Goal: Transaction & Acquisition: Purchase product/service

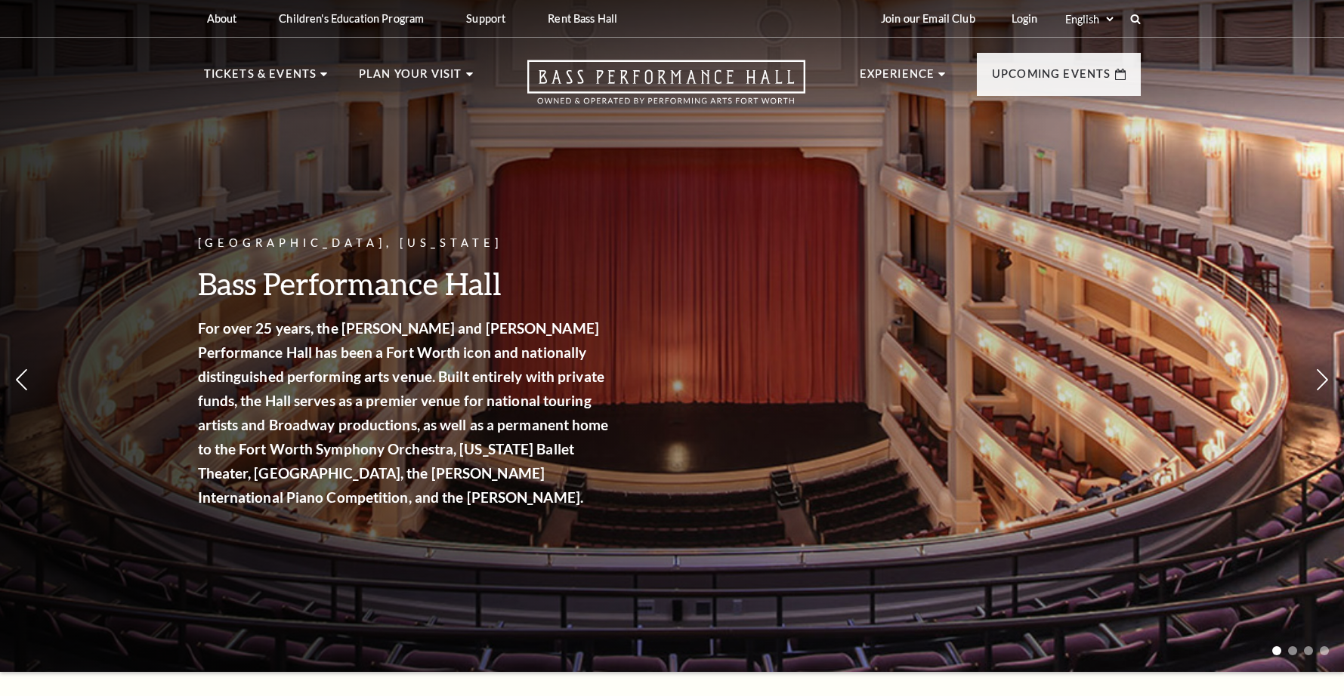
click at [247, 375] on strong "For over 25 years, the Nancy Lee and Perry R. Bass Performance Hall has been a …" at bounding box center [403, 412] width 411 height 187
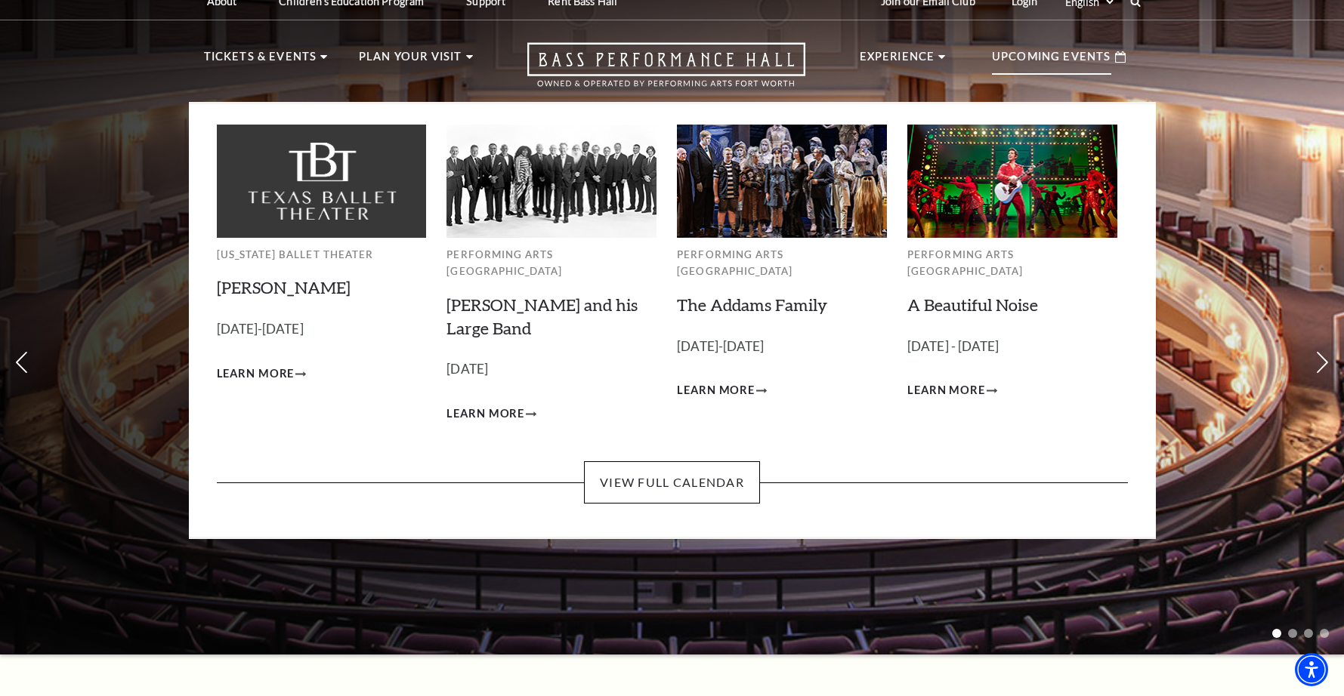
scroll to position [14, 0]
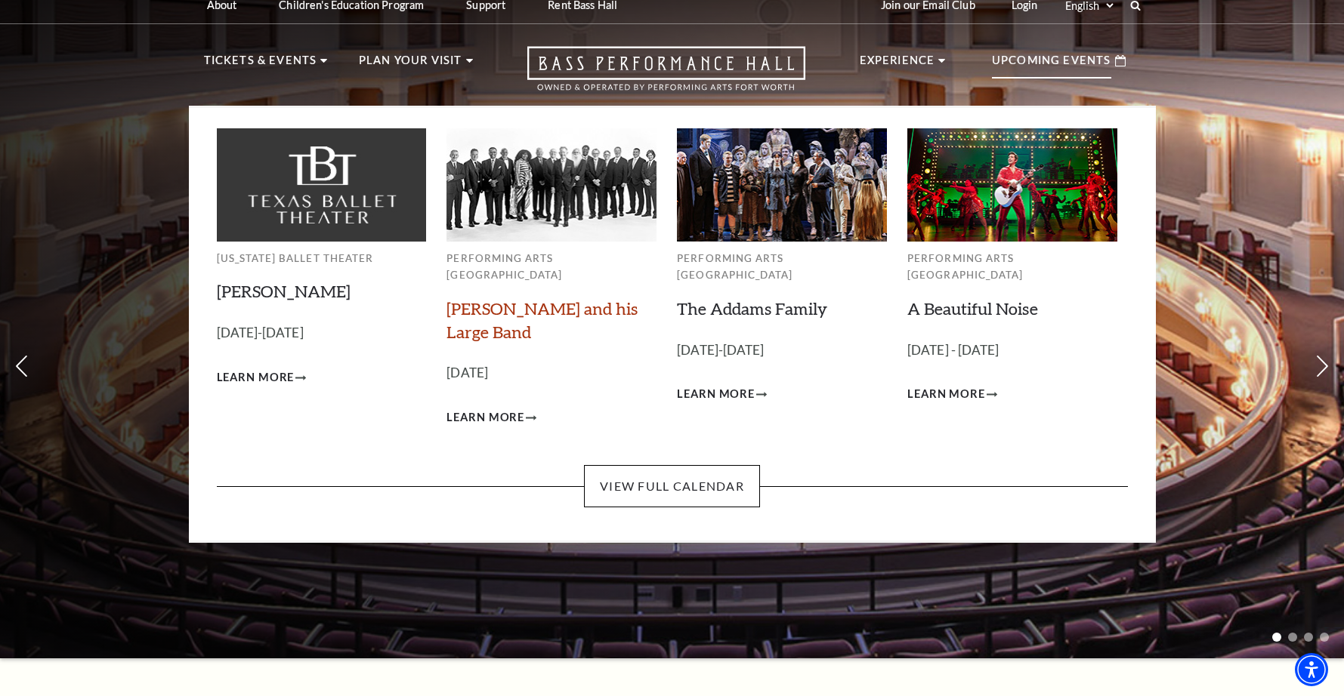
click at [479, 298] on link "[PERSON_NAME] and his Large Band" at bounding box center [541, 320] width 191 height 44
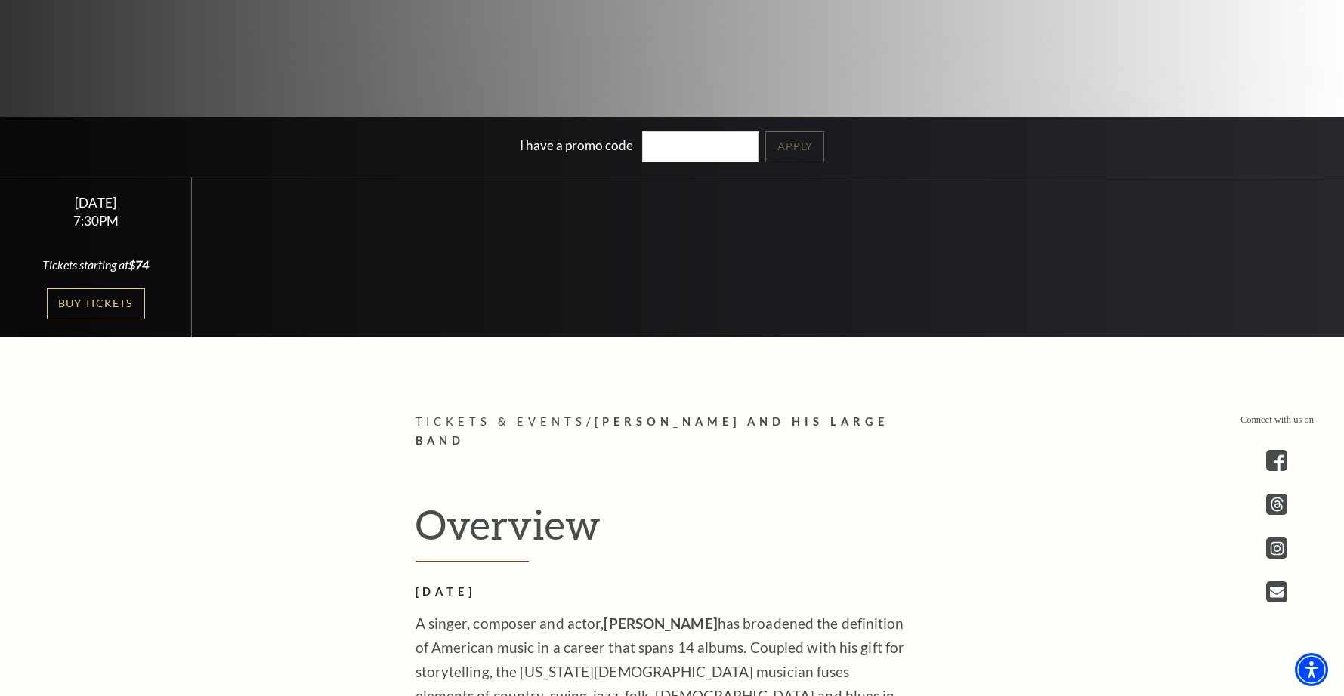
scroll to position [433, 0]
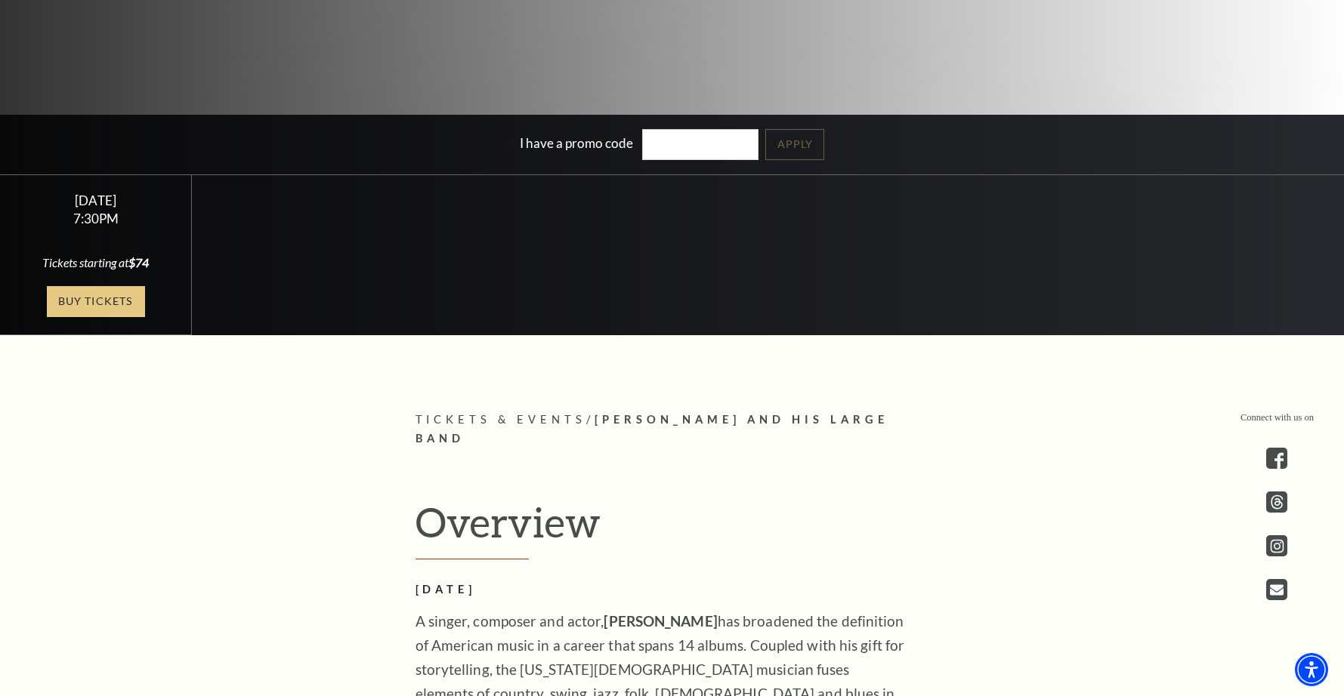
click at [87, 291] on link "Buy Tickets" at bounding box center [96, 301] width 98 height 31
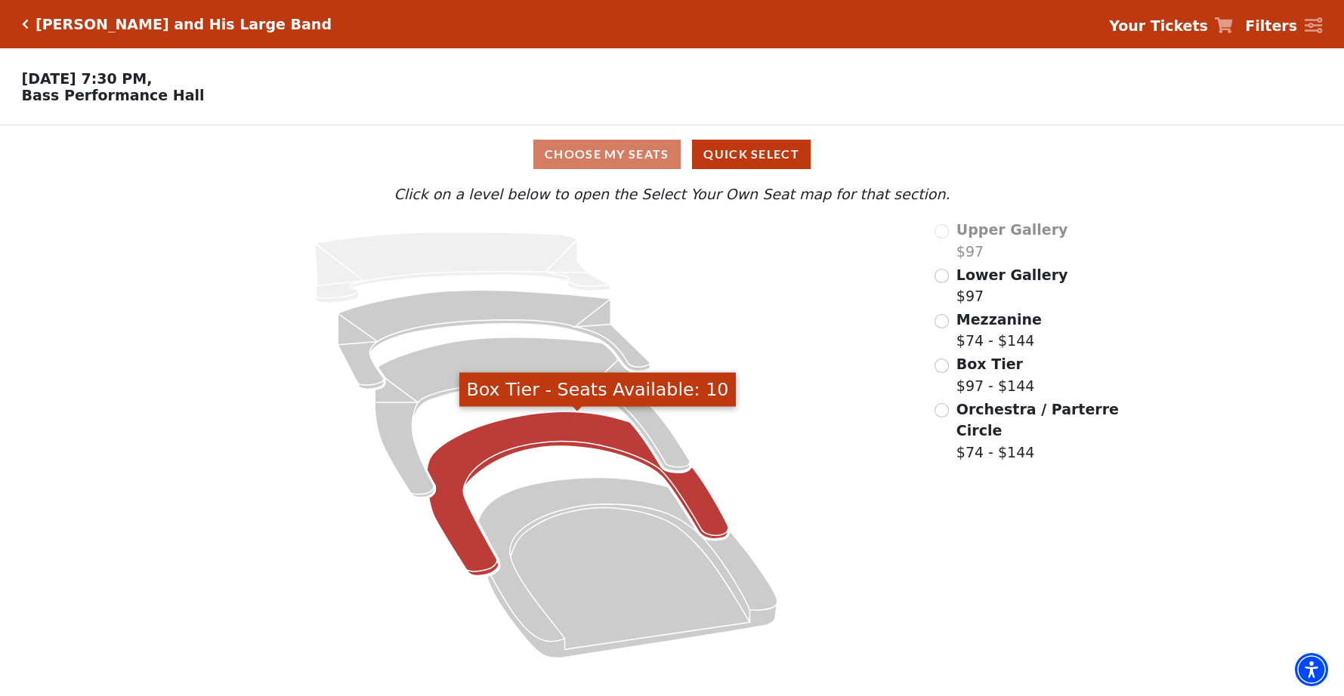
click at [548, 437] on icon "Box Tier - Seats Available: 10" at bounding box center [577, 494] width 301 height 164
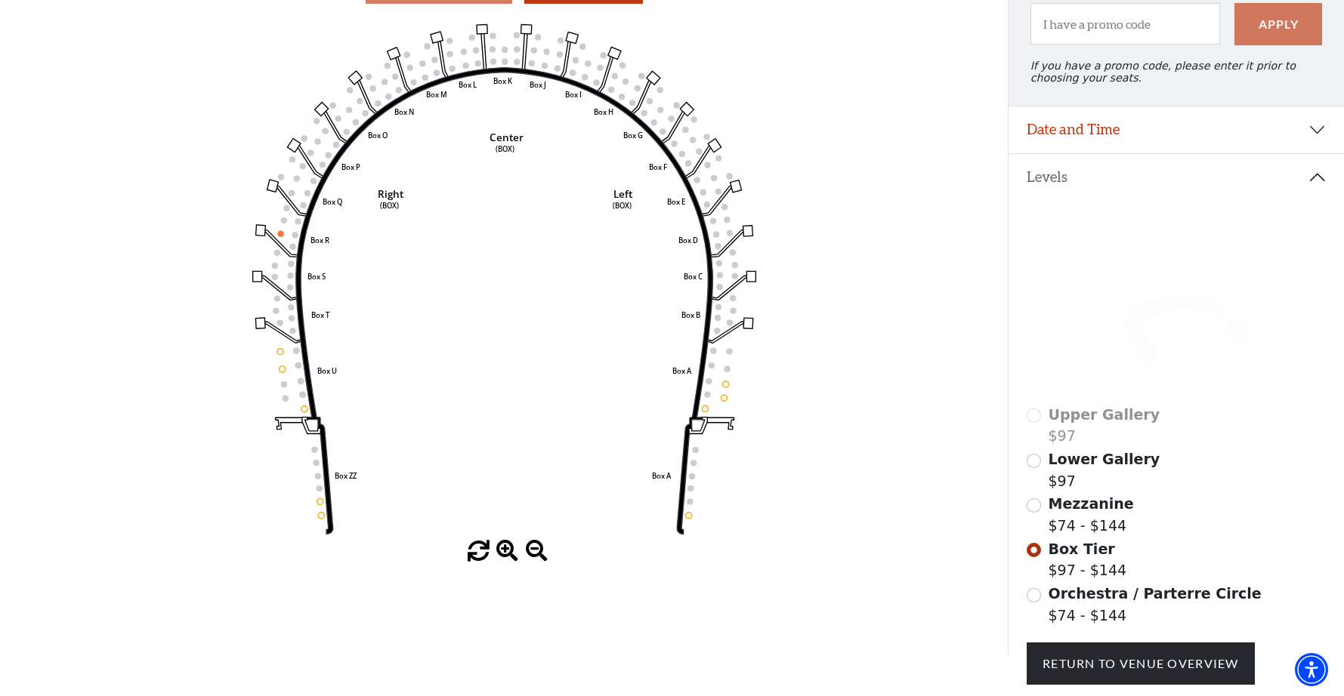
scroll to position [168, 0]
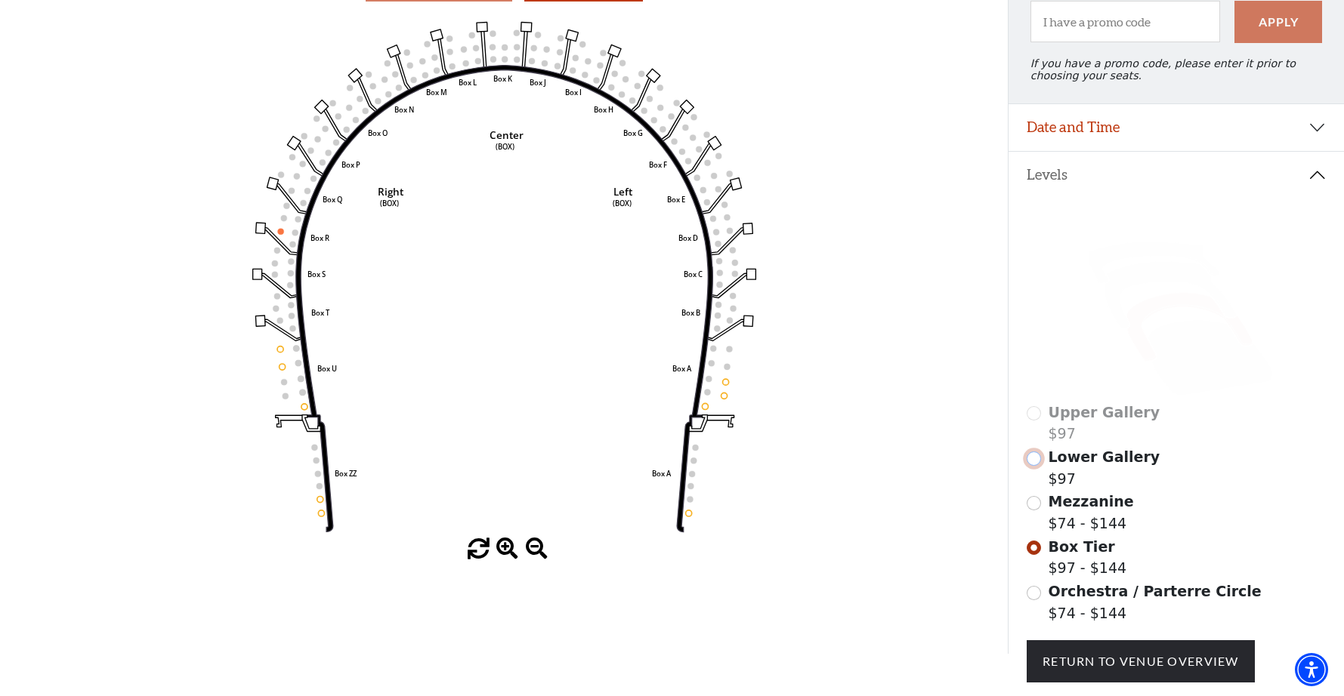
click at [1038, 461] on input "Lower Gallery$97\a" at bounding box center [1033, 459] width 14 height 14
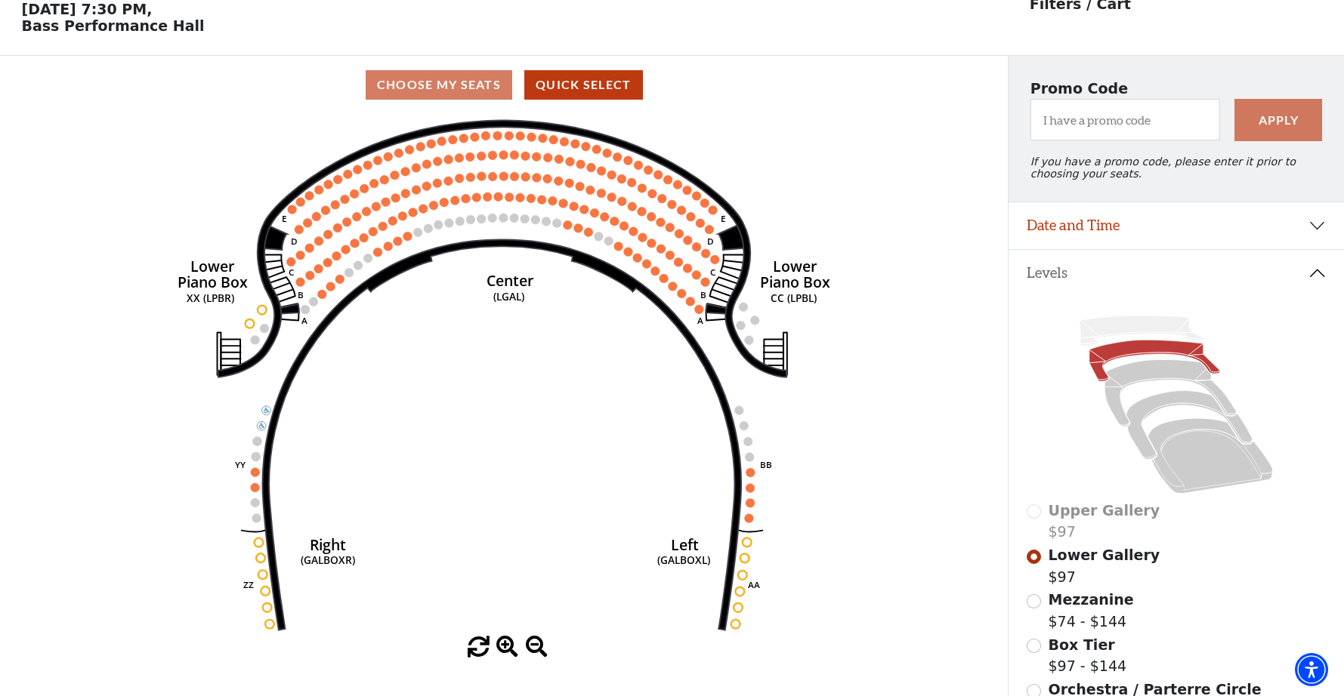
scroll to position [66, 0]
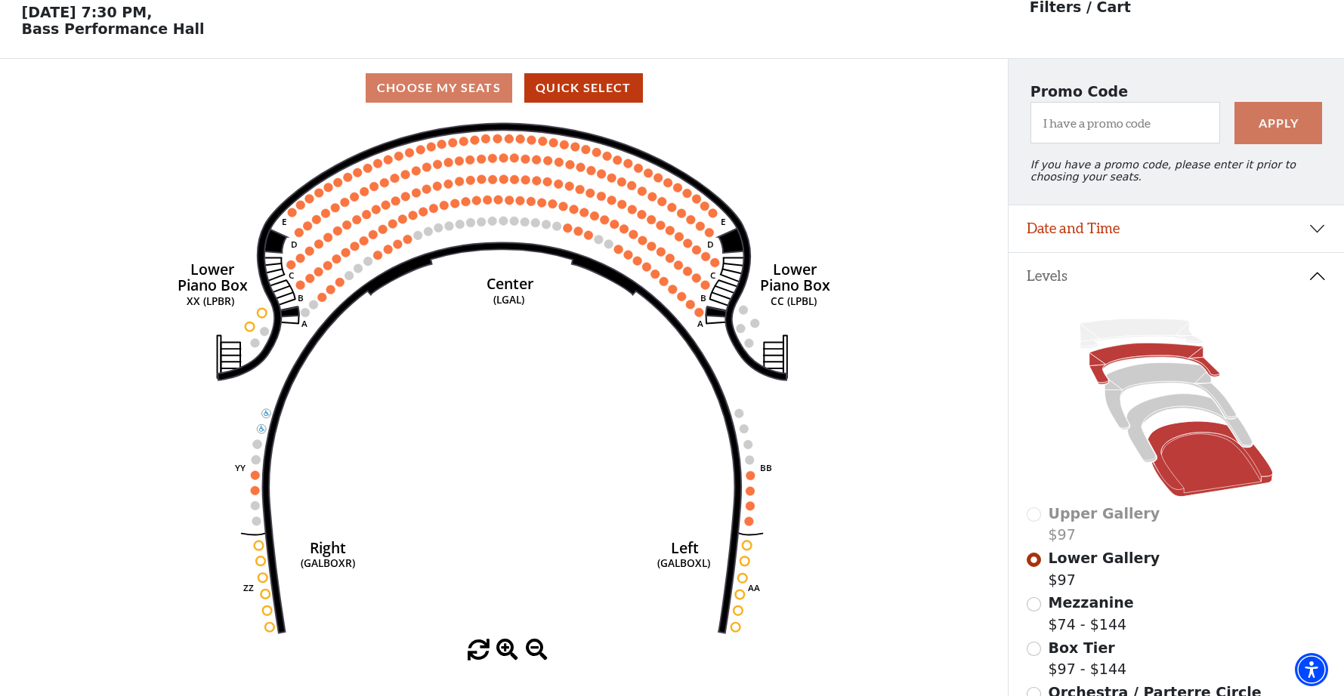
click at [1181, 438] on icon at bounding box center [1209, 460] width 125 height 76
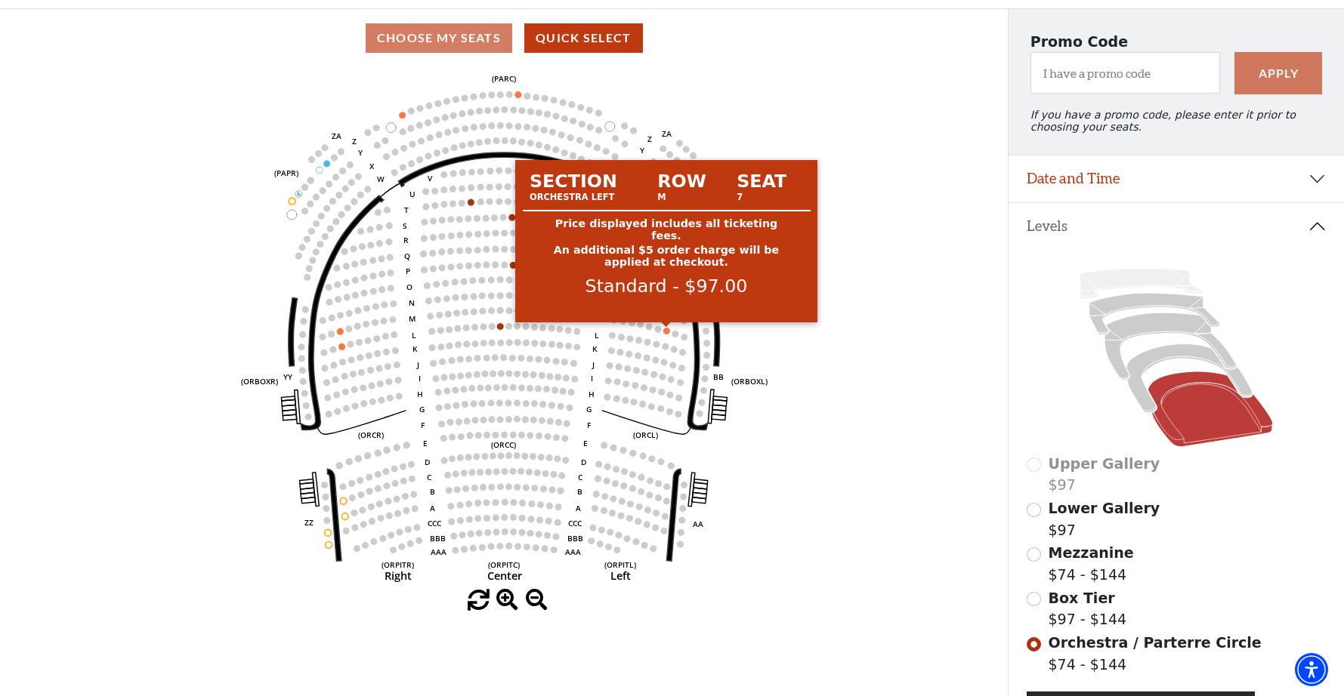
scroll to position [122, 0]
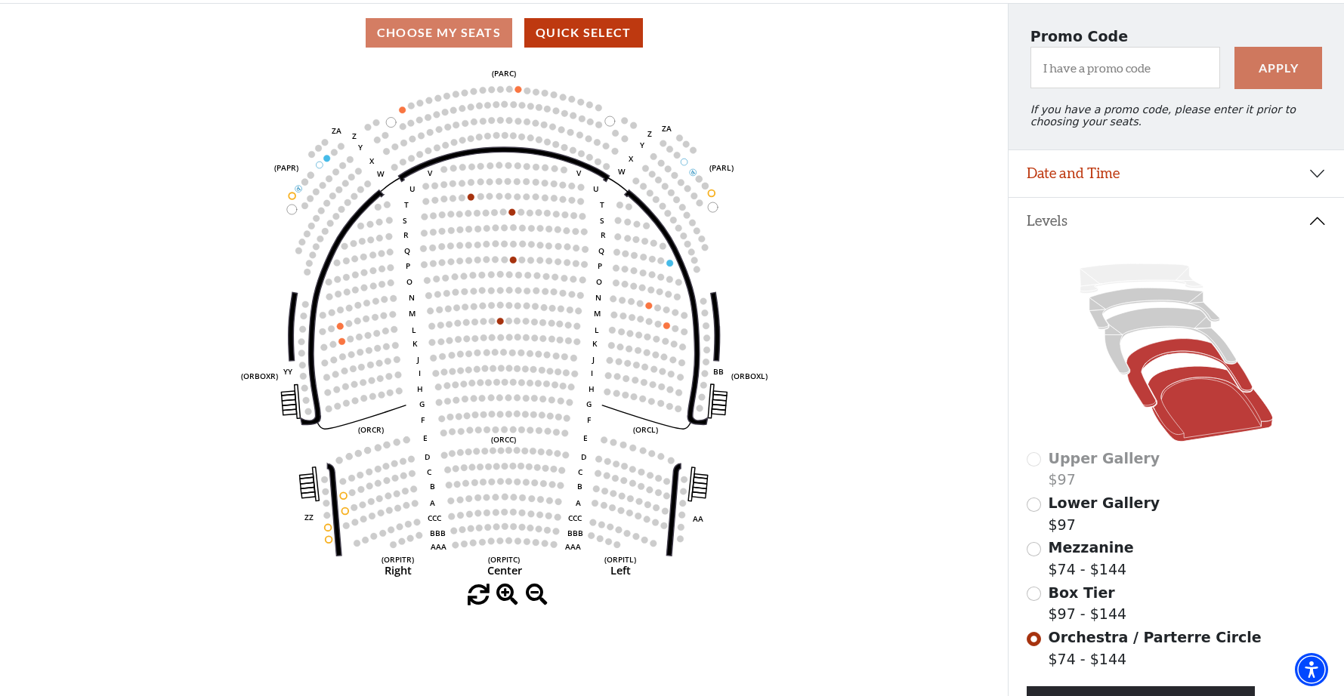
click at [1147, 356] on icon at bounding box center [1189, 373] width 126 height 69
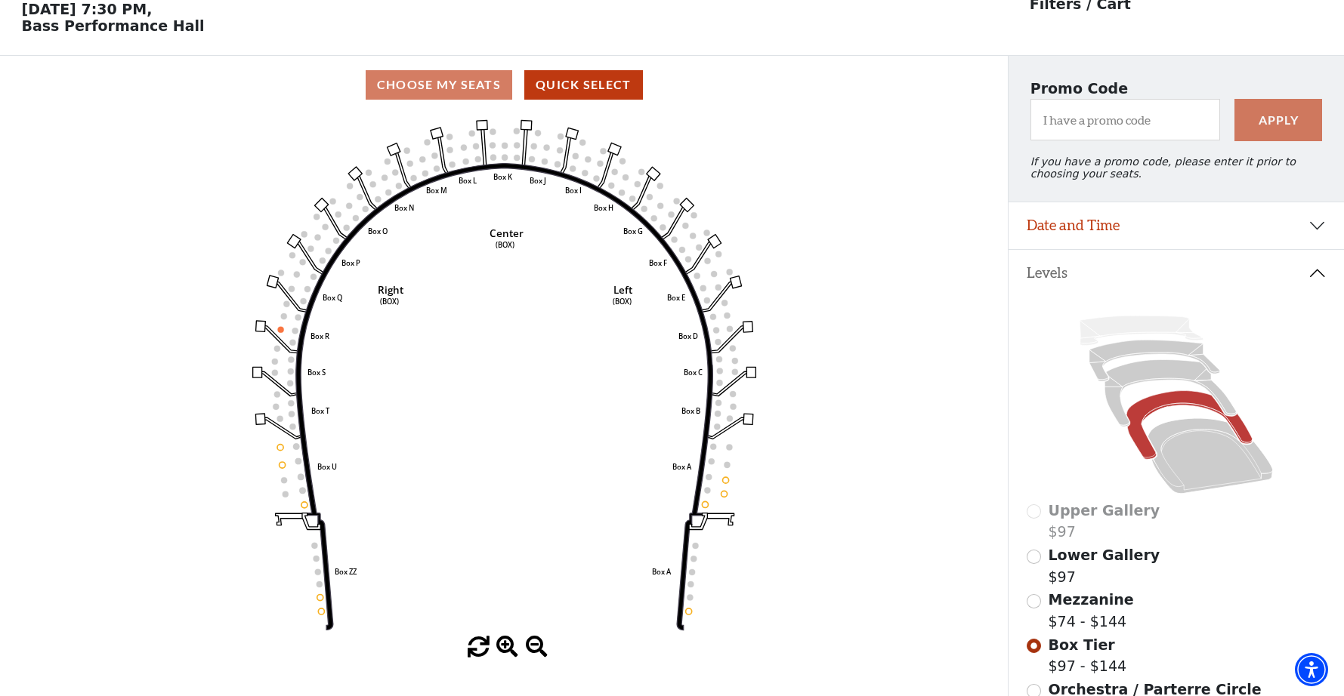
scroll to position [69, 0]
click at [1131, 370] on icon at bounding box center [1169, 393] width 131 height 67
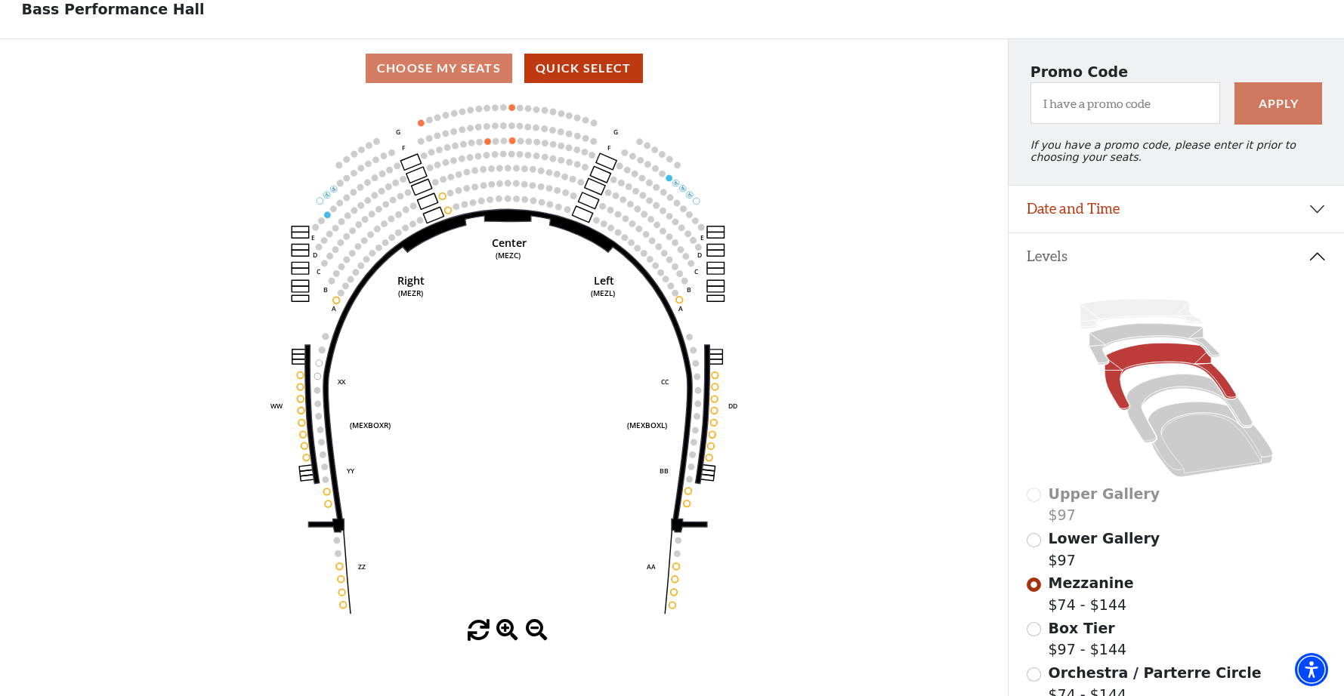
scroll to position [91, 0]
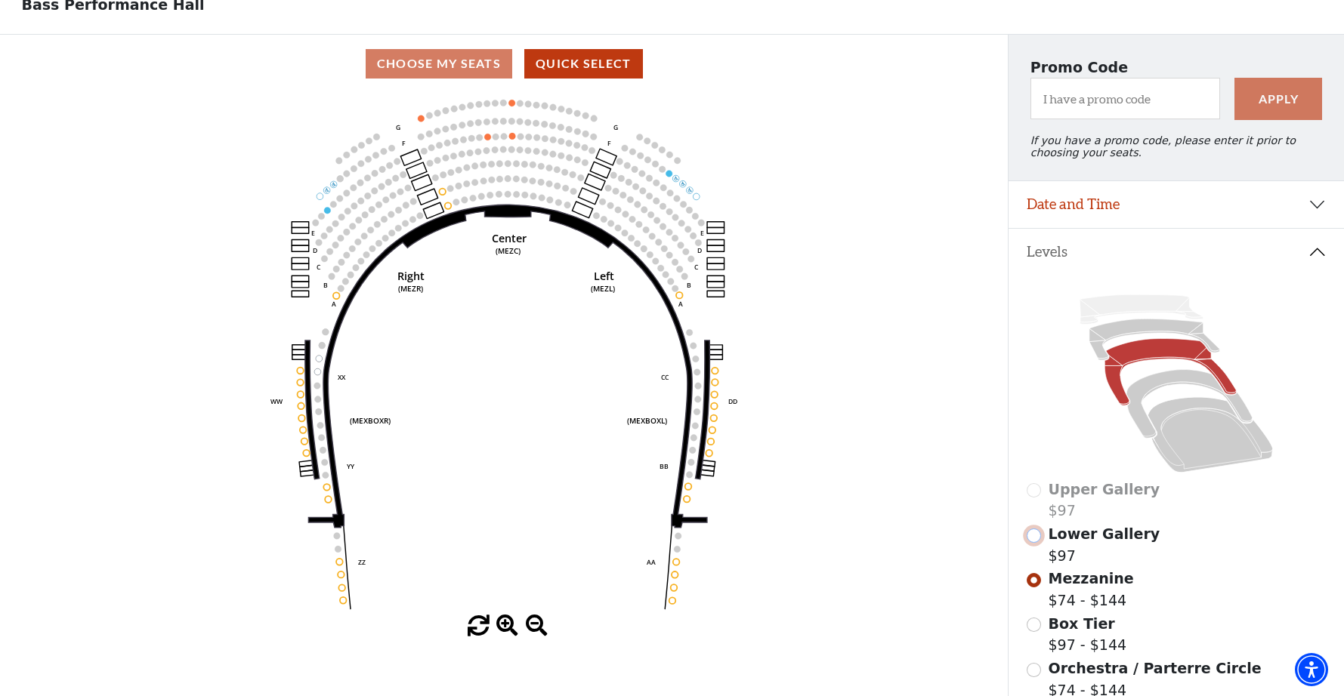
click at [1034, 541] on input "Lower Gallery$97\a" at bounding box center [1033, 536] width 14 height 14
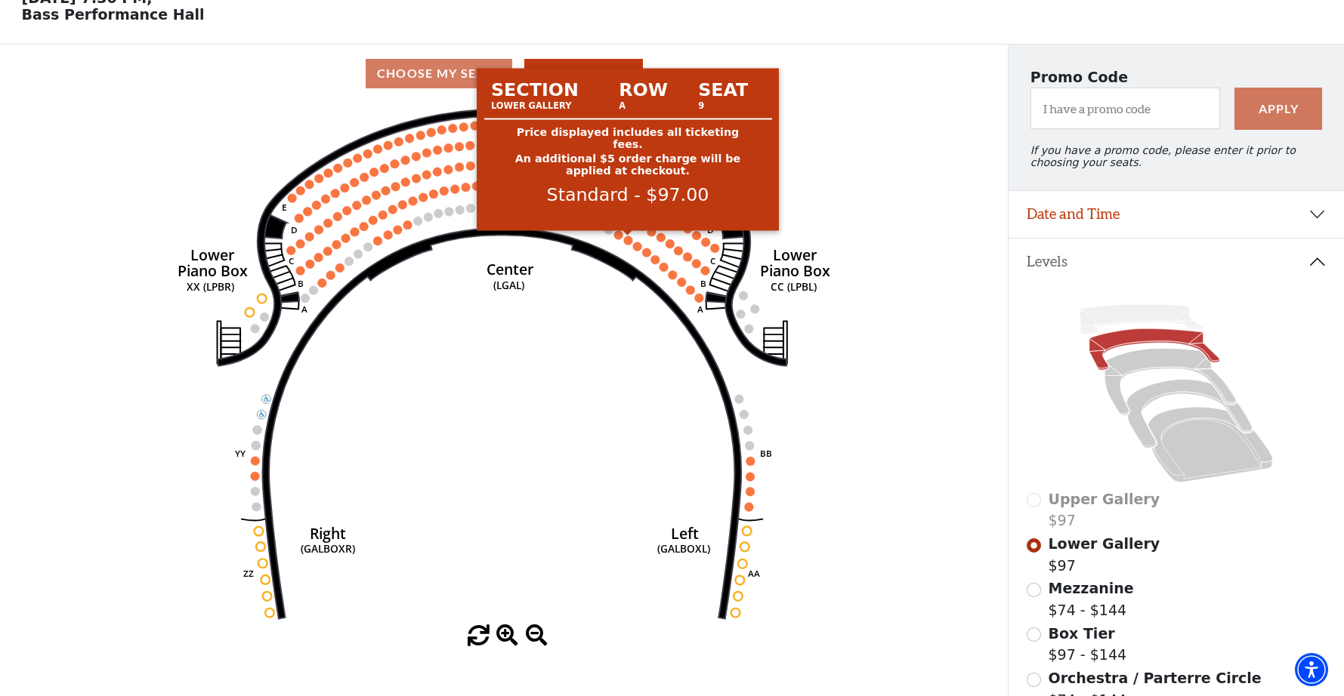
scroll to position [77, 0]
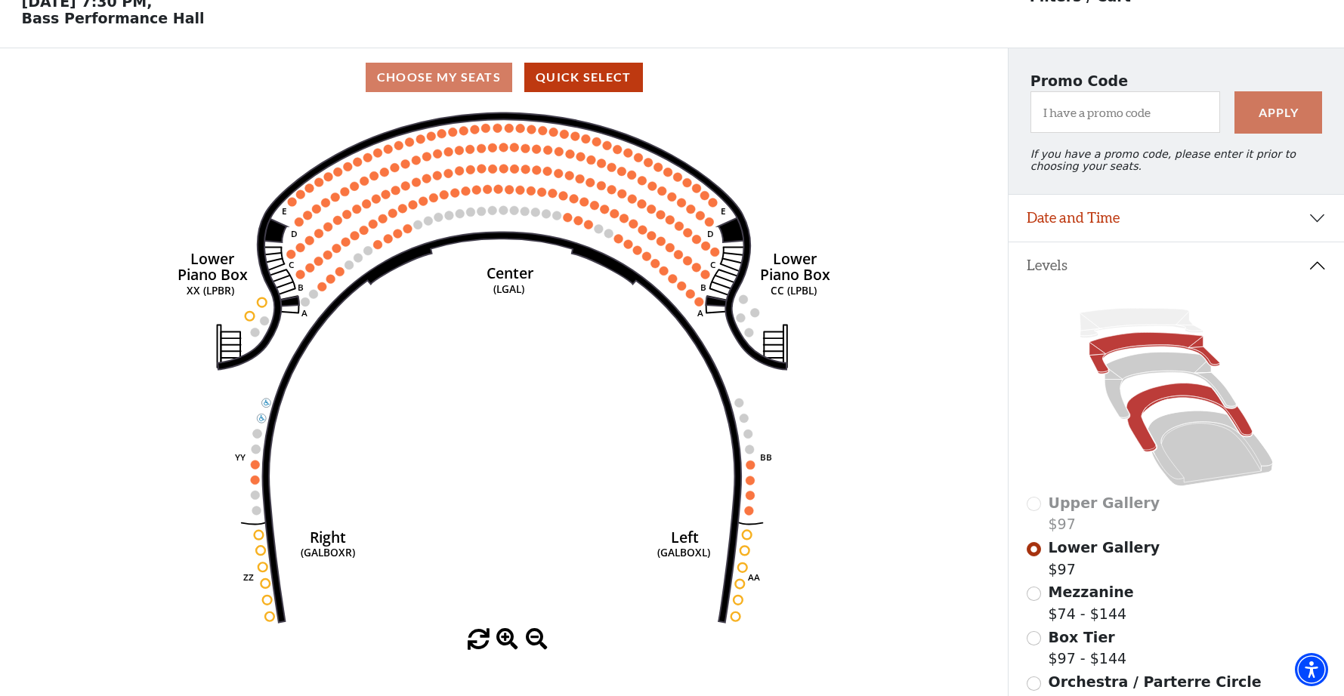
click at [1148, 403] on icon at bounding box center [1189, 418] width 126 height 69
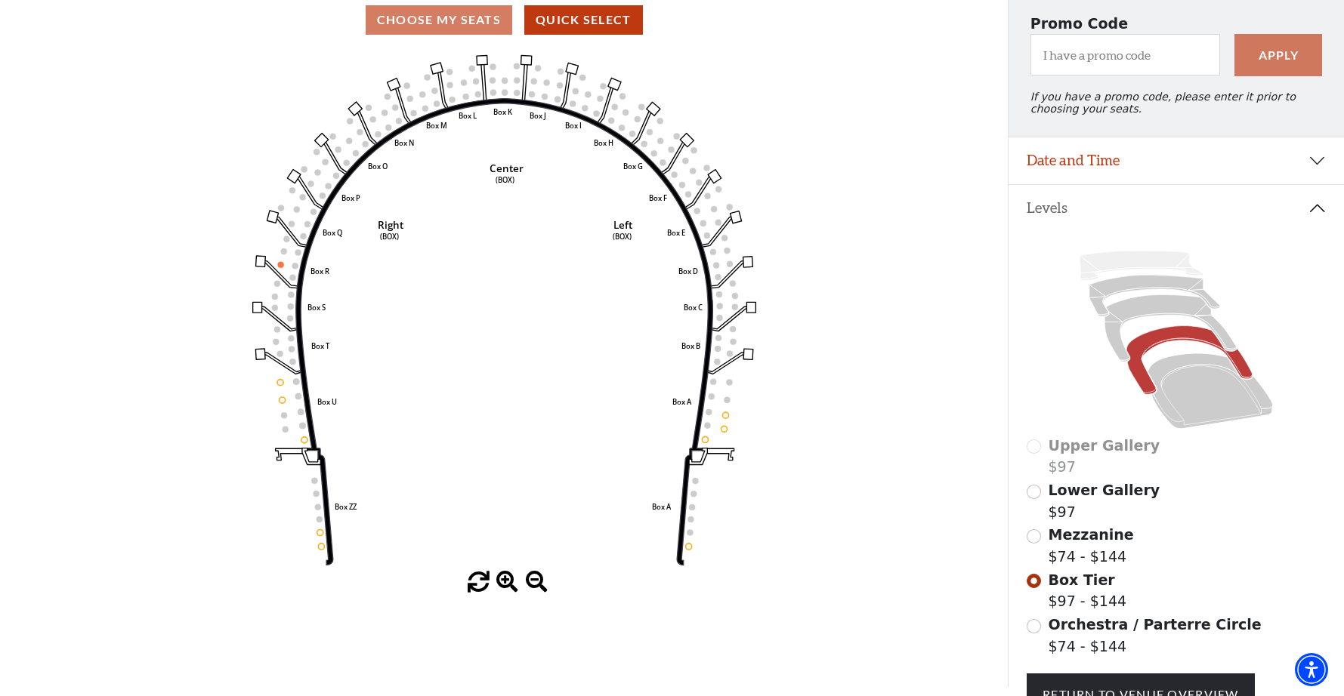
scroll to position [135, 0]
click at [319, 535] on icon "Left (BOX) Right (BOX) Center (BOX) Box ZZ Box U Box T Box S Box R Box Q Box P …" at bounding box center [504, 309] width 907 height 523
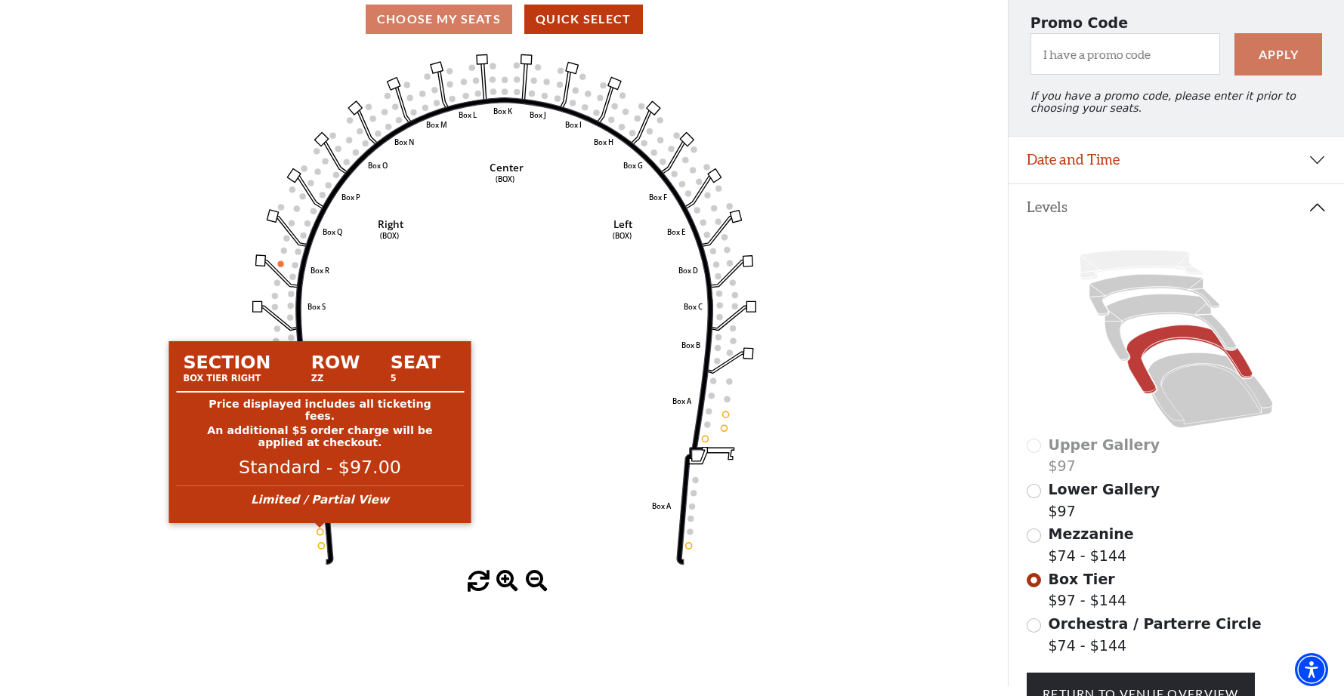
click at [319, 531] on circle at bounding box center [319, 532] width 6 height 6
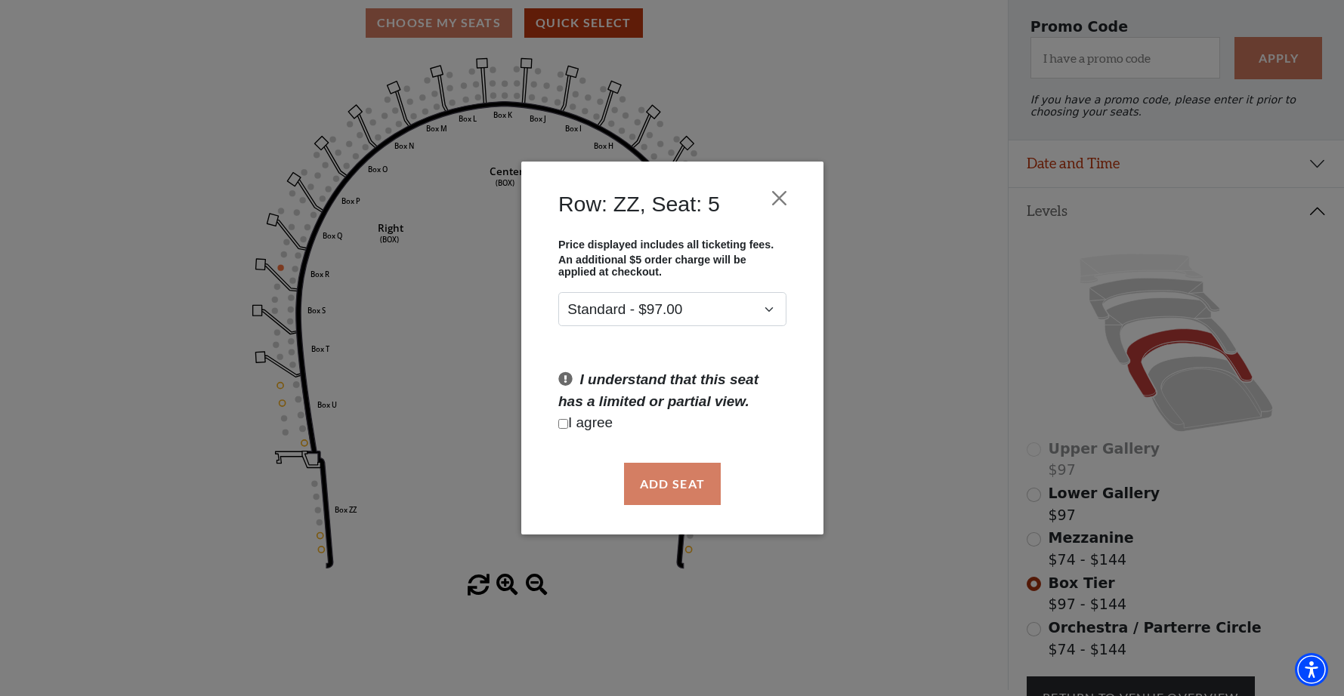
scroll to position [131, 0]
click at [778, 196] on button "Close" at bounding box center [778, 198] width 29 height 29
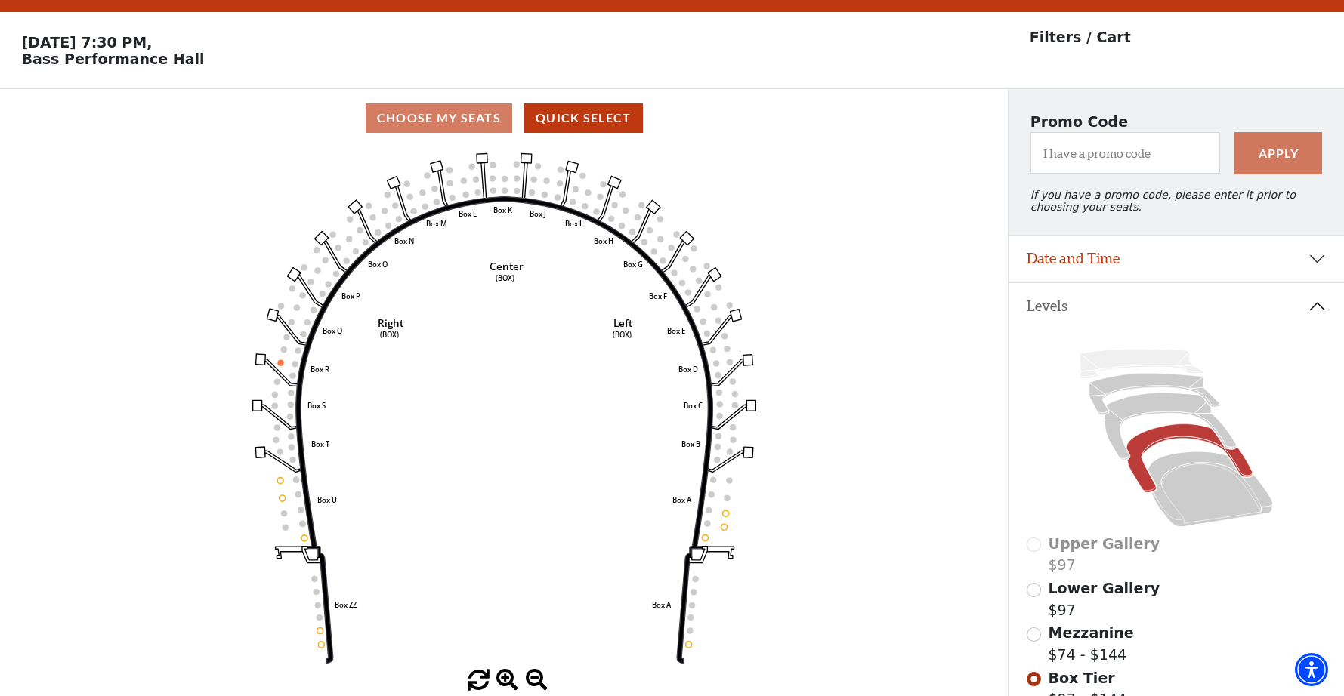
scroll to position [29, 0]
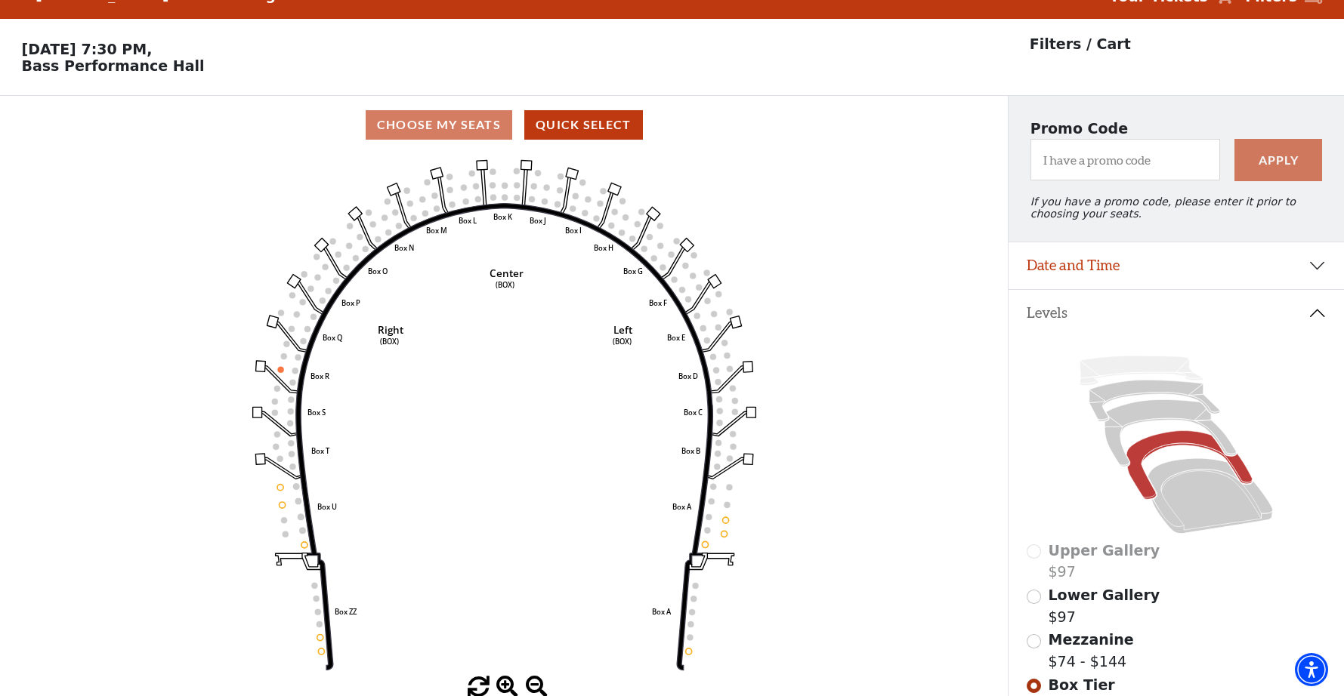
click at [437, 118] on div "Choose My Seats Quick Select" at bounding box center [503, 124] width 1007 height 29
click at [449, 127] on div "Choose My Seats Quick Select" at bounding box center [503, 124] width 1007 height 29
click at [464, 125] on div "Choose My Seats Quick Select" at bounding box center [503, 124] width 1007 height 29
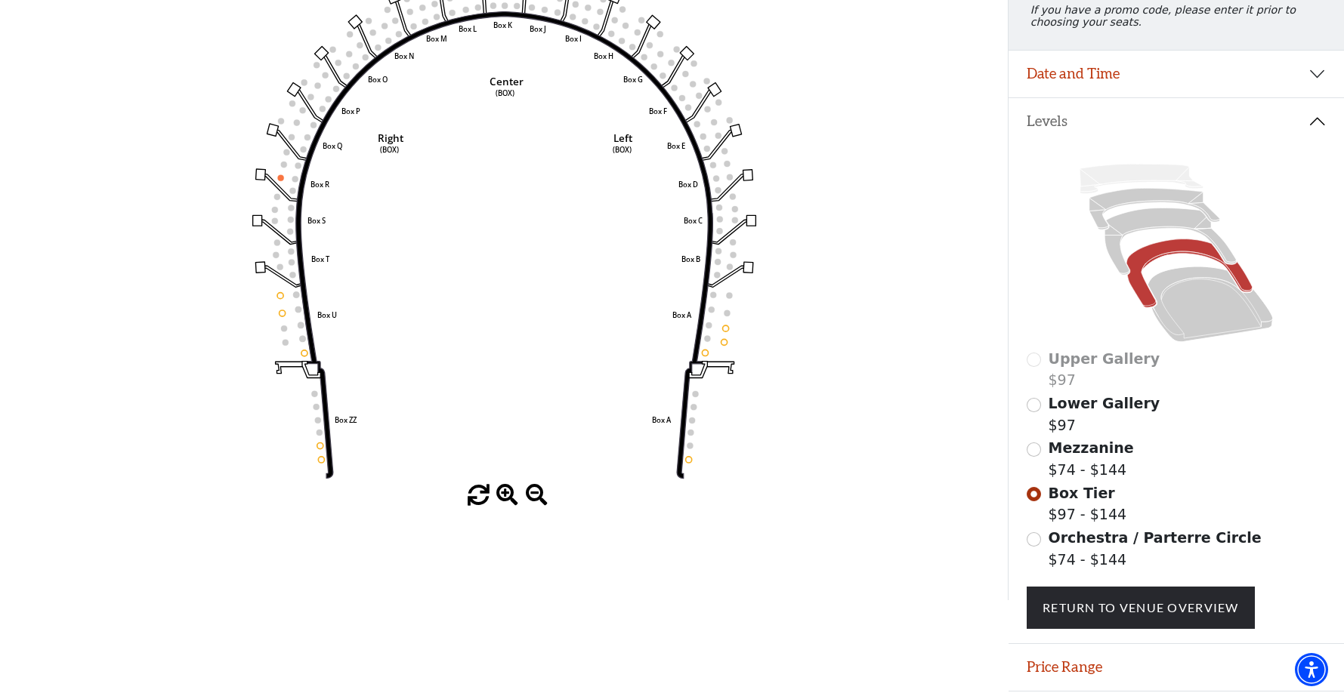
scroll to position [224, 0]
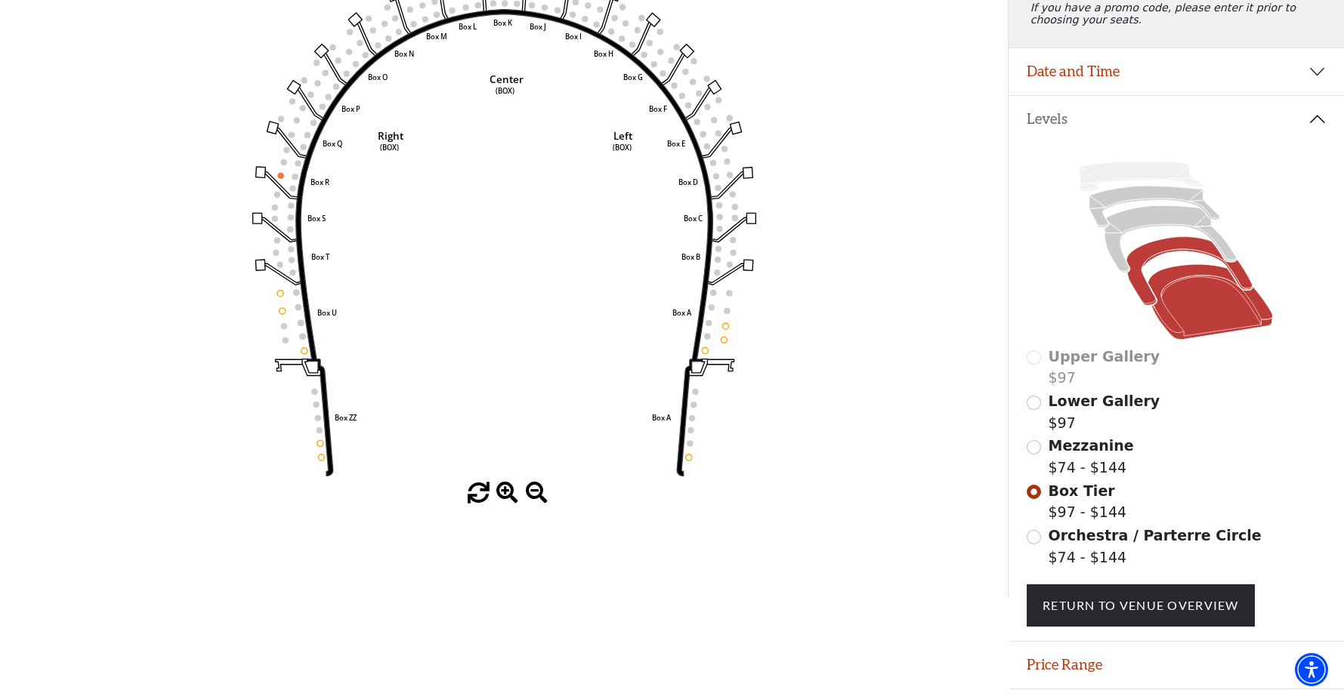
click at [1172, 332] on icon at bounding box center [1209, 303] width 125 height 76
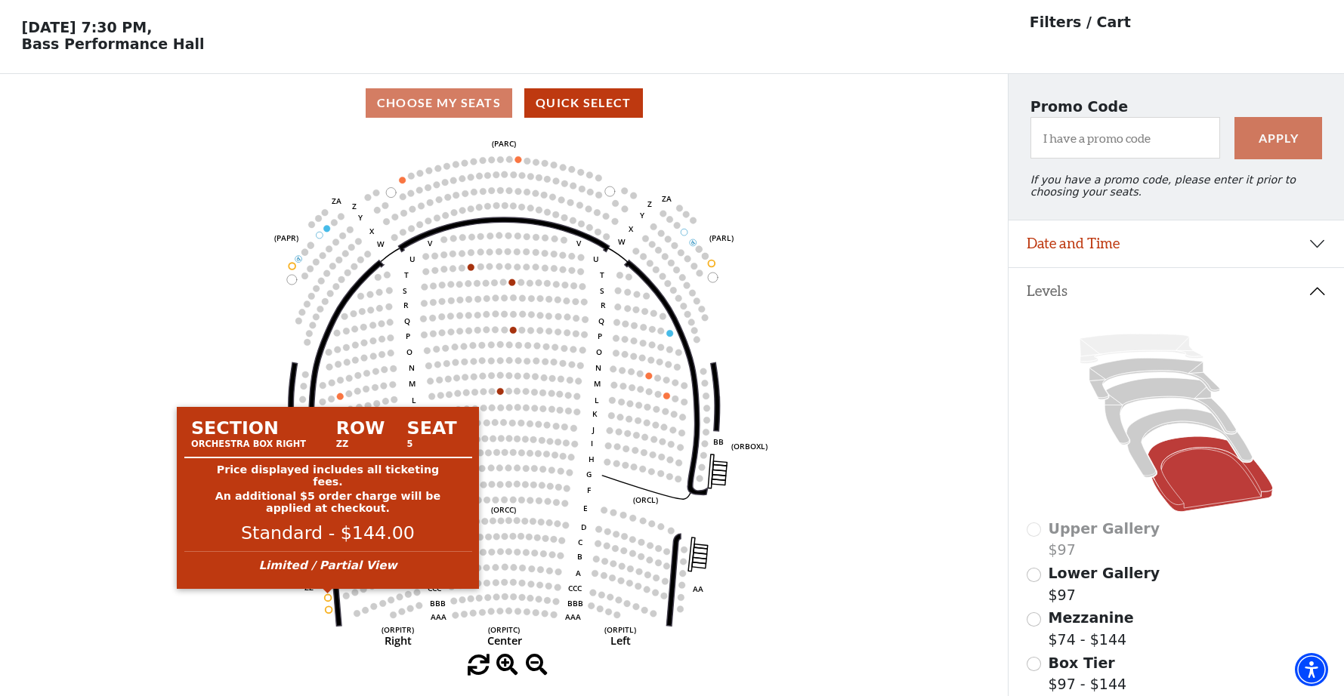
scroll to position [51, 0]
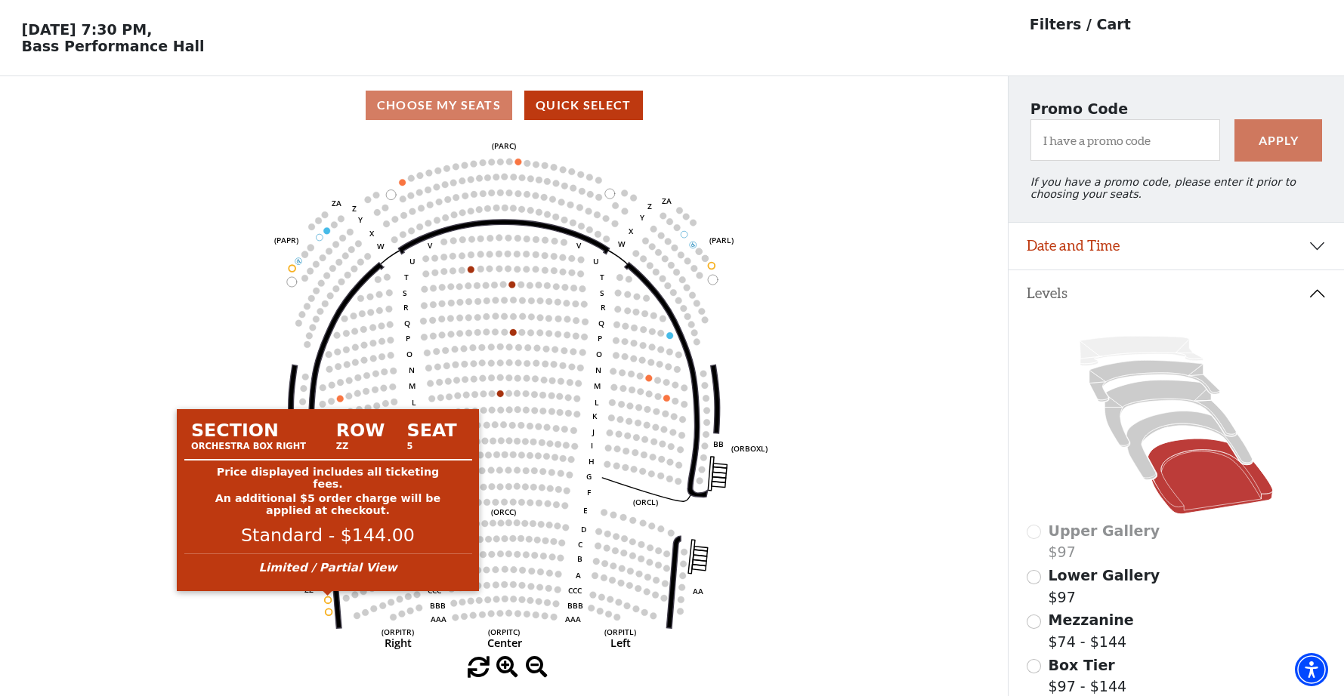
click at [328, 597] on body "Skip to main content Enable accessibility for low vision Open the accessibility…" at bounding box center [672, 299] width 1344 height 696
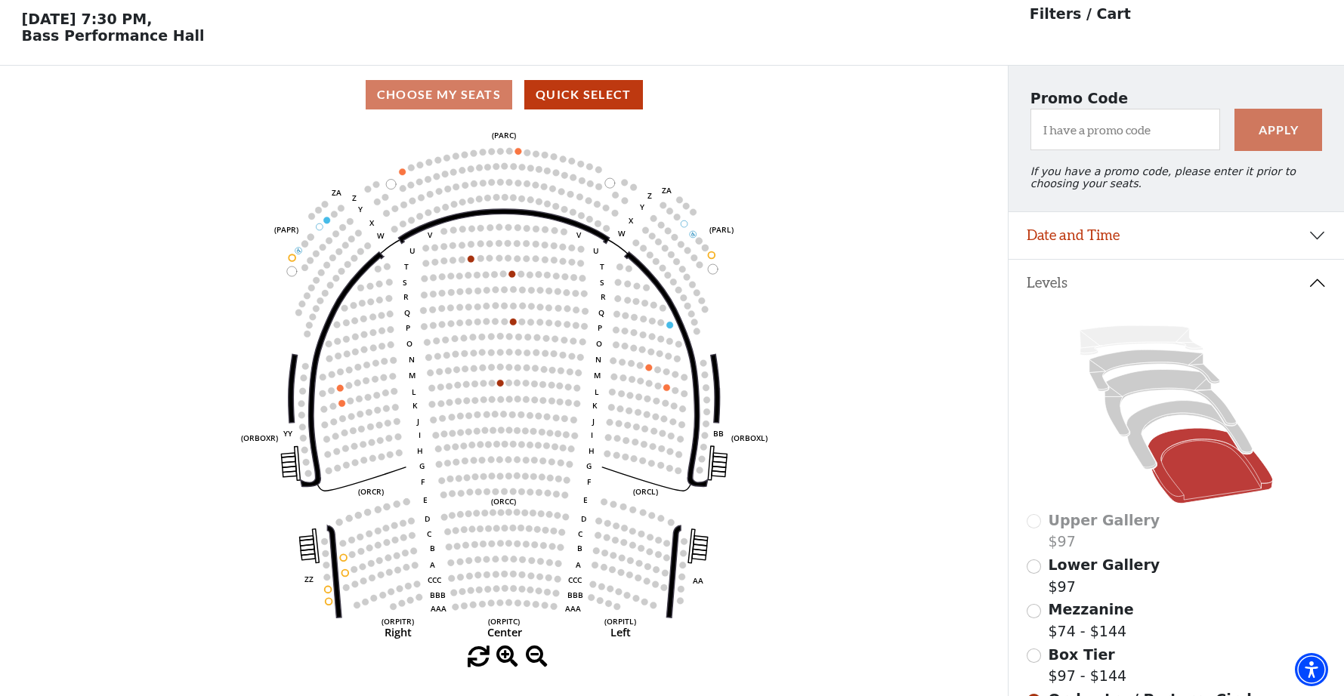
scroll to position [60, 0]
click at [1176, 412] on icon at bounding box center [1189, 434] width 126 height 69
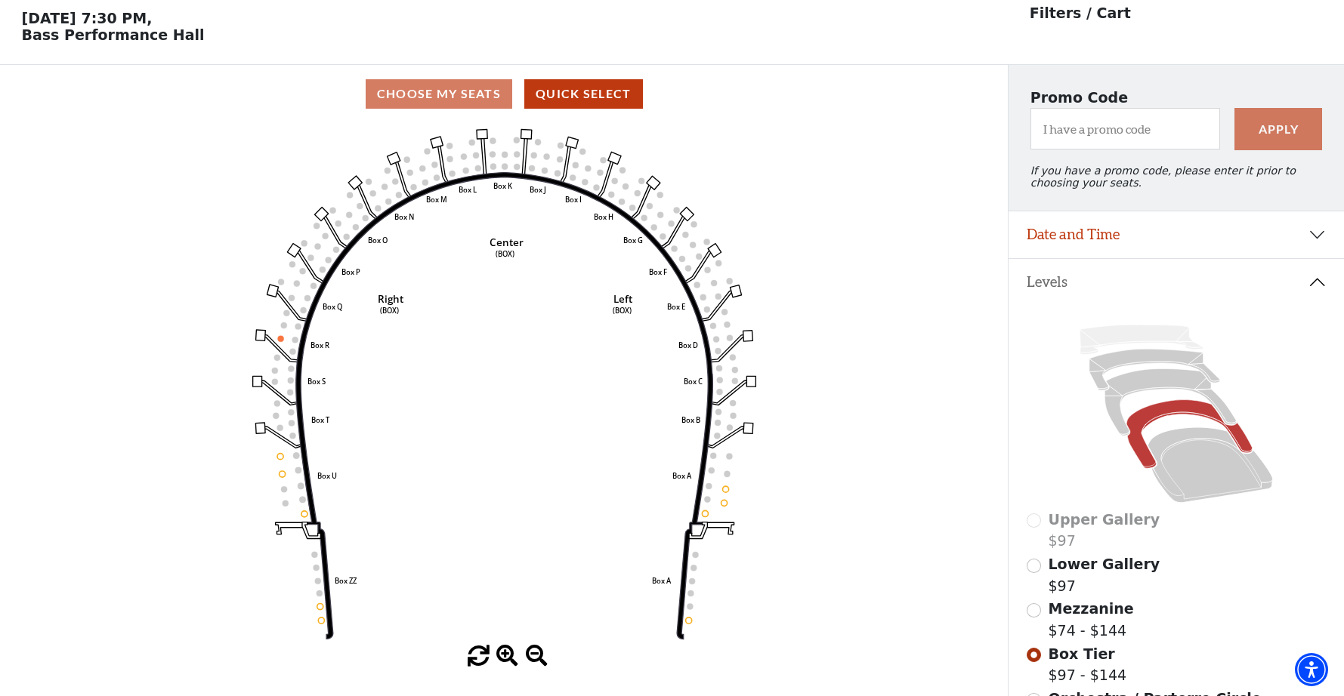
scroll to position [69, 0]
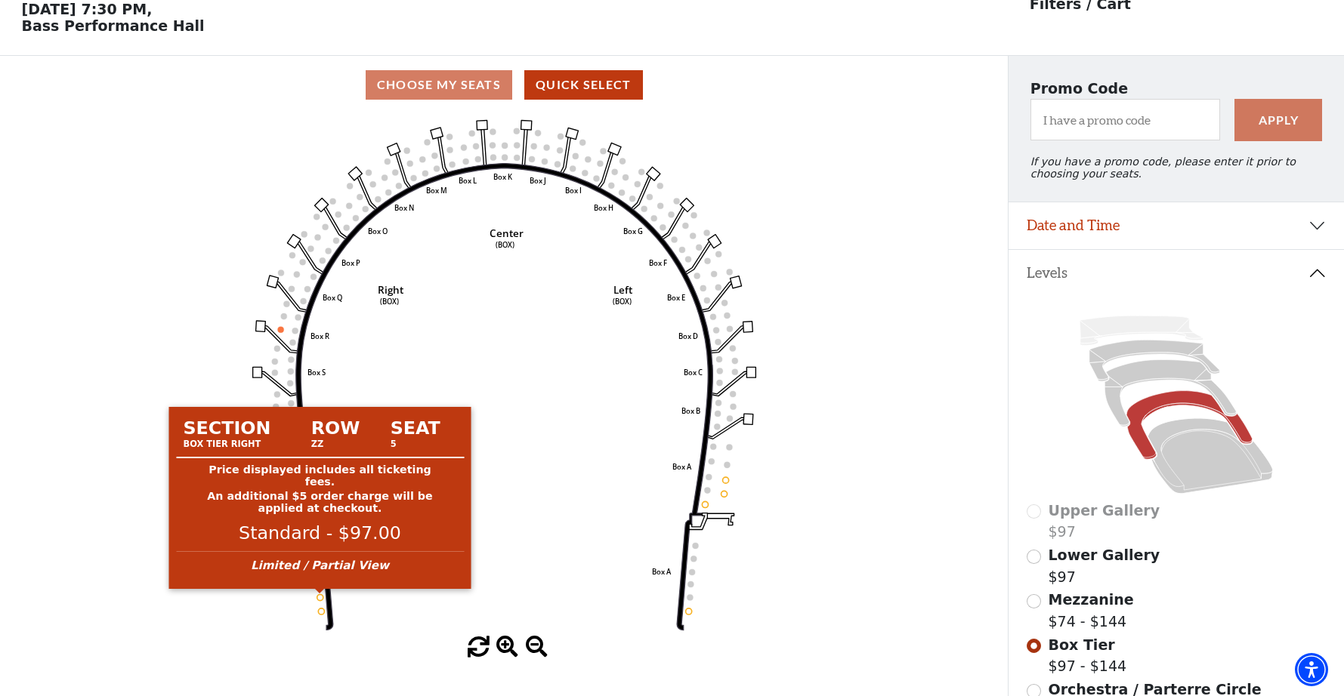
click at [319, 598] on circle at bounding box center [319, 597] width 6 height 6
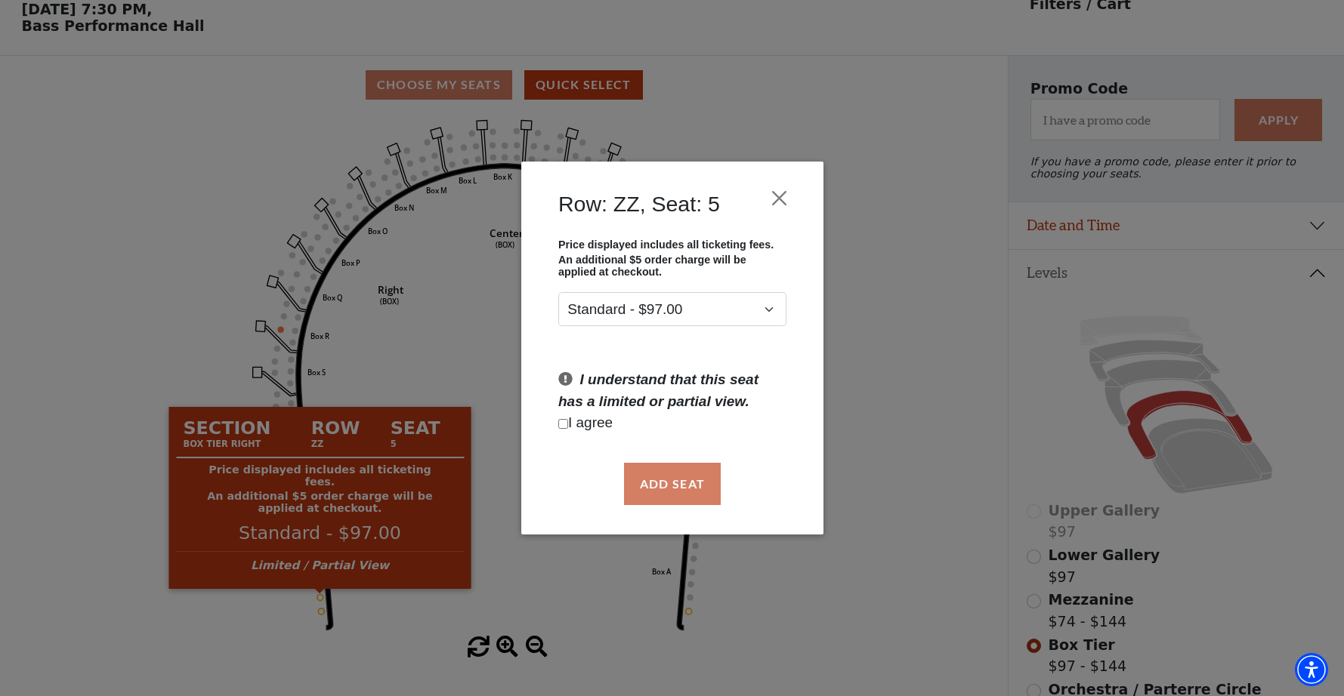
scroll to position [72, 0]
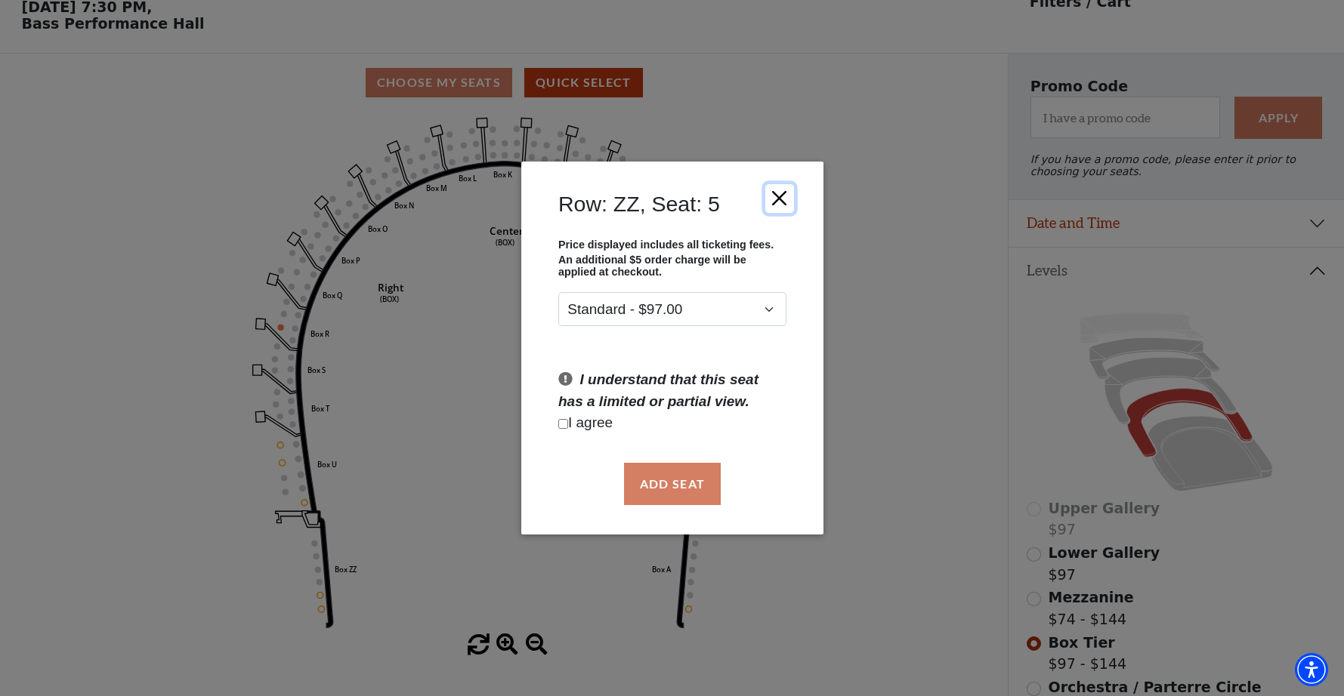
click at [780, 199] on button "Close" at bounding box center [778, 198] width 29 height 29
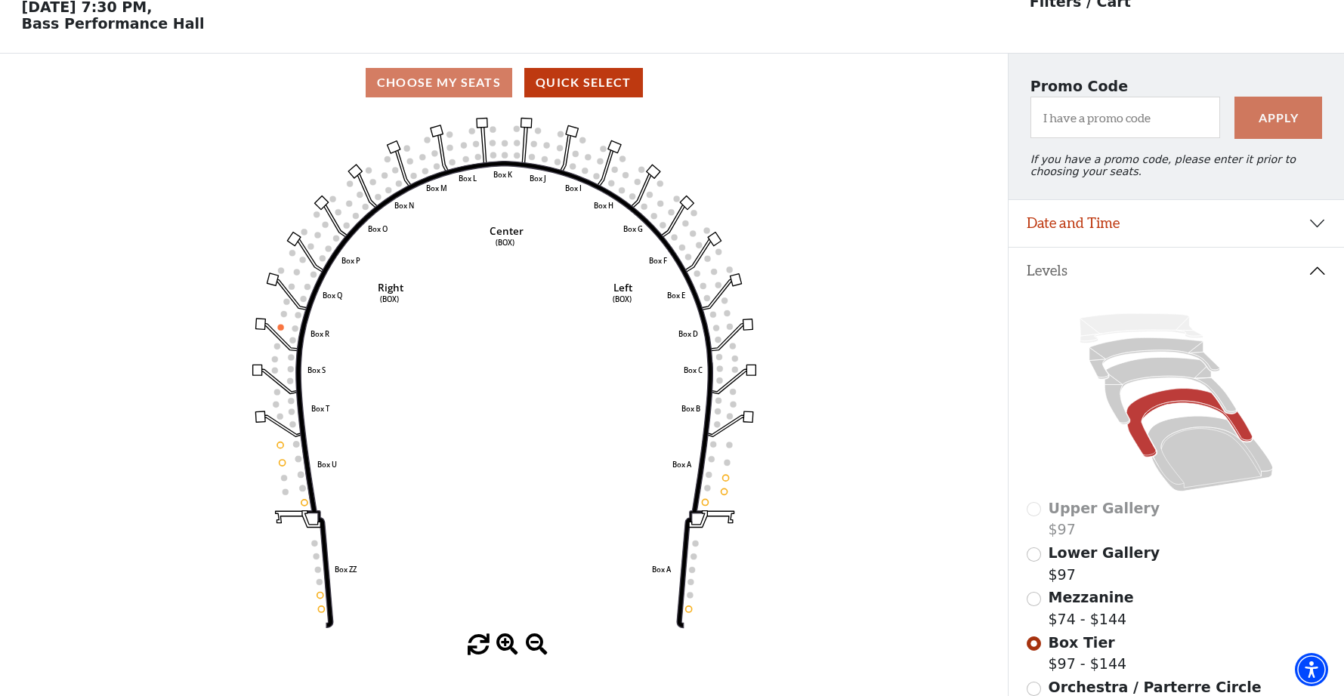
scroll to position [71, 0]
click at [278, 458] on icon "Left (BOX) Right (BOX) Center (BOX) Box ZZ Box U Box T Box S Box R Box Q Box P …" at bounding box center [504, 374] width 907 height 523
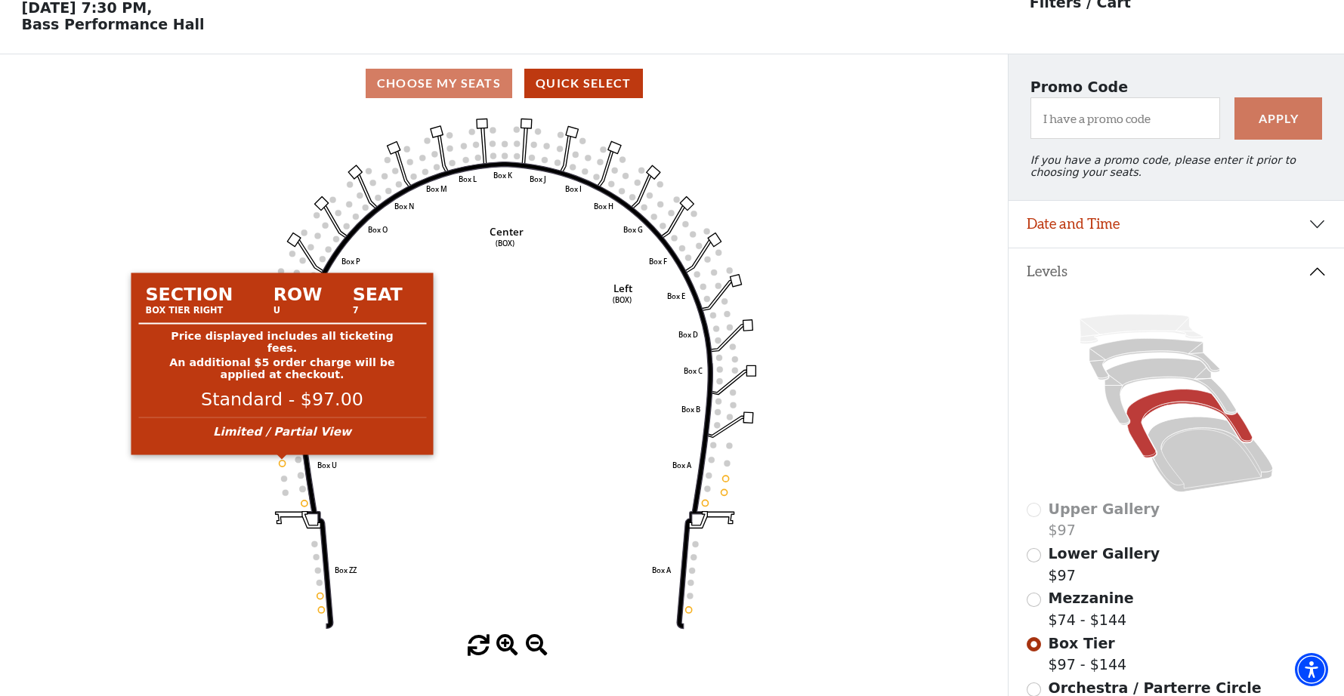
click at [280, 462] on circle at bounding box center [282, 464] width 6 height 6
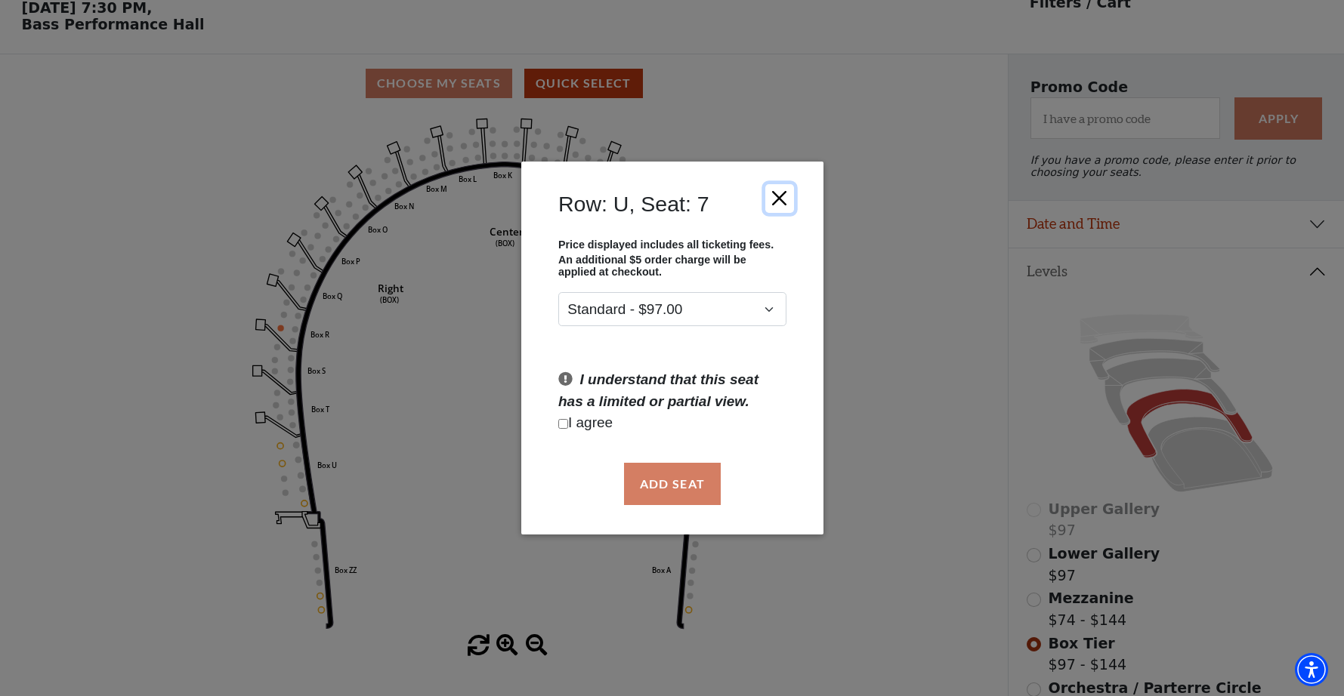
click at [776, 191] on button "Close" at bounding box center [778, 198] width 29 height 29
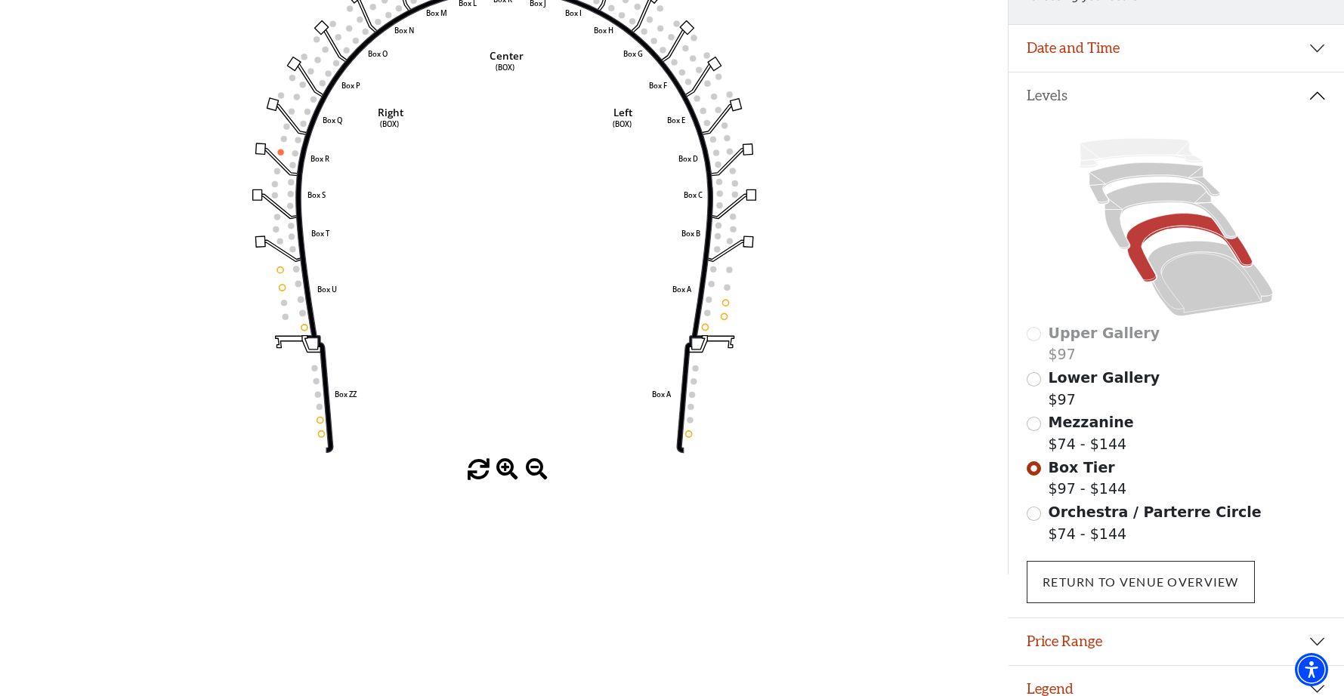
scroll to position [265, 0]
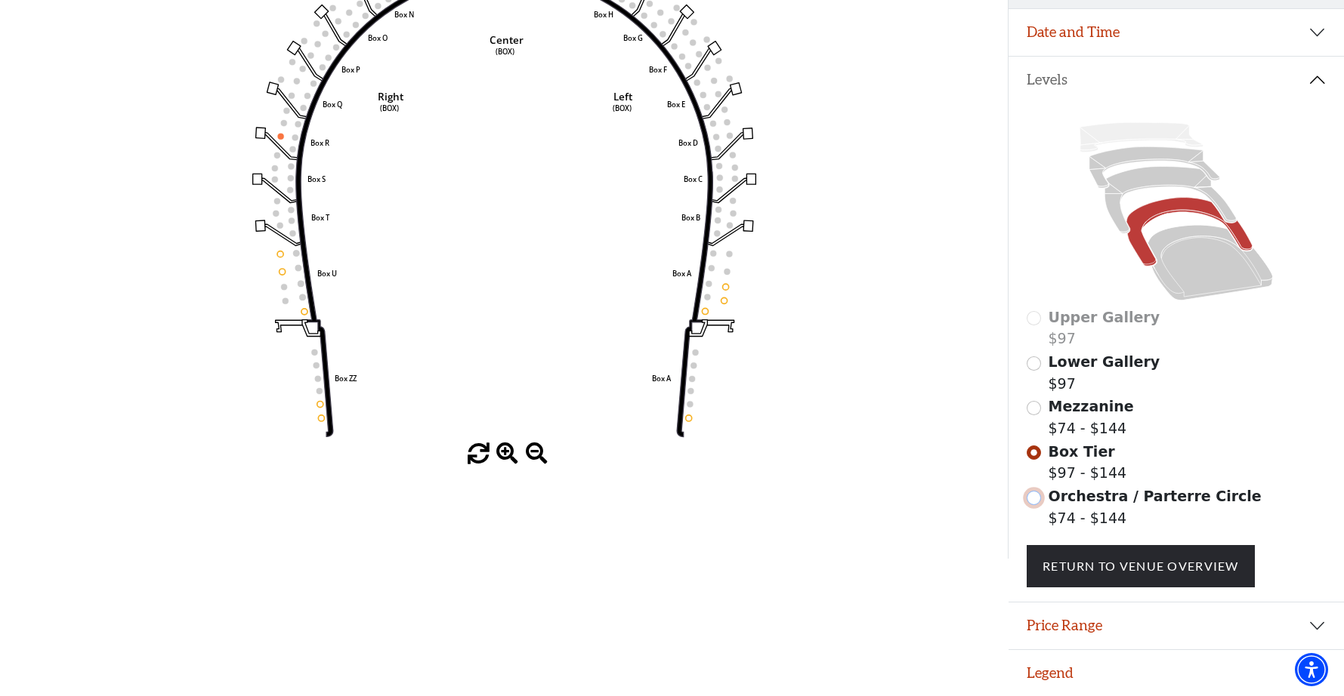
click at [1028, 498] on input "Orchestra / Parterre Circle$74 - $144\a" at bounding box center [1033, 498] width 14 height 14
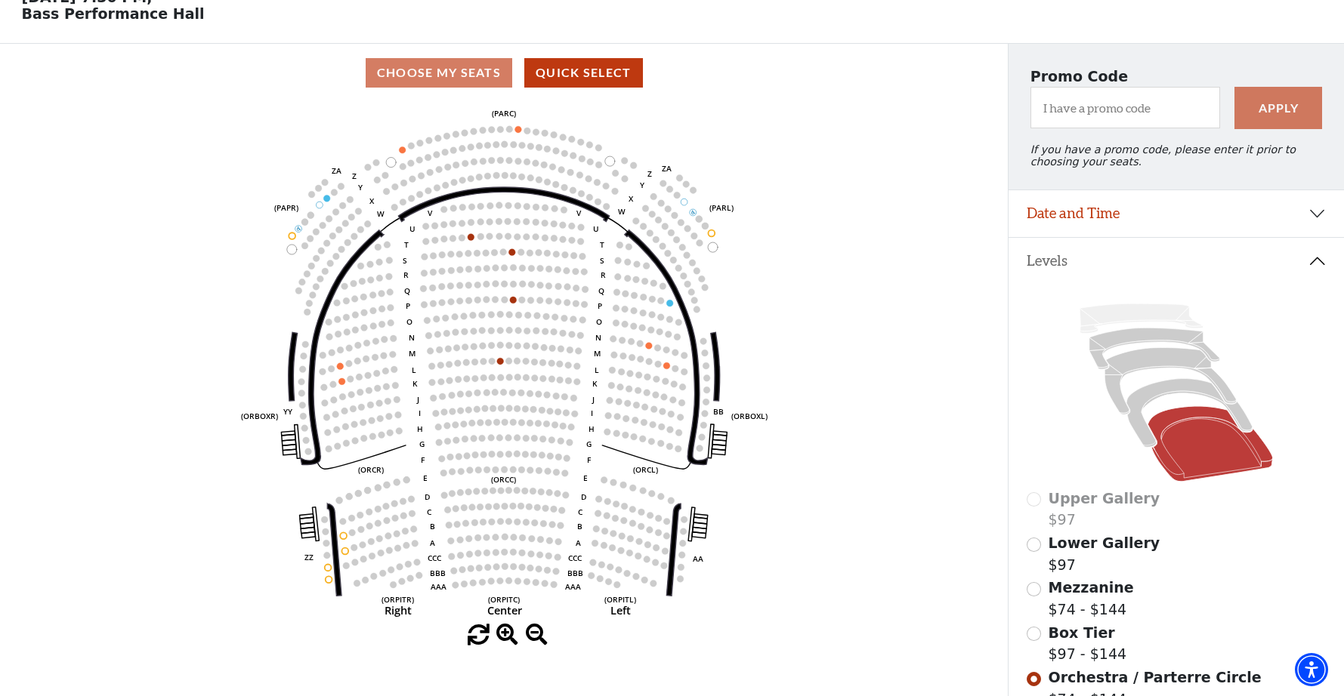
scroll to position [85, 0]
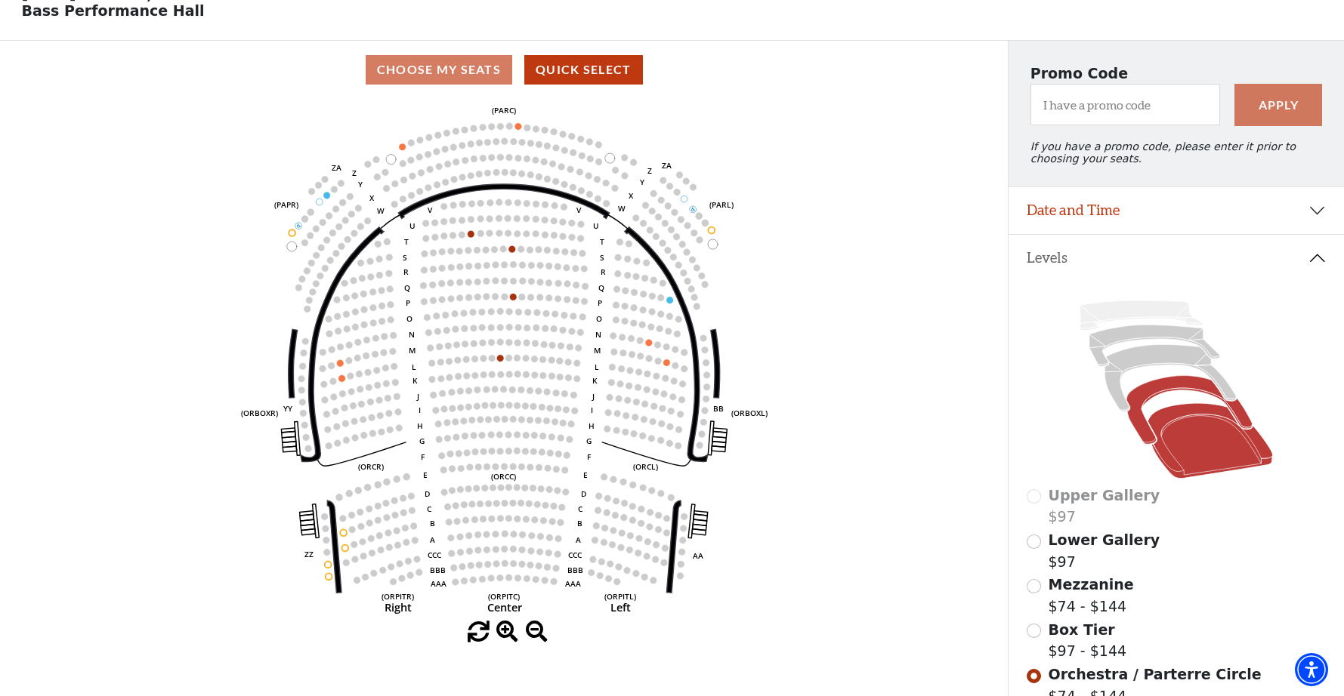
click at [1149, 390] on icon at bounding box center [1189, 410] width 126 height 69
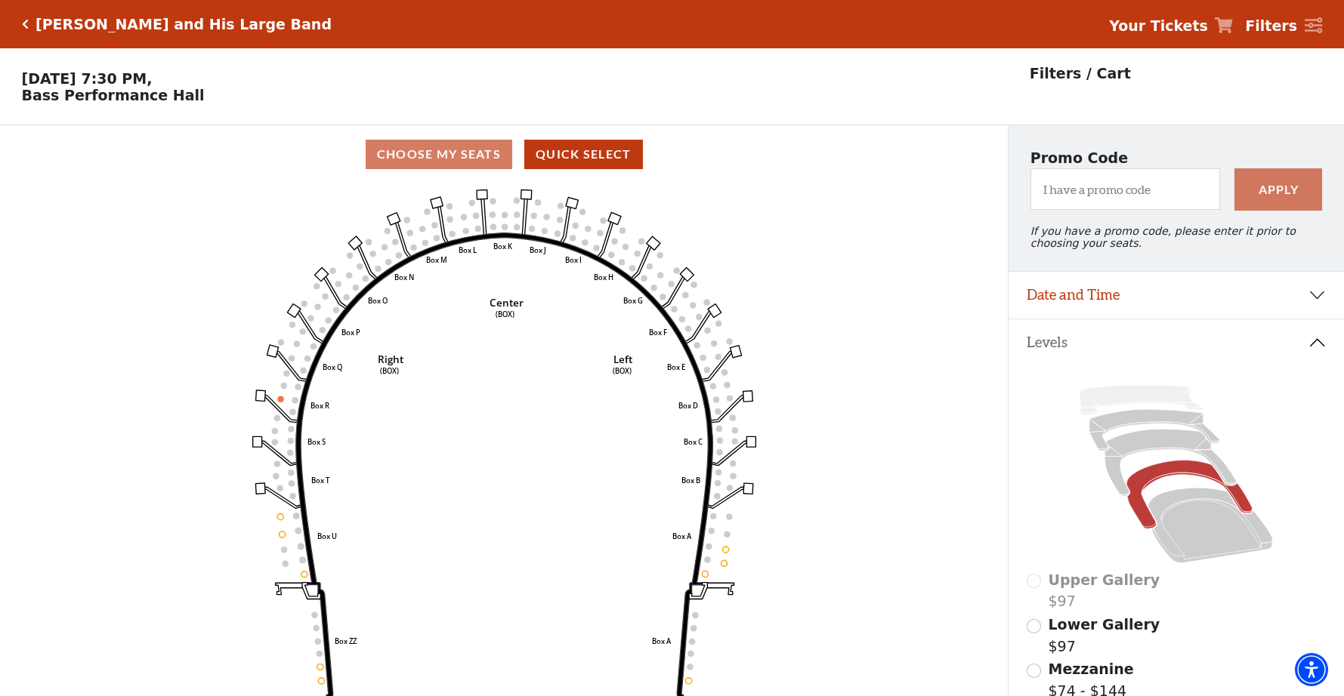
scroll to position [69, 0]
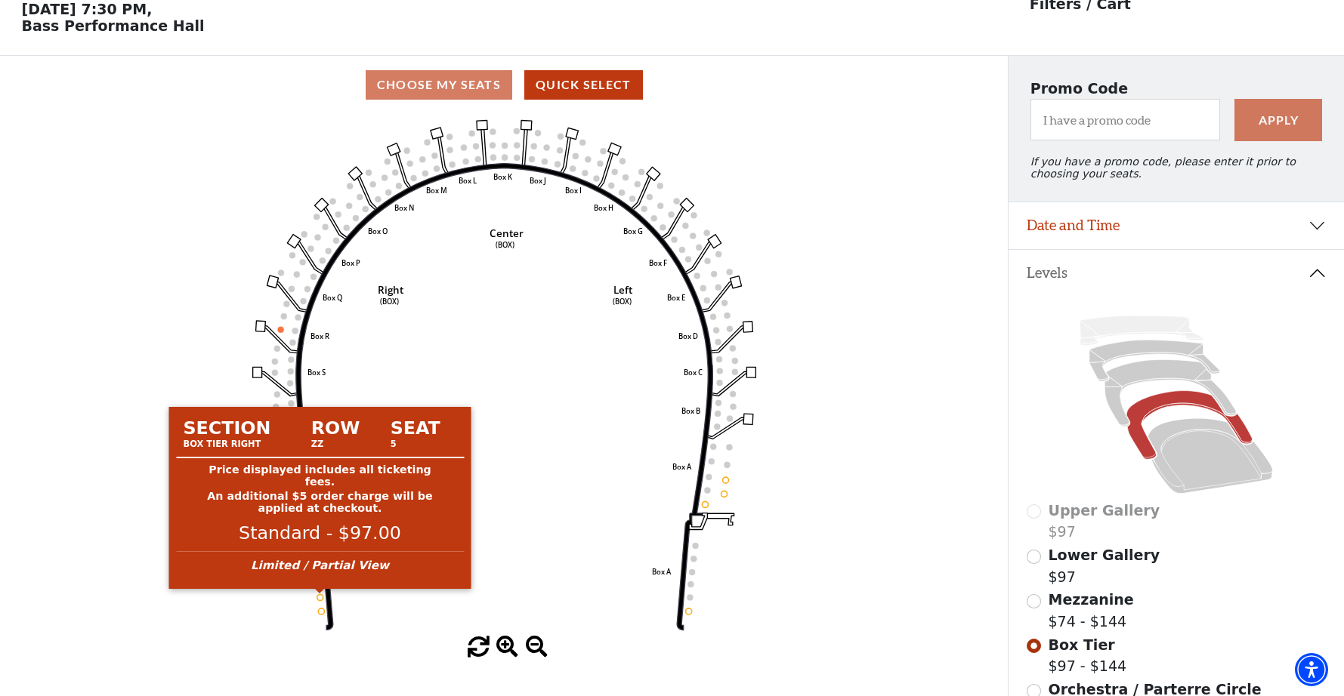
click at [317, 599] on circle at bounding box center [319, 597] width 6 height 6
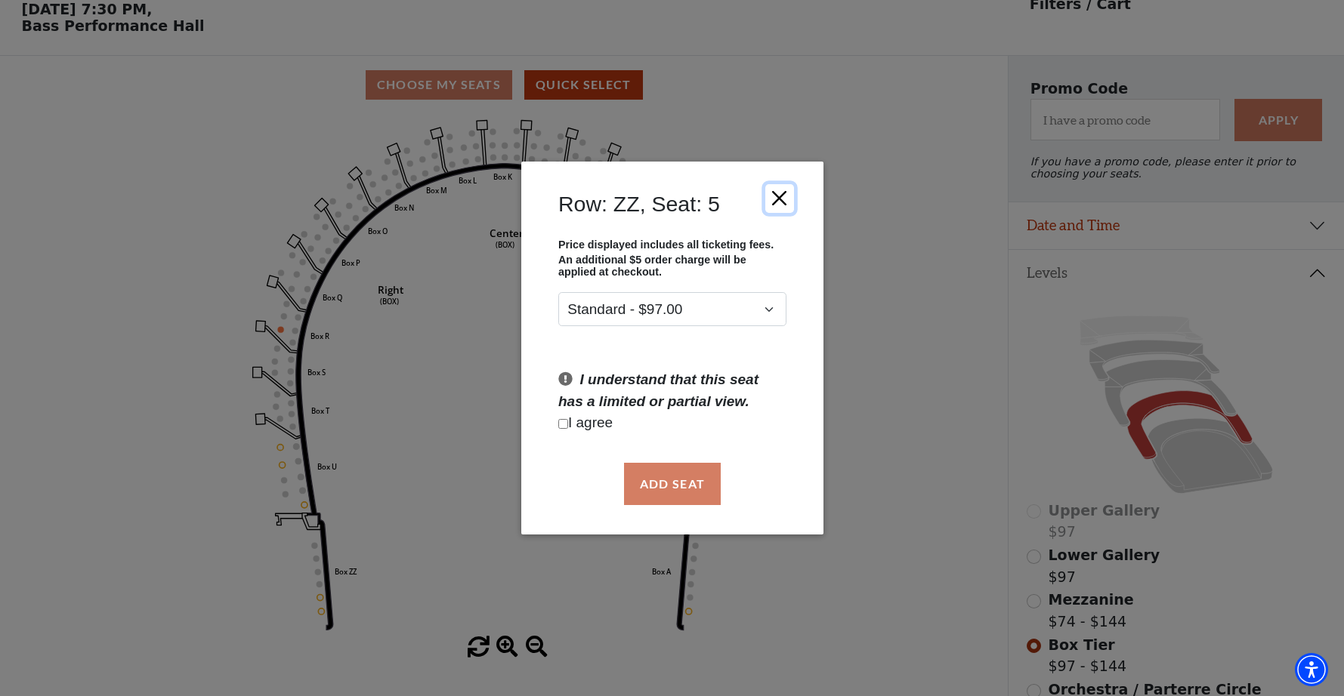
click at [778, 194] on button "Close" at bounding box center [778, 198] width 29 height 29
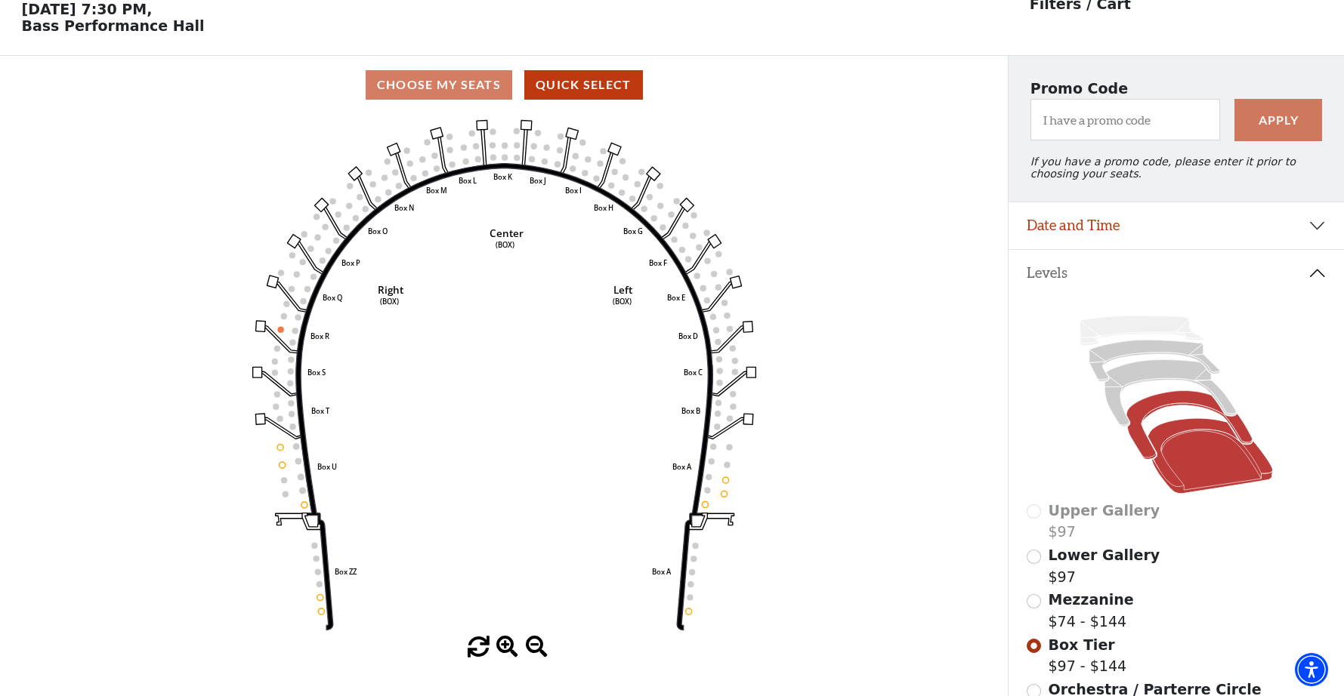
click at [1194, 469] on icon at bounding box center [1209, 457] width 125 height 76
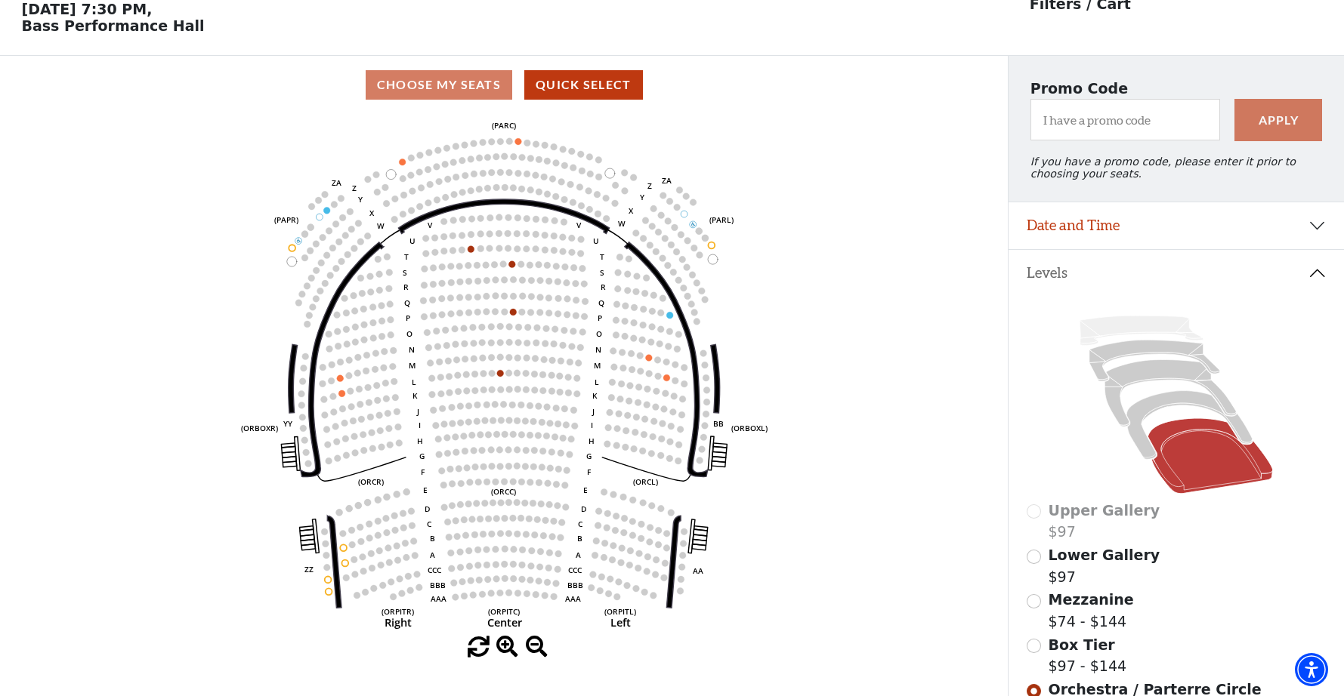
click at [330, 576] on icon "Left (ORPITL) Right (ORPITR) Center (ORPITC) ZZ AA YY BB ZA ZA (ORCL) (ORCR) (O…" at bounding box center [504, 375] width 907 height 523
click at [319, 582] on icon "Left (ORPITL) Right (ORPITR) Center (ORPITC) ZZ AA YY BB ZA ZA (ORCL) (ORCR) (O…" at bounding box center [504, 375] width 907 height 523
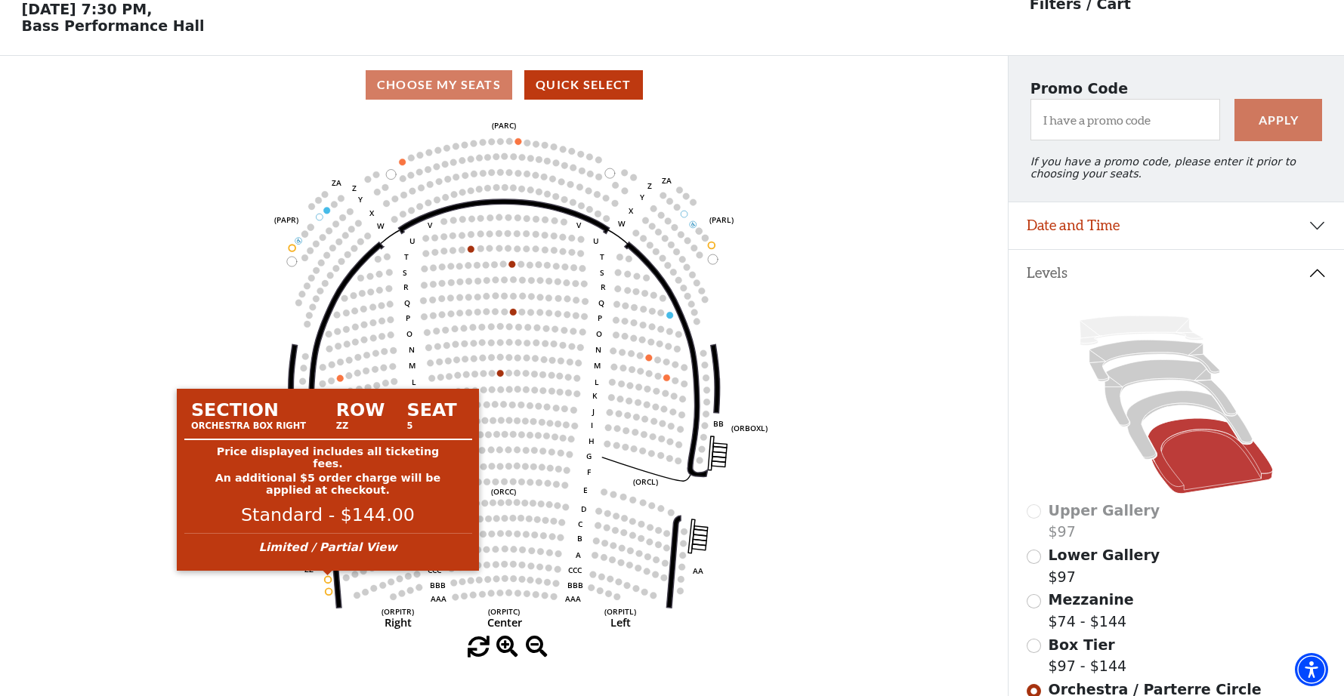
click at [324, 579] on circle at bounding box center [327, 579] width 7 height 7
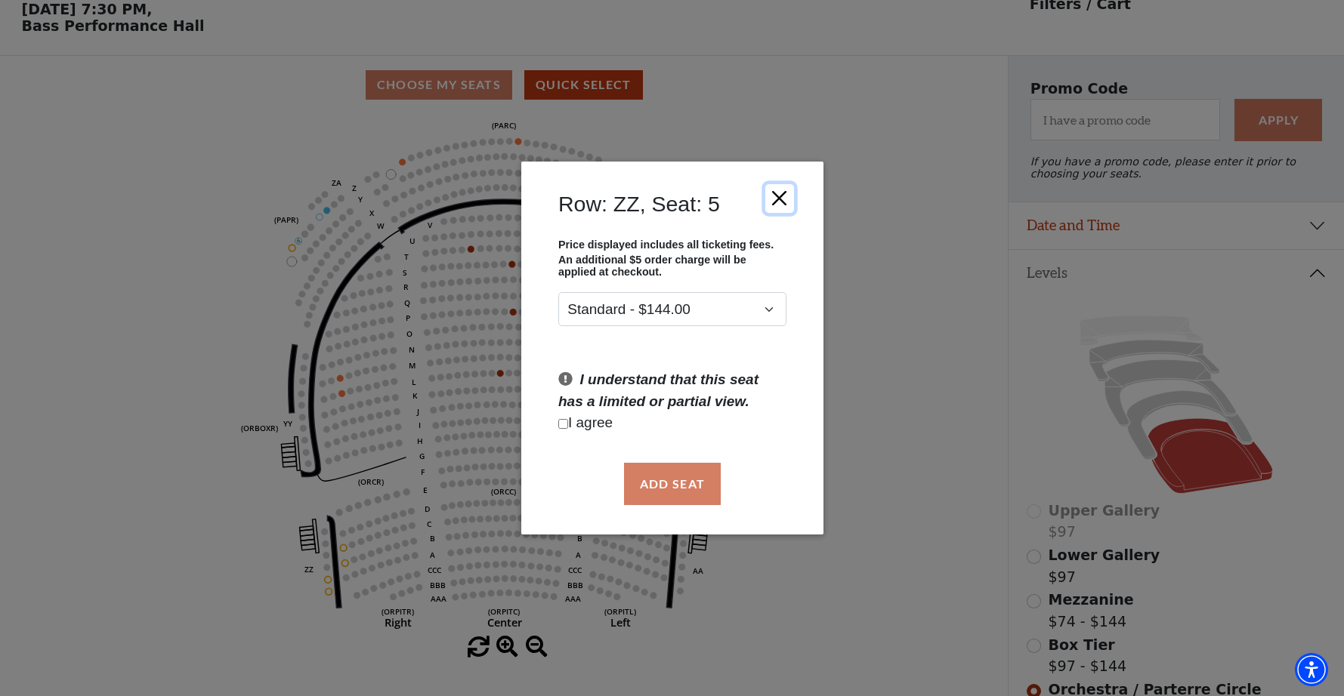
click at [783, 190] on button "Close" at bounding box center [778, 198] width 29 height 29
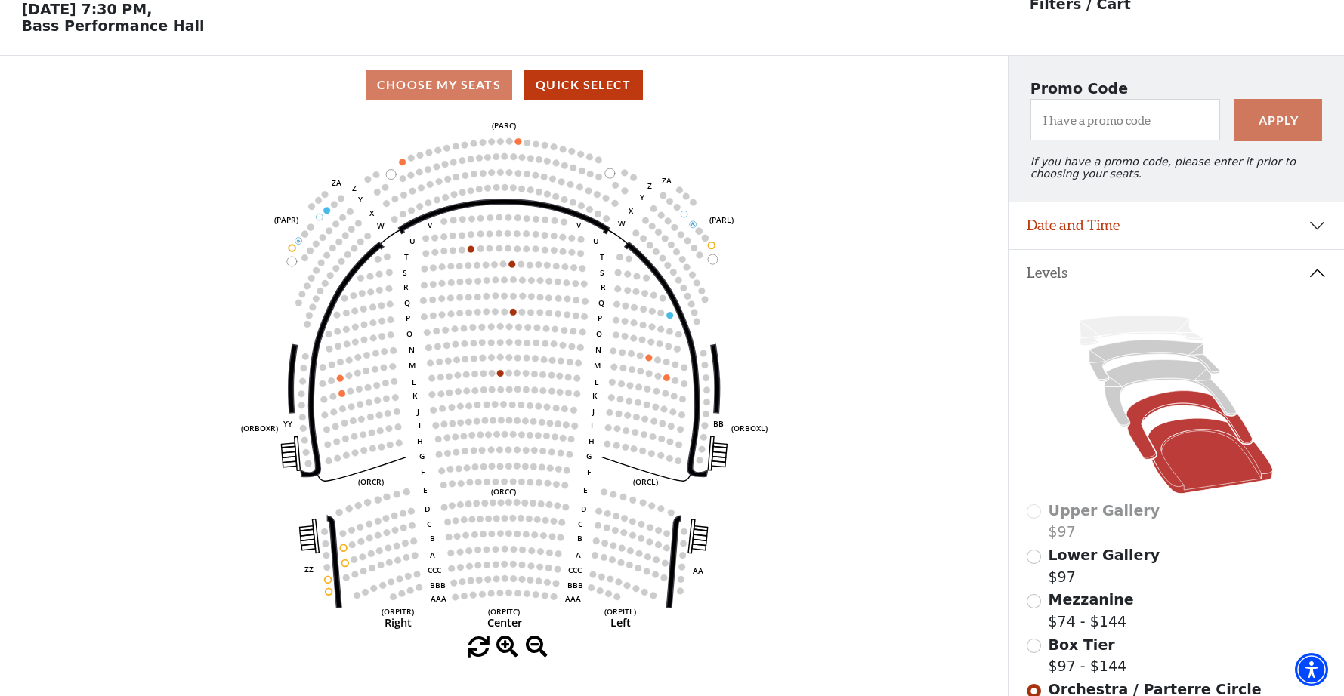
click at [1140, 433] on icon at bounding box center [1189, 425] width 126 height 69
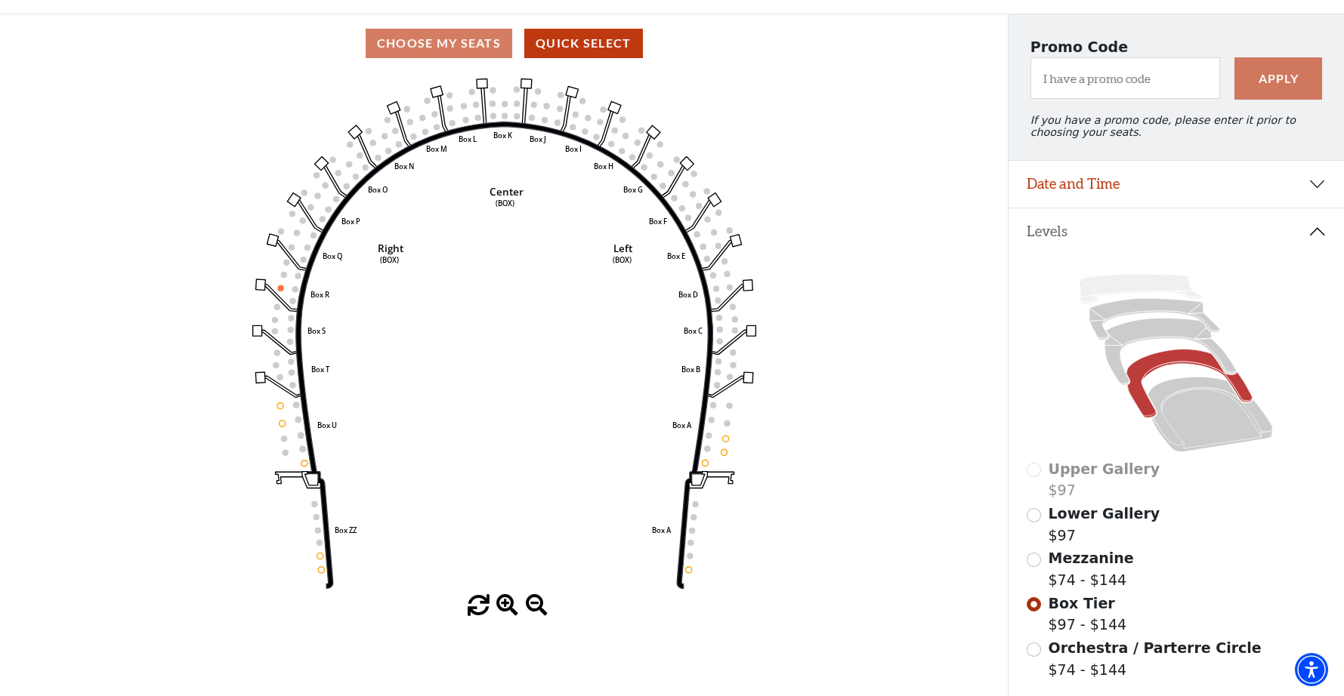
scroll to position [114, 0]
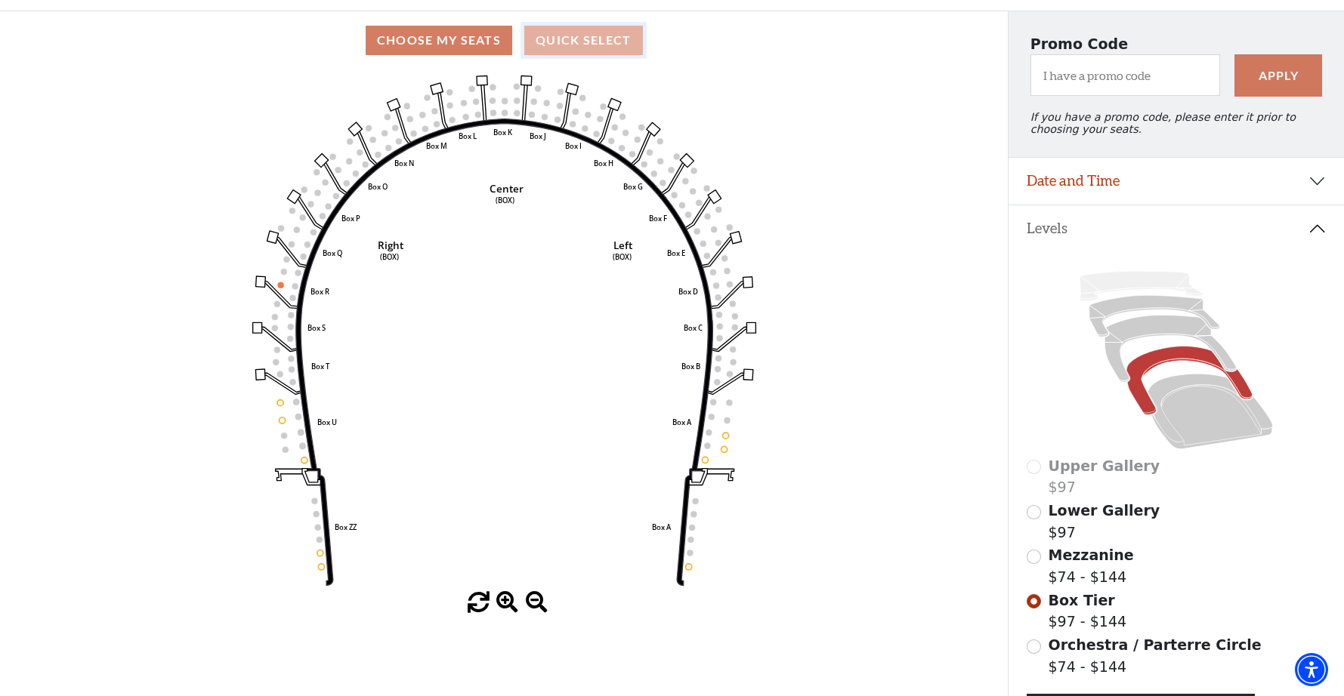
click at [566, 48] on button "Quick Select" at bounding box center [583, 40] width 119 height 29
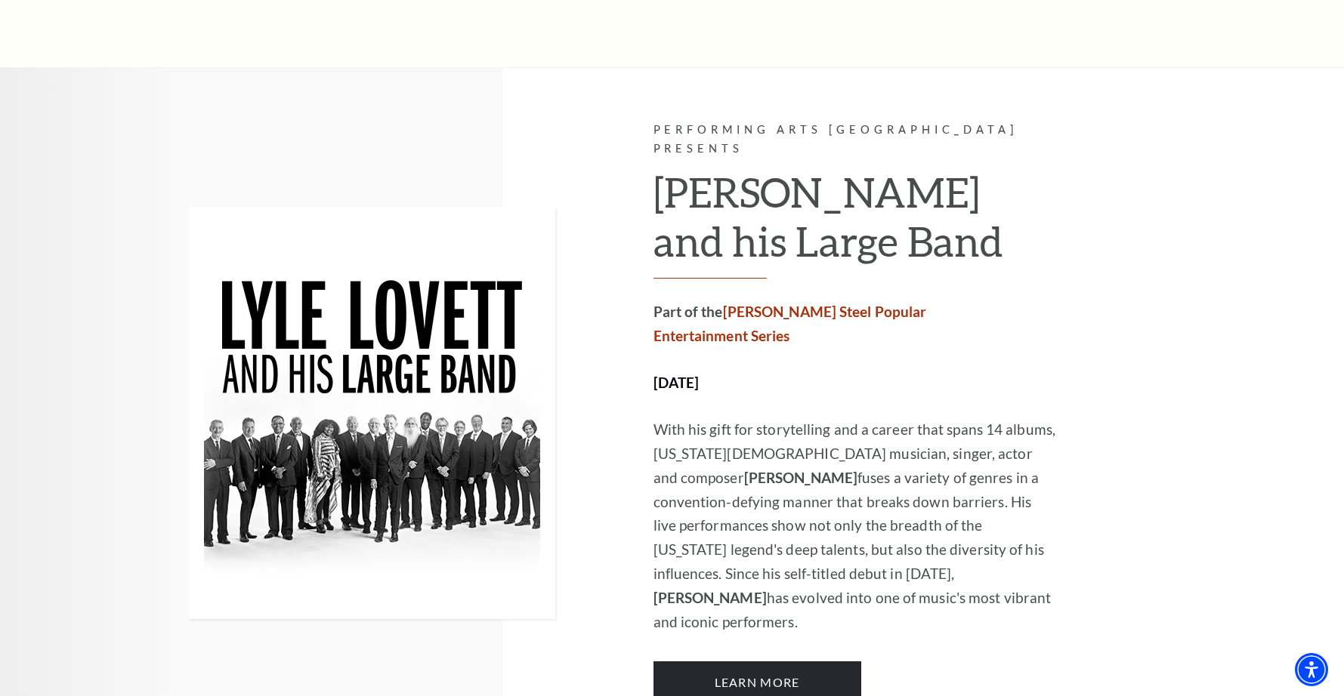
scroll to position [686, 0]
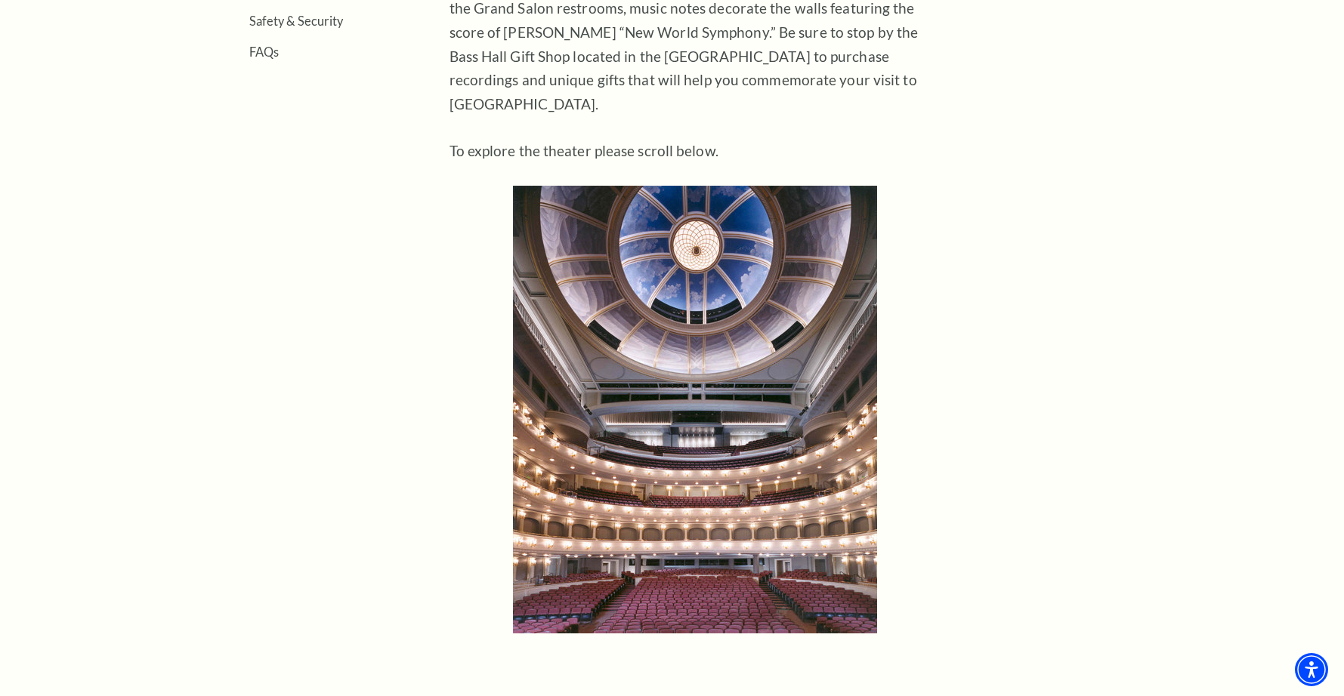
scroll to position [767, 0]
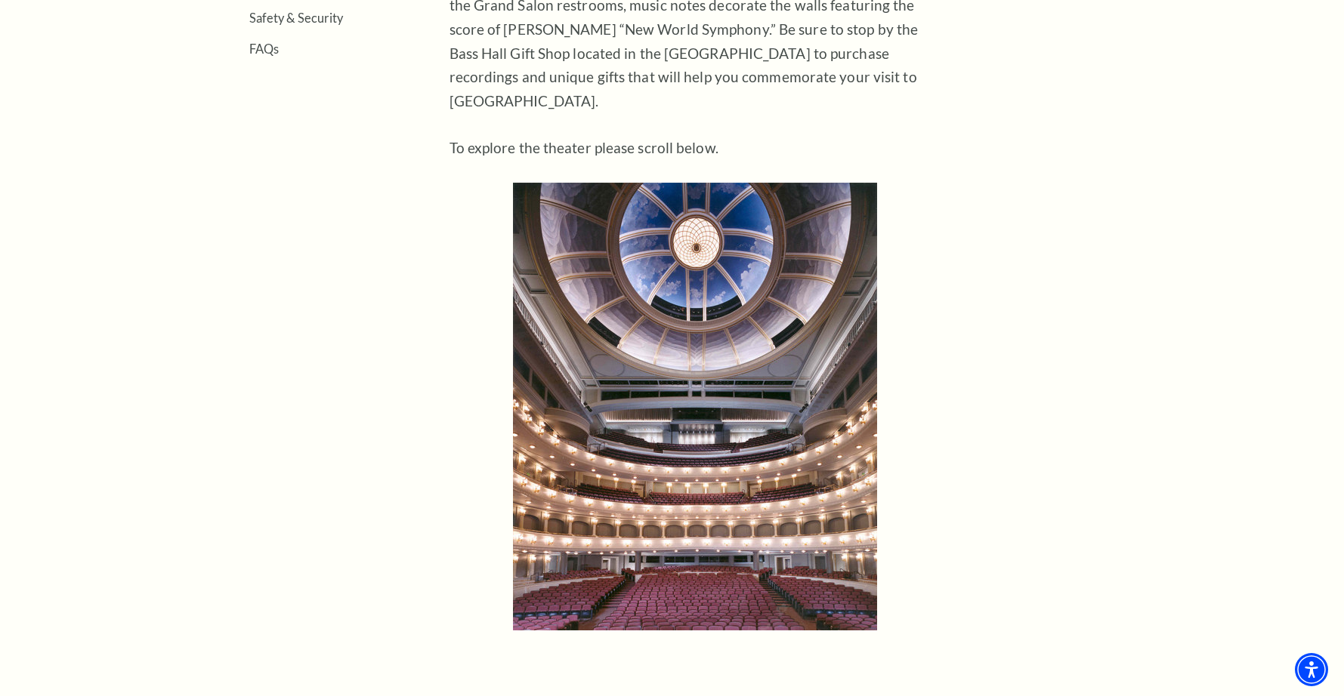
click at [601, 530] on img at bounding box center [695, 407] width 364 height 448
click at [671, 493] on img at bounding box center [695, 407] width 364 height 448
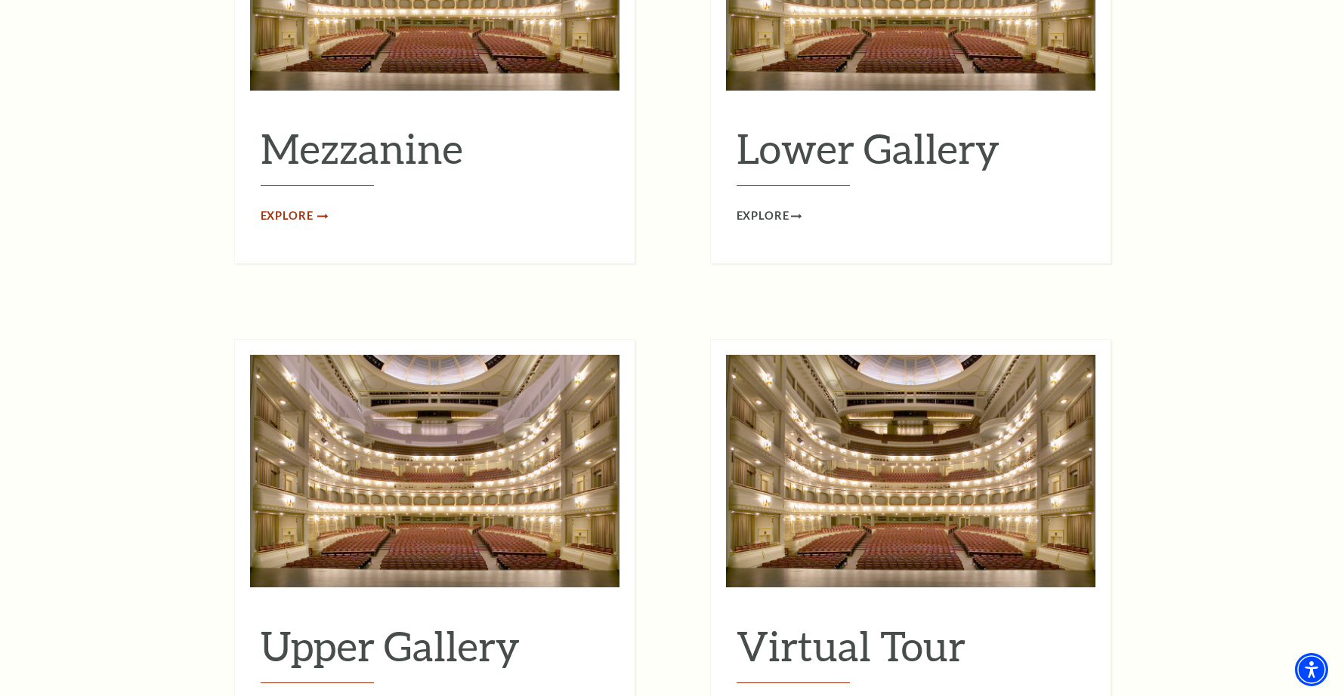
scroll to position [2175, 0]
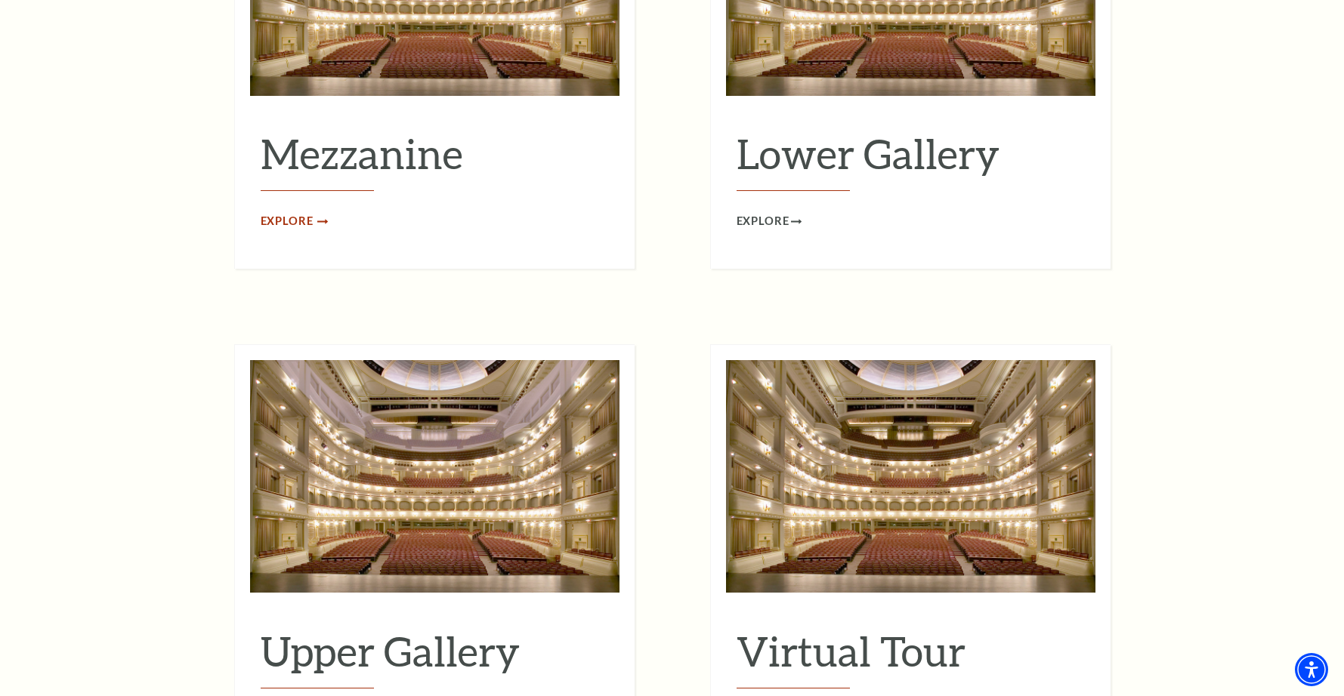
click at [292, 212] on span "Explore" at bounding box center [287, 221] width 53 height 19
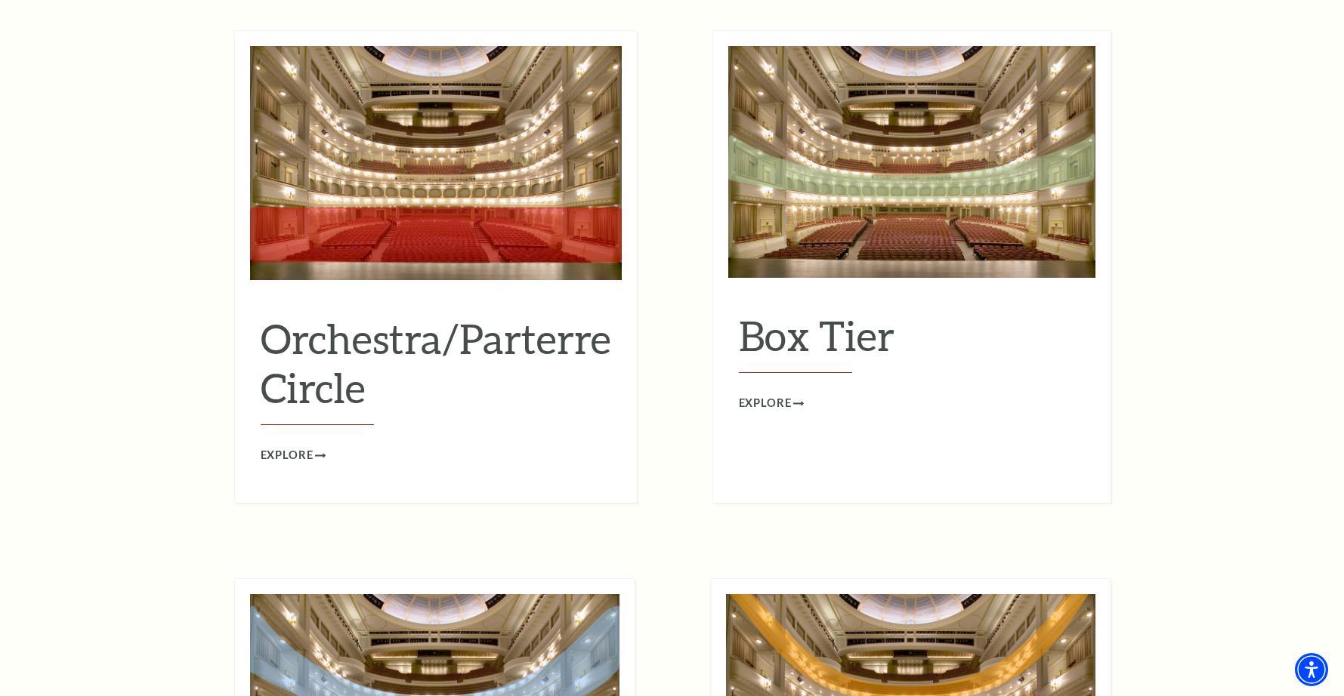
scroll to position [1439, 0]
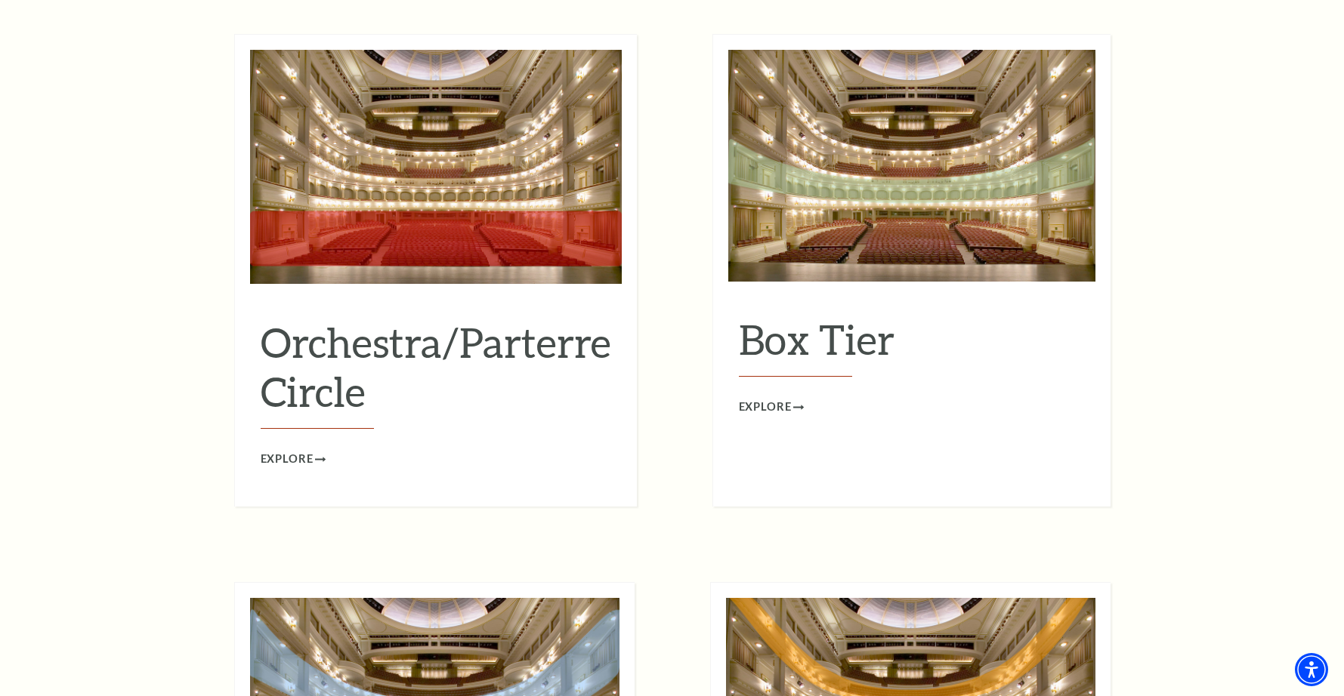
click at [747, 205] on img at bounding box center [911, 165] width 367 height 231
click at [761, 317] on h2 "Box Tier" at bounding box center [912, 346] width 346 height 62
click at [776, 218] on img at bounding box center [911, 165] width 367 height 231
click at [763, 398] on span "Explore" at bounding box center [765, 407] width 53 height 19
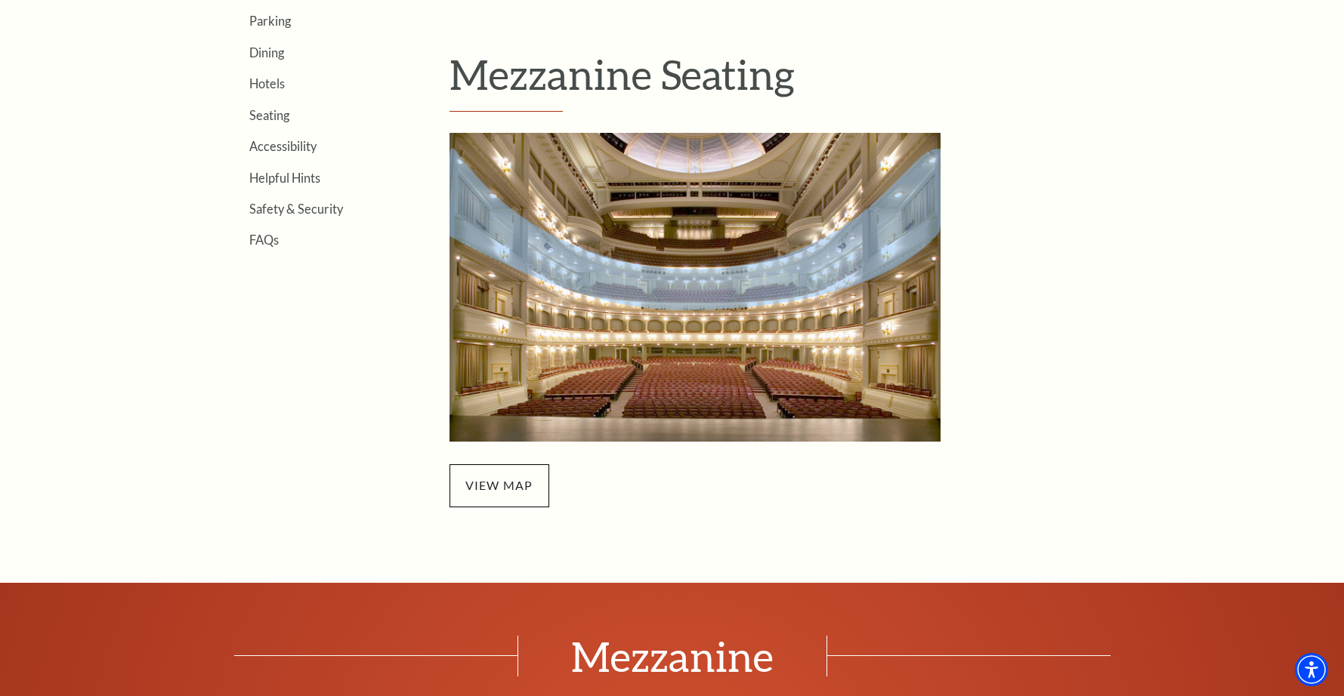
scroll to position [468, 0]
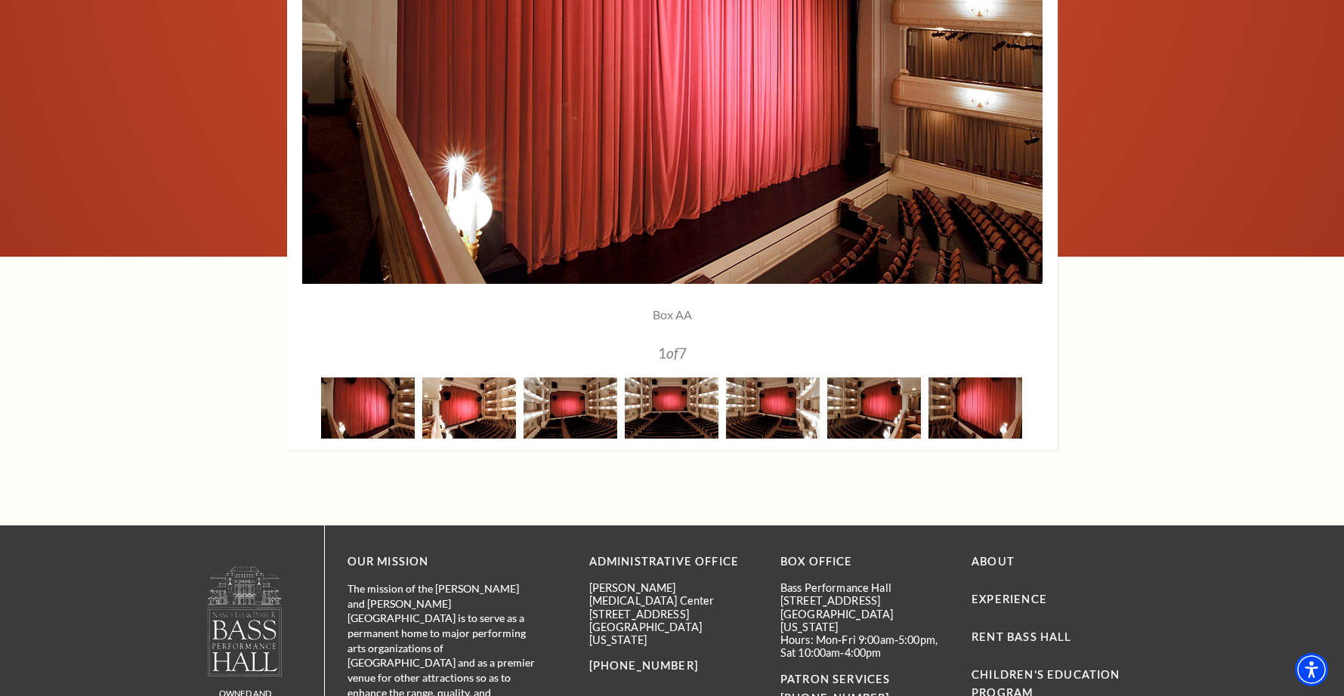
scroll to position [1384, 0]
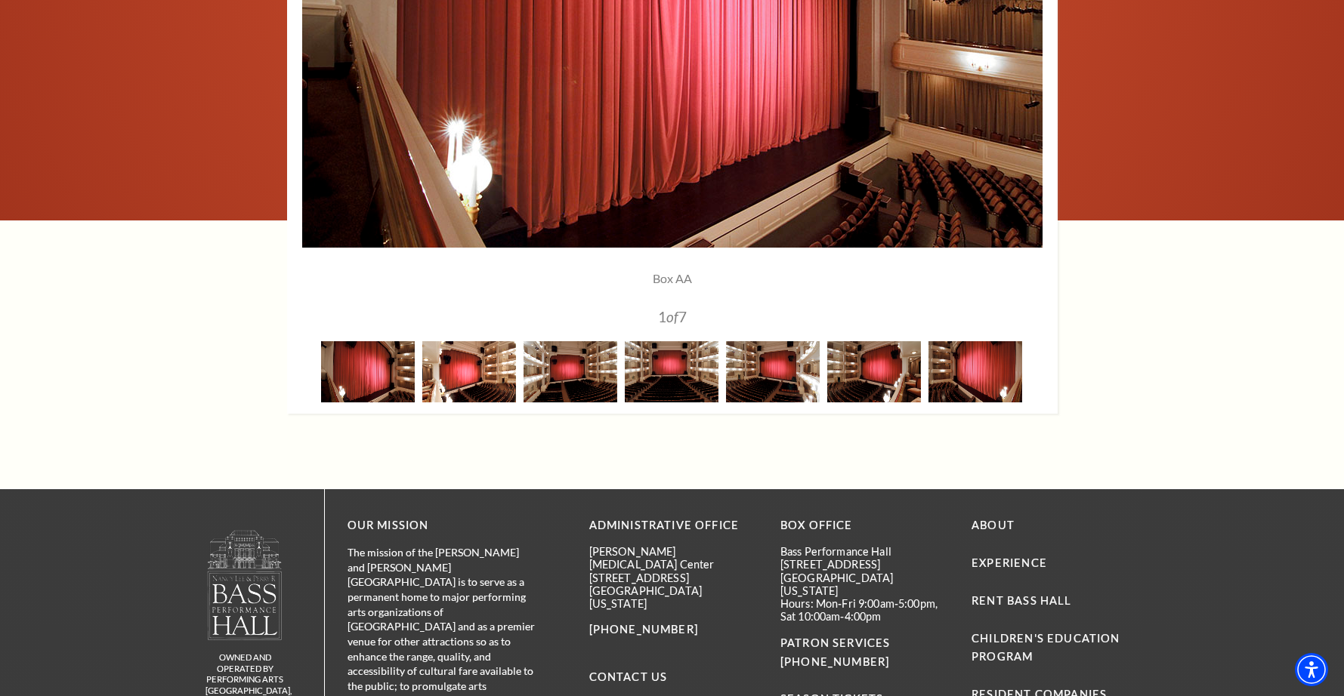
click at [463, 358] on img at bounding box center [469, 371] width 94 height 61
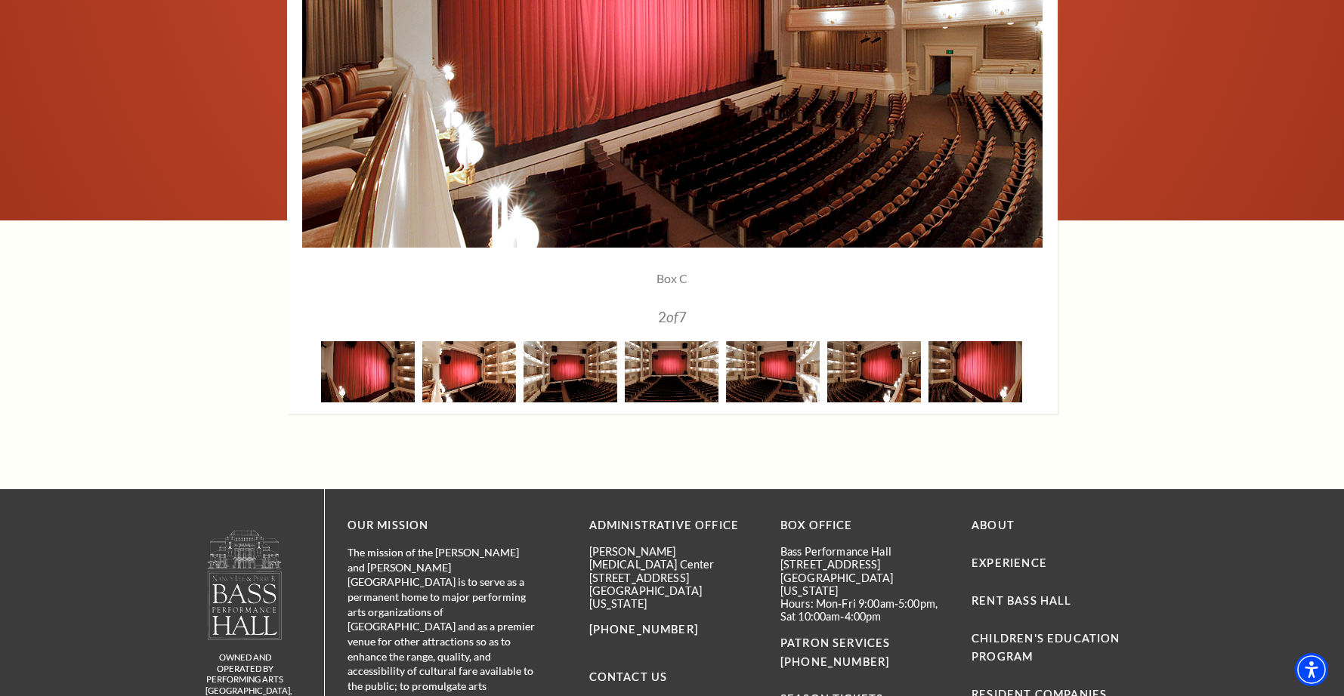
click at [505, 363] on img at bounding box center [469, 371] width 94 height 61
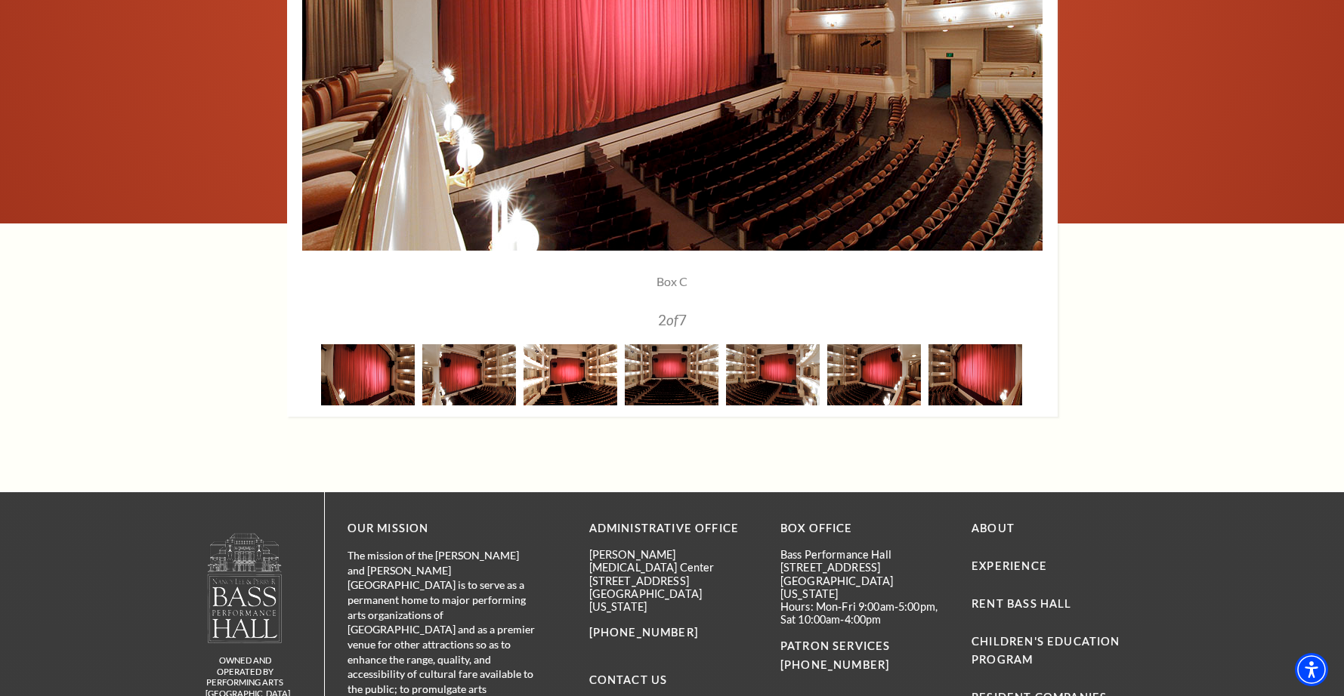
click at [550, 366] on img at bounding box center [570, 374] width 94 height 61
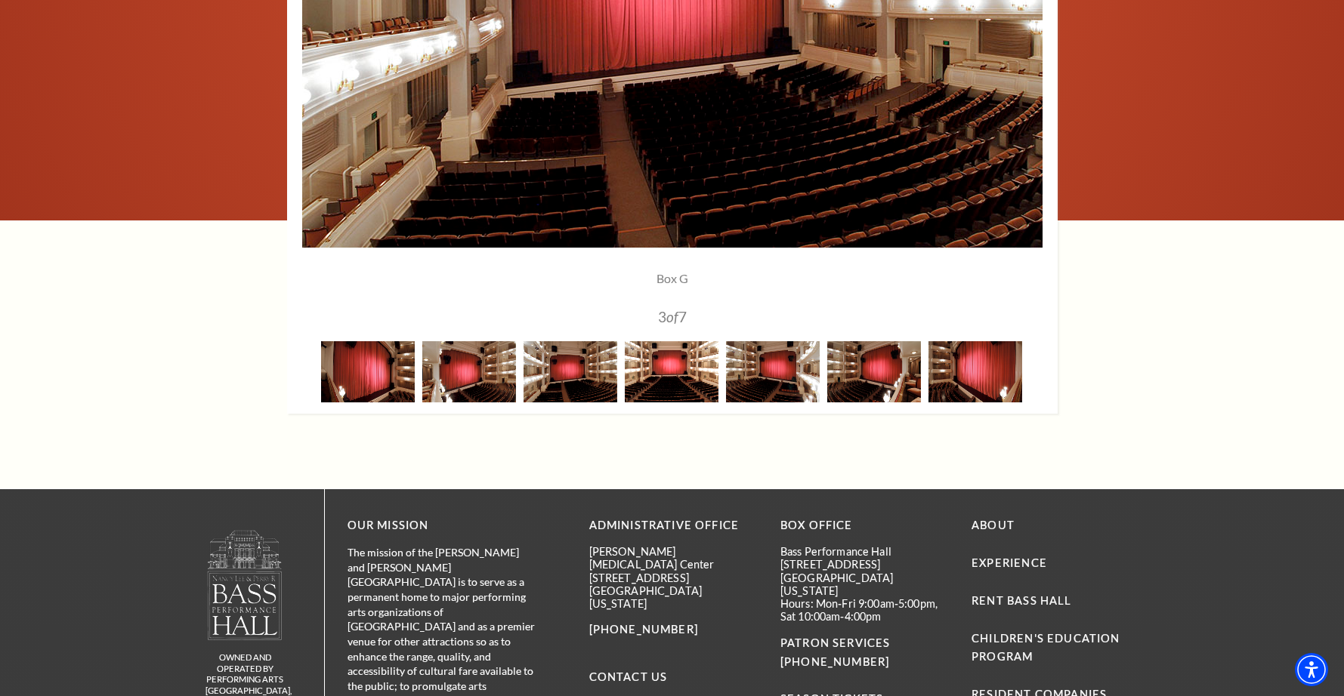
click at [648, 365] on img at bounding box center [672, 371] width 94 height 61
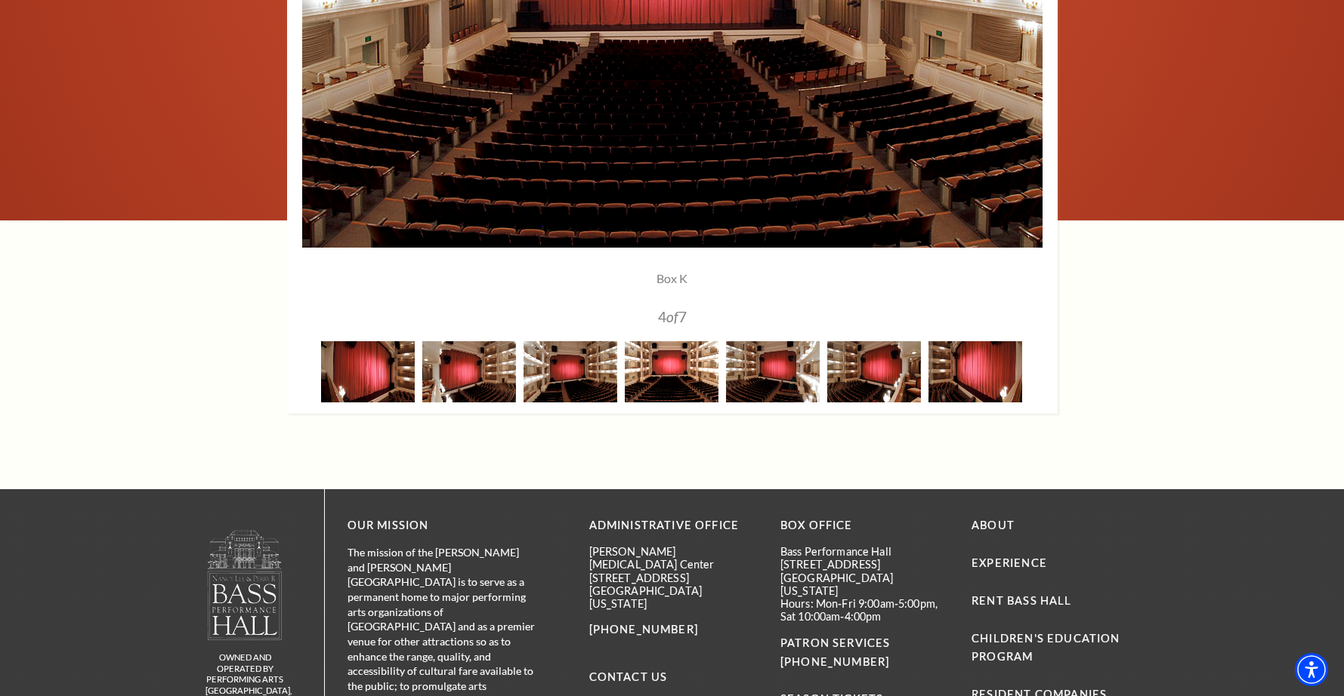
click at [717, 364] on img at bounding box center [672, 371] width 94 height 61
click at [773, 376] on img at bounding box center [773, 371] width 94 height 61
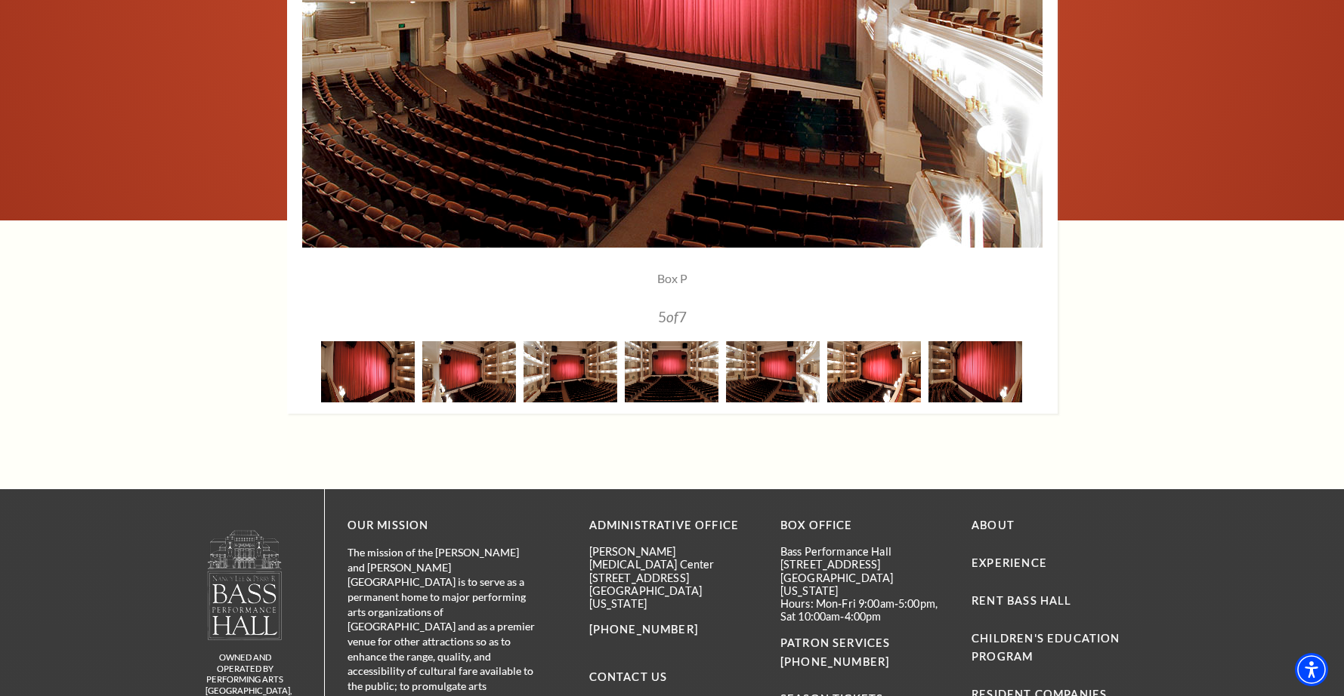
click at [846, 370] on img at bounding box center [874, 371] width 94 height 61
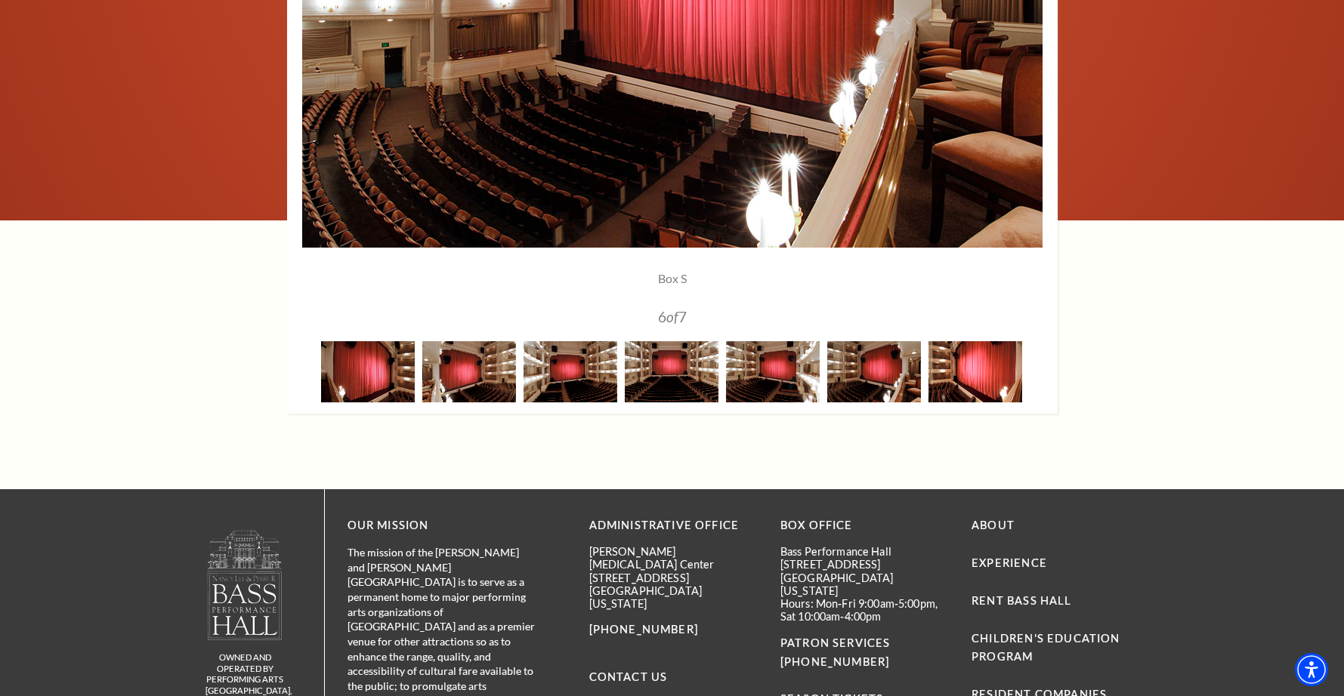
click at [946, 373] on img at bounding box center [975, 371] width 94 height 61
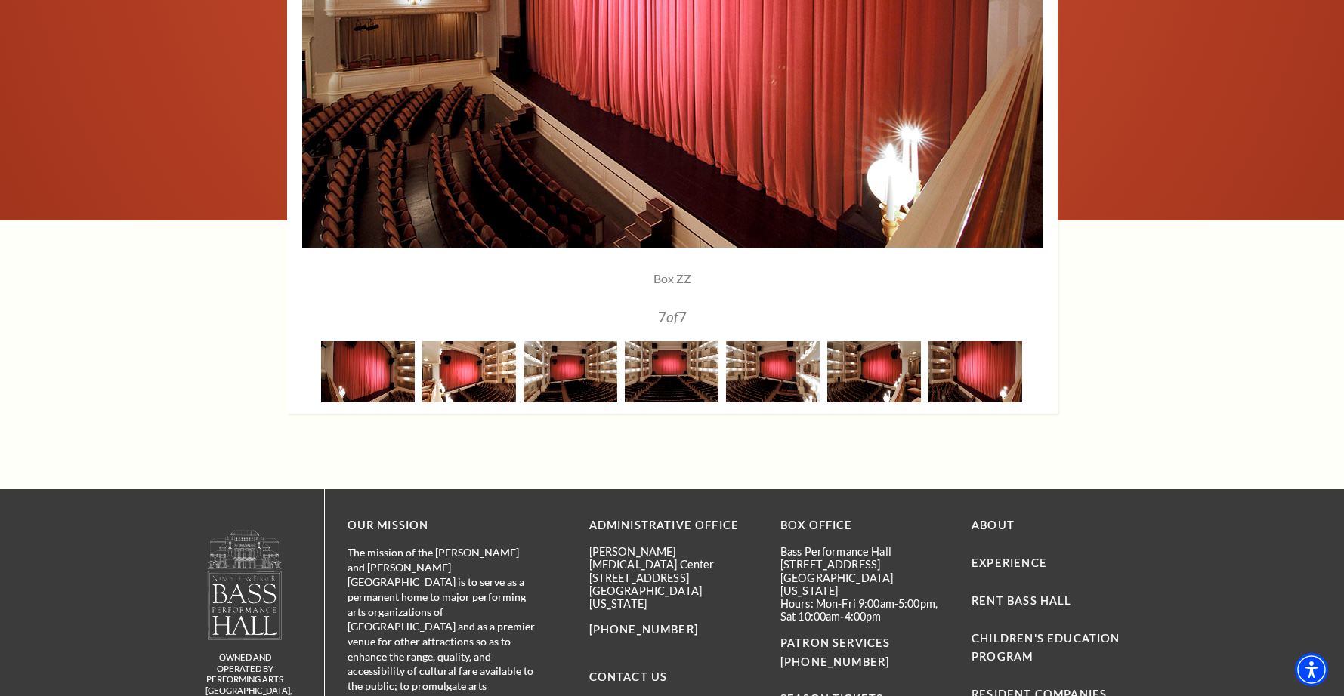
click at [463, 375] on img at bounding box center [469, 371] width 94 height 61
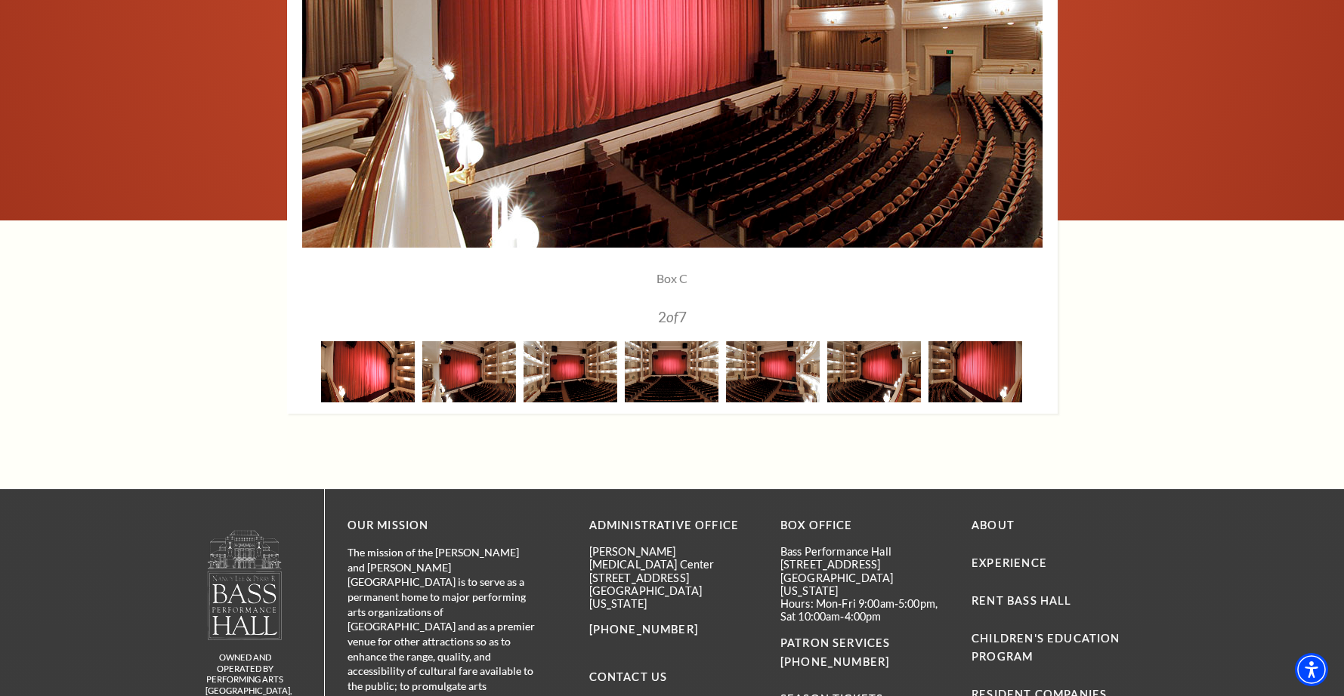
click at [371, 372] on img at bounding box center [368, 371] width 94 height 61
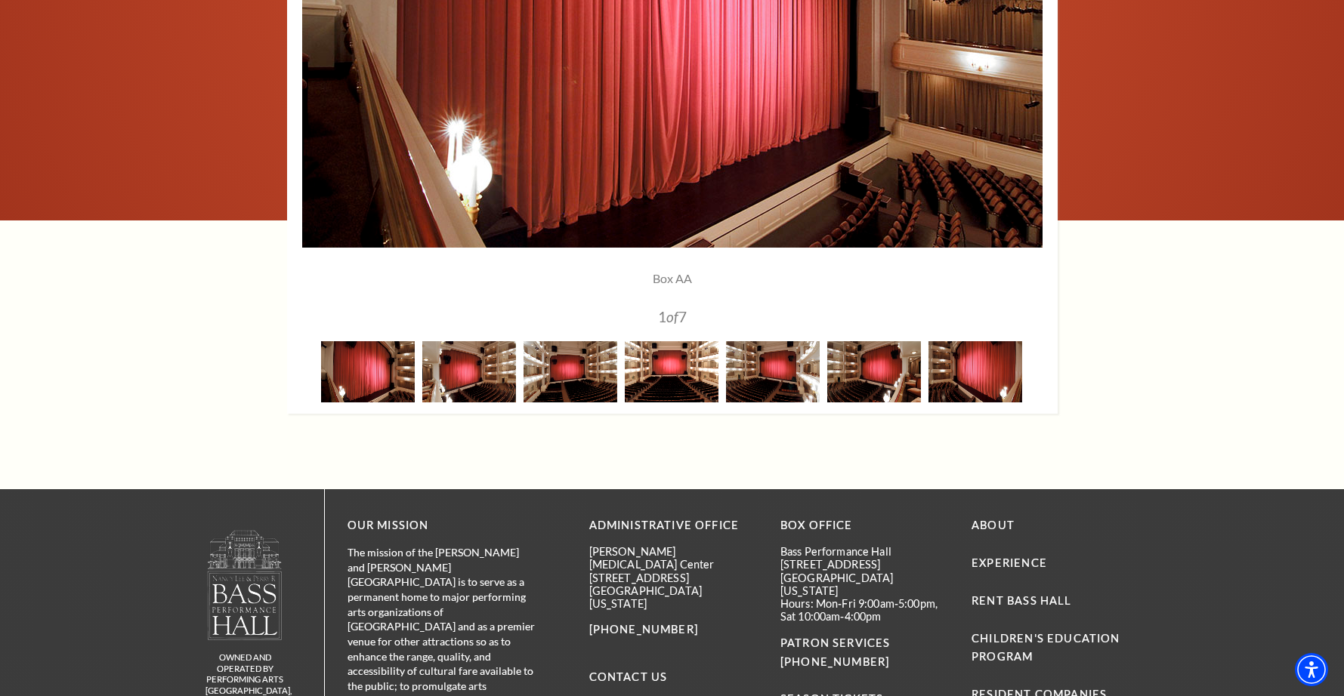
click at [665, 375] on img at bounding box center [672, 371] width 94 height 61
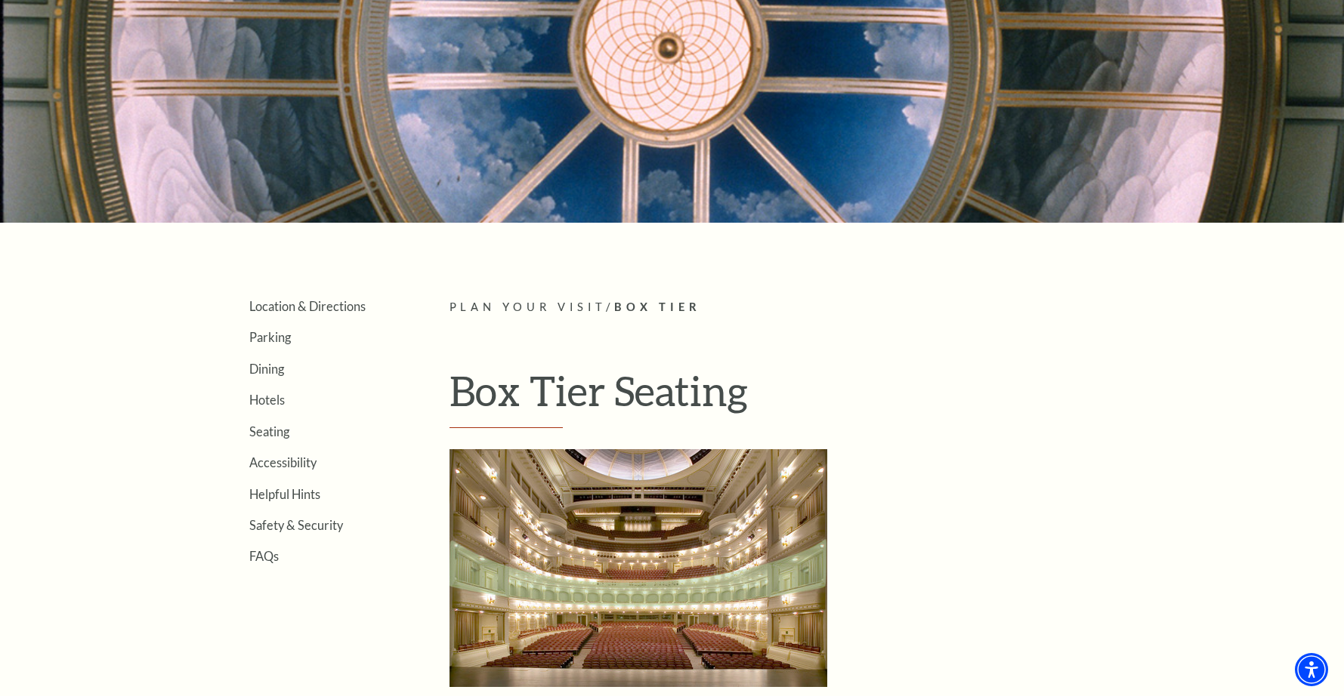
scroll to position [0, 0]
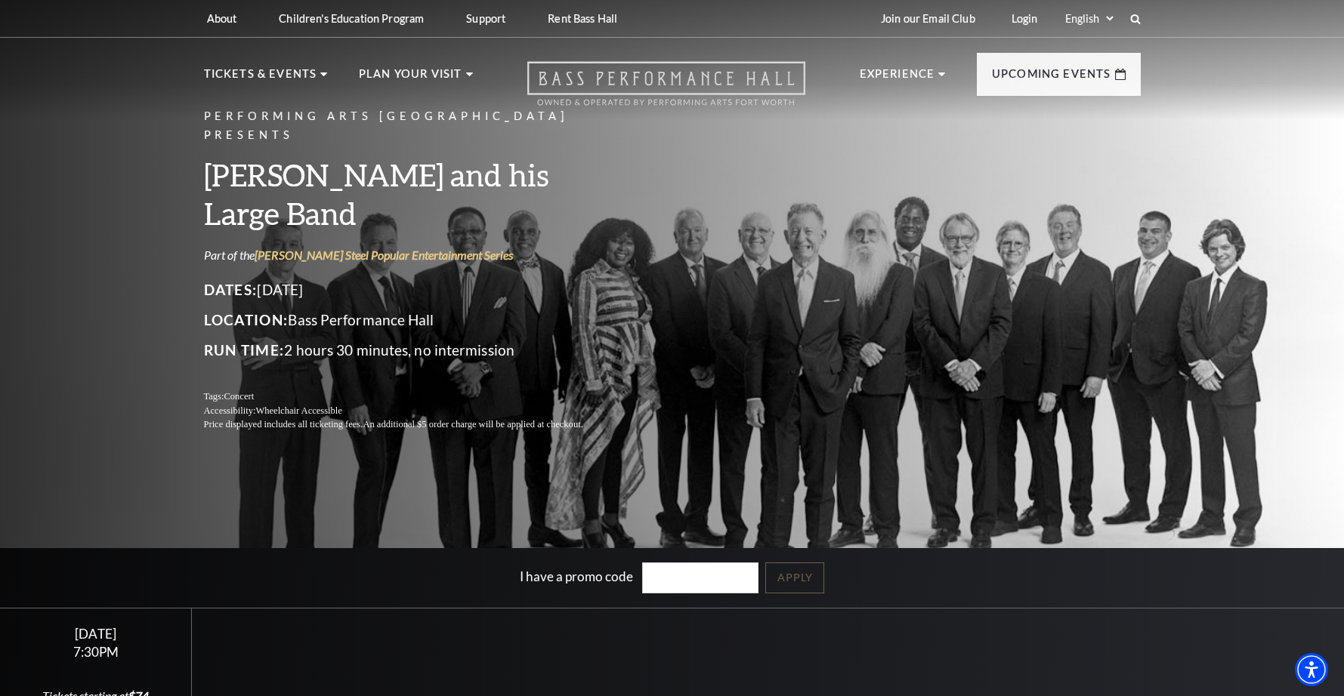
scroll to position [2, 0]
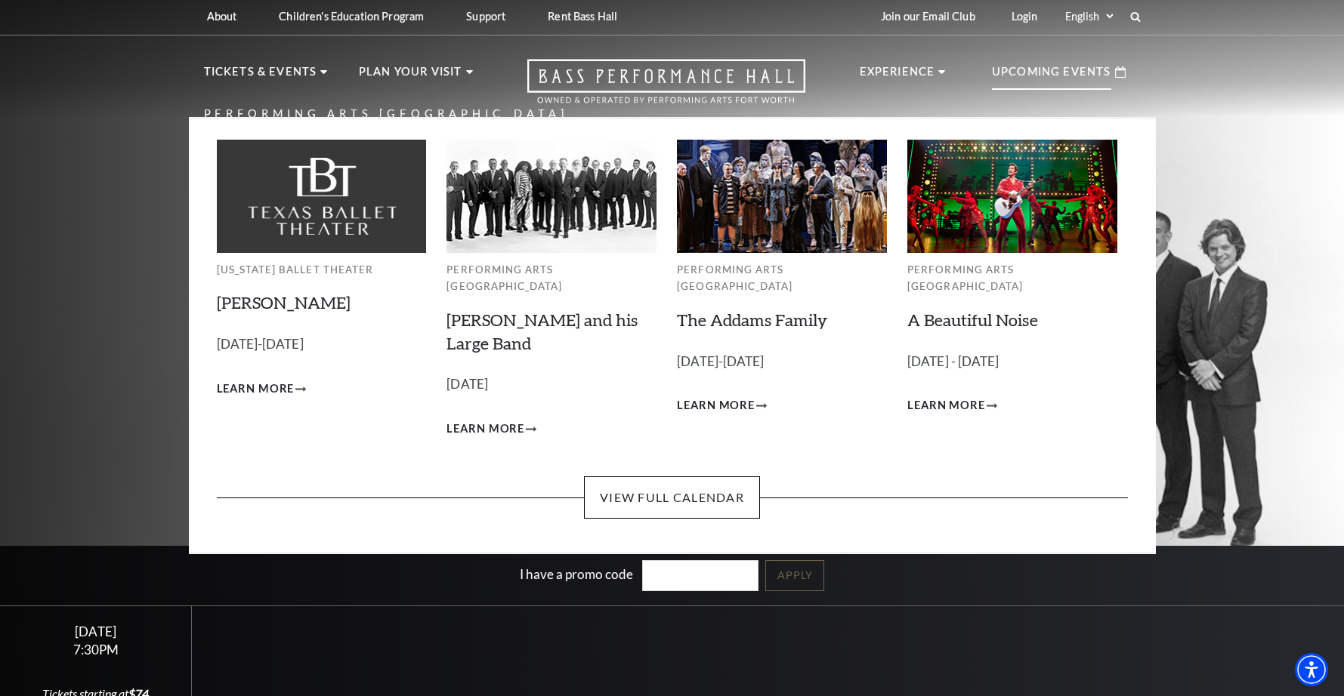
click at [499, 240] on img at bounding box center [551, 196] width 210 height 113
click at [499, 420] on span "Learn More" at bounding box center [485, 429] width 78 height 19
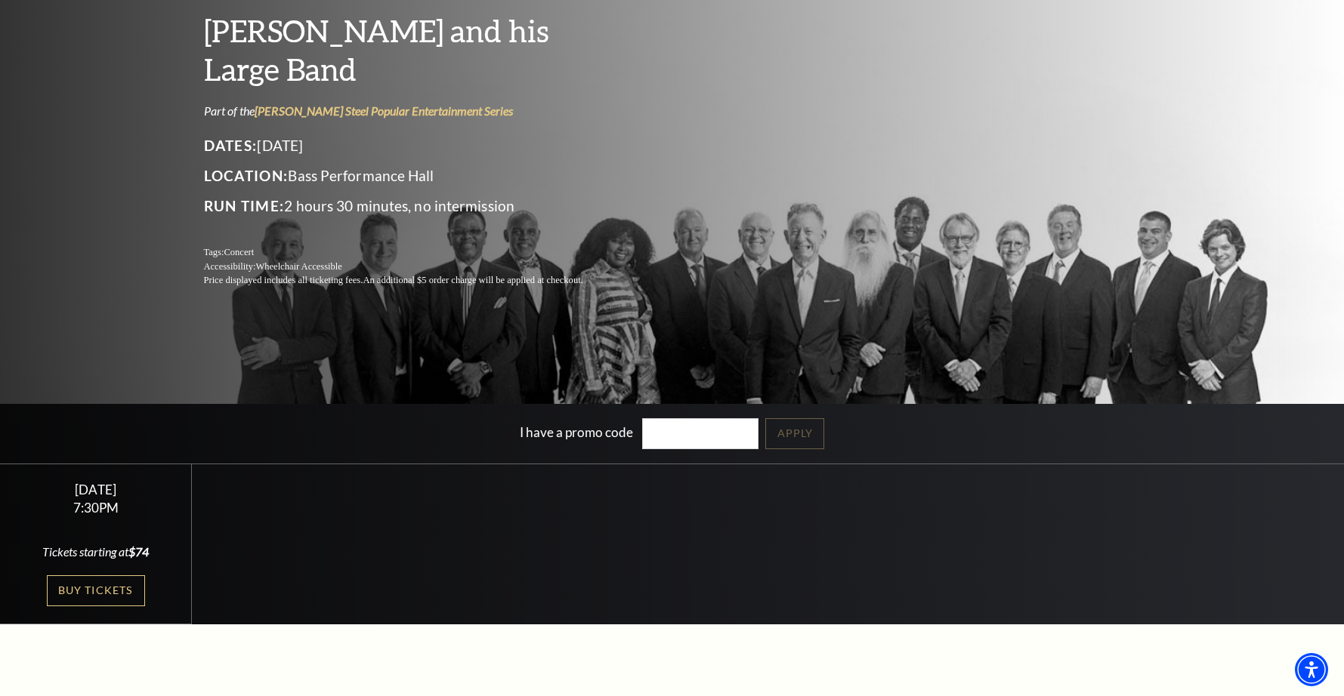
scroll to position [119, 0]
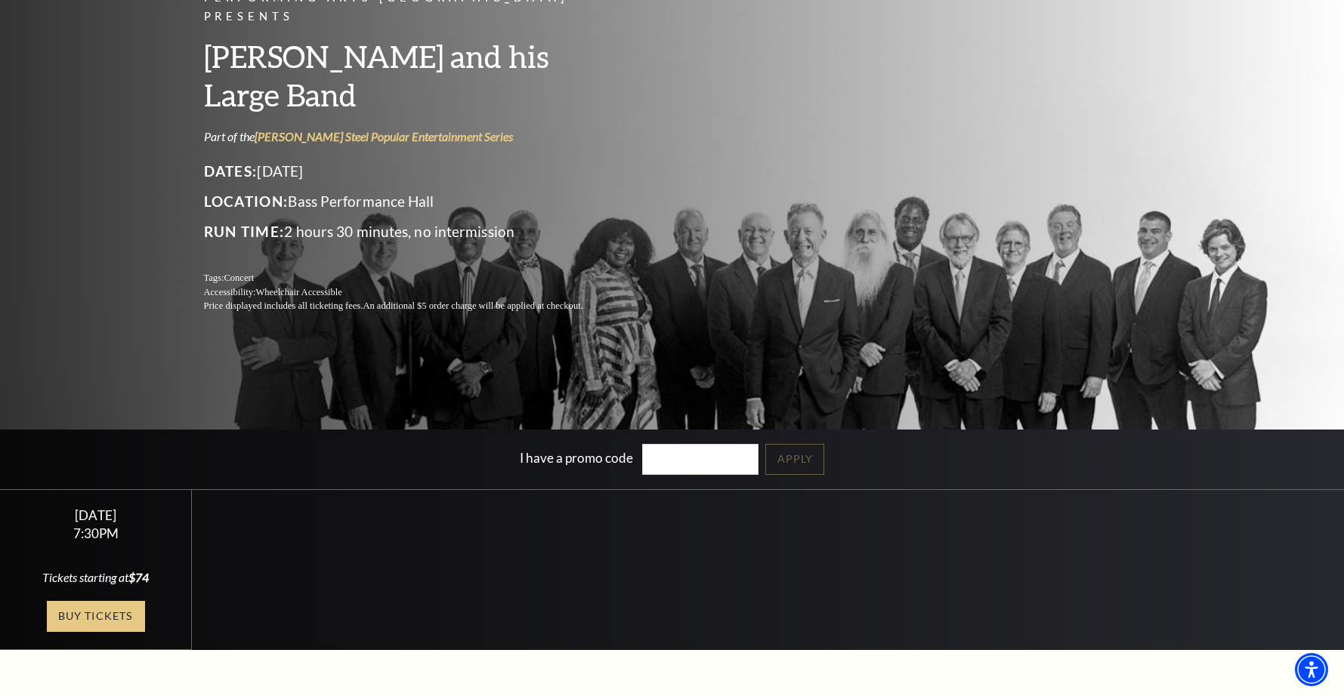
click at [90, 613] on link "Buy Tickets" at bounding box center [96, 616] width 98 height 31
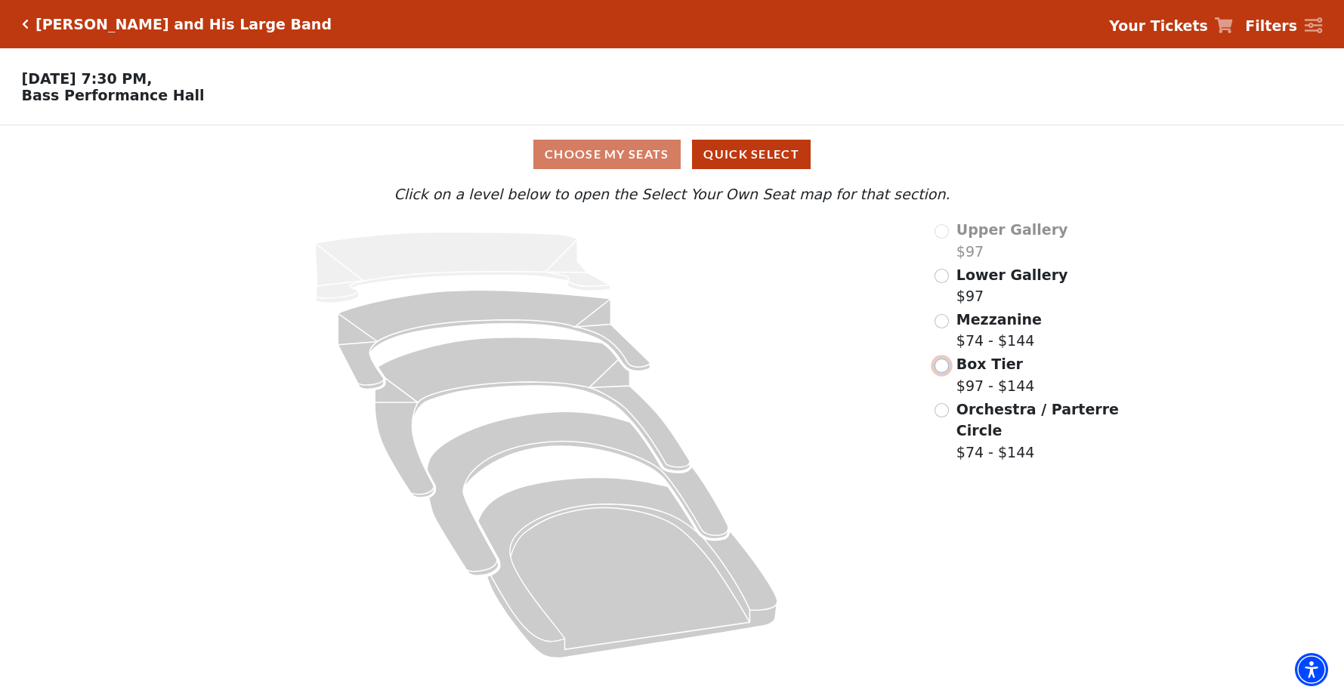
click at [944, 363] on input "Box Tier$97 - $144\a" at bounding box center [941, 366] width 14 height 14
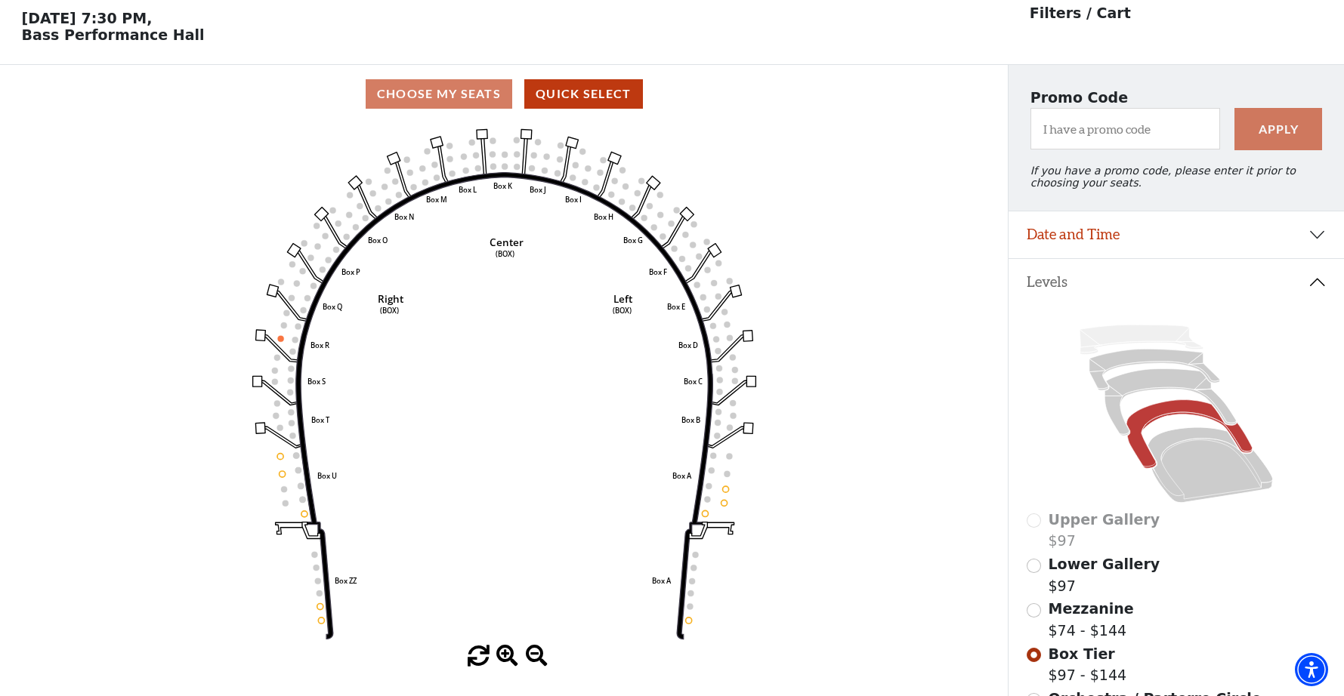
scroll to position [69, 0]
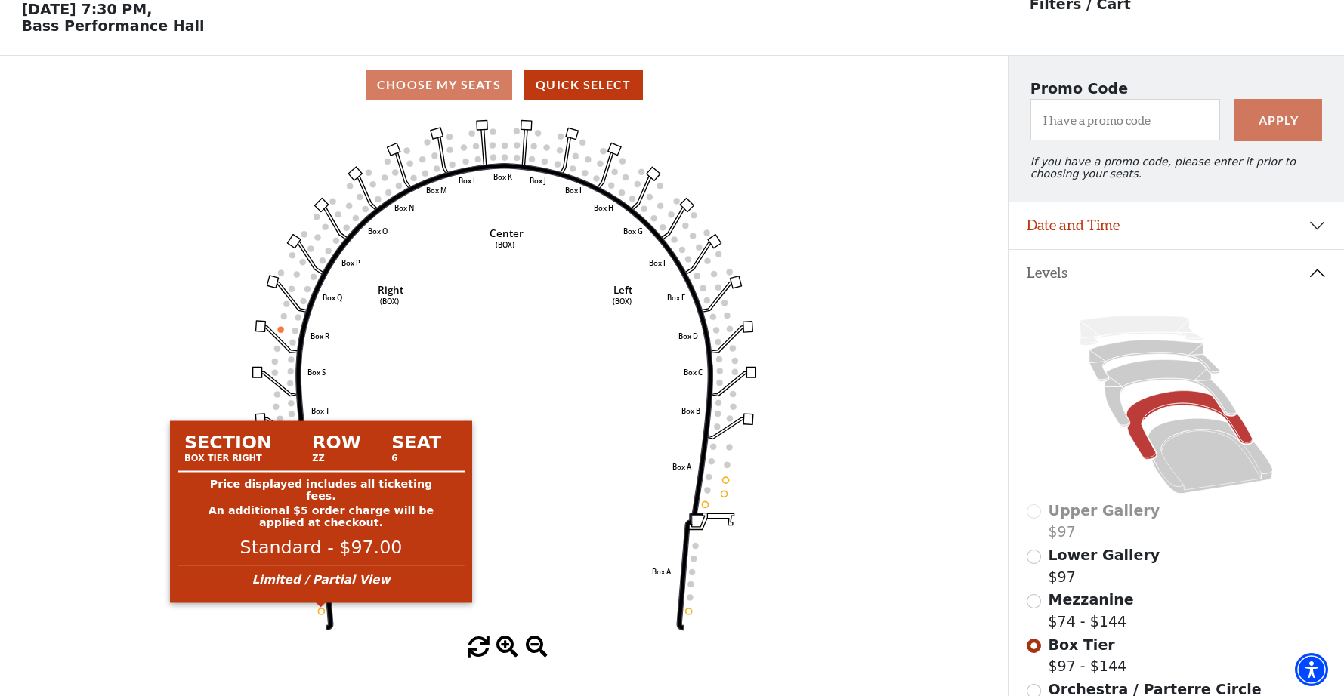
click at [322, 610] on circle at bounding box center [321, 612] width 6 height 6
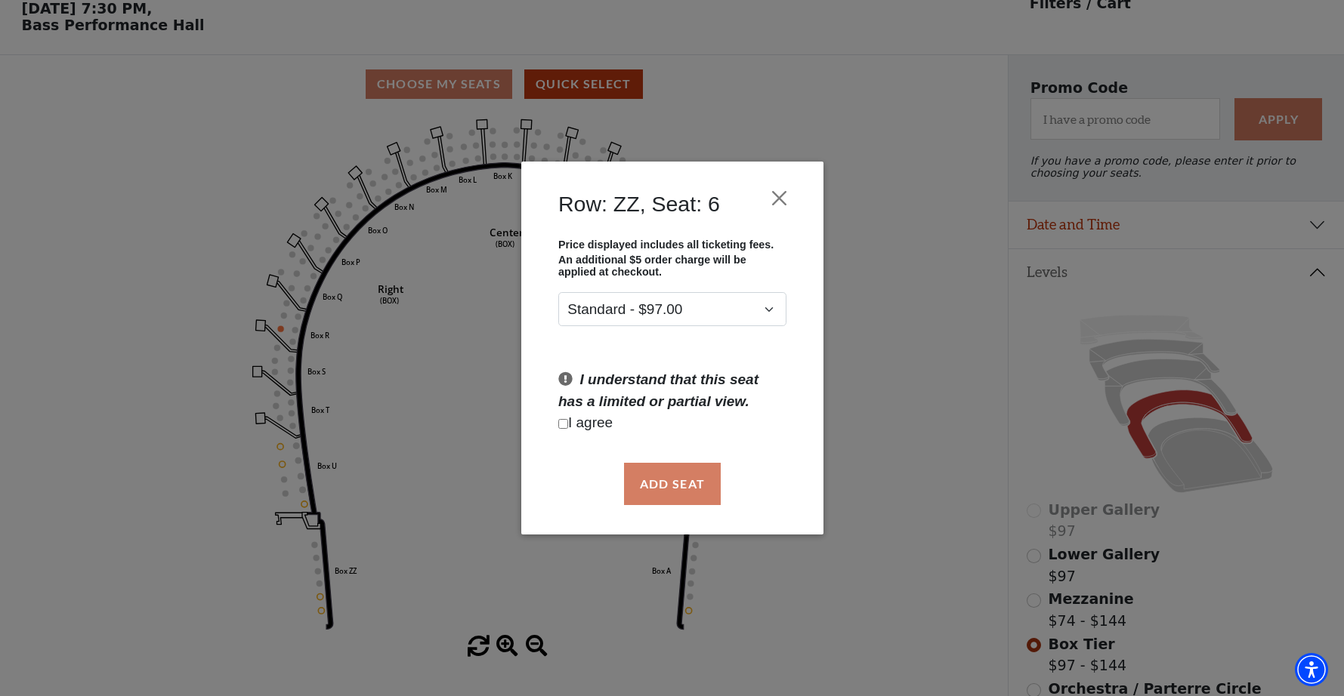
click at [567, 421] on p "I agree" at bounding box center [672, 423] width 228 height 22
click at [565, 425] on input "Checkbox field" at bounding box center [563, 424] width 10 height 10
checkbox input "true"
click at [640, 479] on button "Add Seat" at bounding box center [671, 484] width 97 height 42
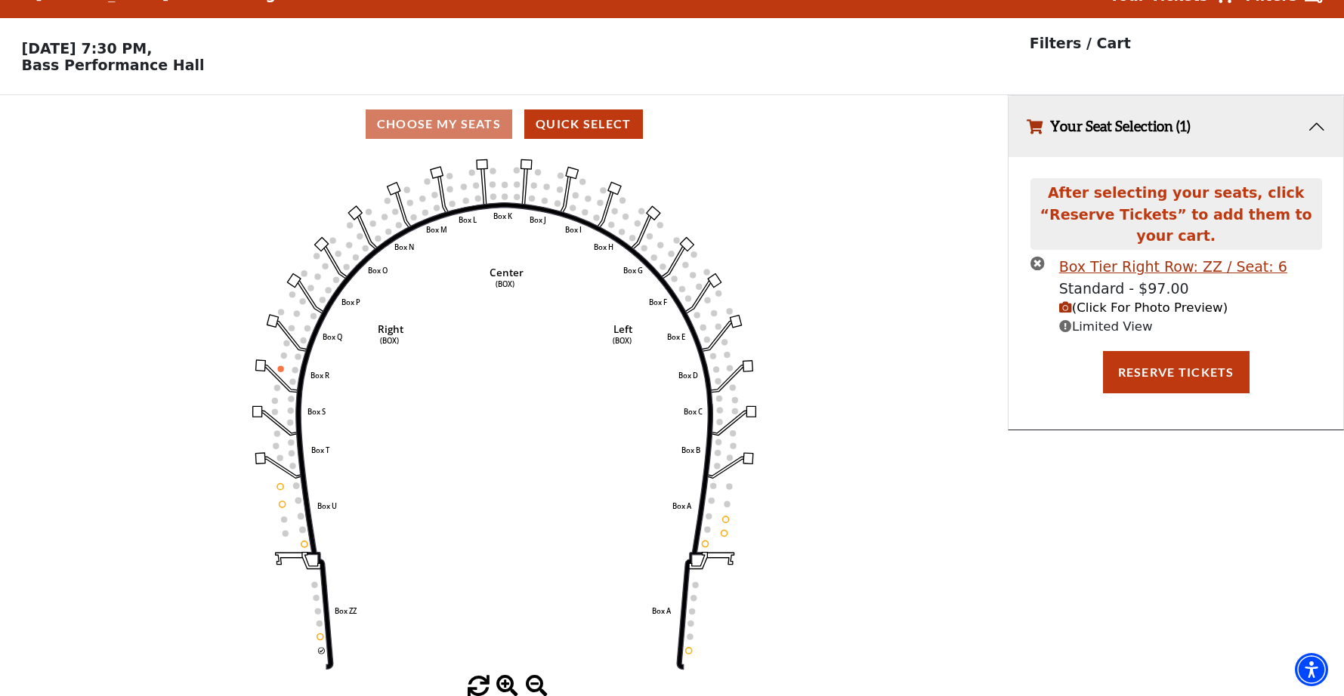
scroll to position [16, 0]
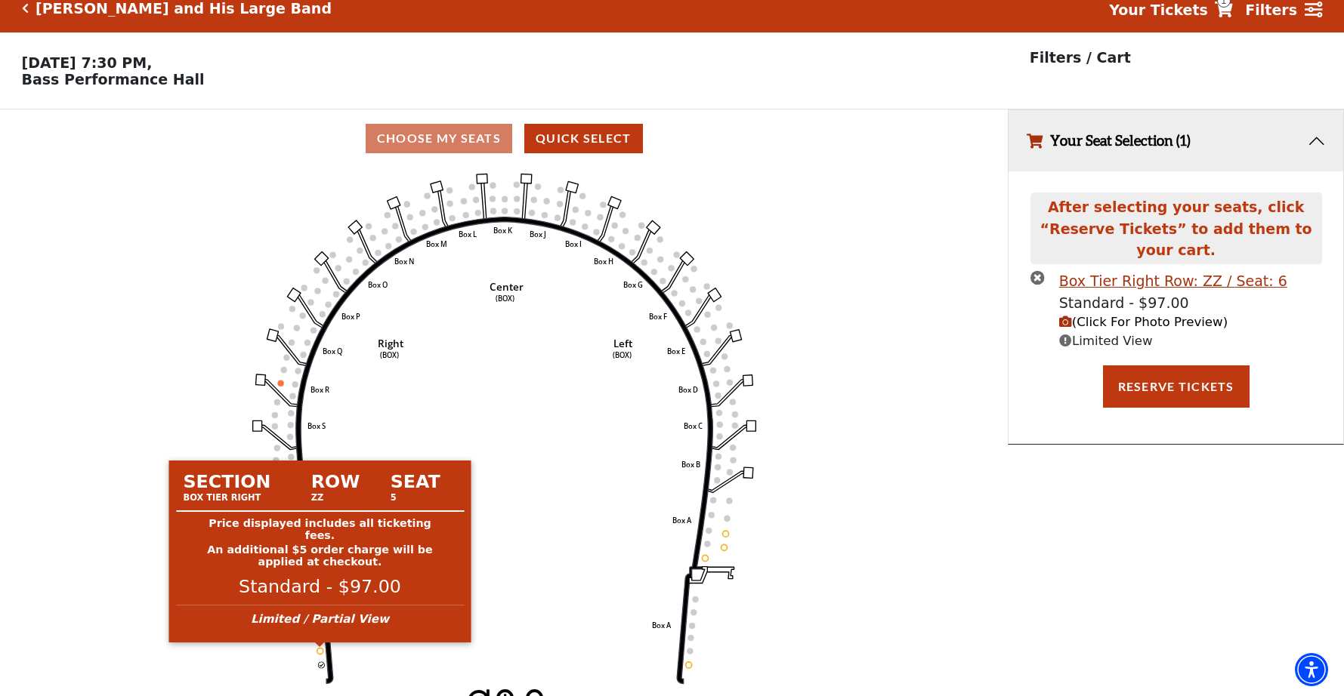
click at [318, 653] on circle at bounding box center [319, 651] width 6 height 6
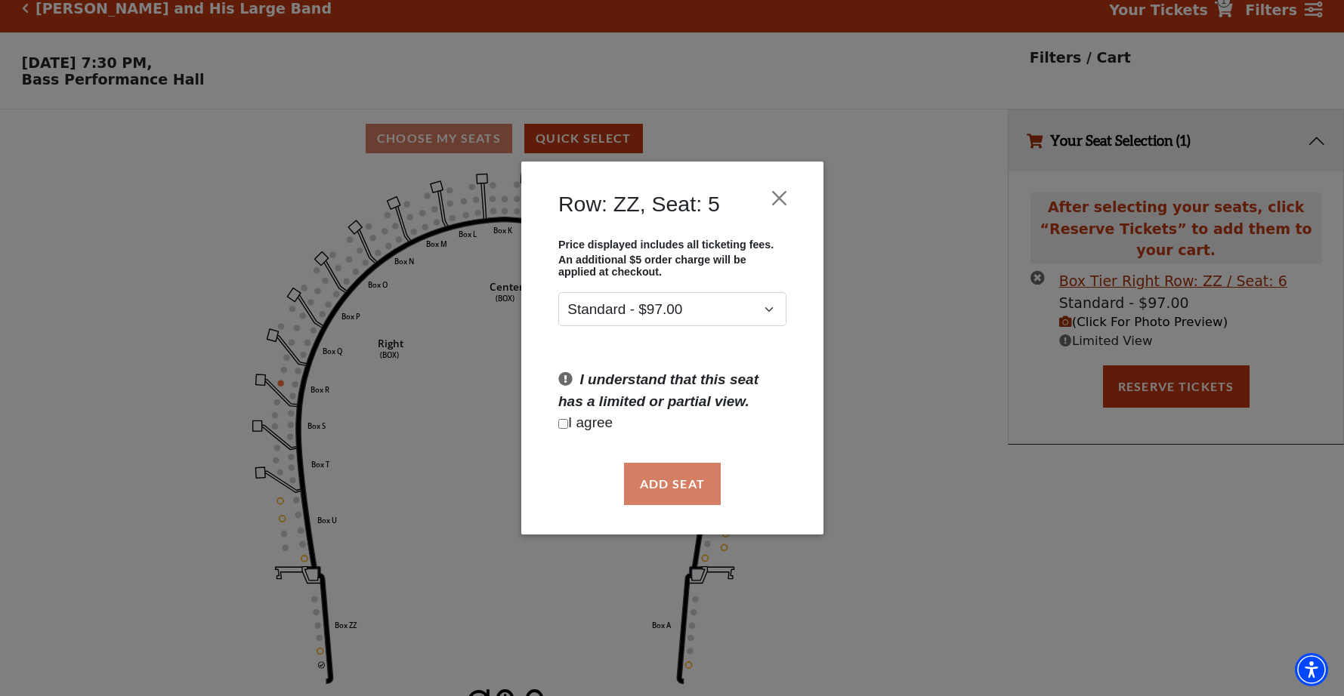
click at [563, 425] on input "Checkbox field" at bounding box center [563, 424] width 10 height 10
checkbox input "true"
click at [678, 491] on button "Add Seat" at bounding box center [671, 484] width 97 height 42
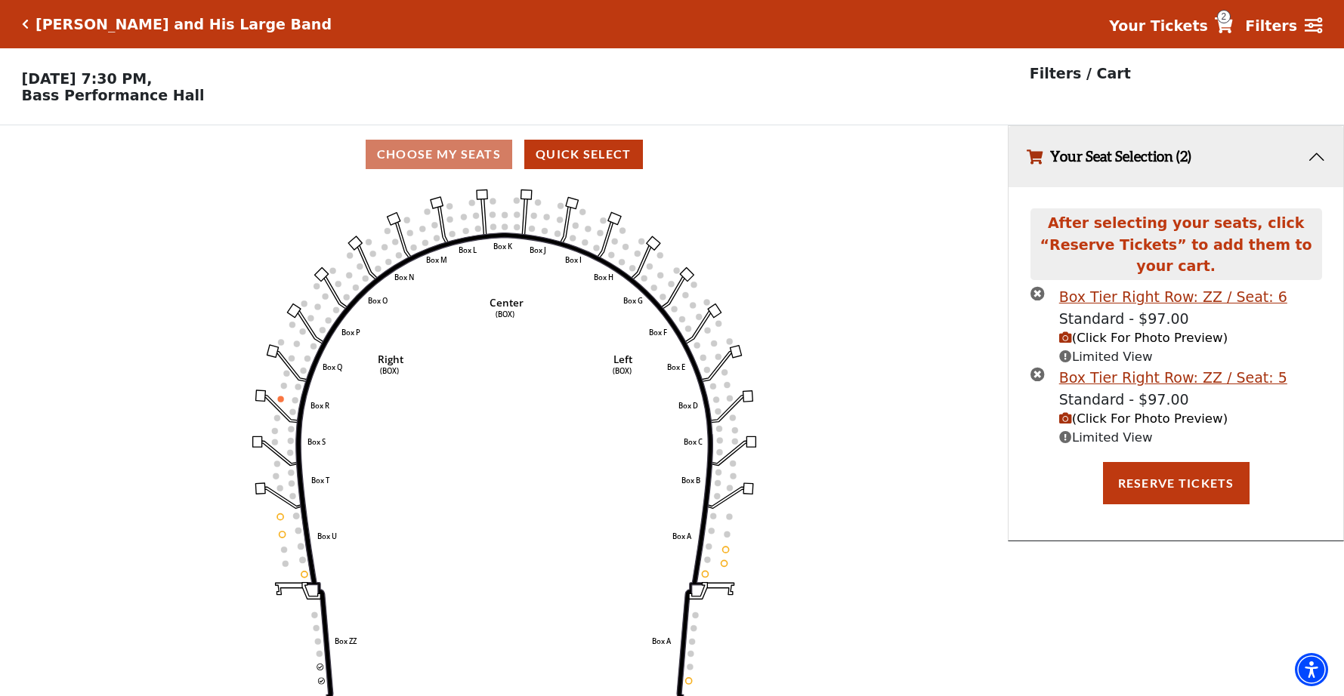
scroll to position [32, 0]
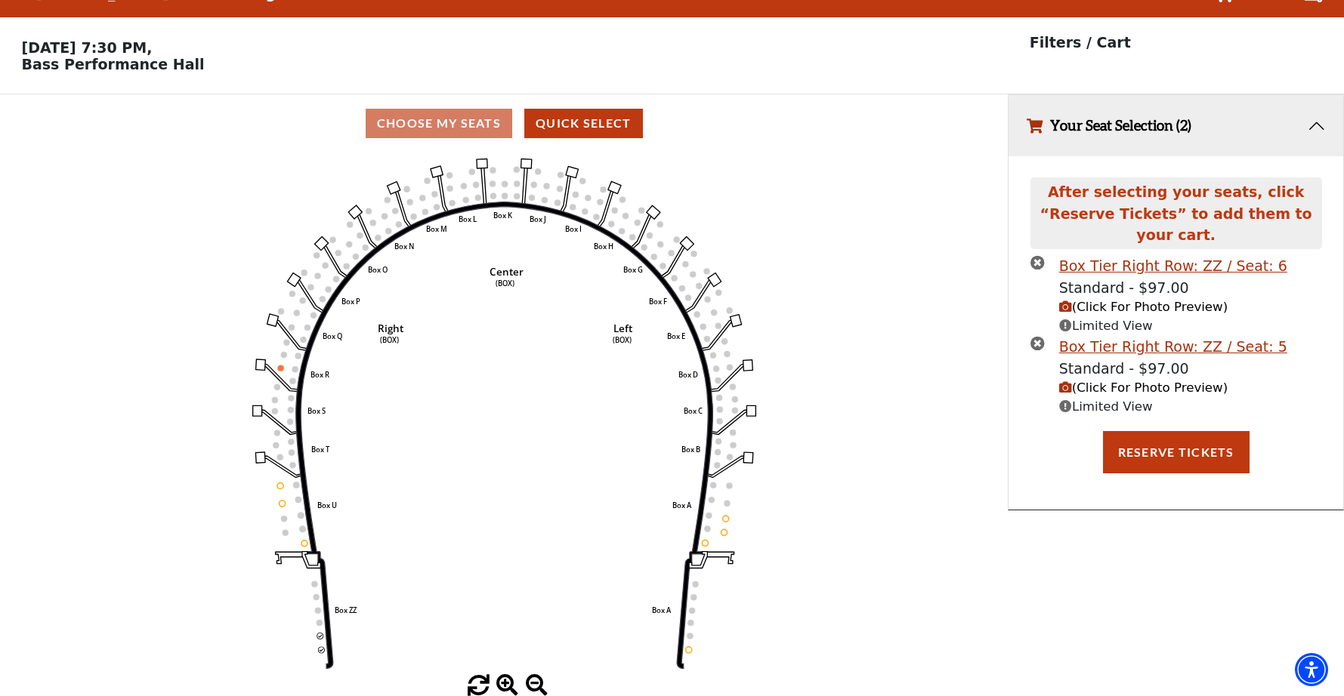
click at [1118, 300] on span "(Click For Photo Preview)" at bounding box center [1143, 307] width 168 height 14
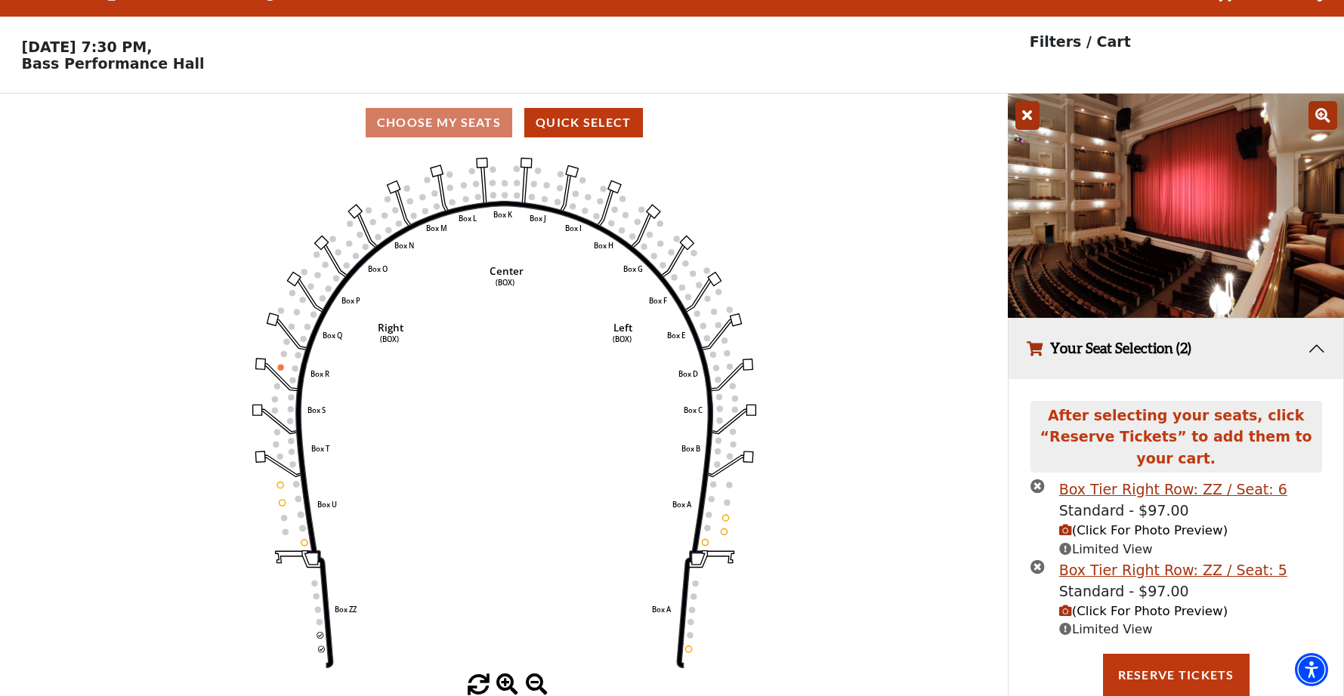
click at [1322, 116] on icon at bounding box center [1322, 115] width 29 height 29
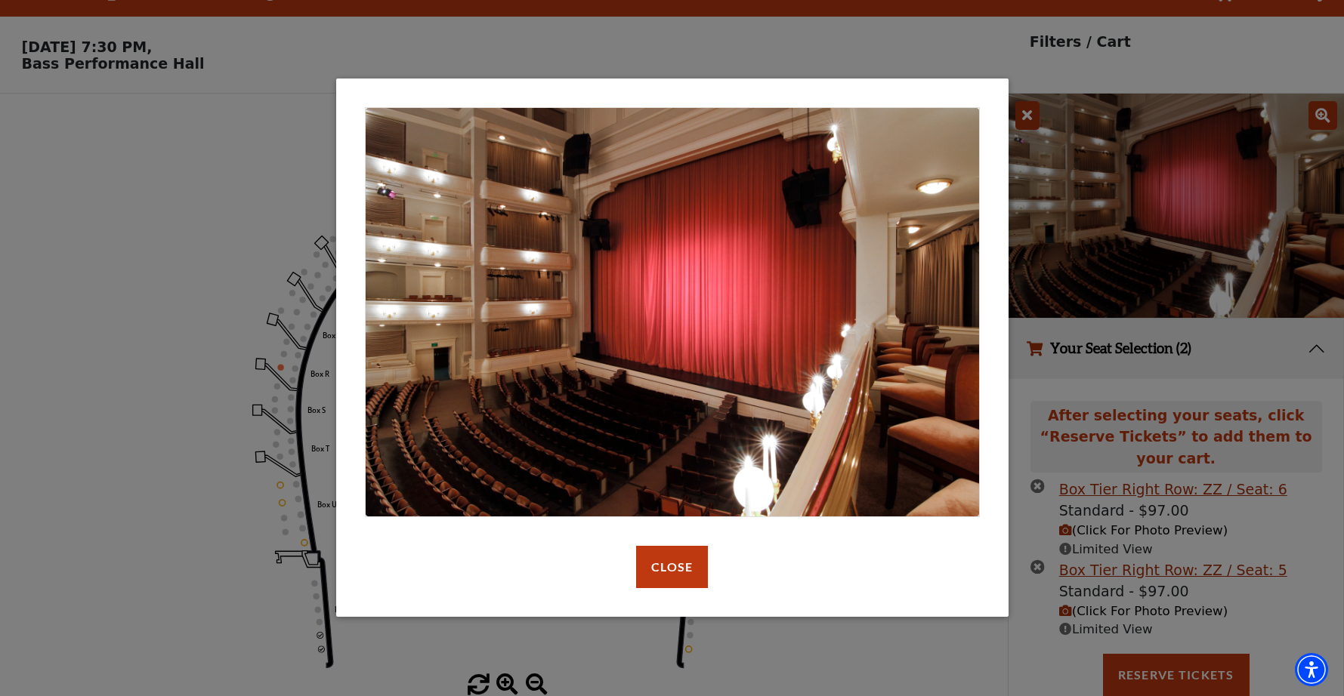
click at [177, 167] on div "default header Close" at bounding box center [672, 348] width 1344 height 696
click at [658, 575] on button "Close" at bounding box center [672, 567] width 72 height 42
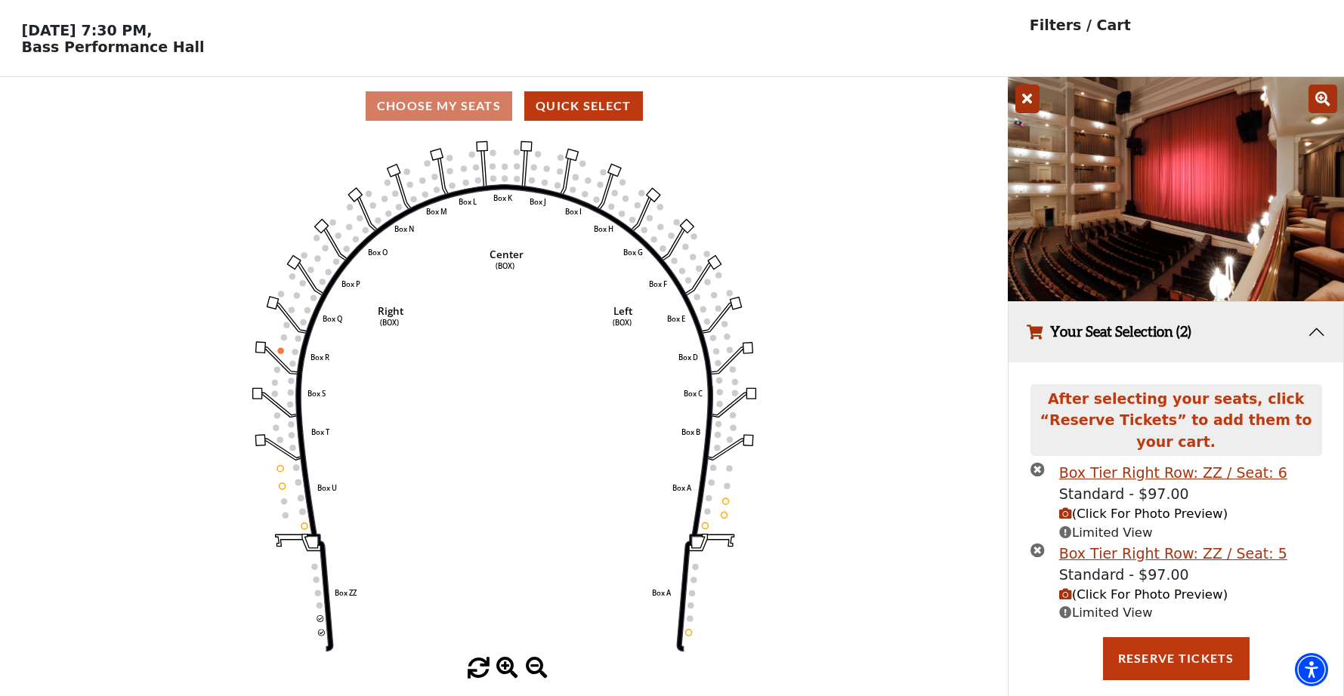
scroll to position [48, 0]
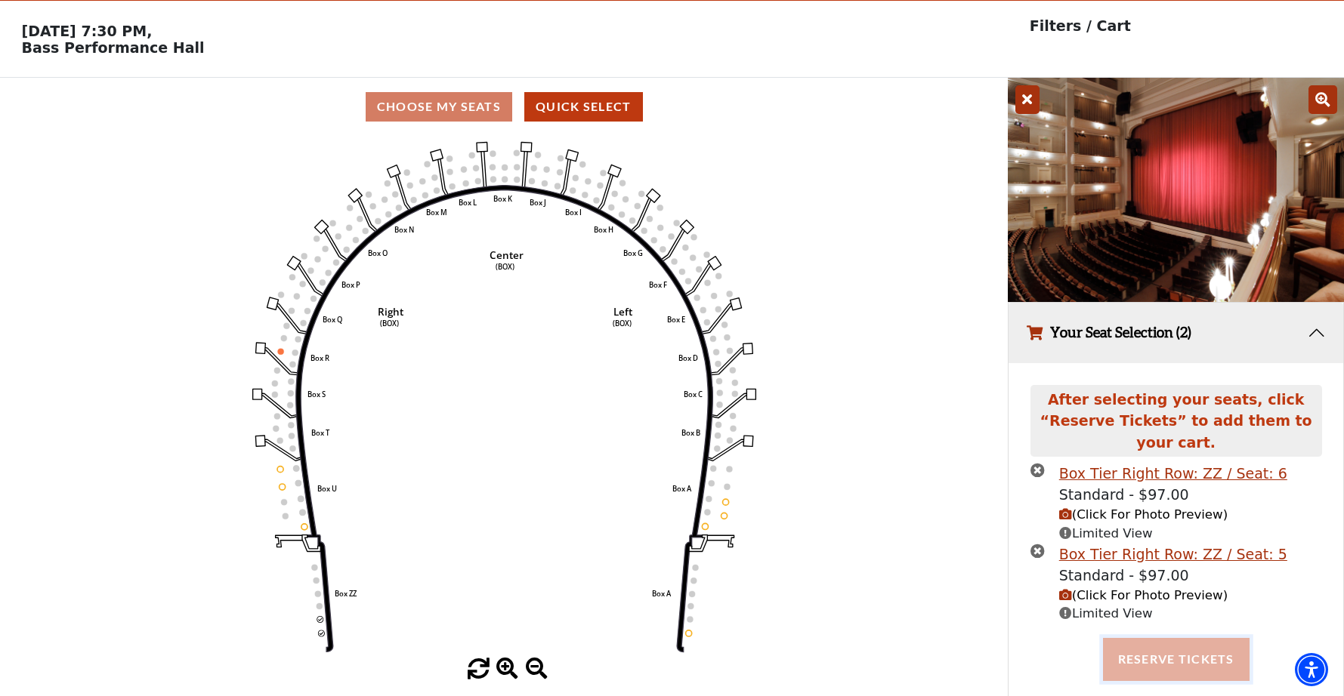
click at [1159, 638] on button "Reserve Tickets" at bounding box center [1176, 659] width 147 height 42
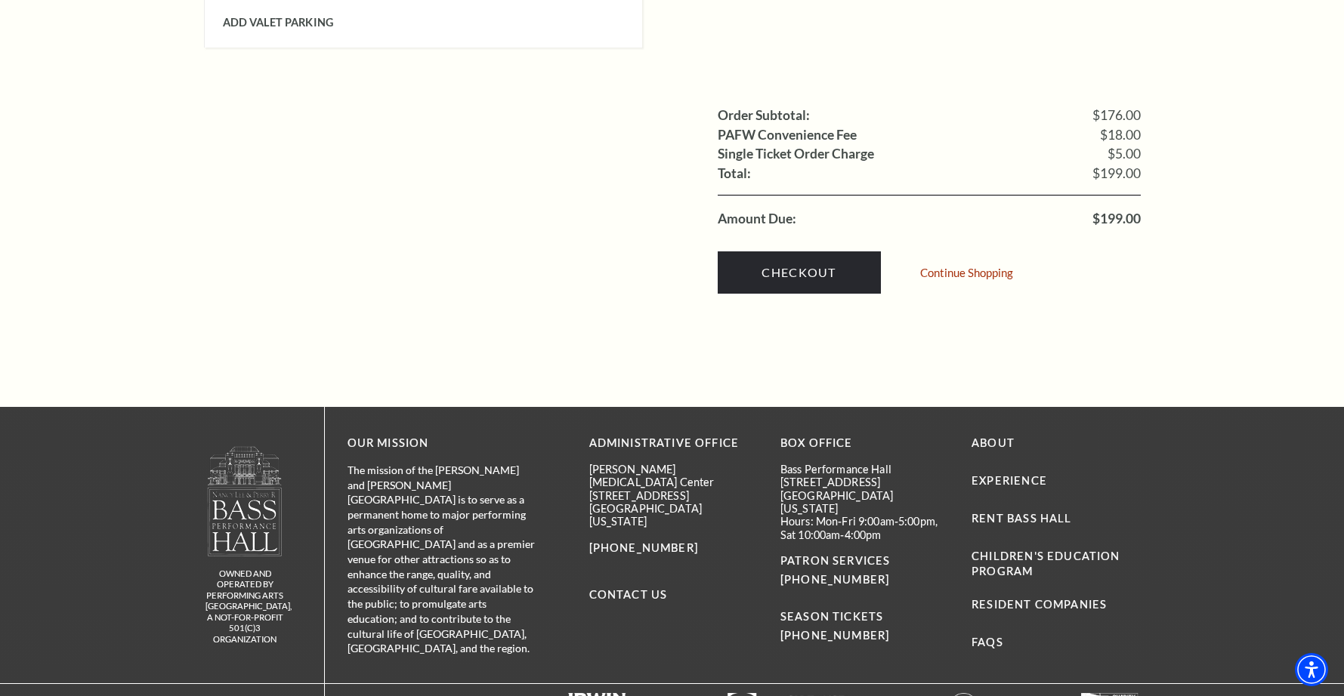
scroll to position [1474, 0]
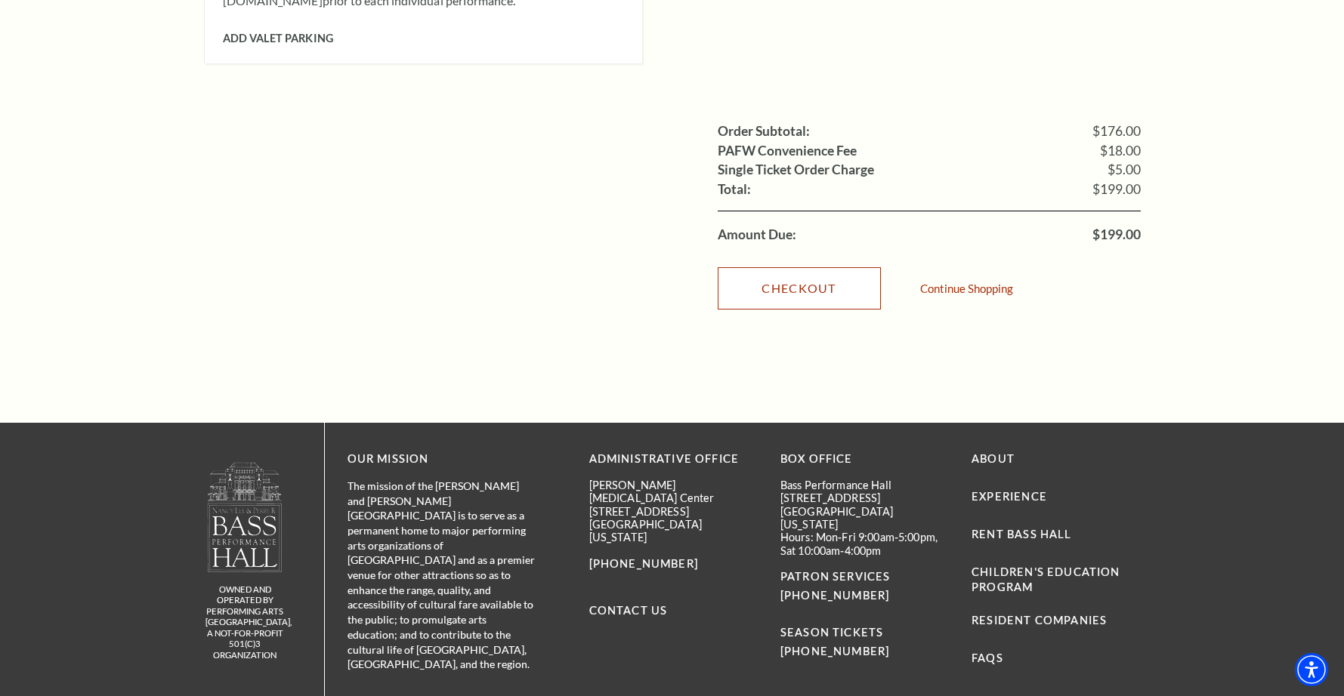
click at [801, 268] on link "Checkout" at bounding box center [798, 288] width 163 height 42
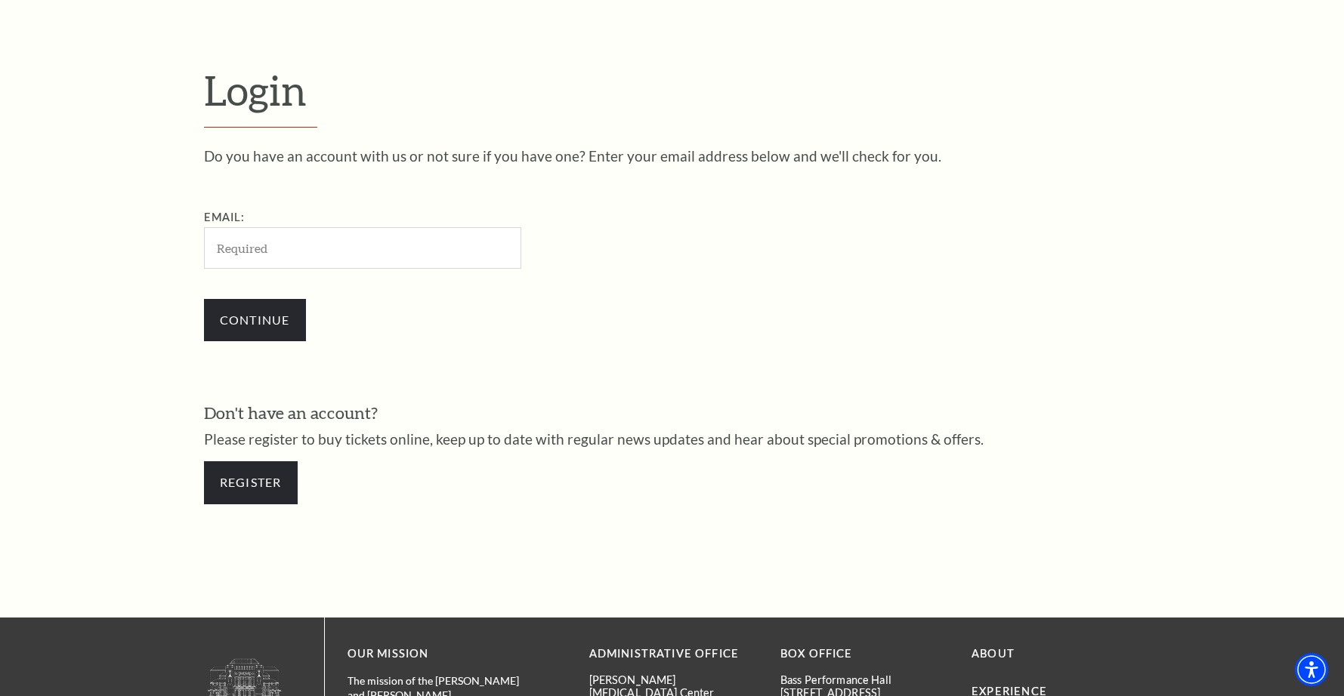
scroll to position [406, 0]
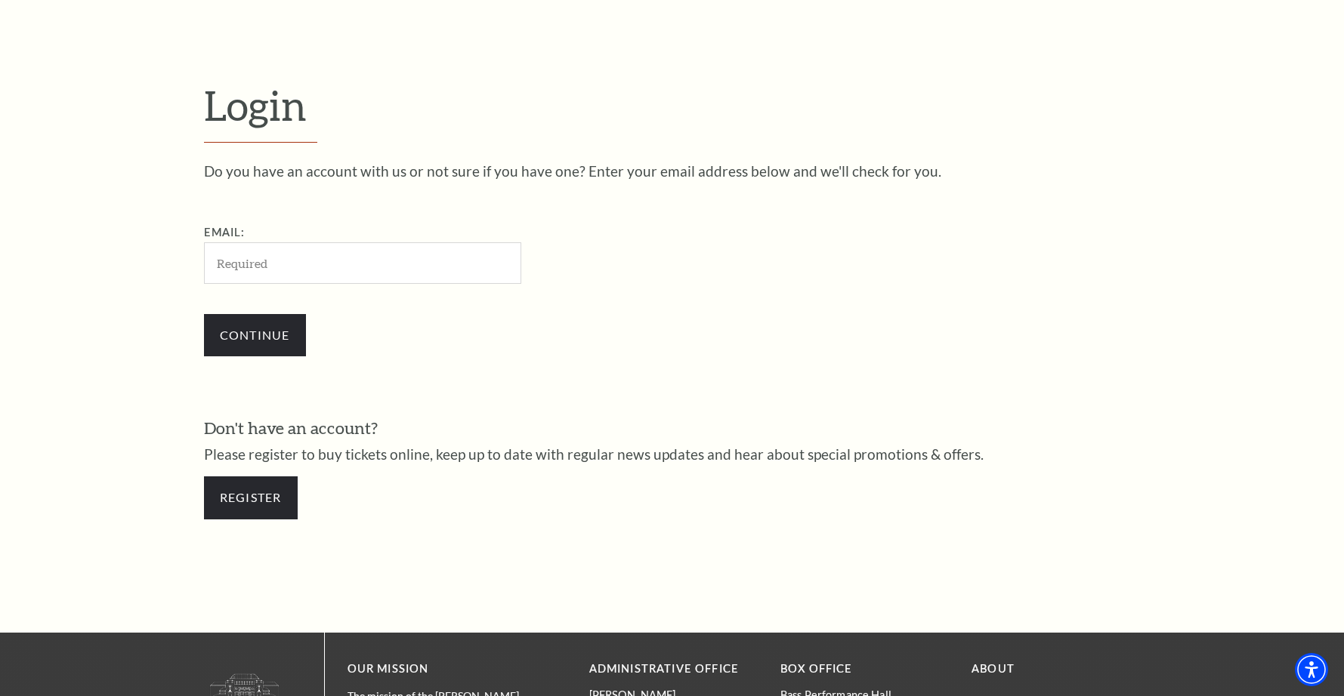
click at [253, 248] on input "Email:" at bounding box center [362, 263] width 317 height 42
type input "[EMAIL_ADDRESS][DOMAIN_NAME]"
click at [239, 332] on input "Continue" at bounding box center [255, 335] width 102 height 42
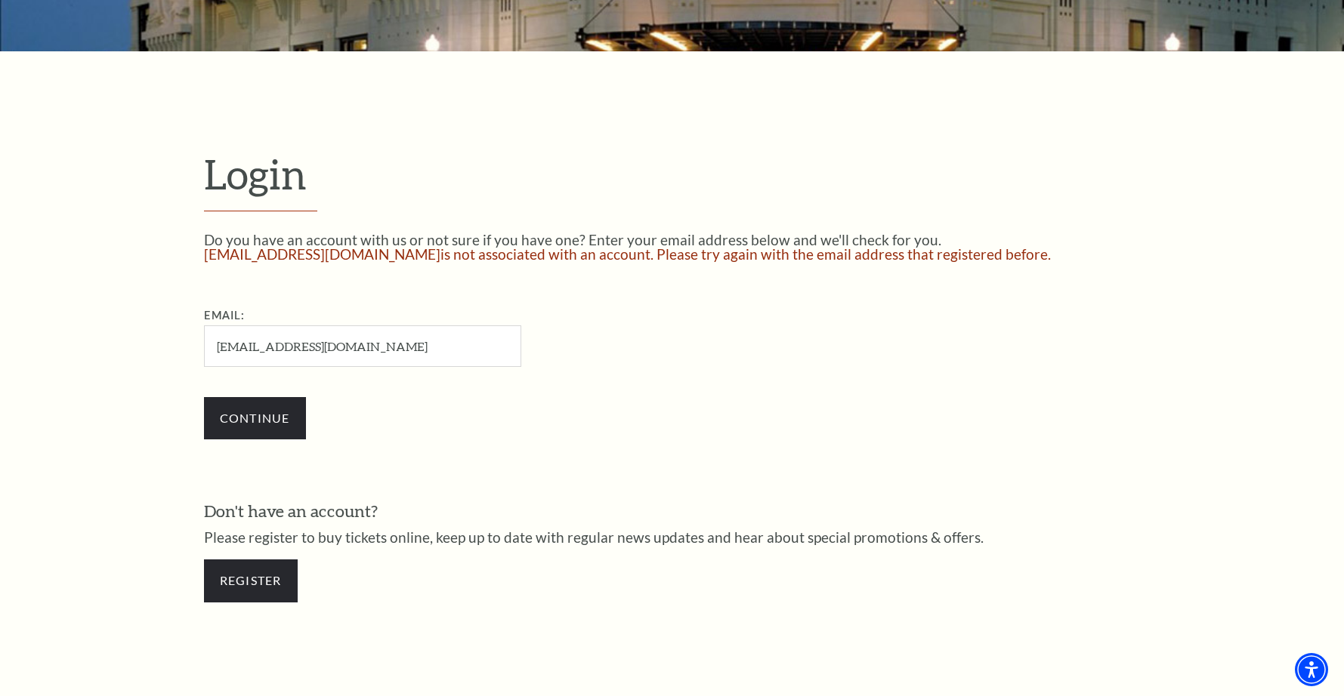
scroll to position [352, 0]
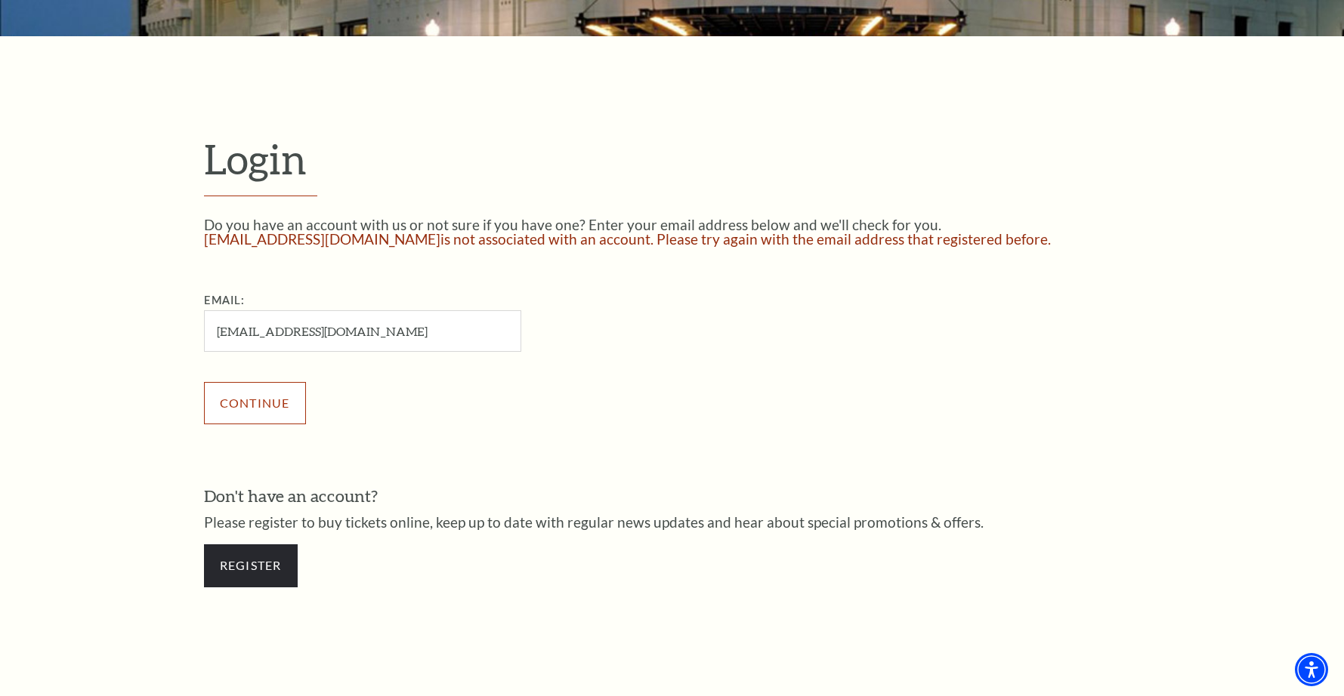
click at [275, 403] on input "Continue" at bounding box center [255, 403] width 102 height 42
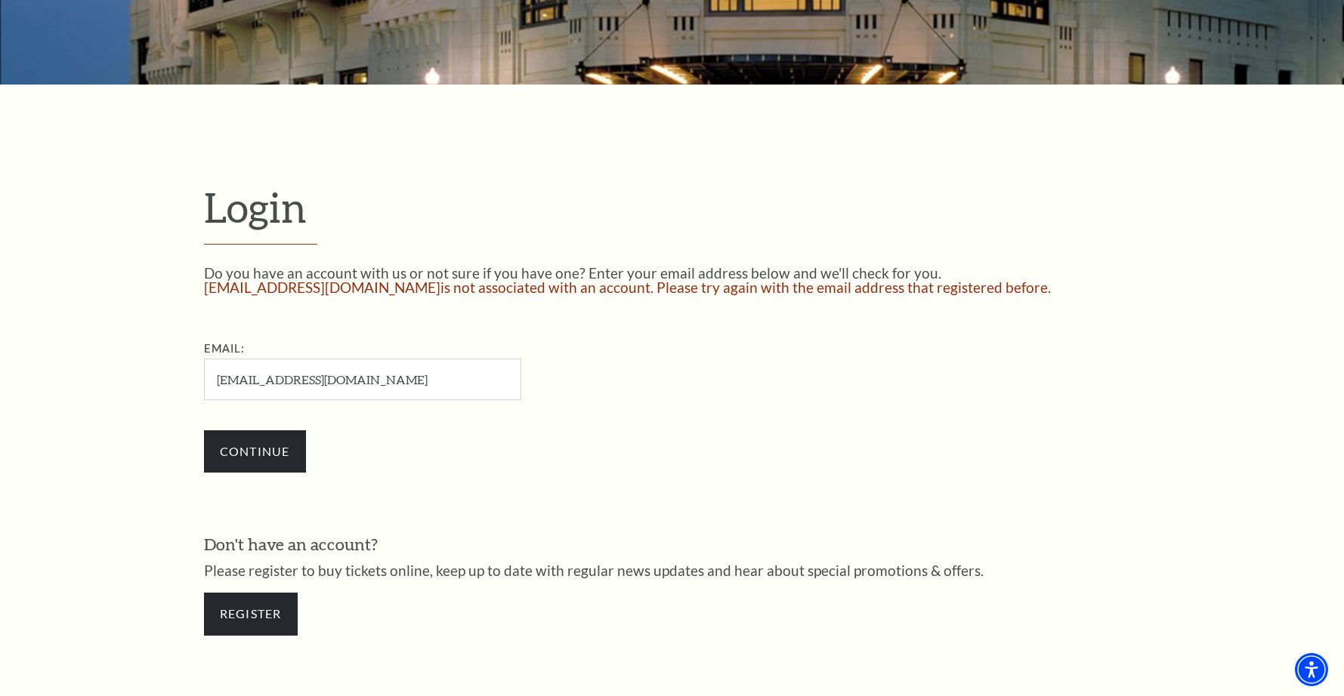
scroll to position [309, 0]
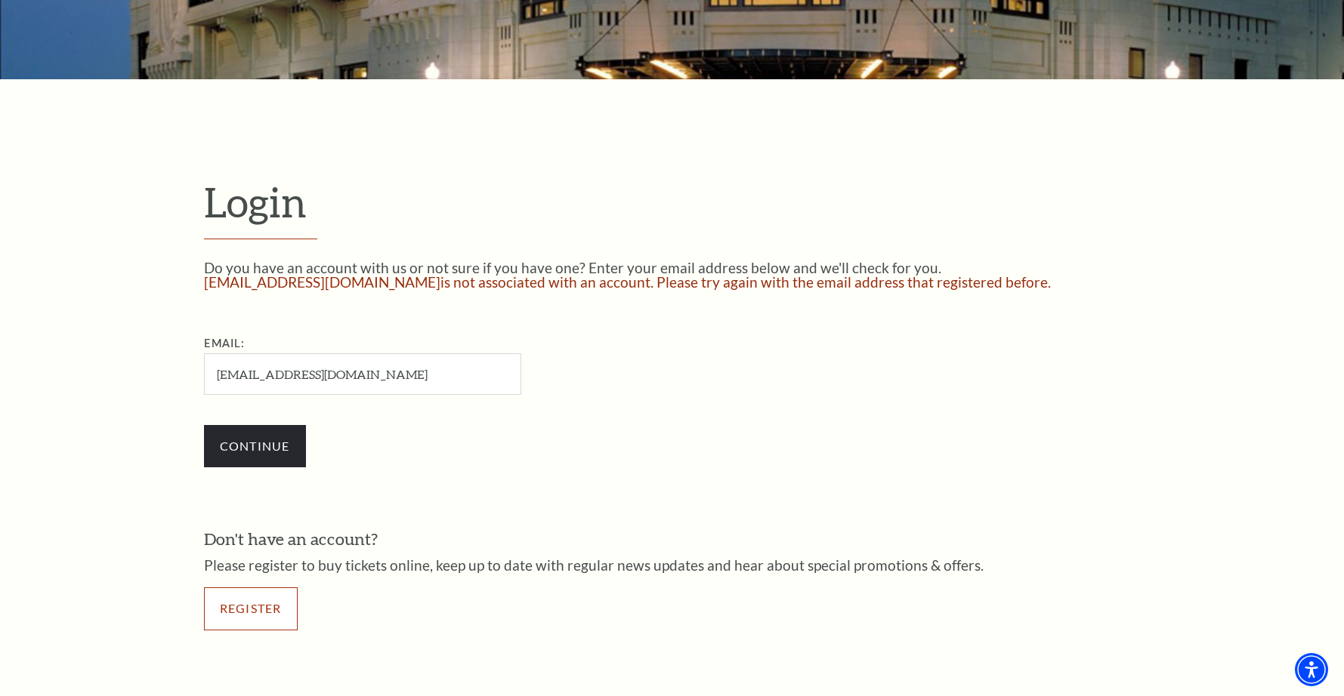
click at [254, 612] on link "Register" at bounding box center [251, 609] width 94 height 42
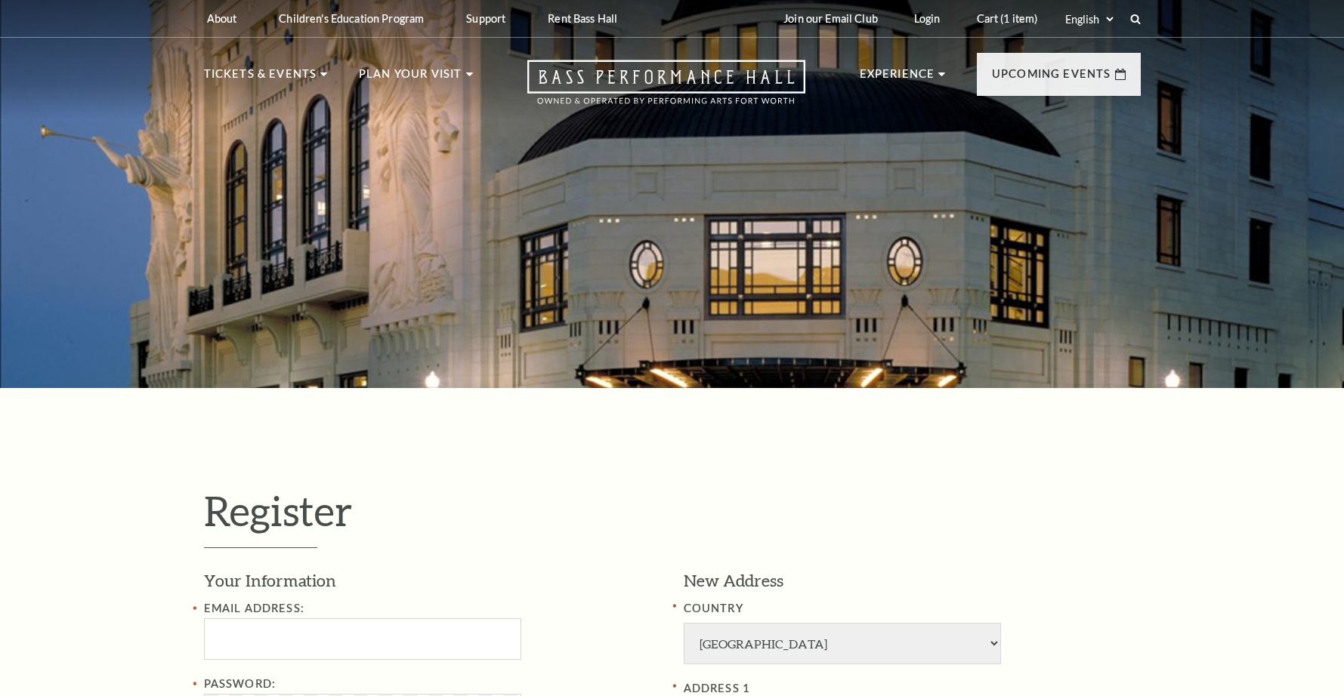
select select "1"
select select "[GEOGRAPHIC_DATA]"
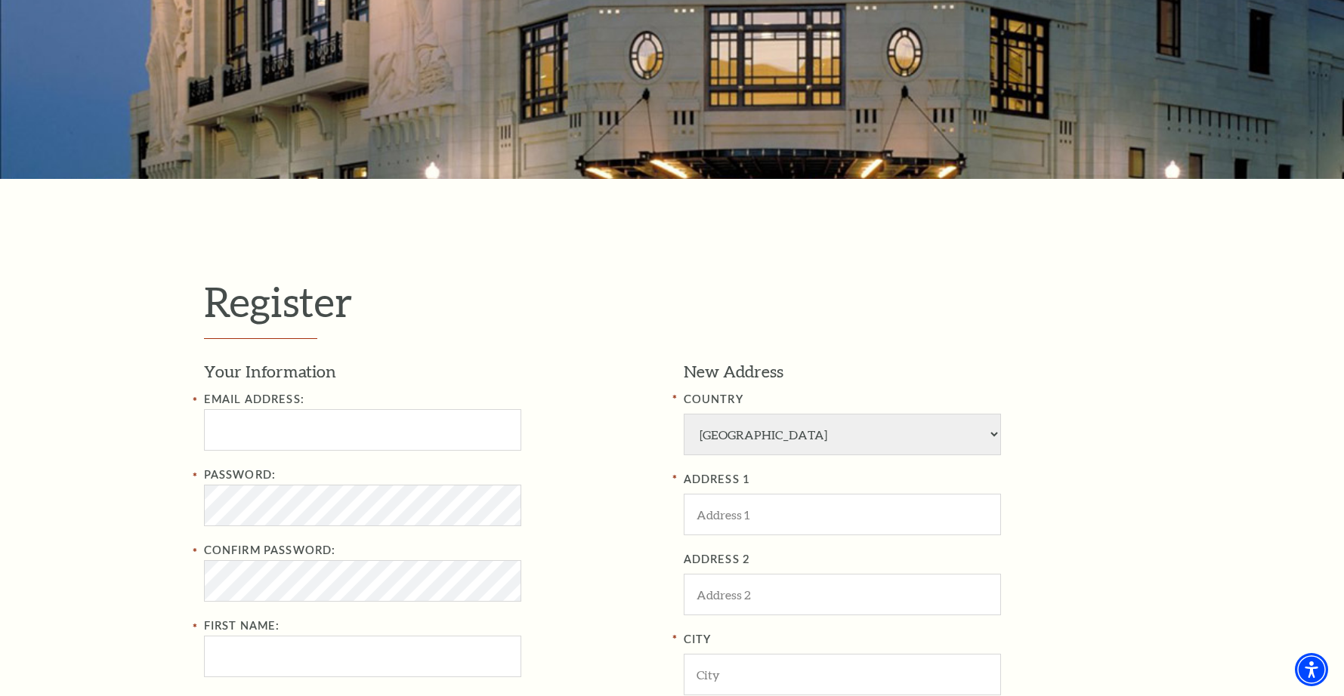
scroll to position [214, 0]
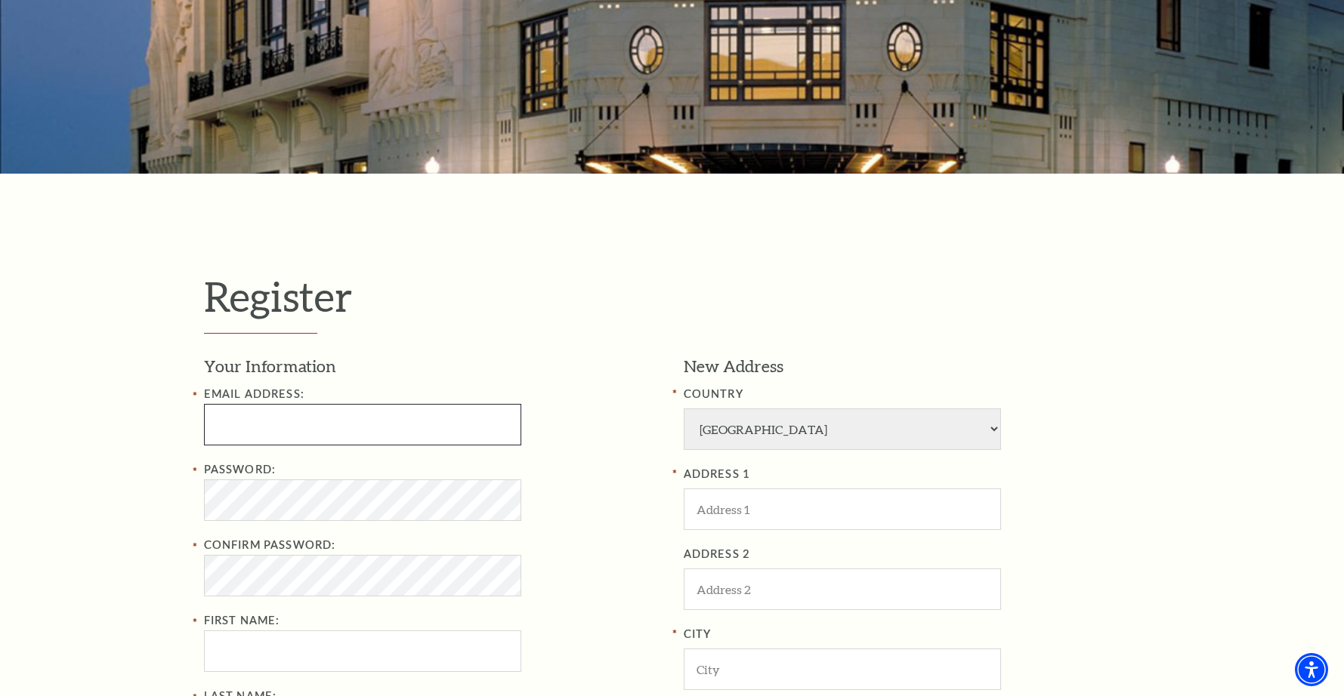
click at [264, 407] on input "Email Address:" at bounding box center [362, 425] width 317 height 42
type input "[EMAIL_ADDRESS][DOMAIN_NAME]"
type input "KEVIN"
type input "KALABA"
type input "8182794148"
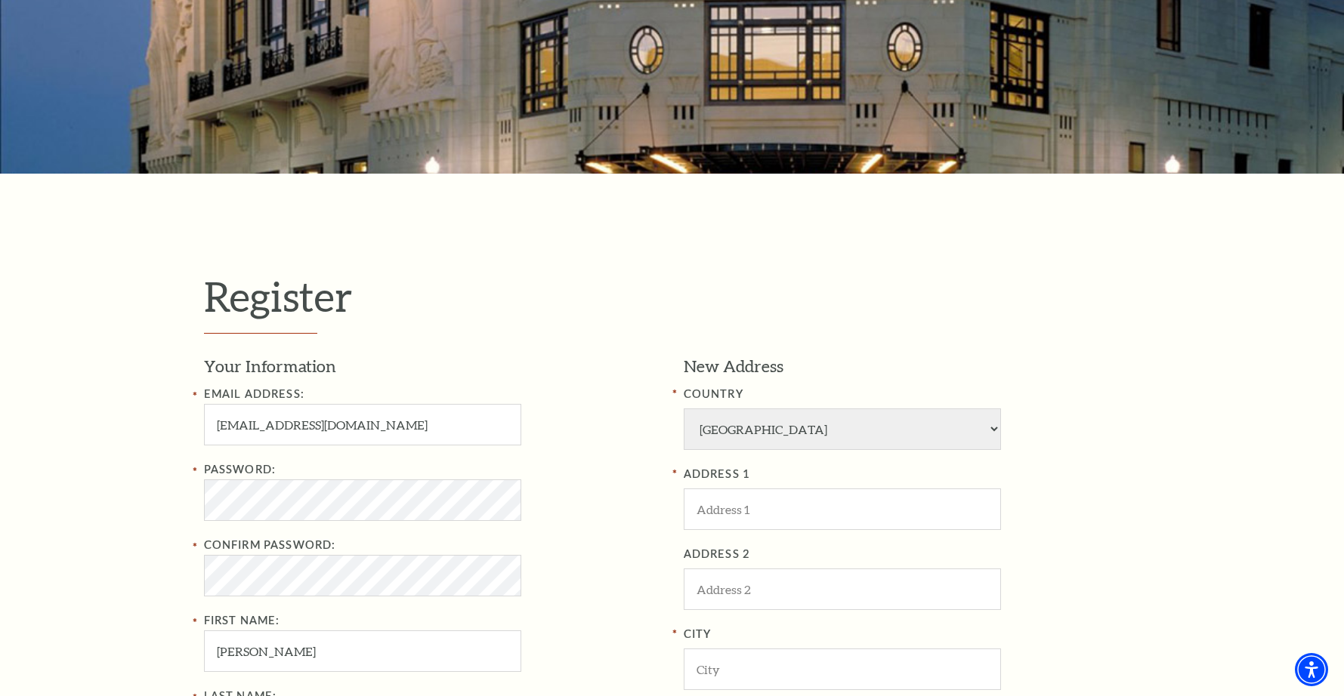
type input "530 East Lomita Avenue"
type input "Apartment 104"
type input "Glendale"
select select "CA"
type input "91205"
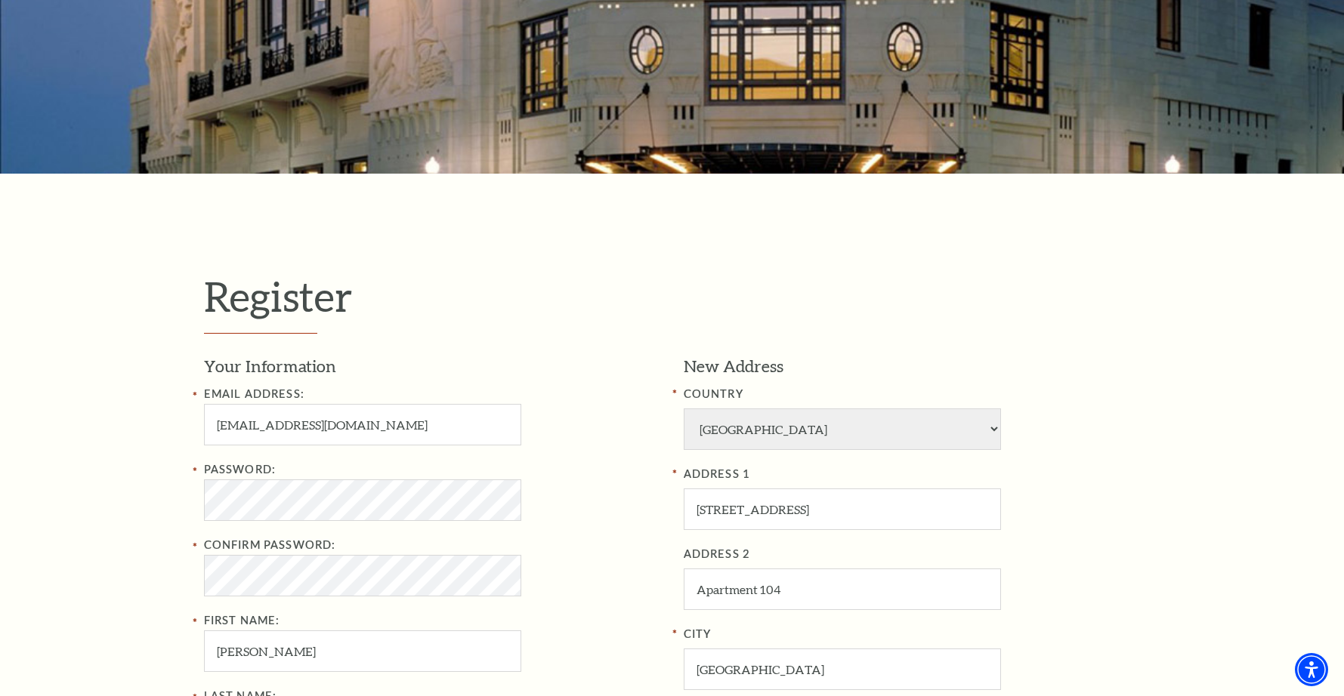
type input "818-279-4148"
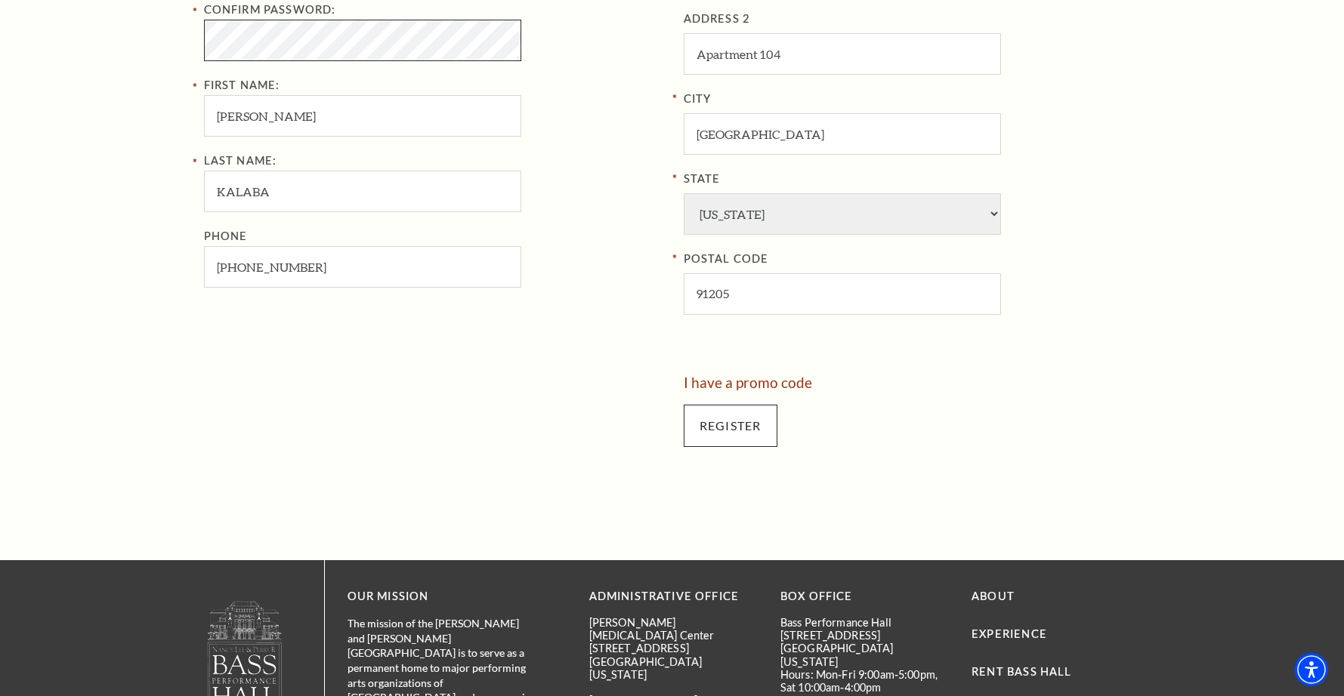
scroll to position [781, 0]
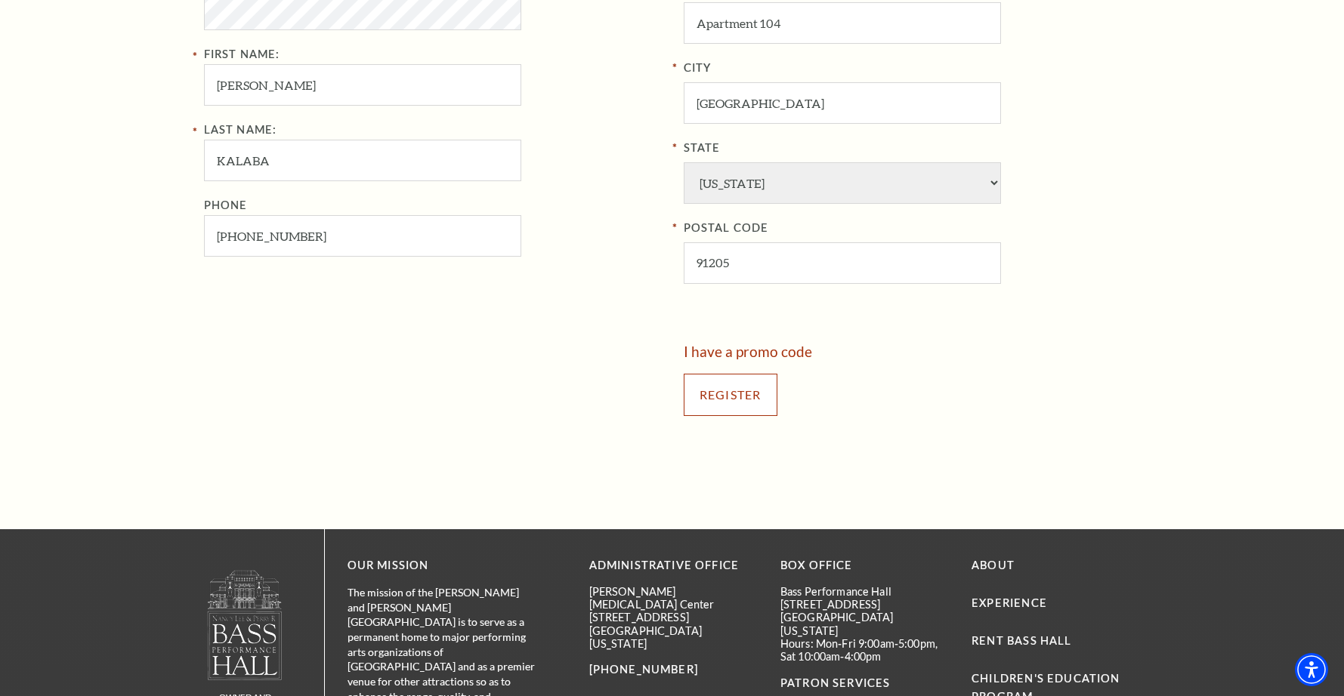
click at [722, 403] on input "Register" at bounding box center [730, 395] width 94 height 42
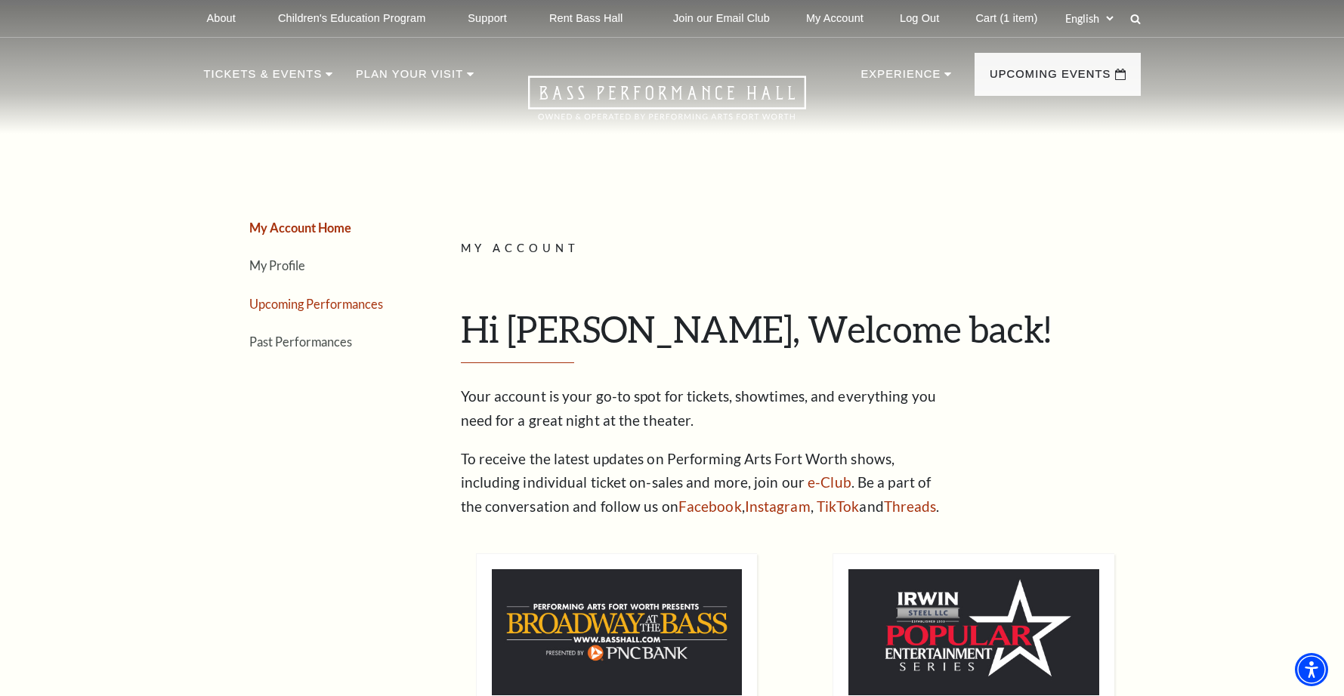
click at [319, 310] on link "Upcoming Performances" at bounding box center [316, 304] width 134 height 14
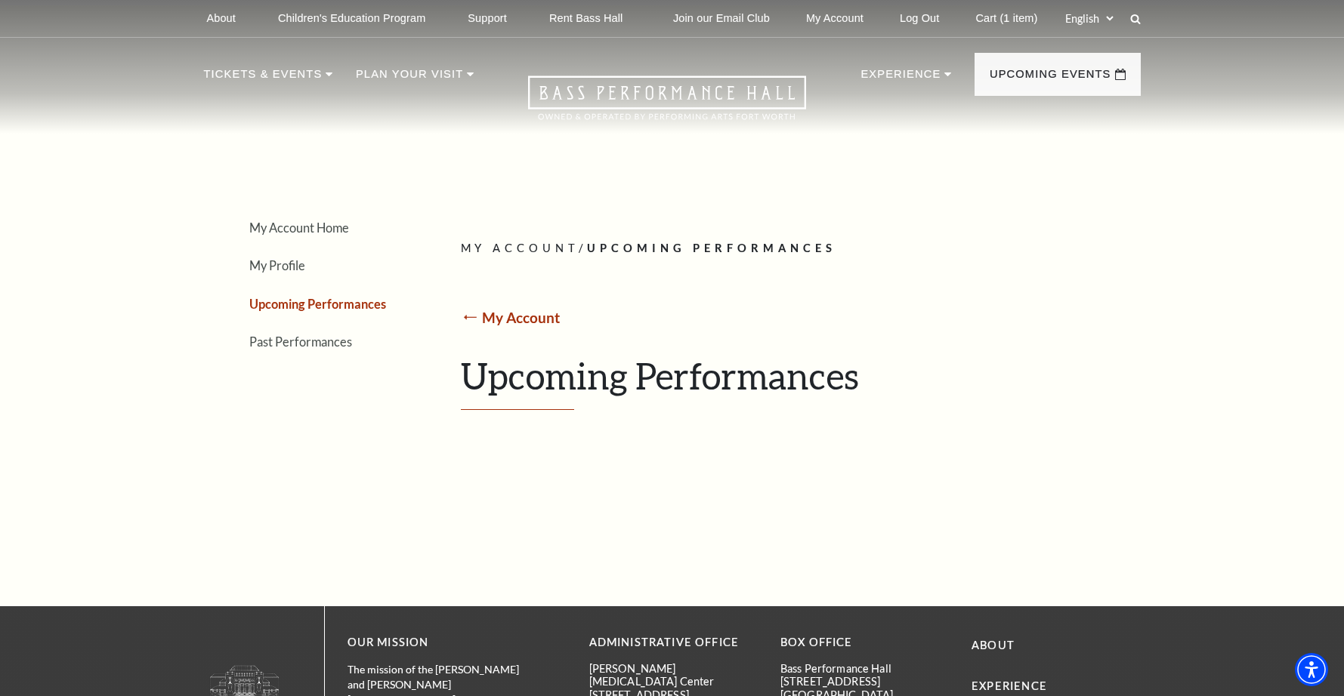
click at [520, 316] on link "My Account" at bounding box center [521, 317] width 78 height 17
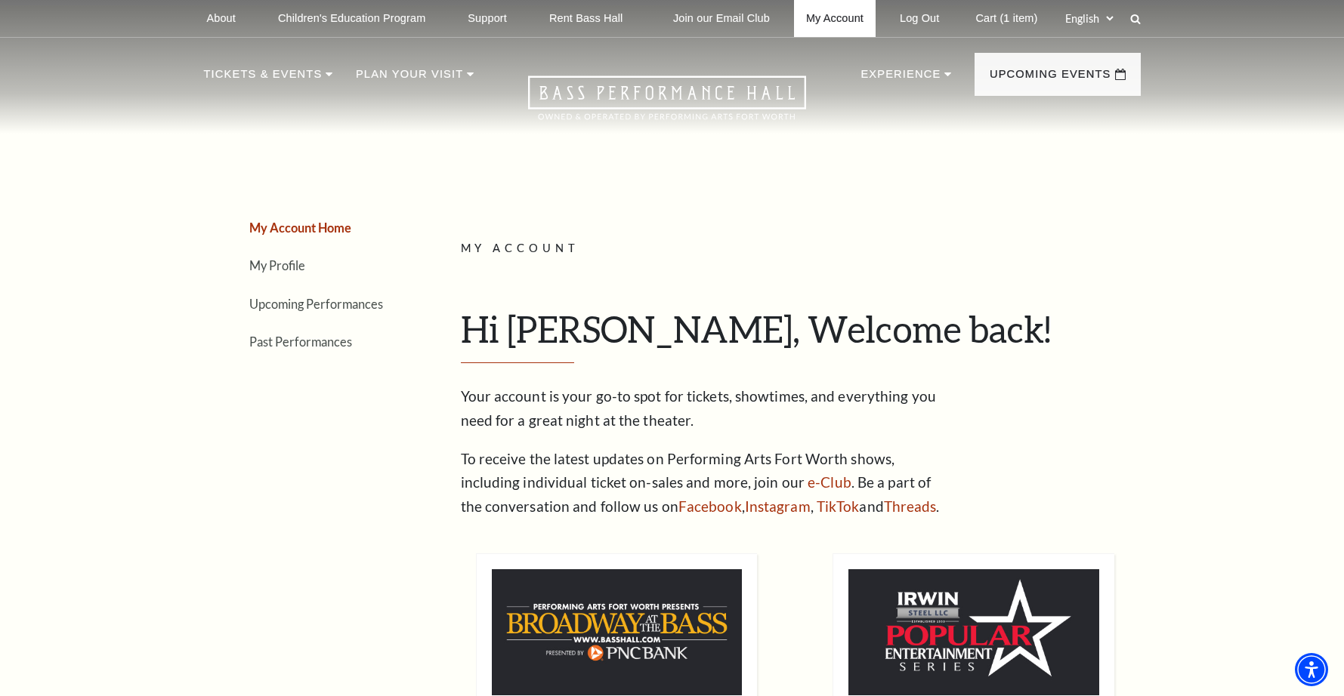
click at [819, 20] on link "My Account" at bounding box center [835, 18] width 82 height 37
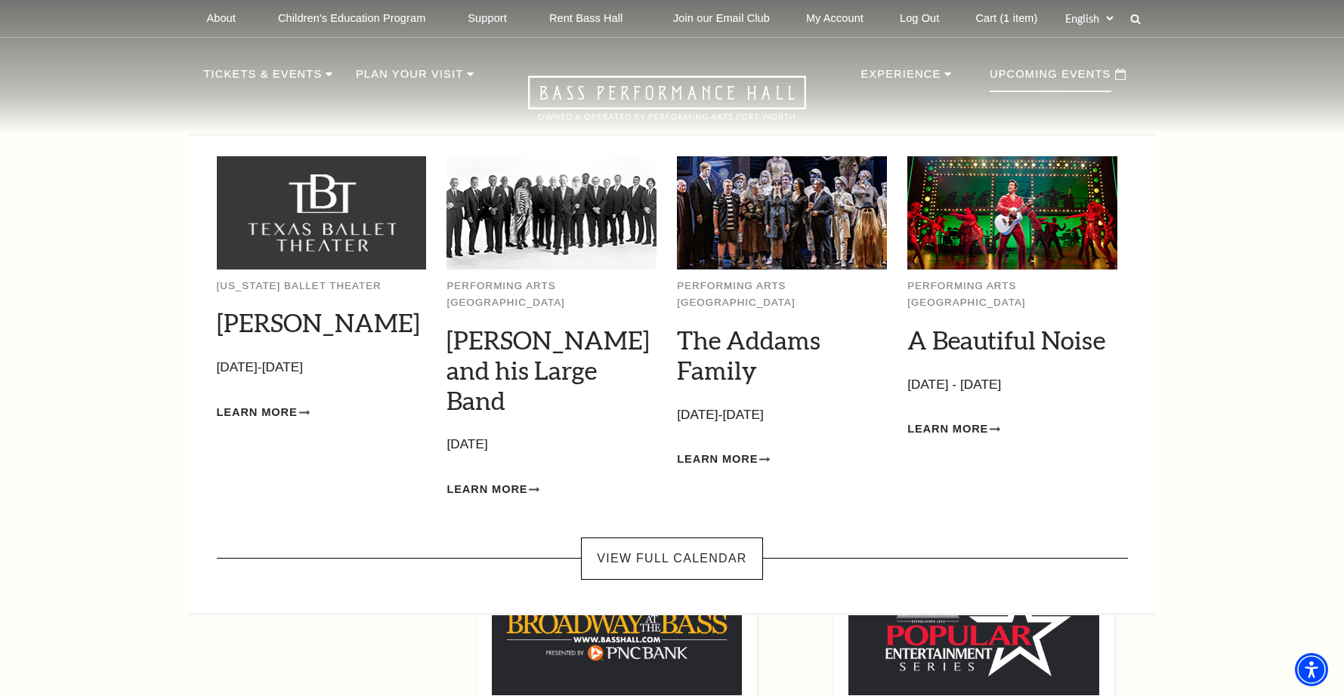
click at [1047, 82] on p "Upcoming Events" at bounding box center [1050, 78] width 122 height 27
click at [562, 257] on img at bounding box center [551, 212] width 210 height 113
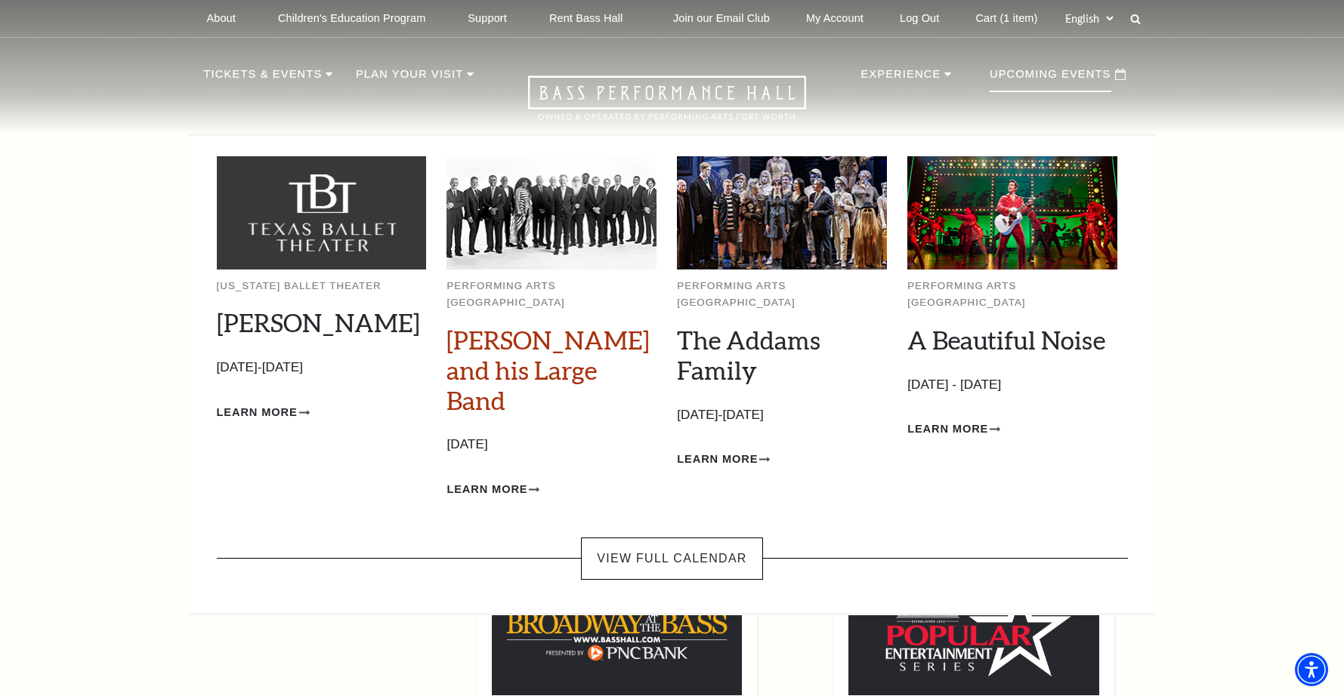
click at [484, 363] on link "[PERSON_NAME] and his Large Band" at bounding box center [547, 370] width 203 height 91
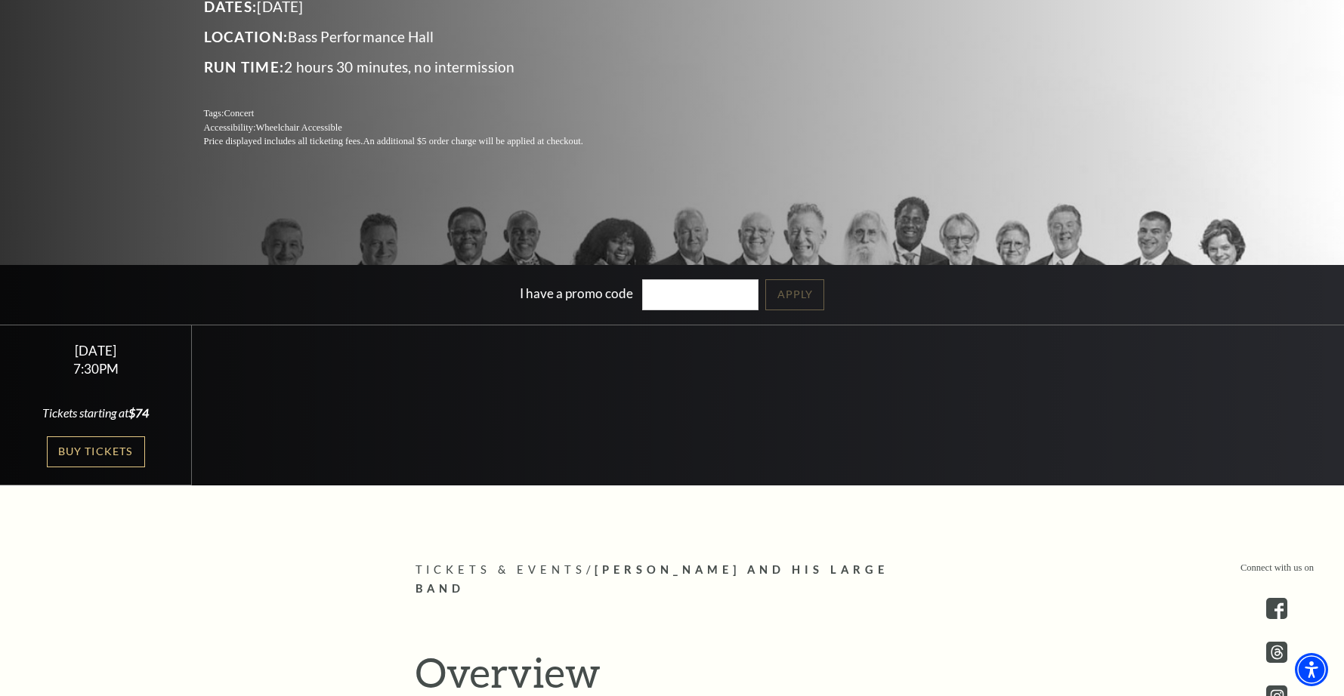
scroll to position [511, 0]
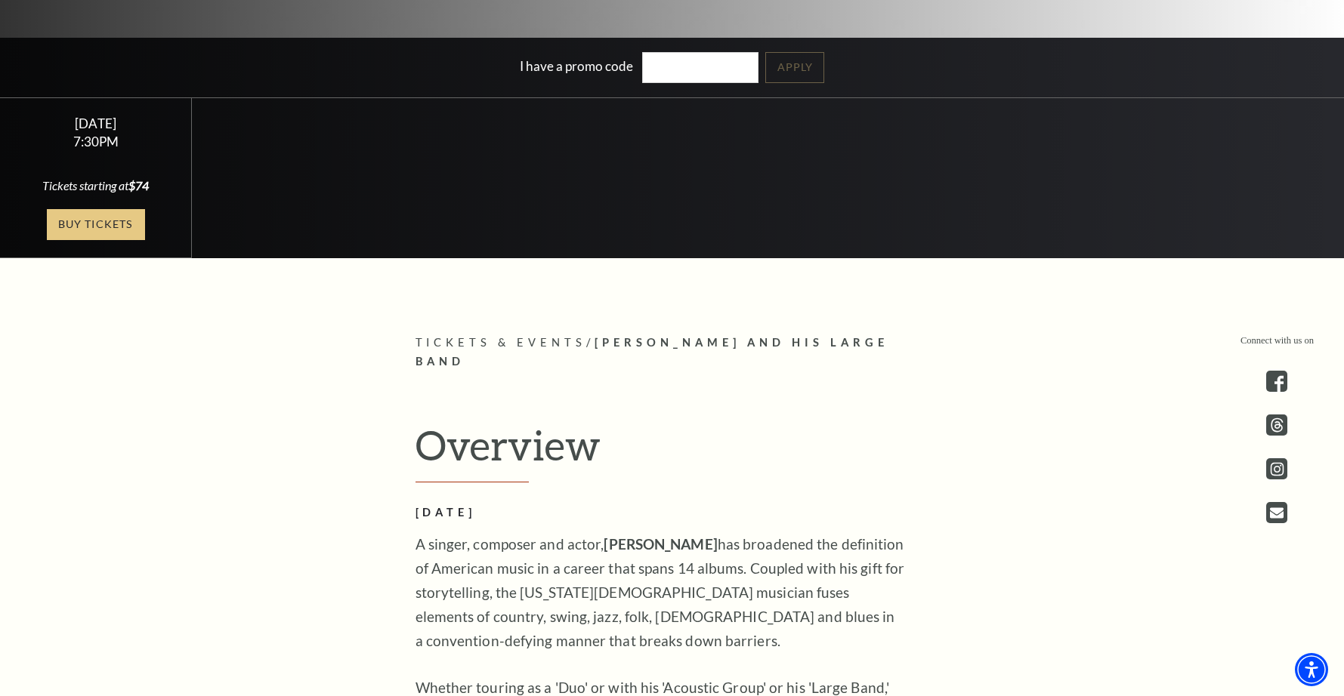
click at [79, 224] on link "Buy Tickets" at bounding box center [96, 224] width 98 height 31
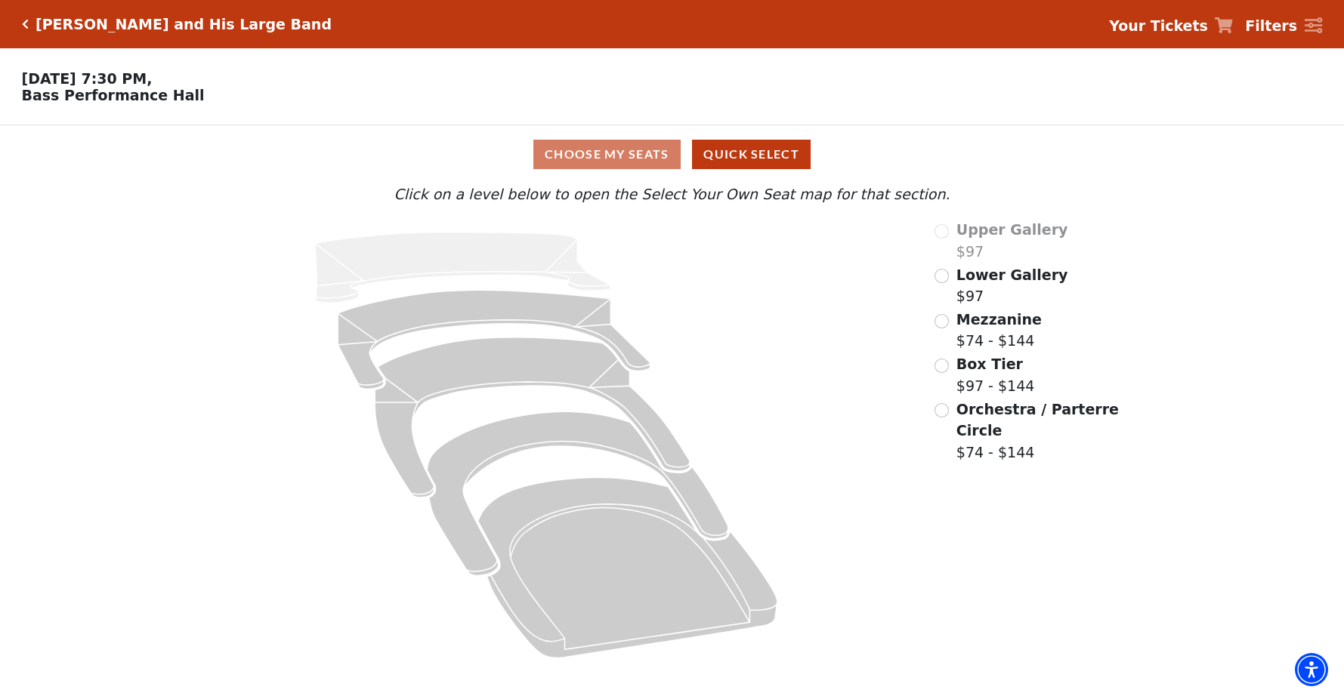
click at [977, 365] on span "Box Tier" at bounding box center [989, 364] width 66 height 17
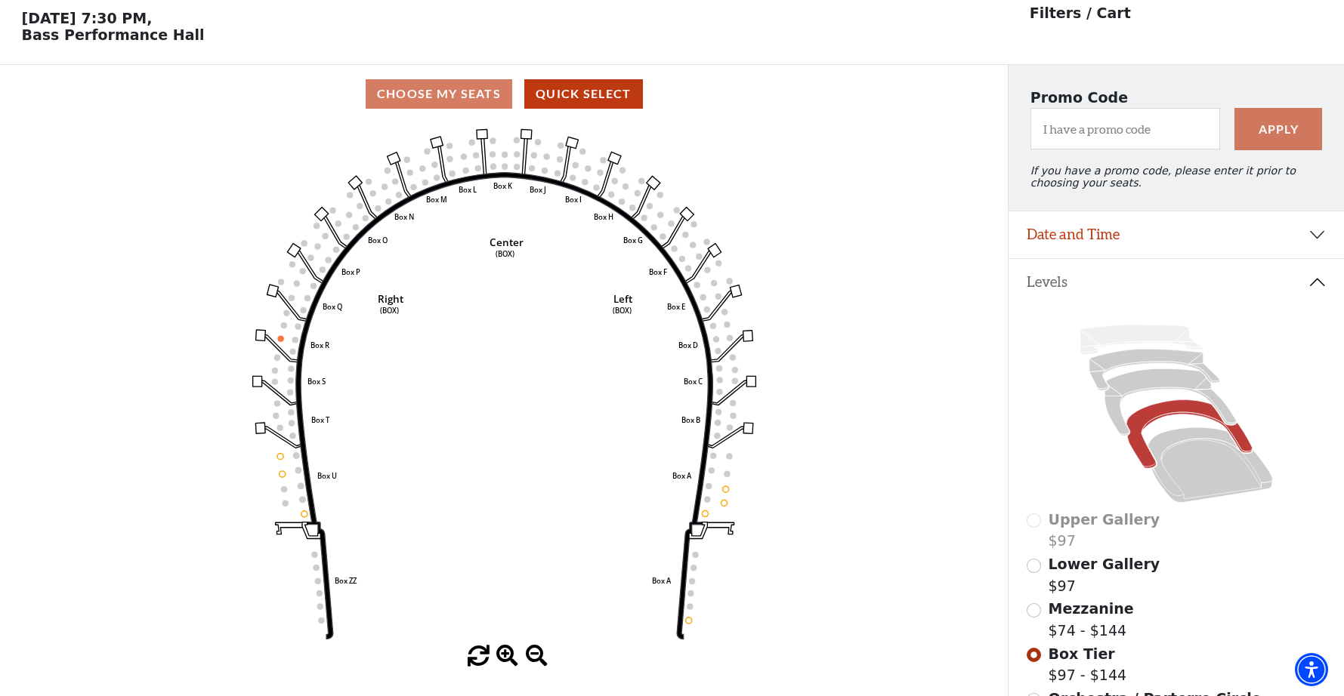
scroll to position [69, 0]
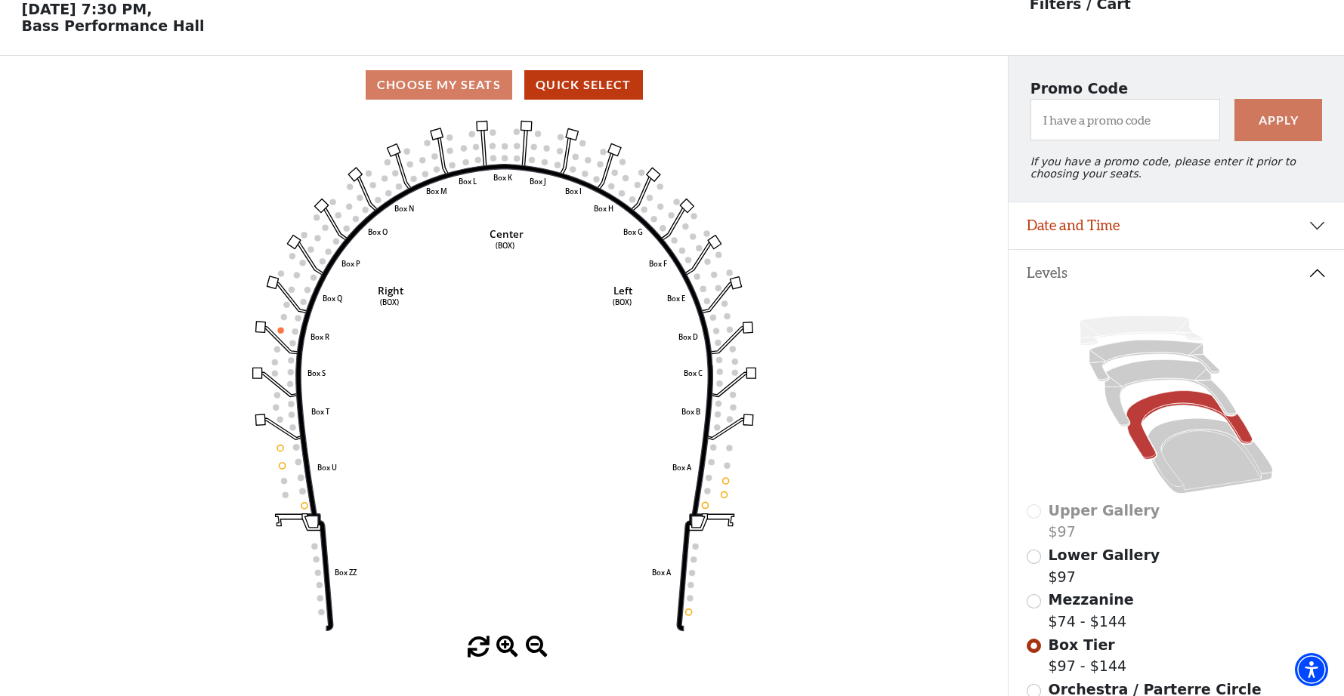
drag, startPoint x: 319, startPoint y: 598, endPoint x: 329, endPoint y: 616, distance: 19.6
click at [321, 605] on icon "Left (BOX) Right (BOX) Center (BOX) Box ZZ Box U Box T Box S Box R Box Q Box P …" at bounding box center [504, 375] width 907 height 523
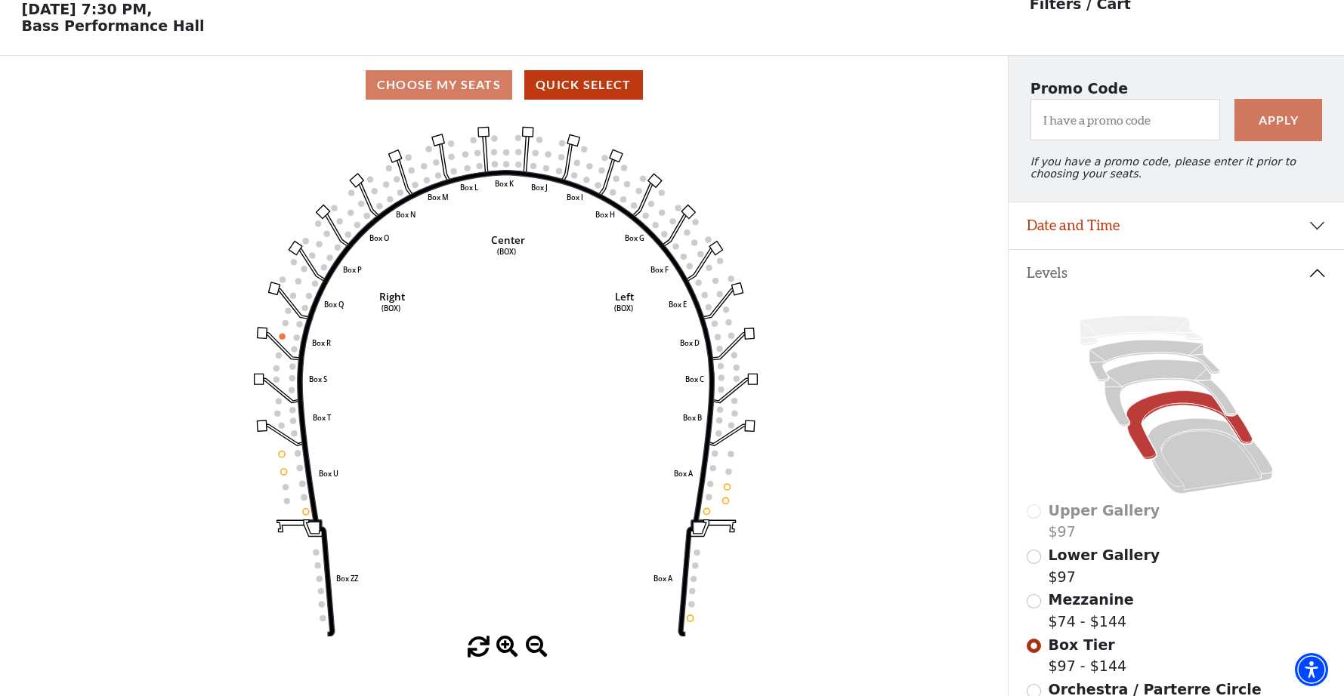
drag, startPoint x: 329, startPoint y: 616, endPoint x: 504, endPoint y: 599, distance: 176.7
click at [329, 615] on icon at bounding box center [506, 403] width 417 height 467
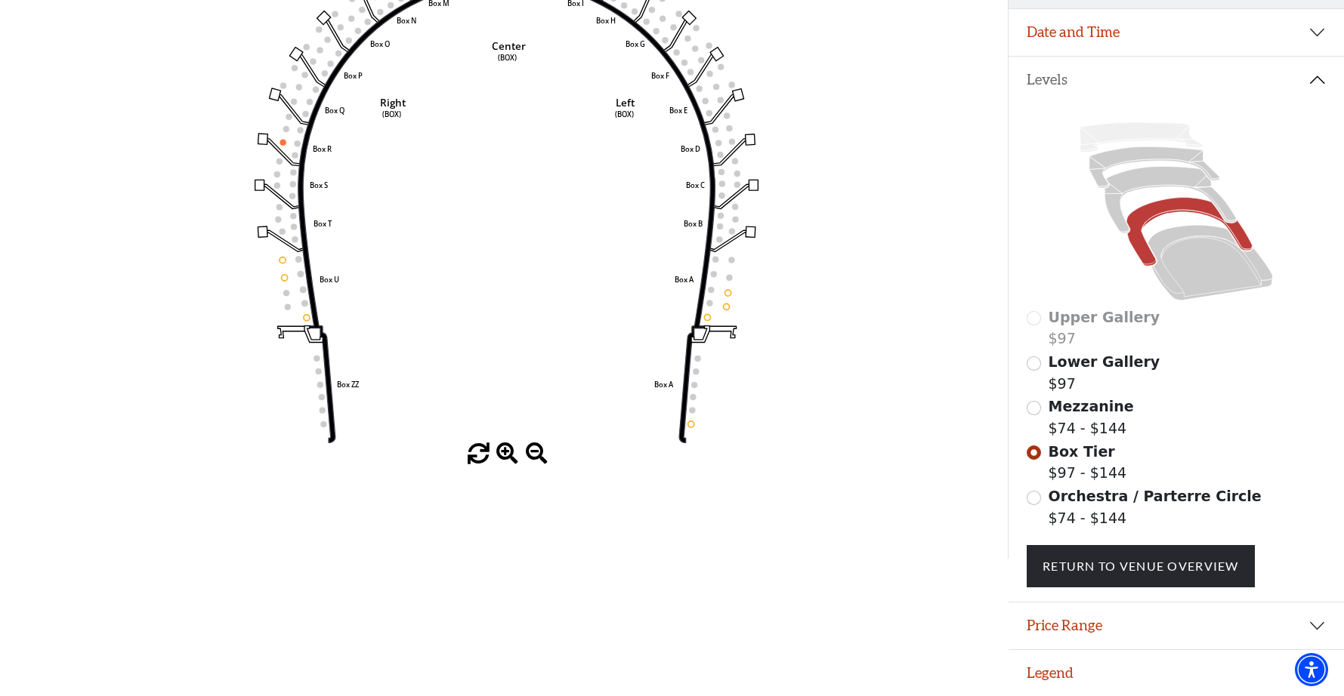
scroll to position [0, 0]
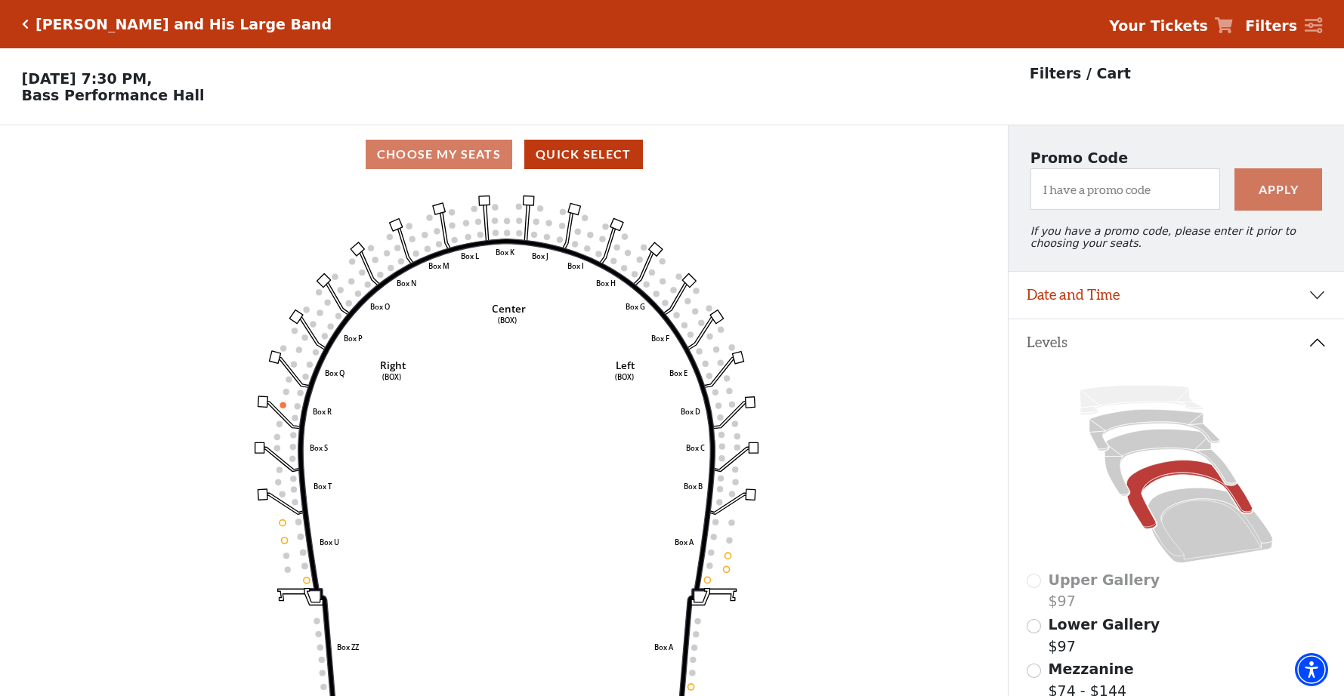
click at [1180, 23] on strong "Your Tickets" at bounding box center [1158, 25] width 99 height 17
click at [1185, 25] on strong "Your Tickets" at bounding box center [1158, 25] width 99 height 17
click at [1183, 26] on strong "Your Tickets" at bounding box center [1158, 25] width 99 height 17
click at [1163, 25] on strong "Your Tickets" at bounding box center [1158, 25] width 99 height 17
click at [1057, 79] on p "Filters / Cart" at bounding box center [1079, 74] width 101 height 22
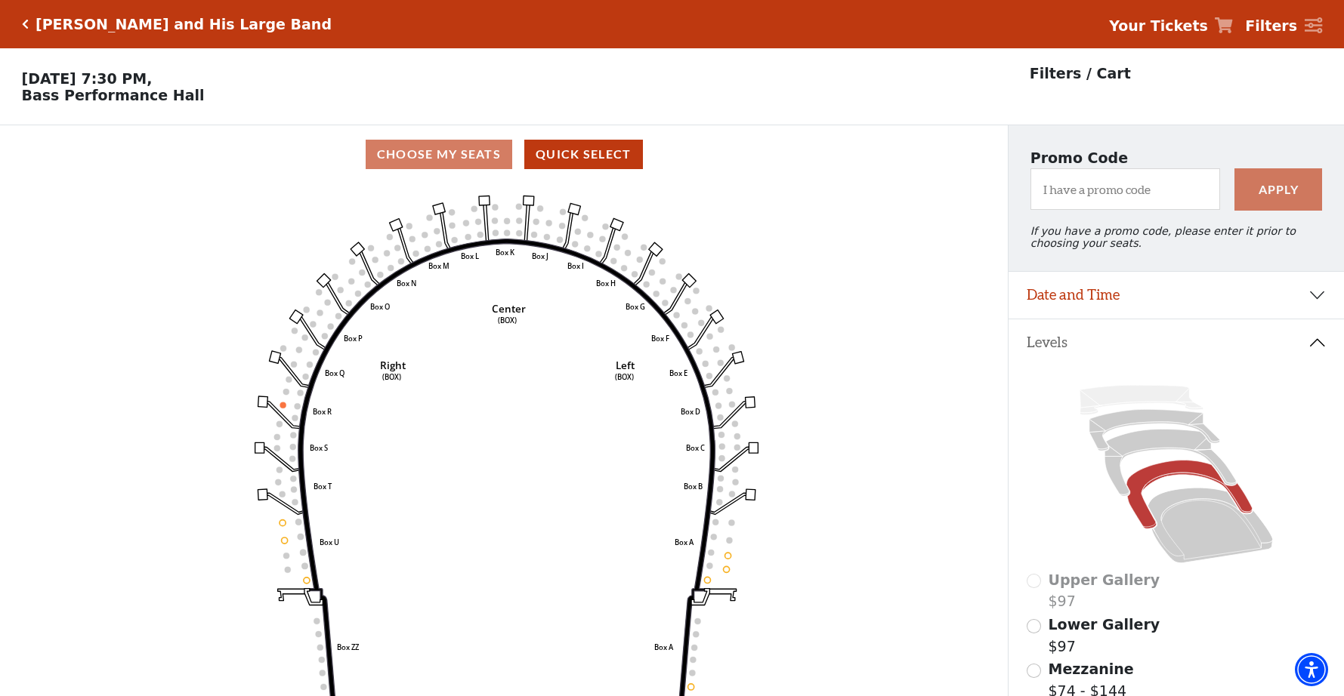
click at [1054, 78] on p "Filters / Cart" at bounding box center [1079, 74] width 101 height 22
click at [1277, 27] on strong "Filters" at bounding box center [1271, 25] width 52 height 17
click at [1171, 28] on strong "Your Tickets" at bounding box center [1158, 25] width 99 height 17
click at [22, 26] on icon "Click here to go back to filters" at bounding box center [25, 24] width 7 height 11
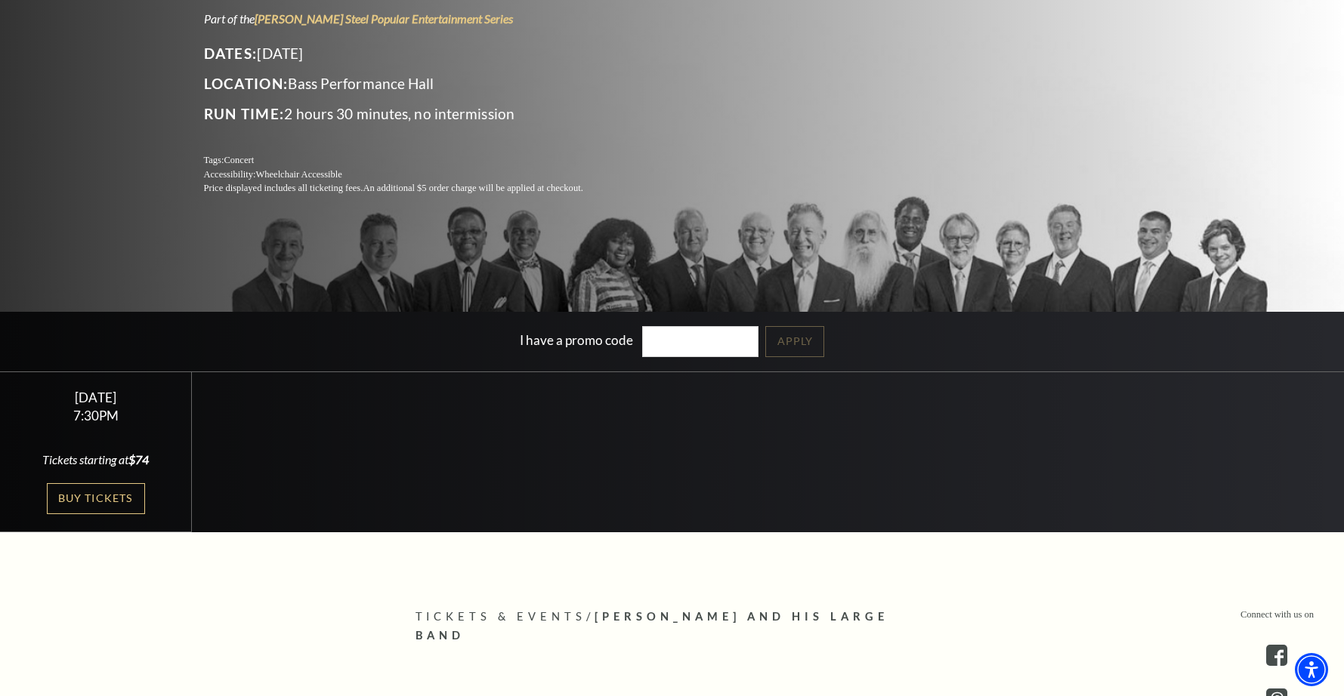
scroll to position [248, 0]
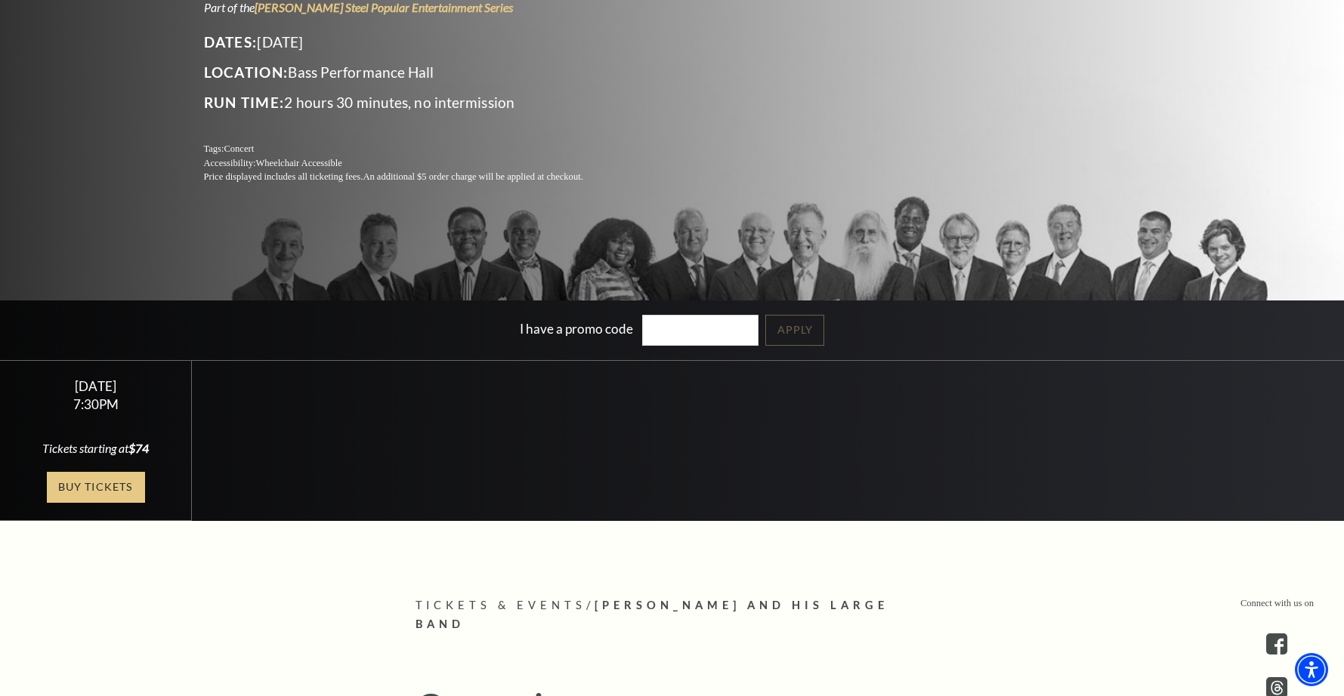
click at [108, 488] on link "Buy Tickets" at bounding box center [96, 487] width 98 height 31
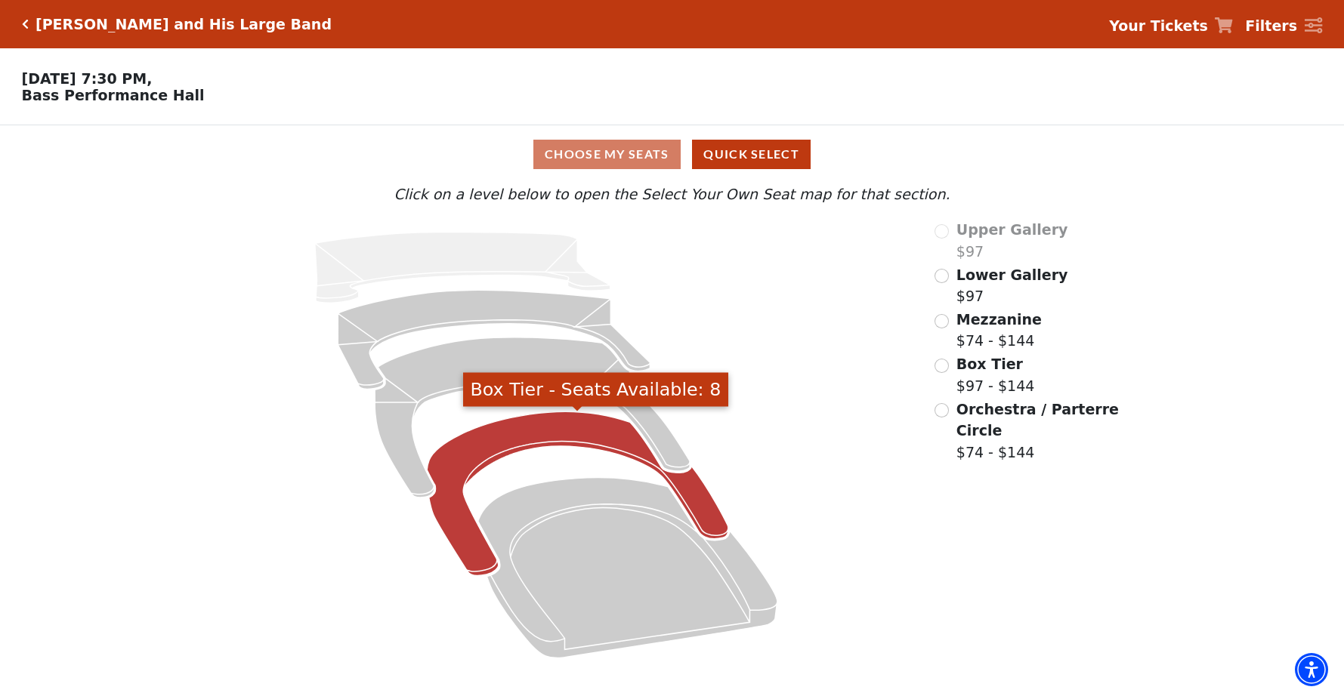
click at [453, 504] on icon "Box Tier - Seats Available: 8" at bounding box center [577, 494] width 301 height 164
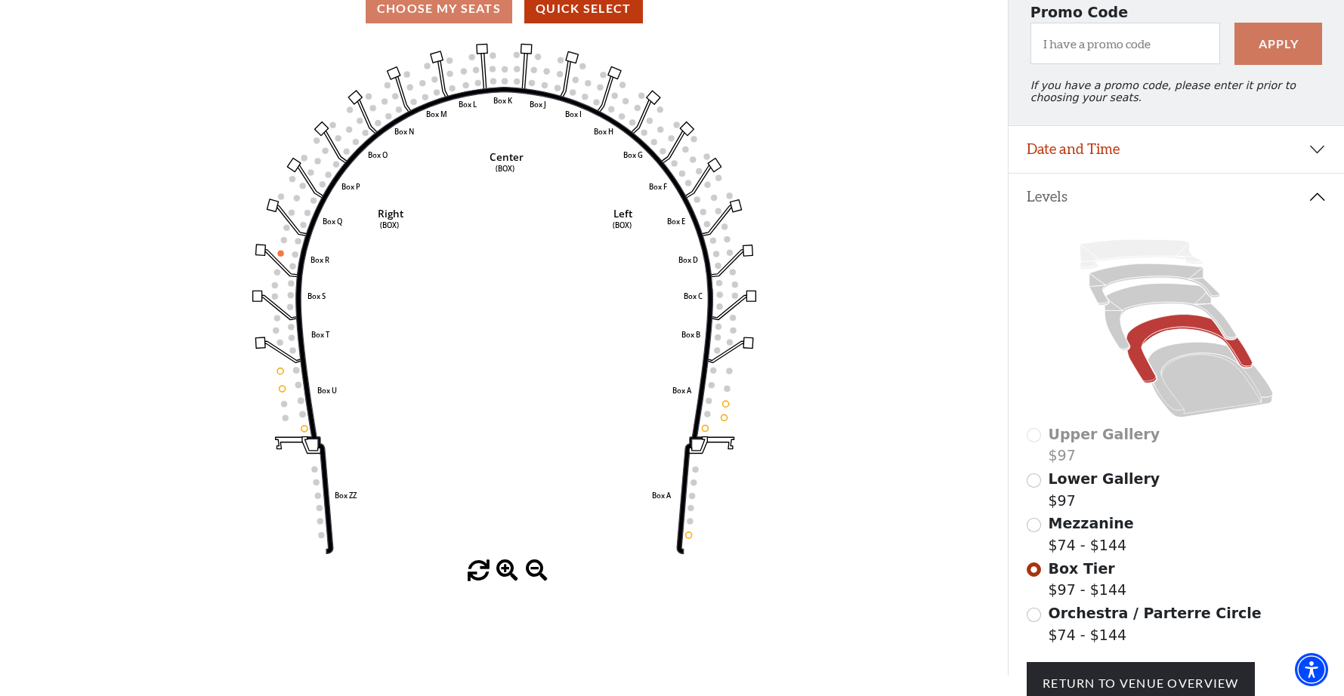
scroll to position [165, 0]
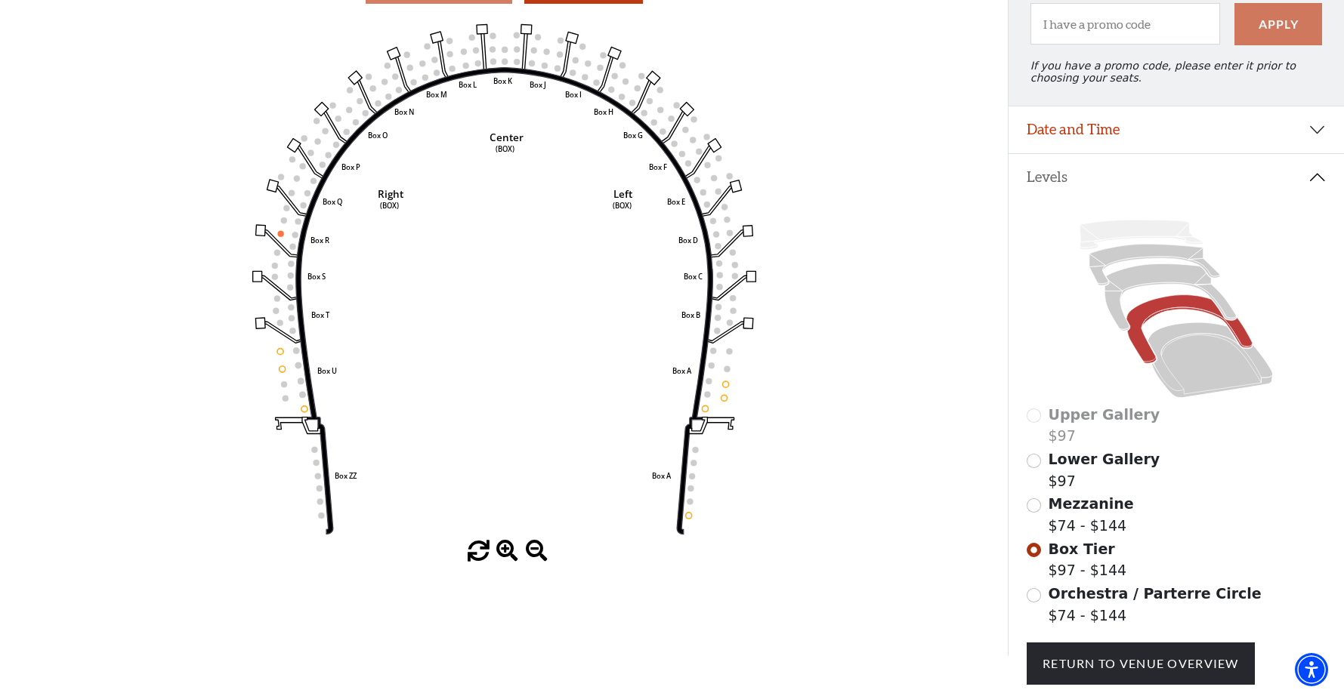
drag, startPoint x: 318, startPoint y: 515, endPoint x: 326, endPoint y: 501, distance: 16.2
click at [319, 514] on circle at bounding box center [321, 516] width 6 height 6
click at [326, 501] on icon "Left (BOX) Right (BOX) Center (BOX) Box ZZ Box U Box T Box S Box R Box Q Box P …" at bounding box center [504, 279] width 907 height 523
drag, startPoint x: 317, startPoint y: 510, endPoint x: 388, endPoint y: 513, distance: 71.1
click at [322, 511] on icon "Left (BOX) Right (BOX) Center (BOX) Box ZZ Box U Box T Box S Box R Box Q Box P …" at bounding box center [504, 279] width 907 height 523
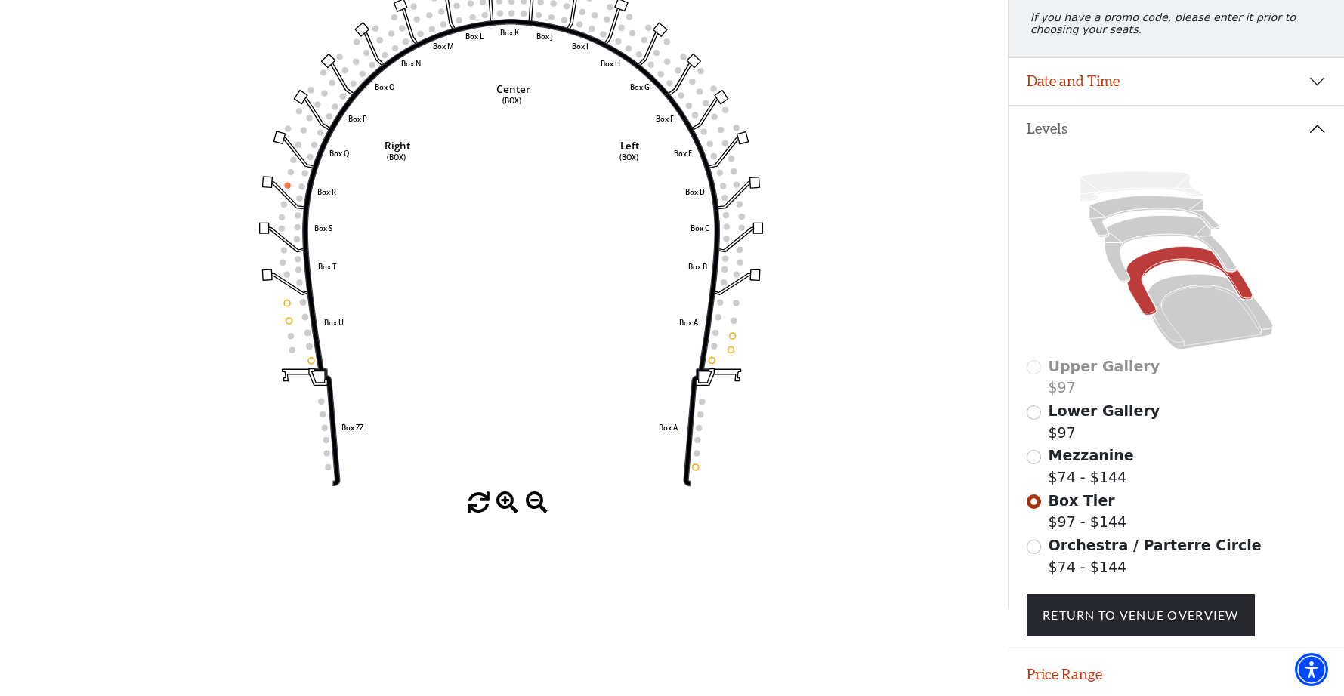
scroll to position [265, 0]
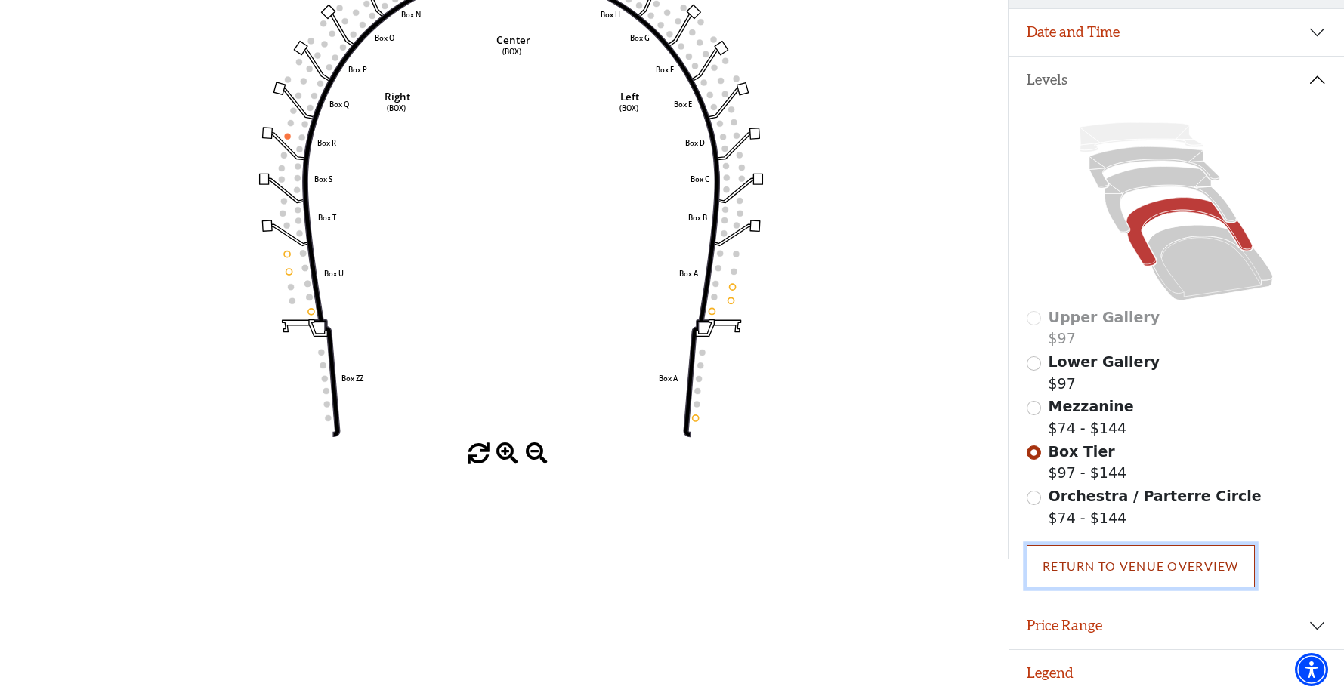
click at [1063, 579] on link "Return To Venue Overview" at bounding box center [1140, 566] width 228 height 42
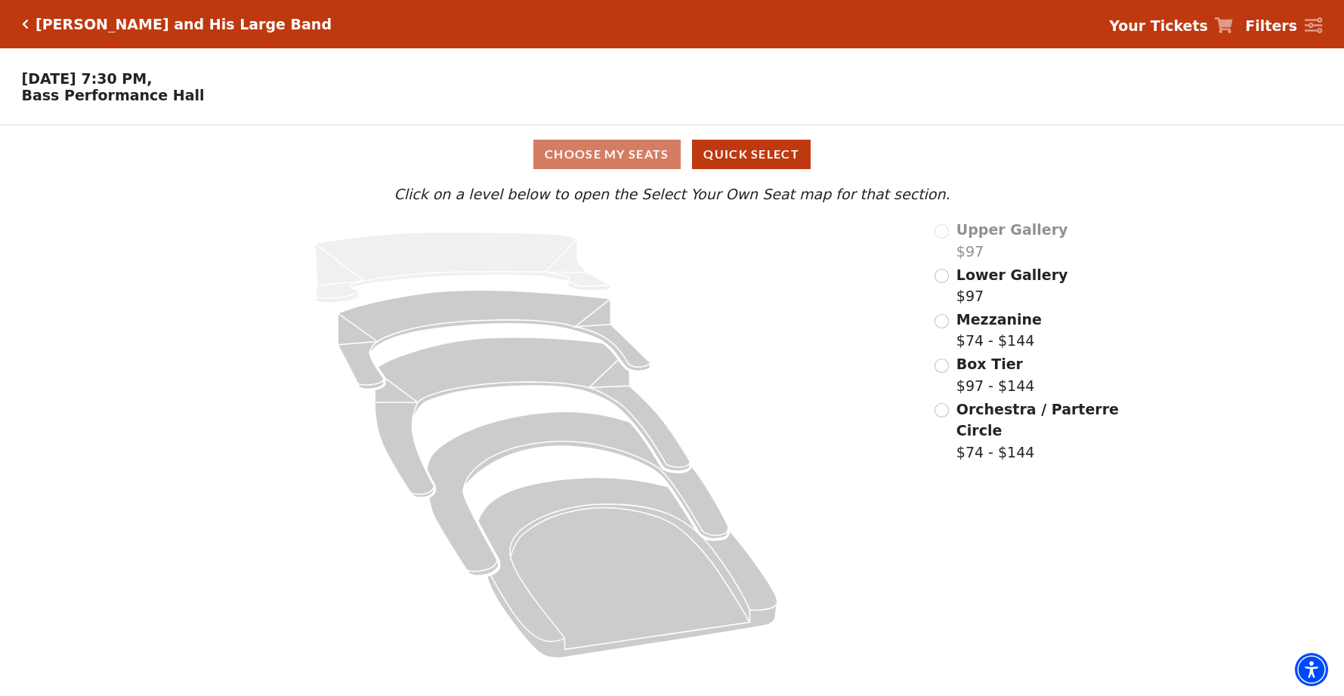
click at [1187, 44] on div "Lyle Lovett and His Large Band Your Tickets Filters" at bounding box center [672, 24] width 1344 height 48
click at [1190, 27] on strong "Your Tickets" at bounding box center [1158, 25] width 99 height 17
click at [1191, 27] on strong "Your Tickets" at bounding box center [1158, 25] width 99 height 17
click at [580, 155] on div "Choose My Seats Quick Select" at bounding box center [671, 154] width 1007 height 29
click at [720, 150] on button "Quick Select" at bounding box center [751, 154] width 119 height 29
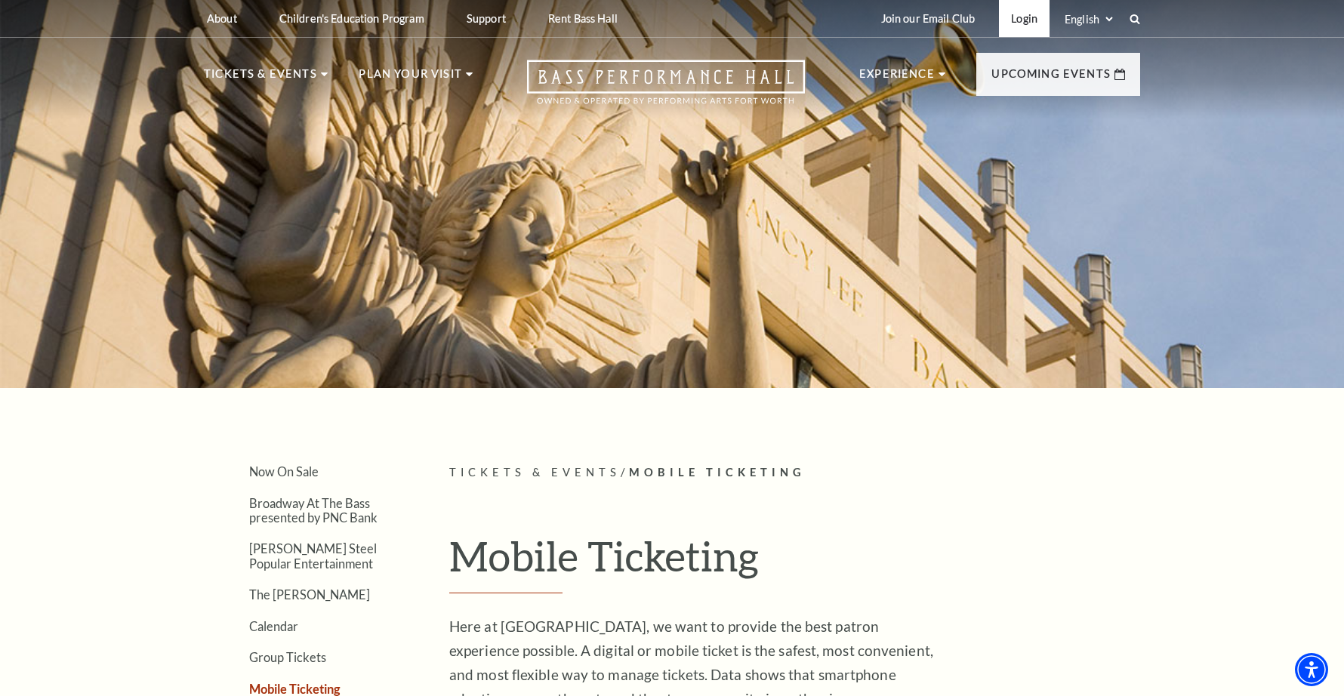
click at [1022, 20] on link "Login" at bounding box center [1024, 18] width 51 height 37
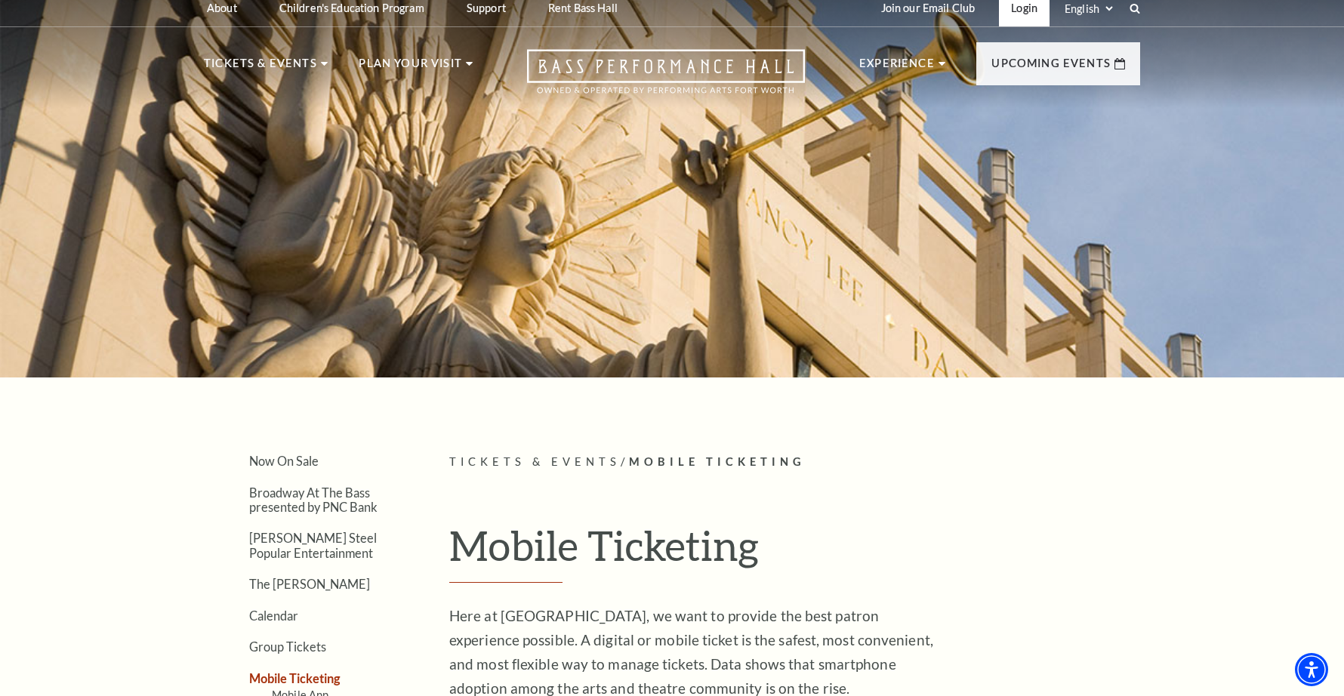
scroll to position [12, 0]
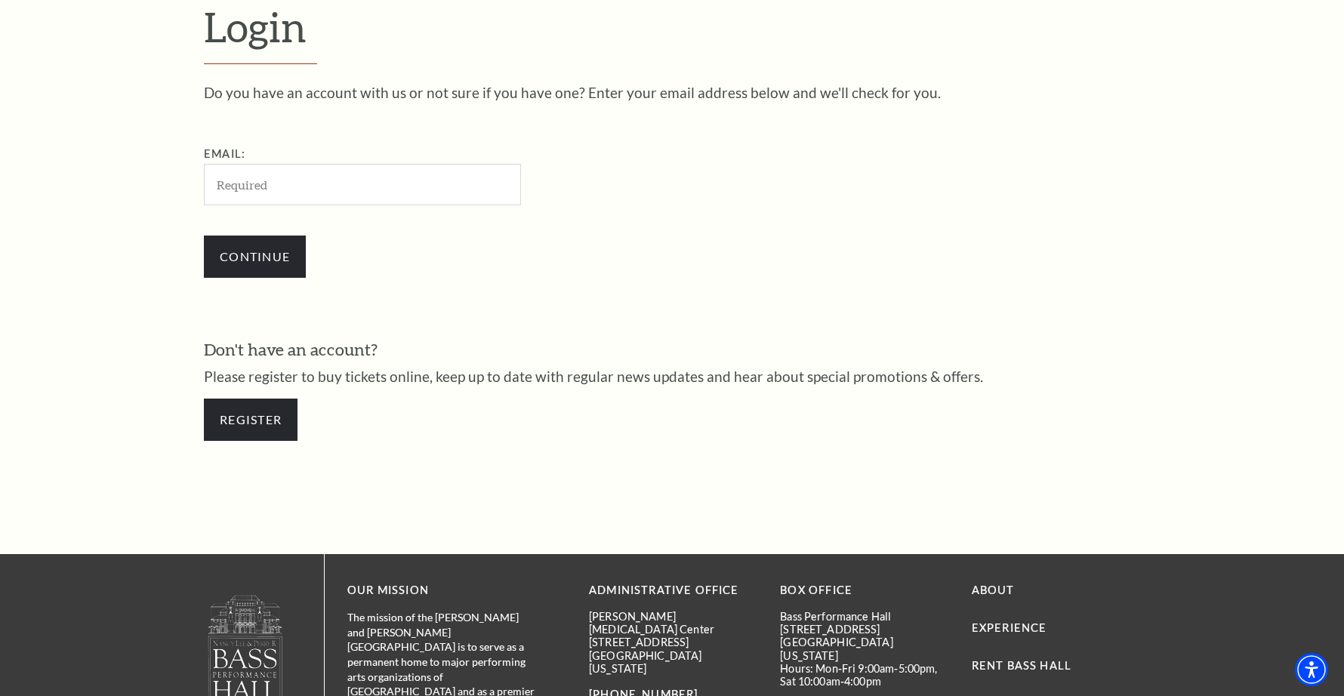
scroll to position [486, 0]
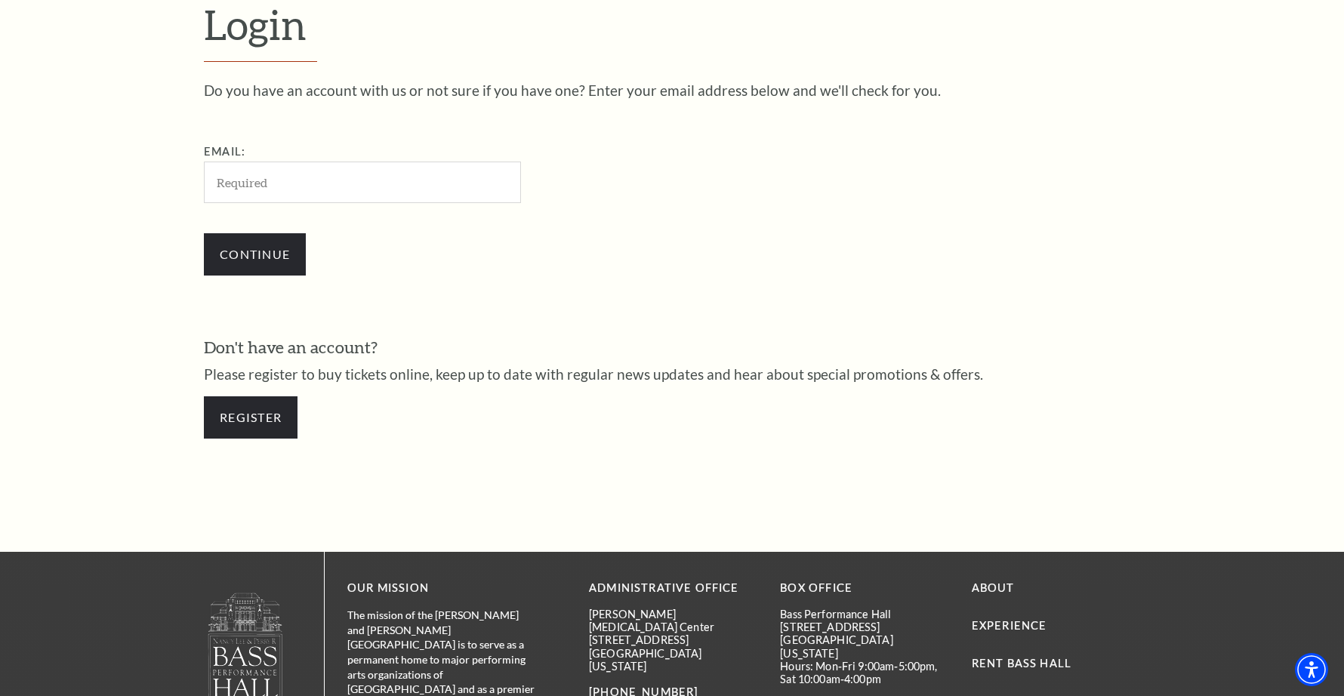
click at [243, 190] on input "Email:" at bounding box center [362, 183] width 317 height 42
type input "[EMAIL_ADDRESS][DOMAIN_NAME]"
click at [268, 242] on input "Continue" at bounding box center [255, 254] width 102 height 42
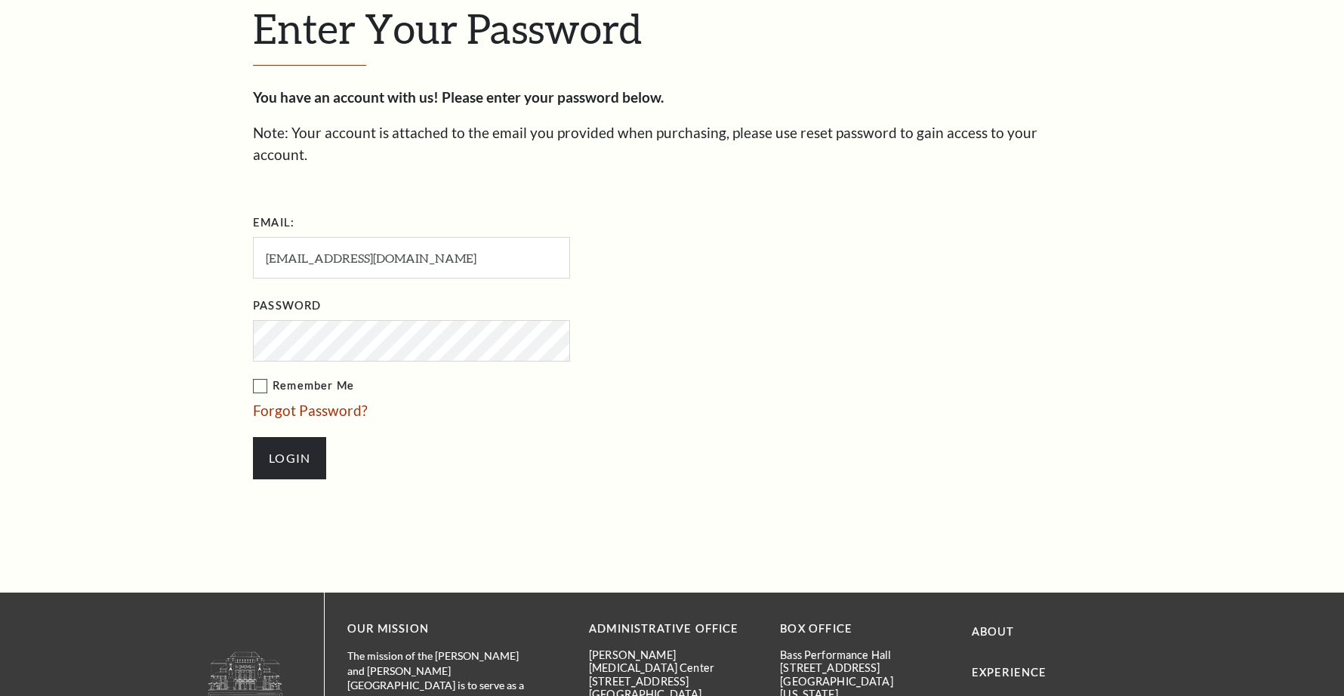
scroll to position [501, 0]
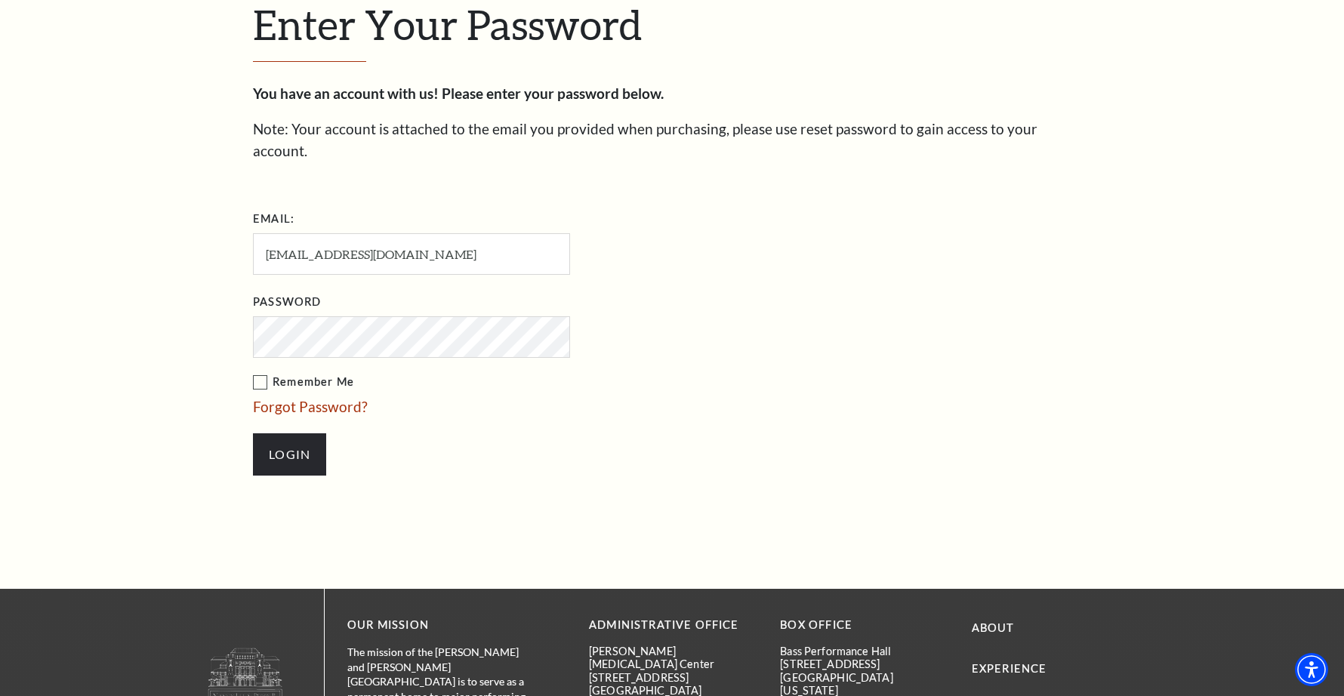
click at [264, 373] on label "Remember Me" at bounding box center [487, 382] width 468 height 19
click at [0, 0] on input "Remember Me" at bounding box center [0, 0] width 0 height 0
click at [294, 433] on input "Login" at bounding box center [289, 454] width 73 height 42
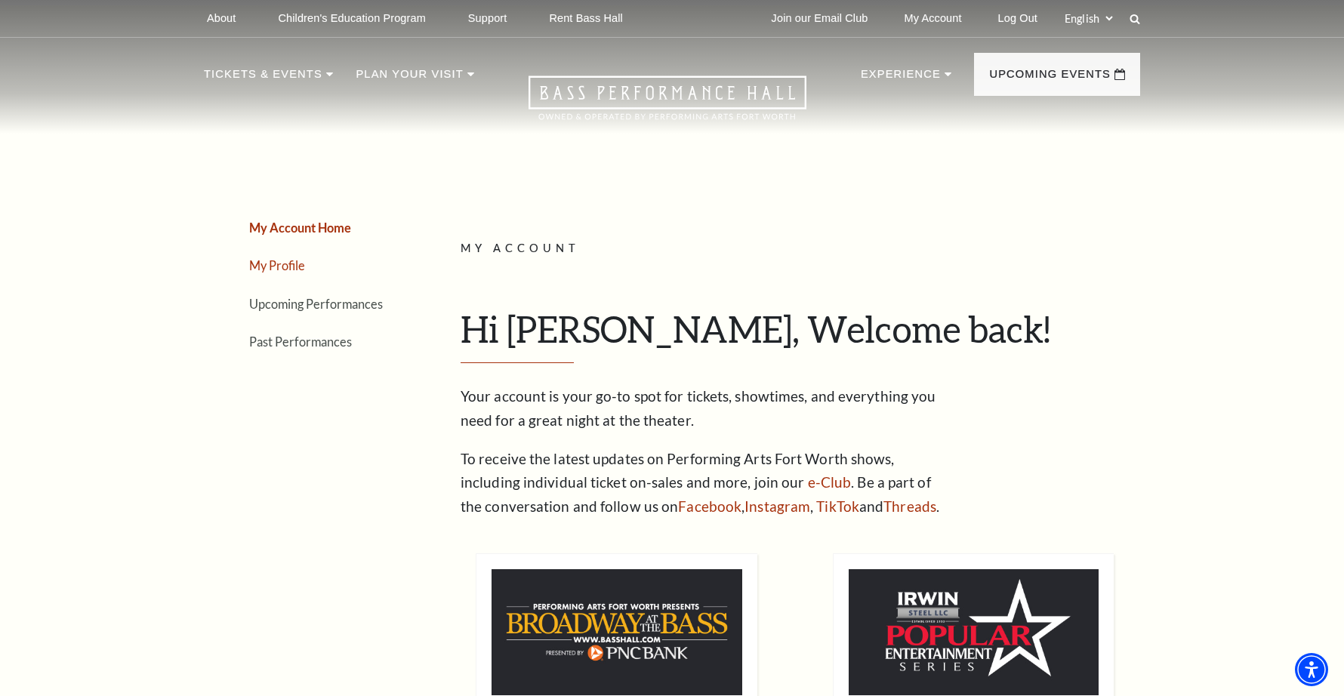
click at [298, 266] on link "My Profile" at bounding box center [277, 265] width 56 height 14
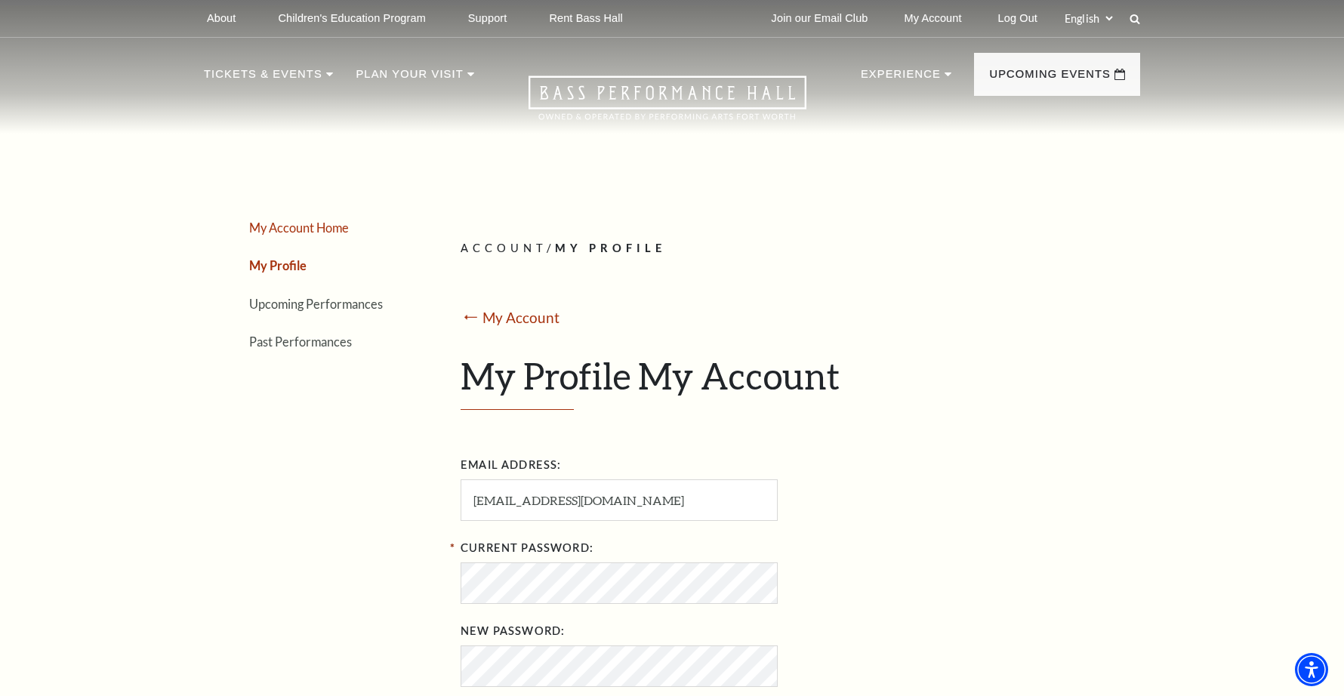
click at [308, 226] on link "My Account Home" at bounding box center [299, 228] width 100 height 14
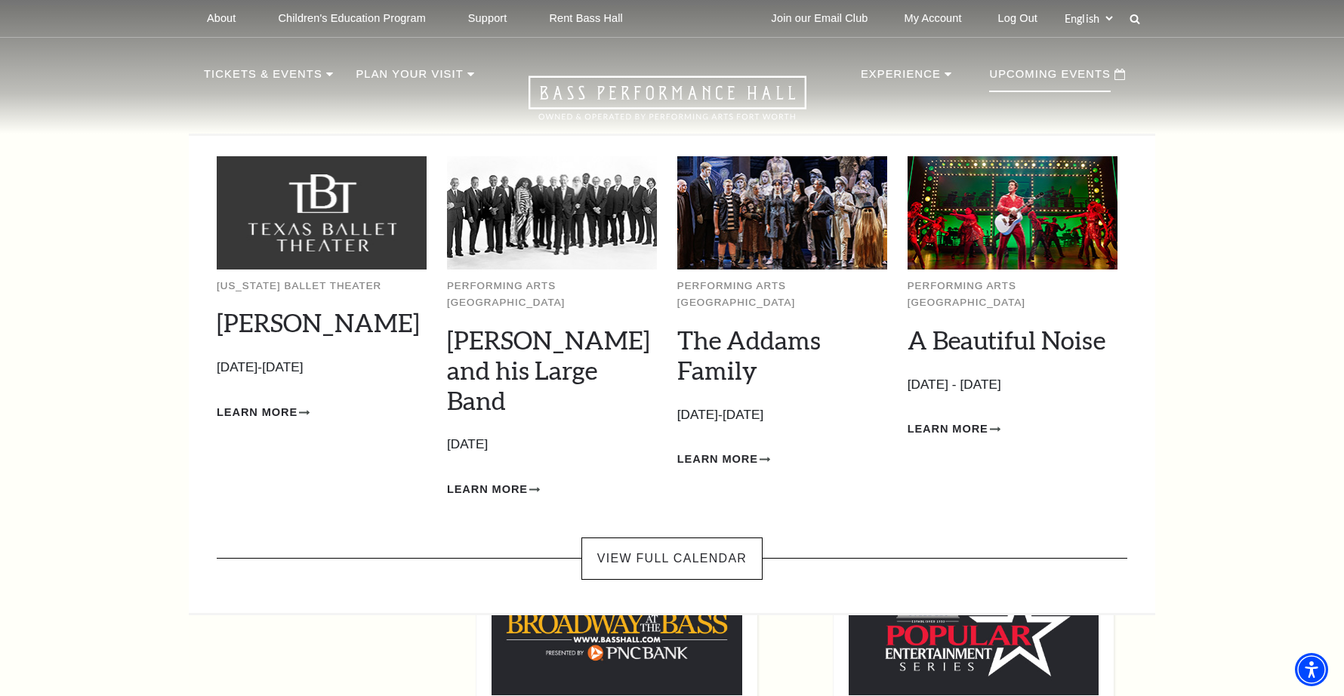
click at [1023, 80] on p "Upcoming Events" at bounding box center [1050, 78] width 122 height 27
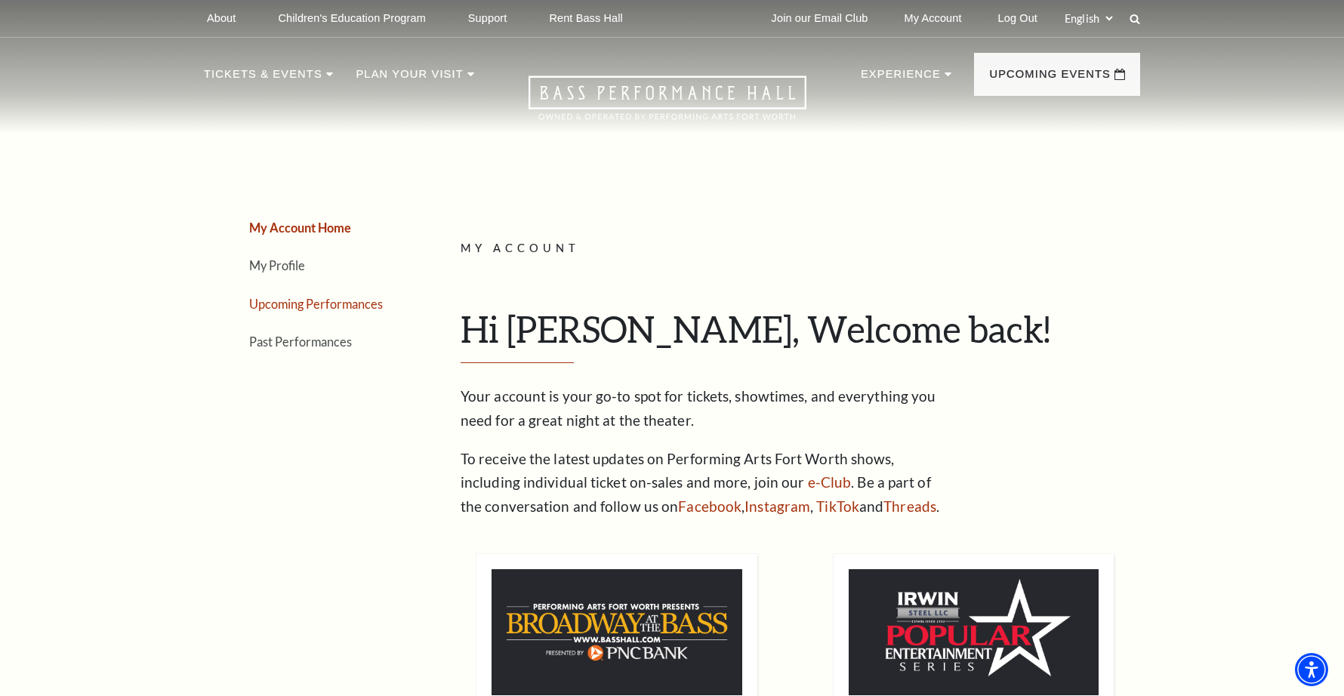
click at [288, 304] on link "Upcoming Performances" at bounding box center [316, 304] width 134 height 14
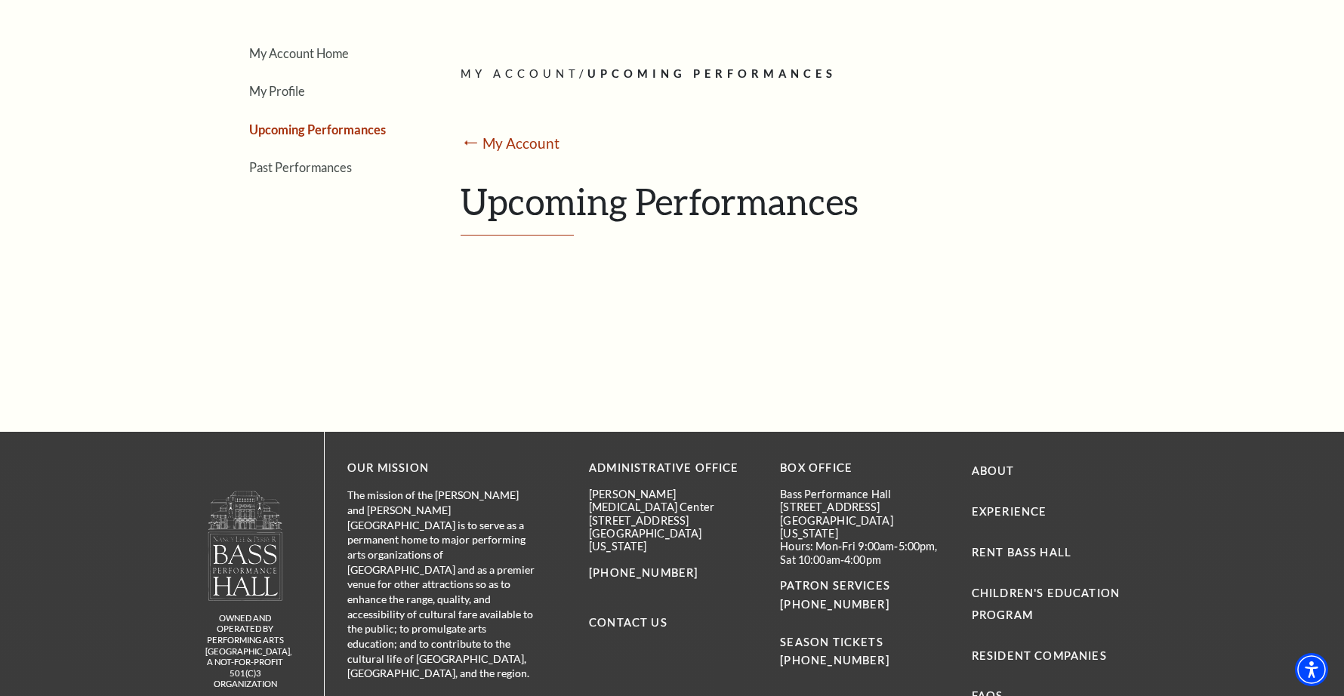
scroll to position [171, 0]
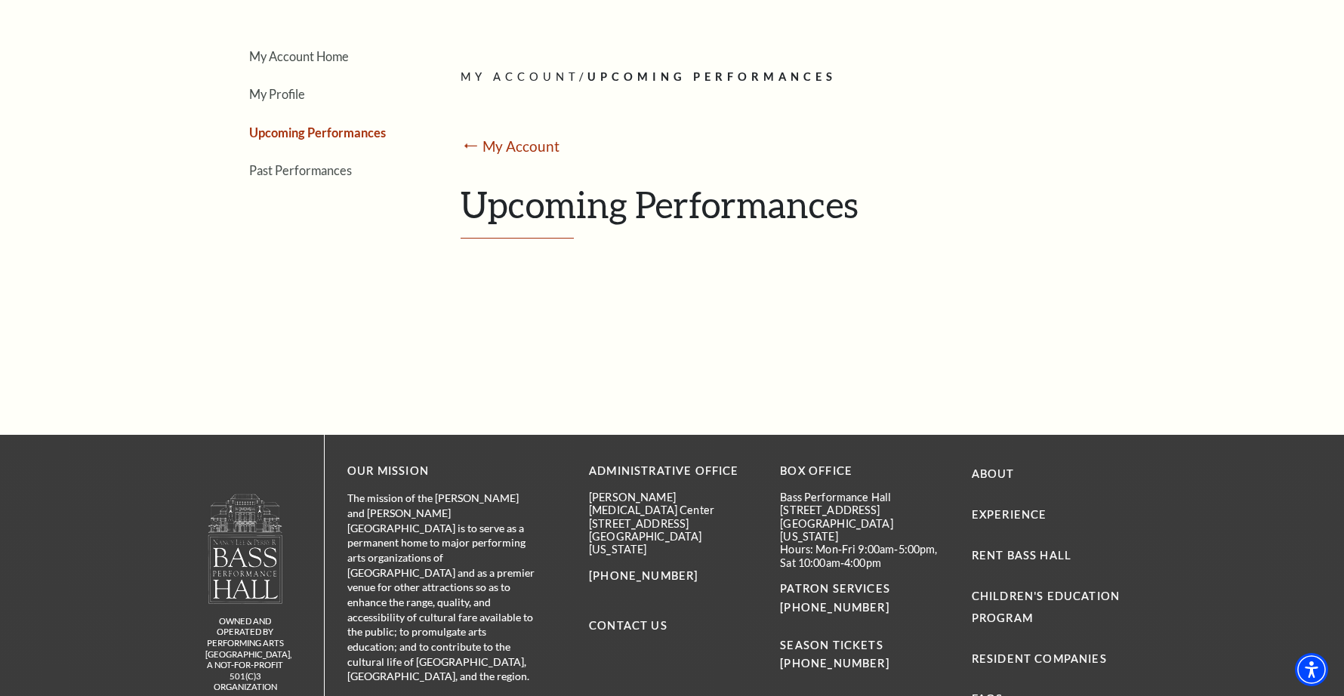
click at [546, 218] on h1 "Upcoming Performances" at bounding box center [795, 211] width 668 height 56
click at [591, 207] on h1 "Upcoming Performances" at bounding box center [795, 211] width 668 height 56
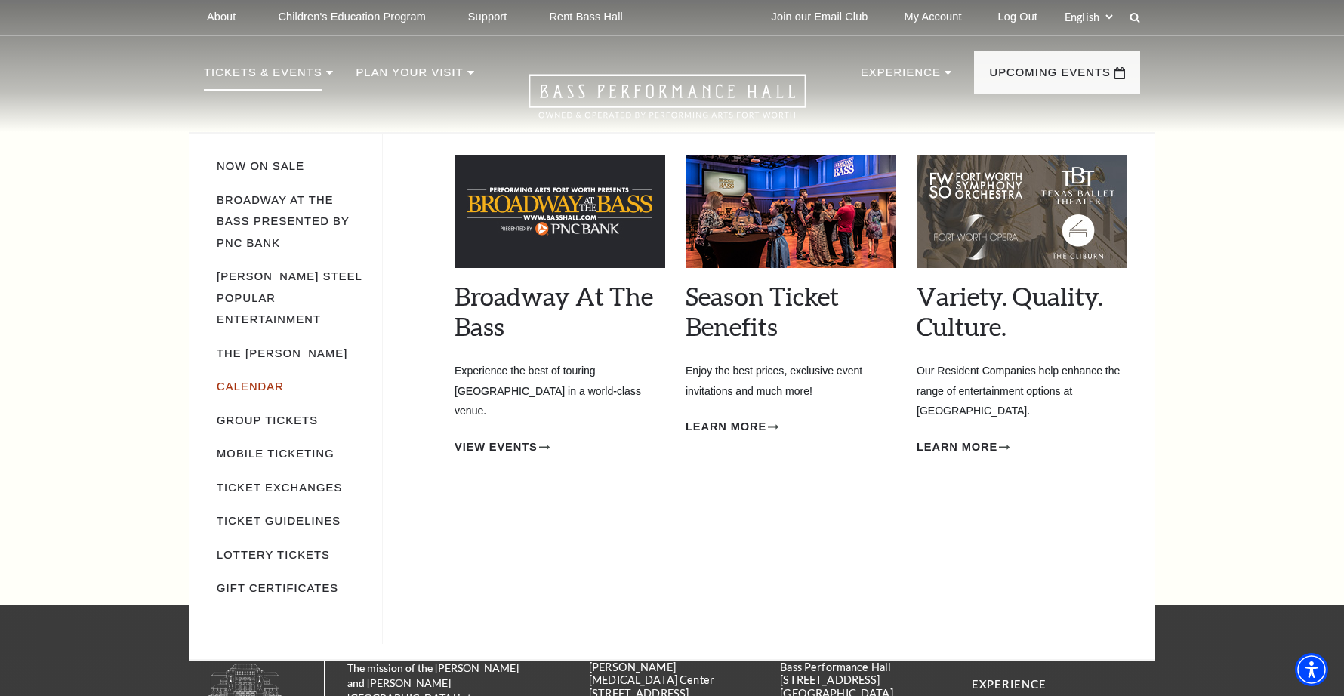
scroll to position [0, 0]
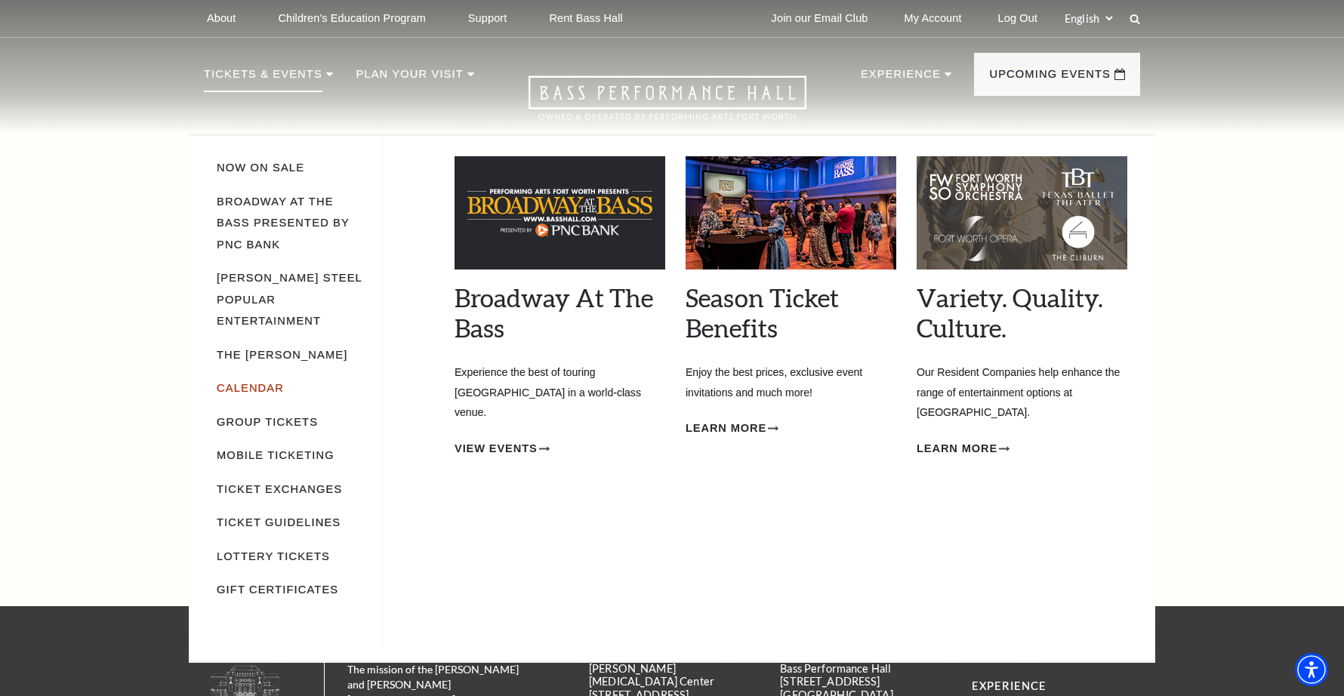
click at [234, 382] on link "Calendar" at bounding box center [250, 388] width 67 height 12
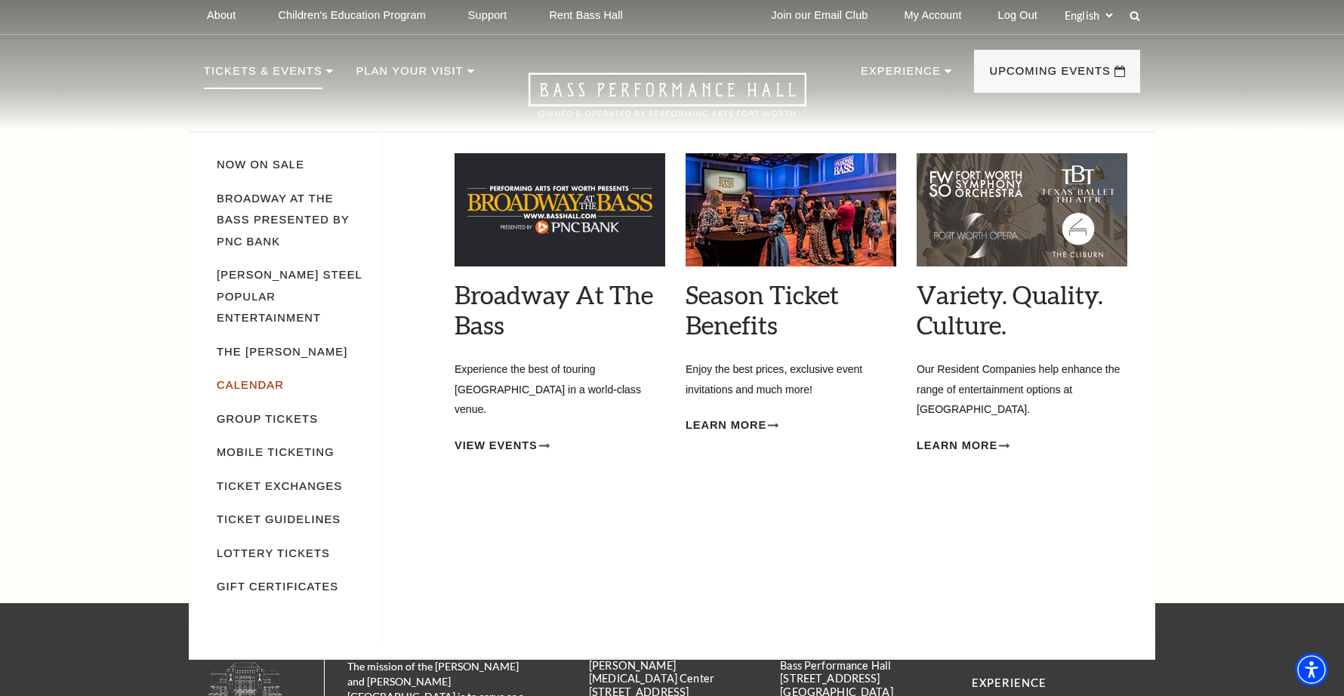
scroll to position [2, 0]
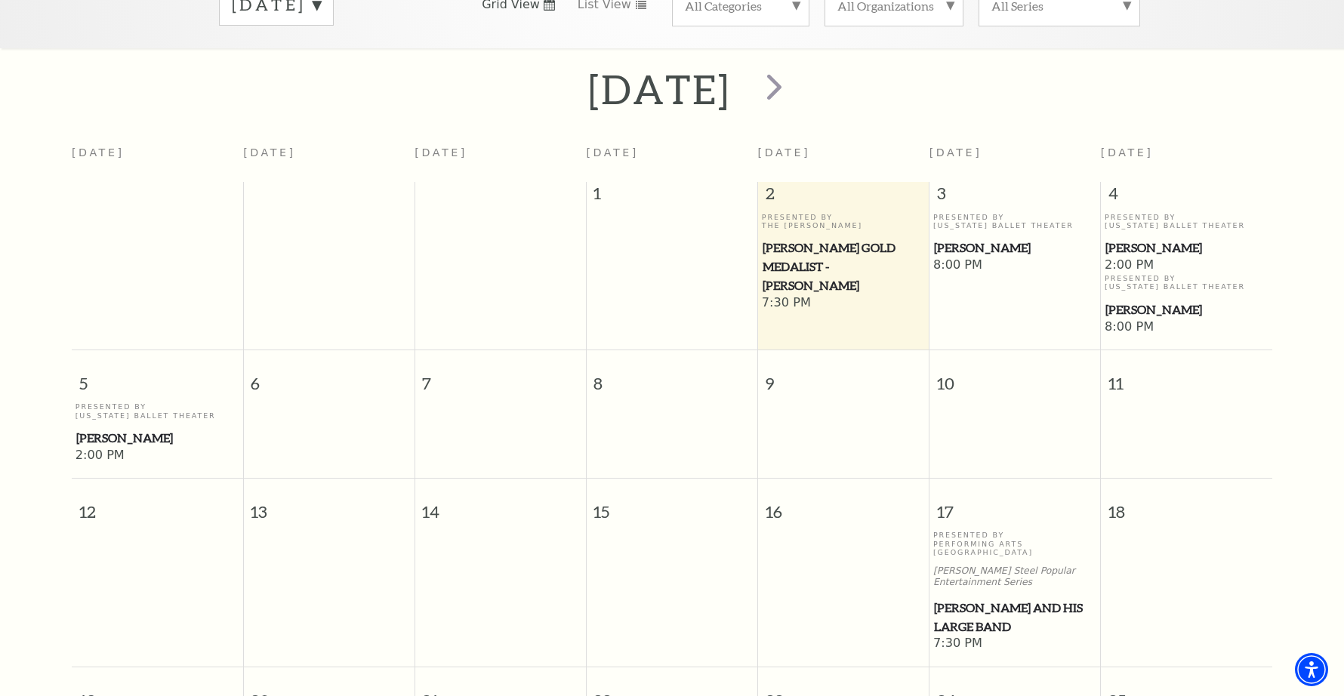
scroll to position [294, 0]
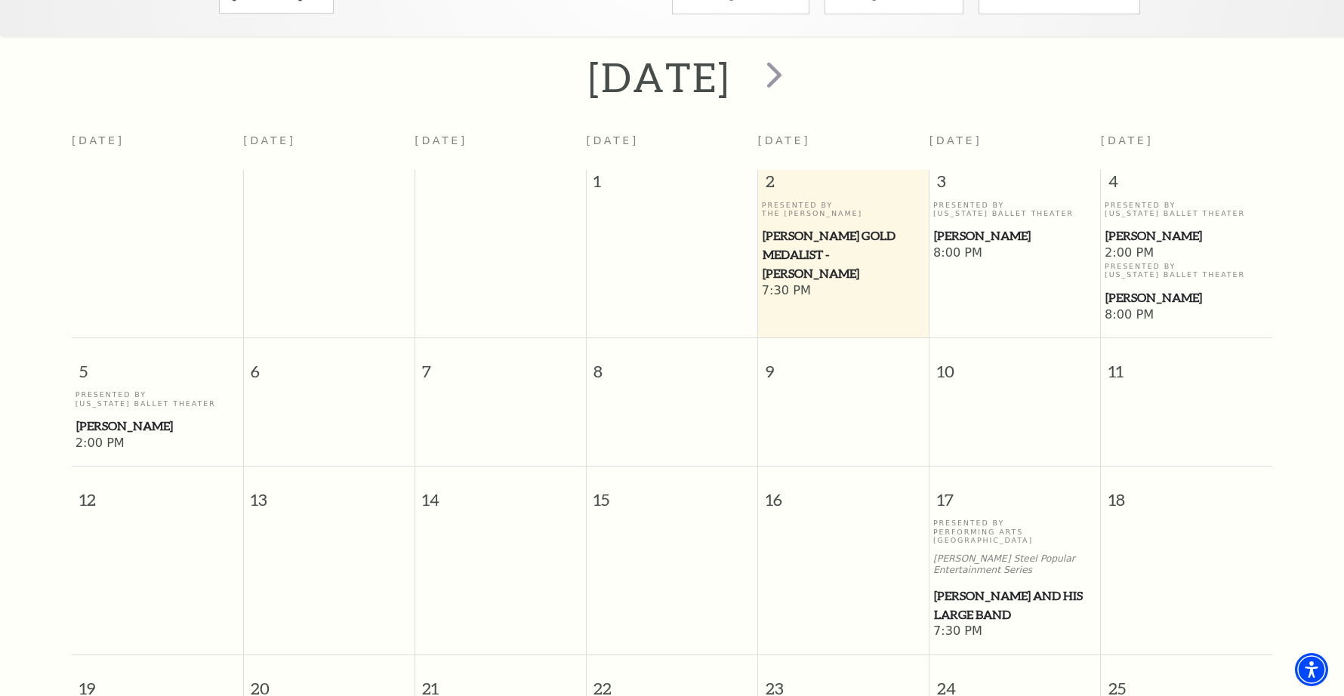
click at [996, 496] on span "17" at bounding box center [1015, 493] width 171 height 52
click at [977, 519] on p "Presented By Performing Arts Fort Worth" at bounding box center [1015, 532] width 164 height 26
click at [969, 587] on span "Lyle Lovett and his Large Band" at bounding box center [1015, 605] width 162 height 37
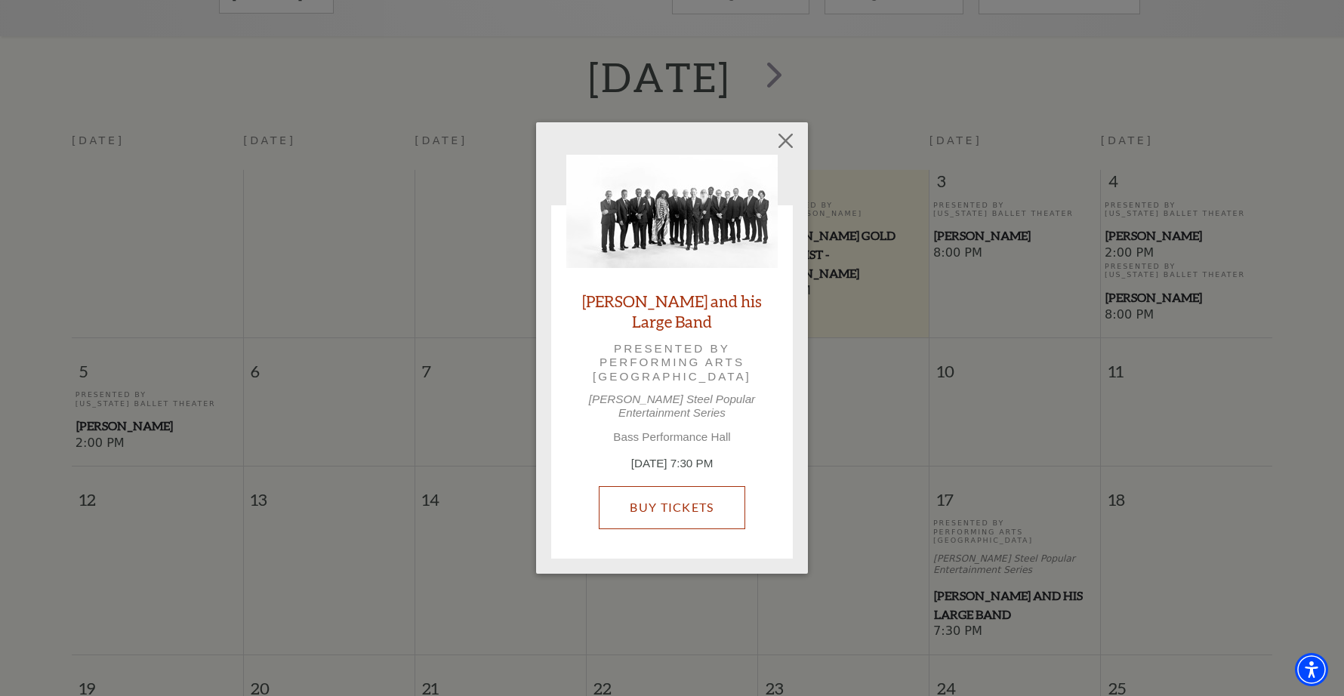
click at [675, 507] on link "Buy Tickets" at bounding box center [672, 507] width 146 height 42
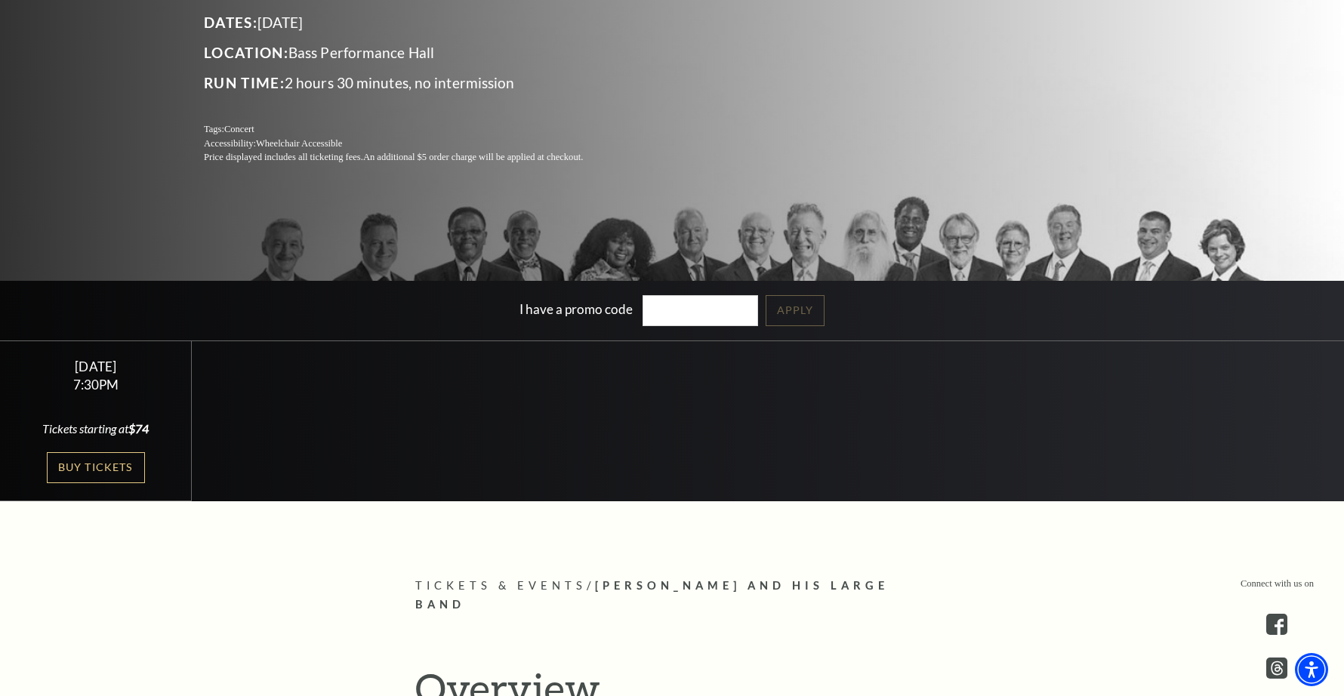
scroll to position [393, 0]
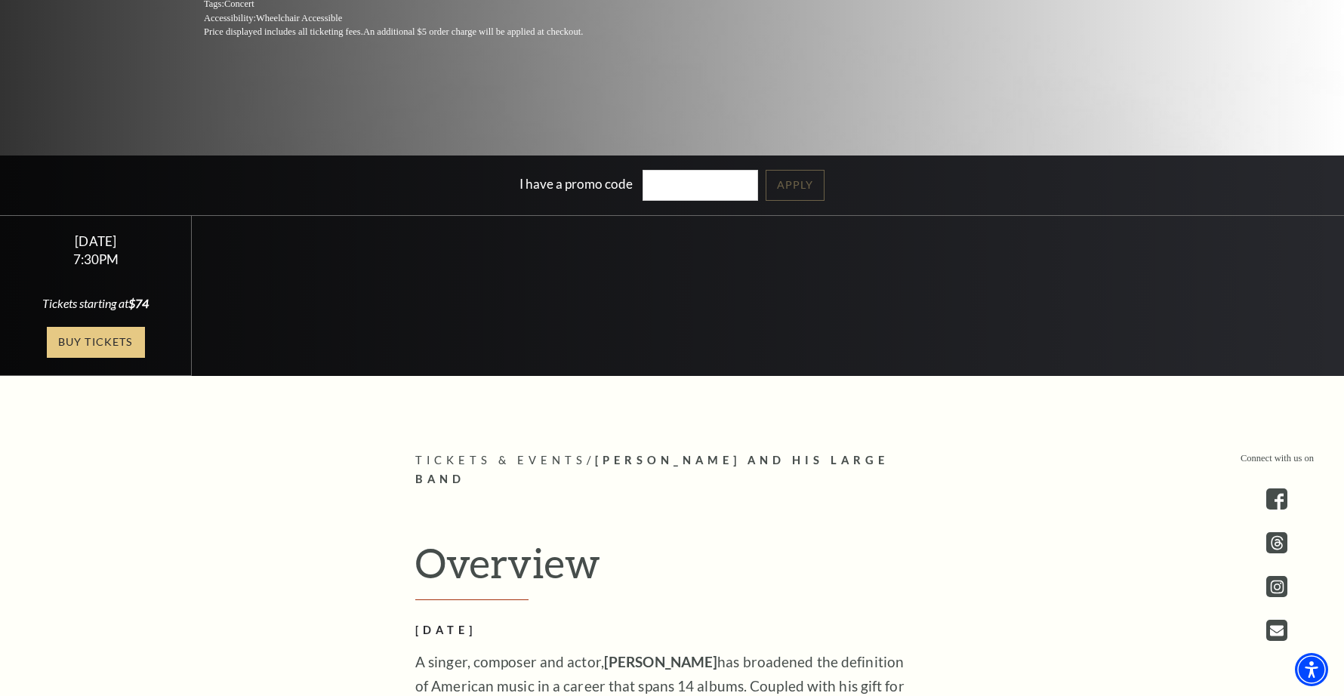
click at [105, 342] on link "Buy Tickets" at bounding box center [96, 342] width 98 height 31
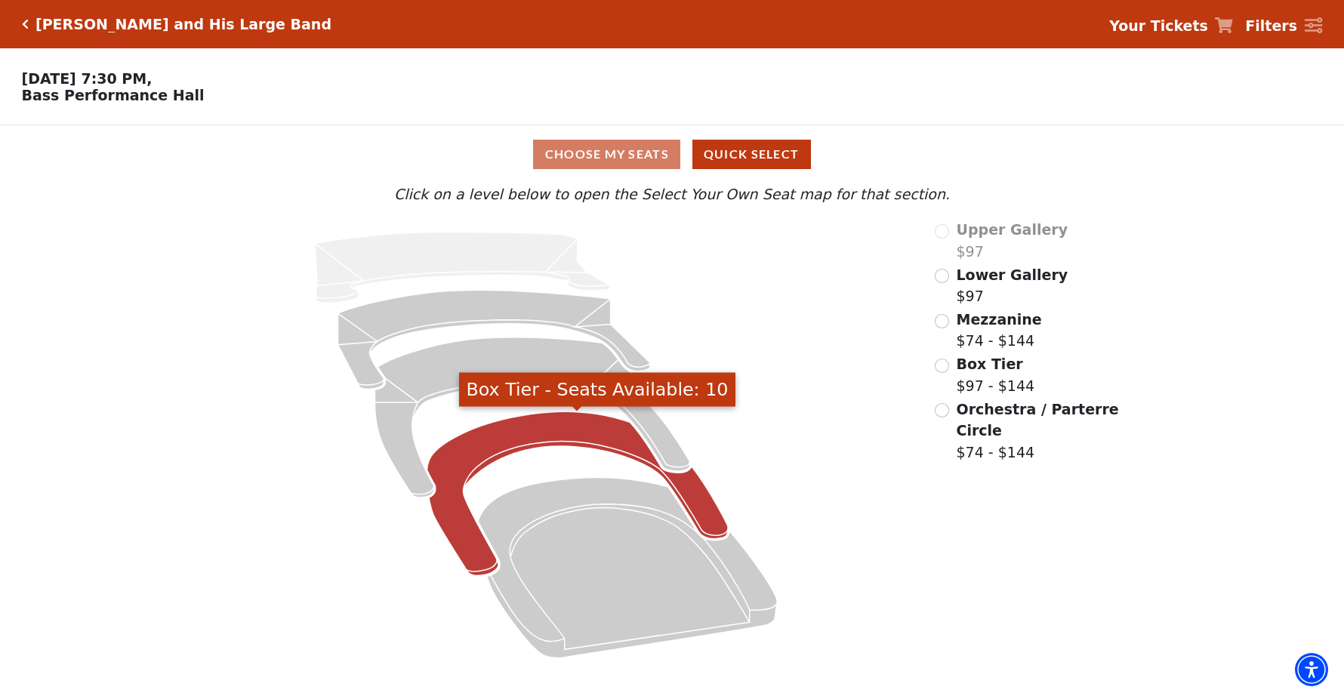
click at [476, 442] on icon "Box Tier - Seats Available: 10" at bounding box center [577, 494] width 301 height 164
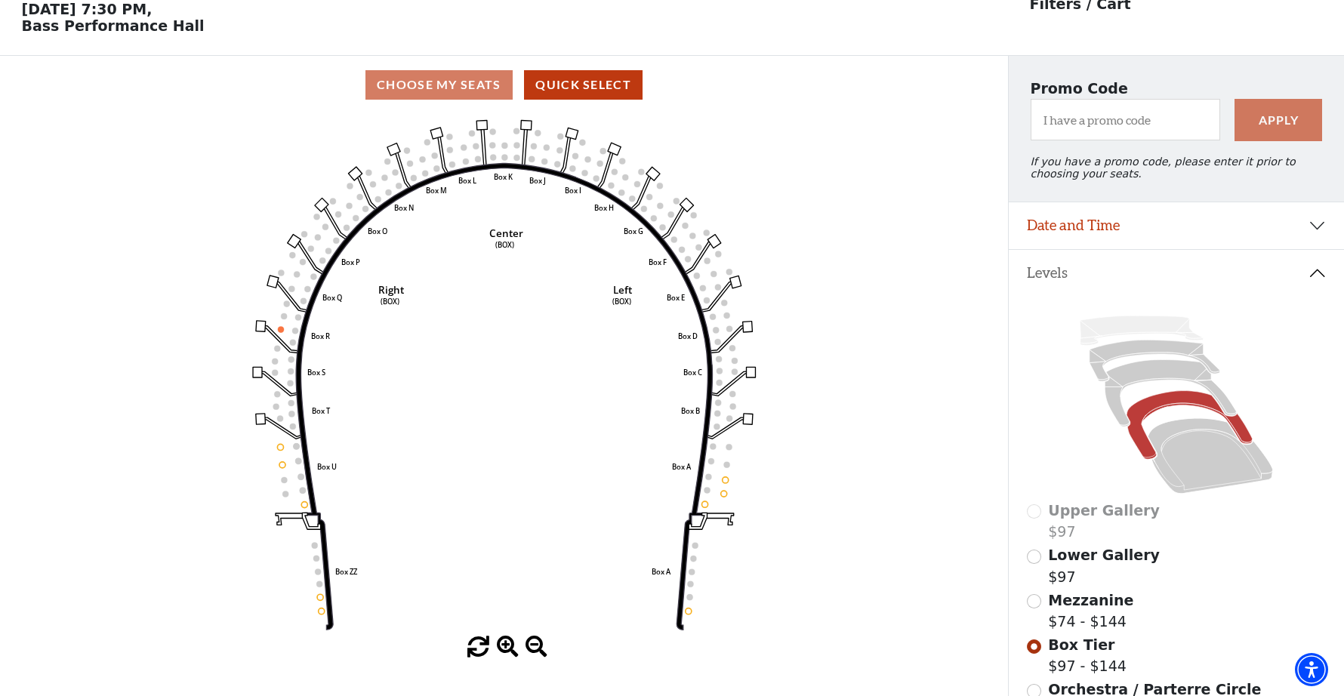
scroll to position [265, 0]
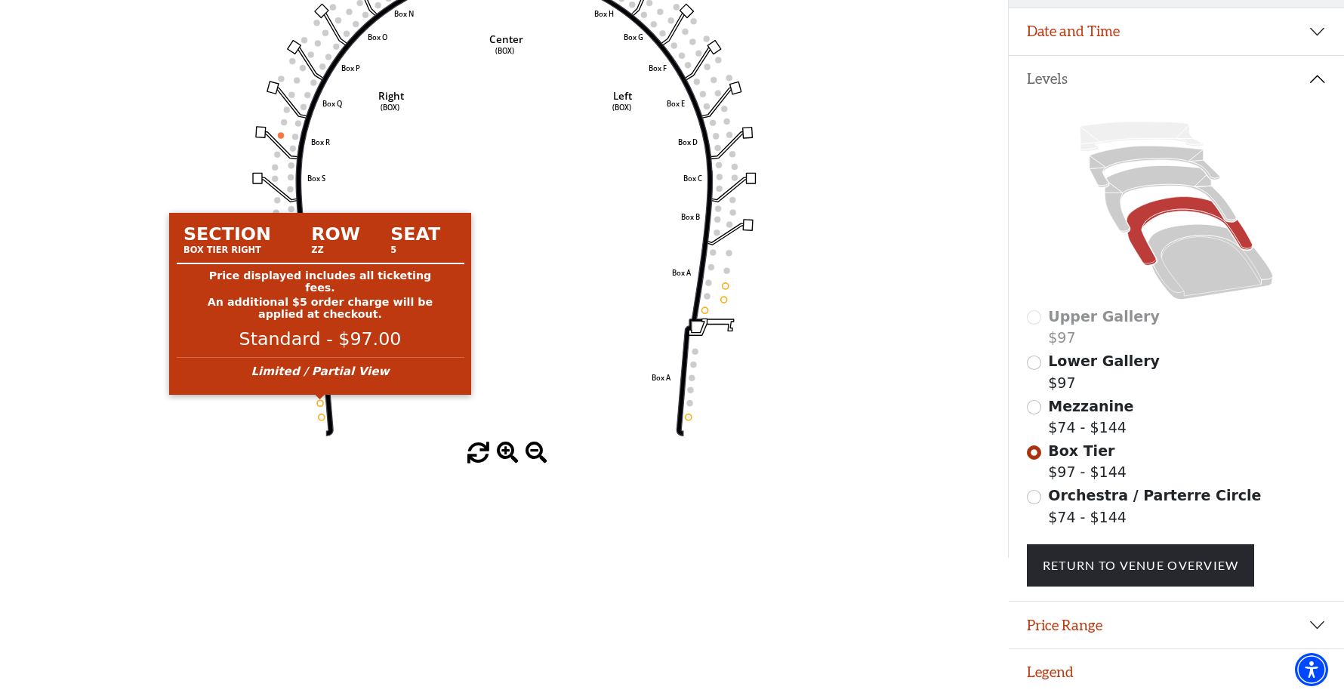
click at [320, 403] on circle at bounding box center [320, 403] width 6 height 6
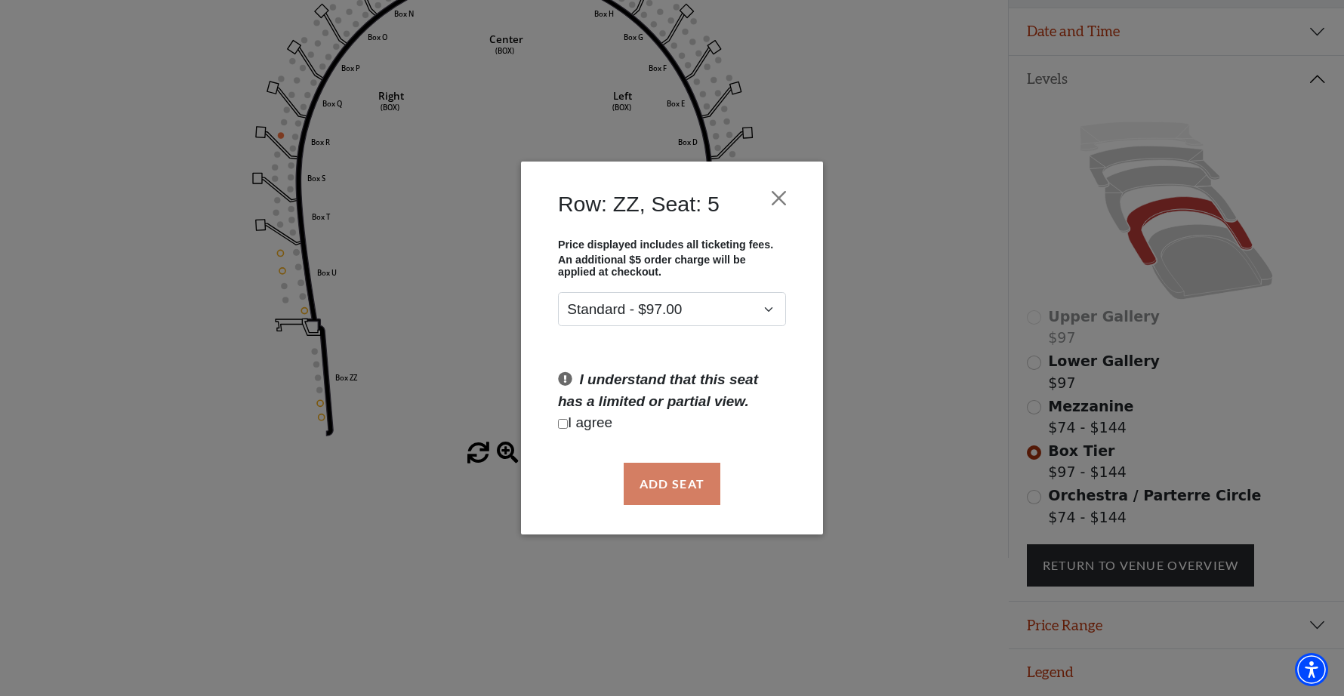
click at [562, 424] on input "Checkbox field" at bounding box center [563, 424] width 10 height 10
checkbox input "true"
click at [668, 487] on button "Add Seat" at bounding box center [672, 484] width 97 height 42
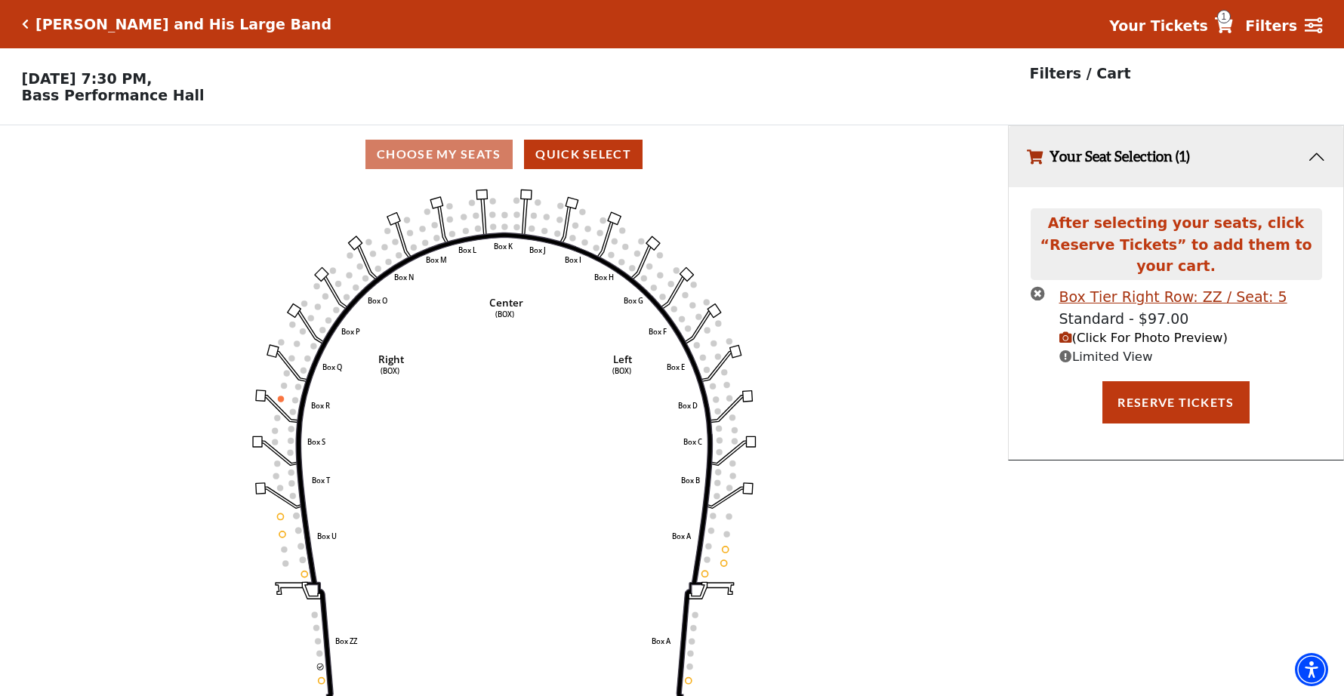
scroll to position [32, 0]
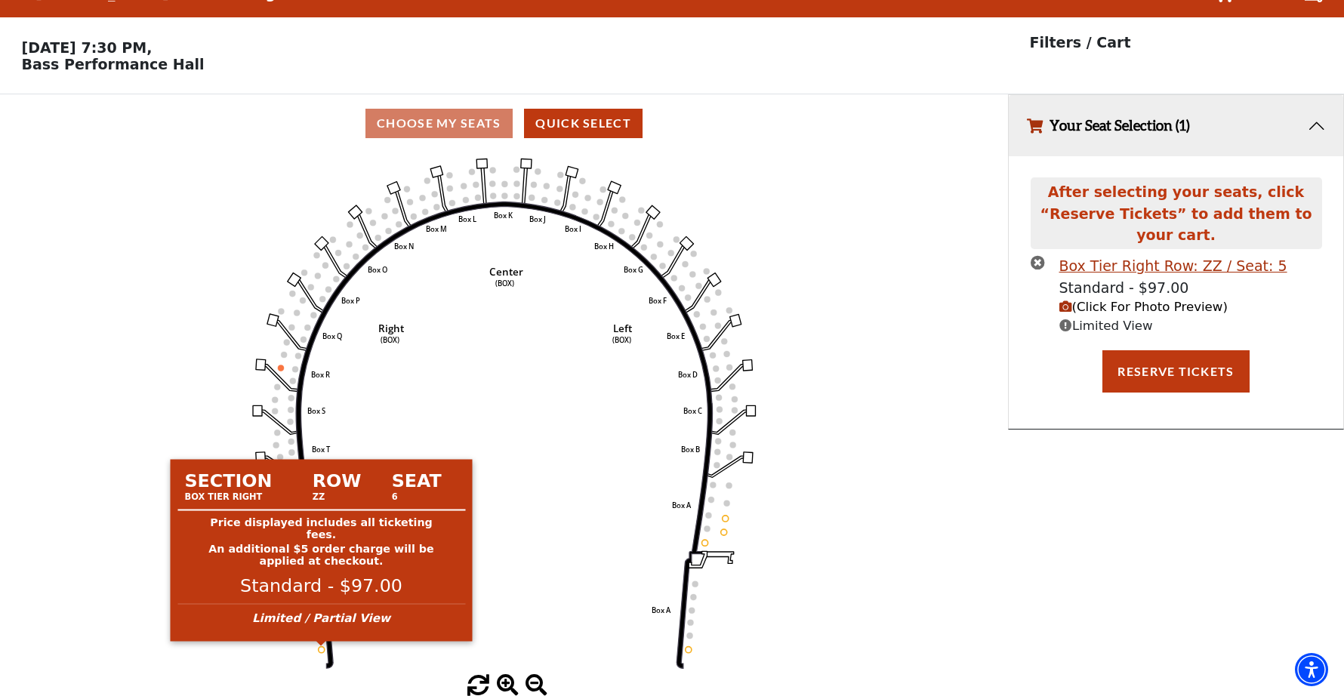
click at [321, 653] on circle at bounding box center [322, 650] width 6 height 6
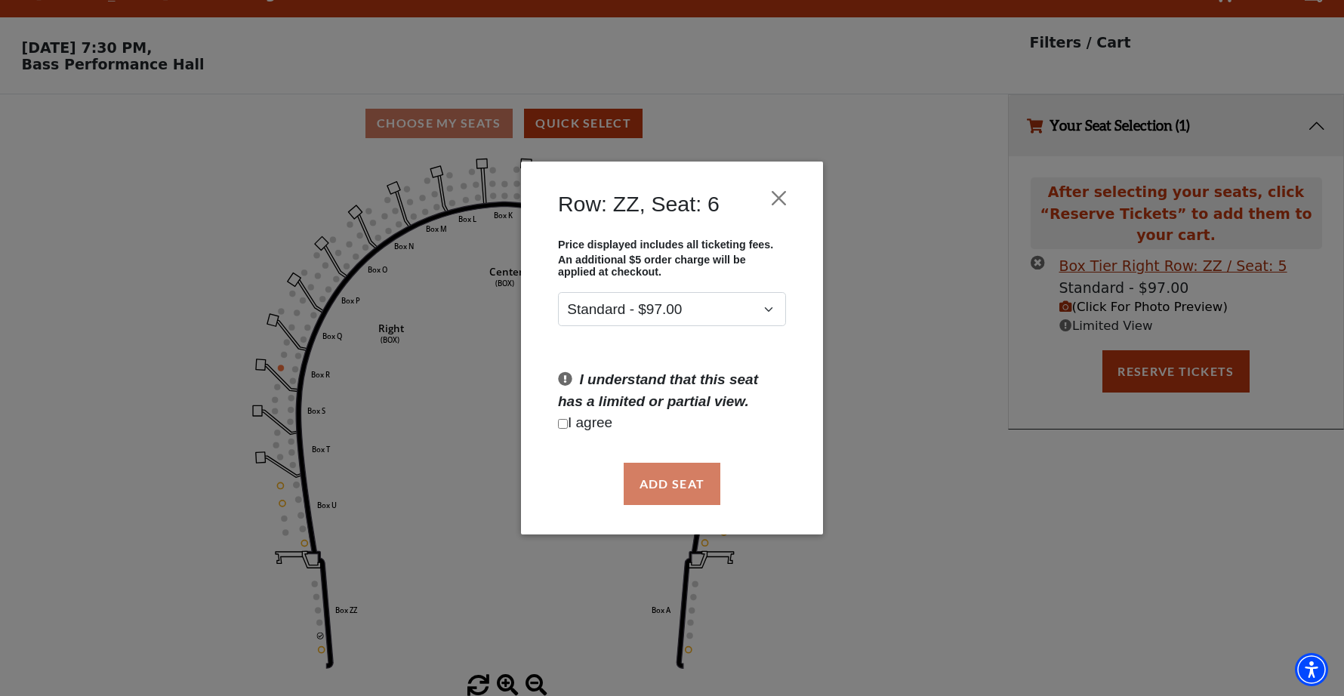
click at [566, 427] on input "Checkbox field" at bounding box center [563, 424] width 10 height 10
checkbox input "true"
click at [660, 487] on button "Add Seat" at bounding box center [672, 484] width 97 height 42
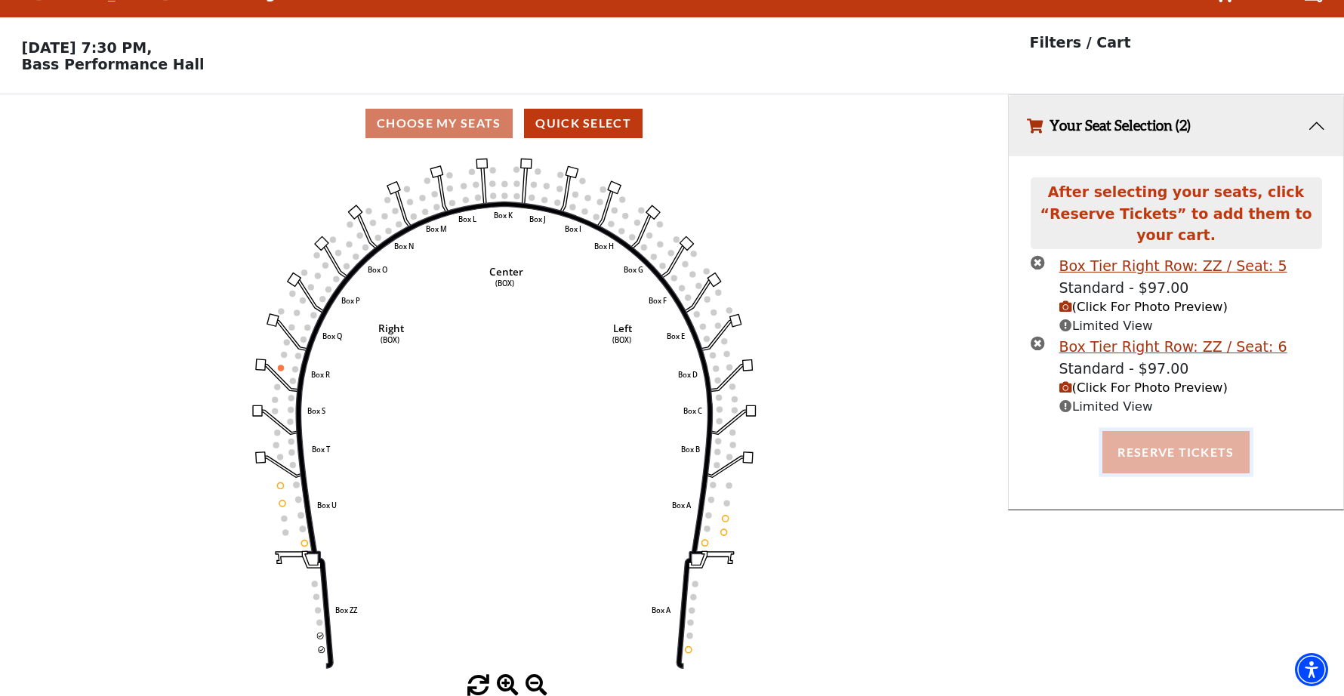
click at [1125, 431] on button "Reserve Tickets" at bounding box center [1176, 452] width 147 height 42
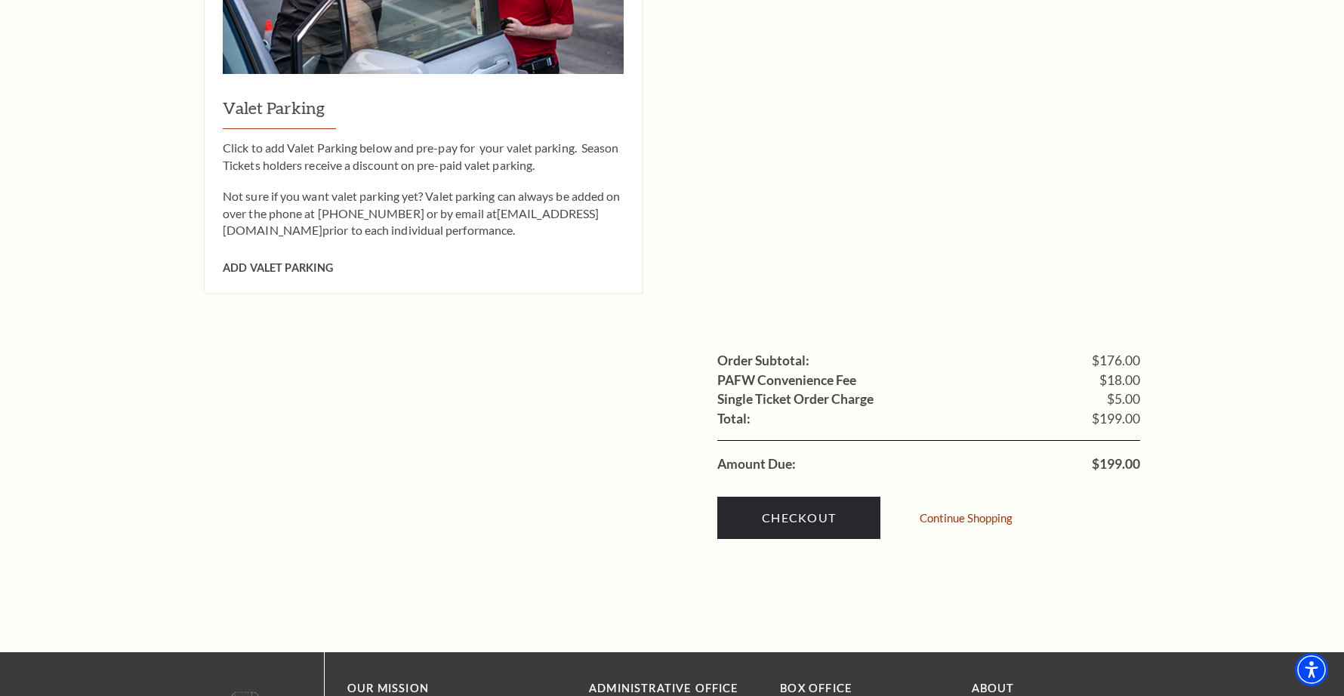
scroll to position [1245, 0]
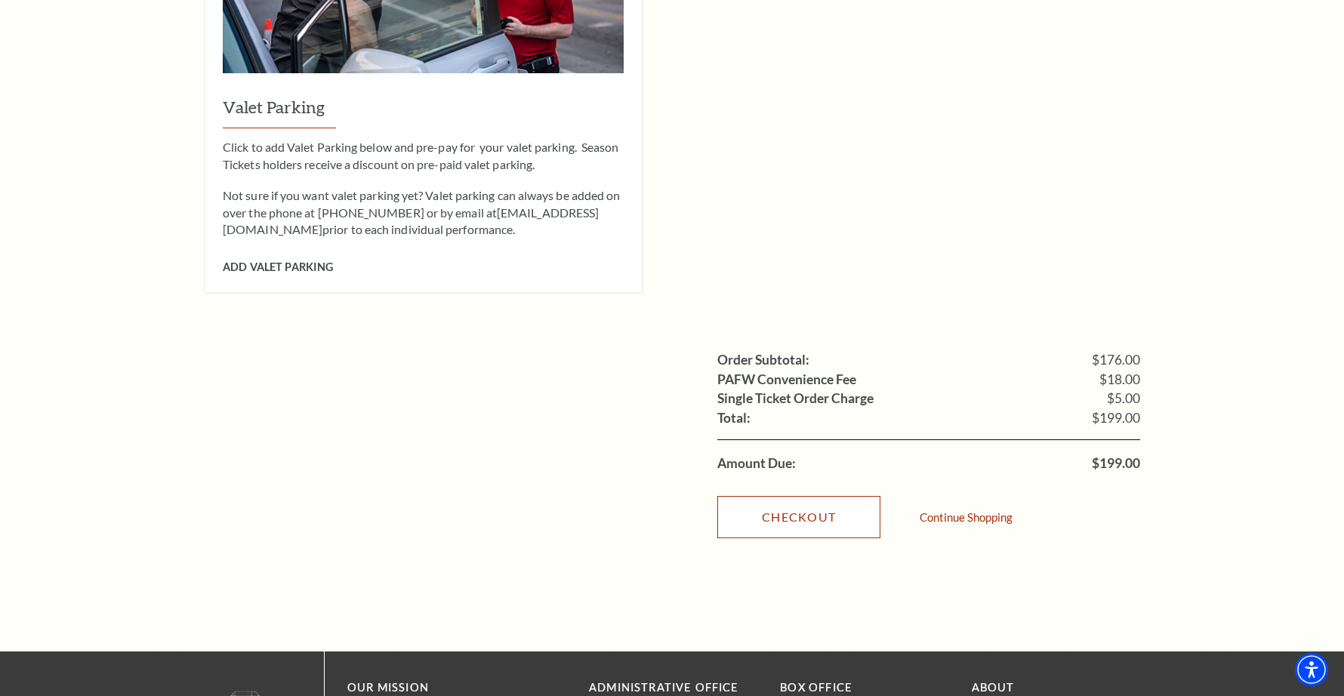
click at [784, 496] on link "Checkout" at bounding box center [798, 517] width 163 height 42
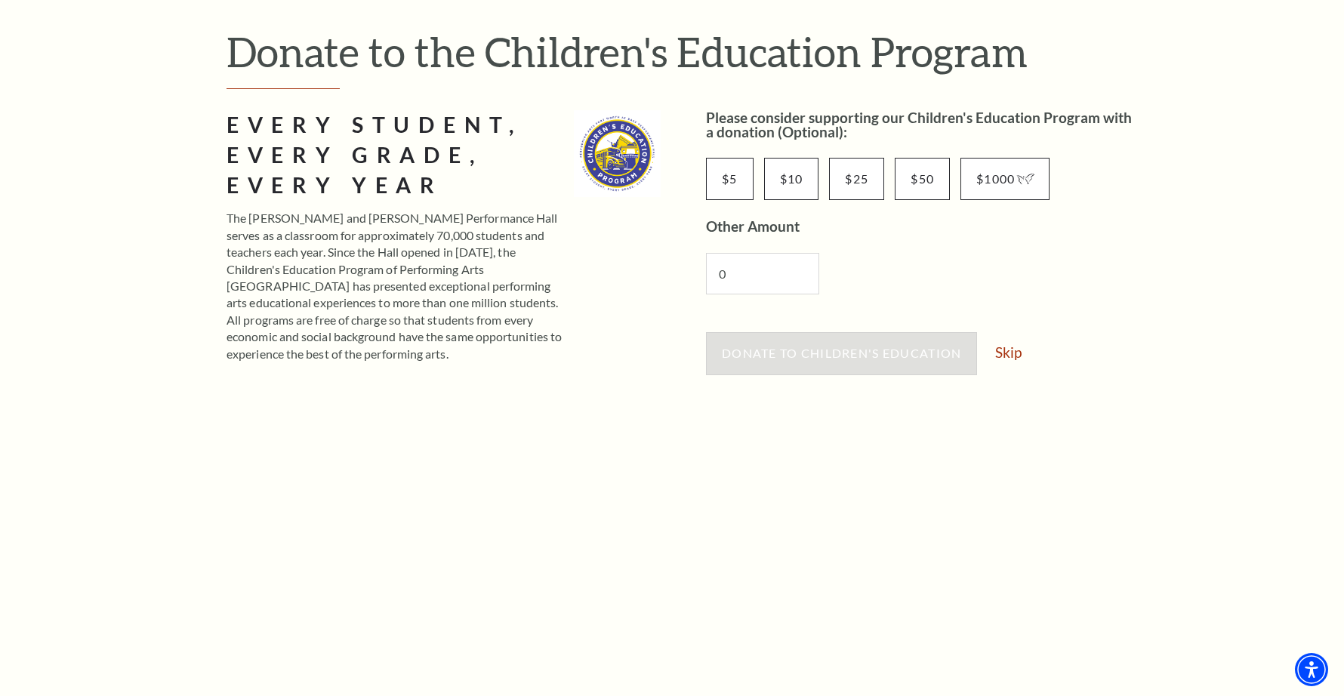
scroll to position [159, 0]
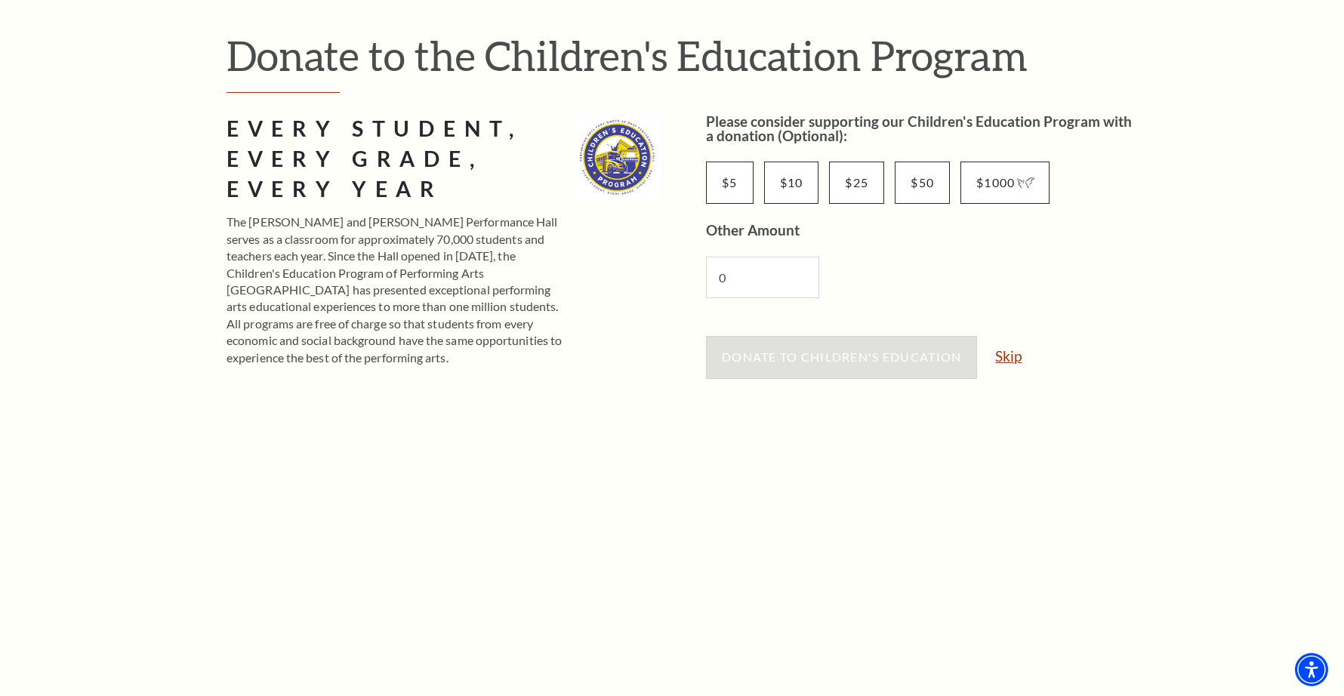
click at [1019, 354] on link "Skip" at bounding box center [1008, 356] width 26 height 14
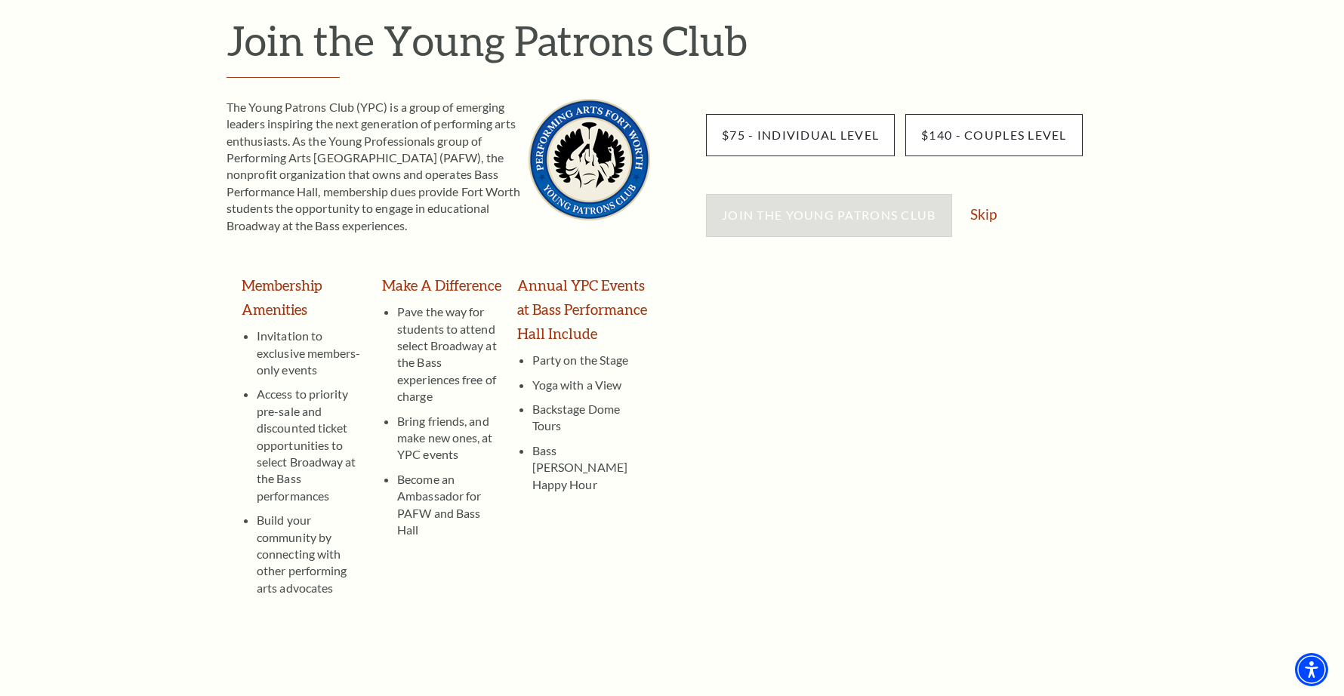
scroll to position [182, 0]
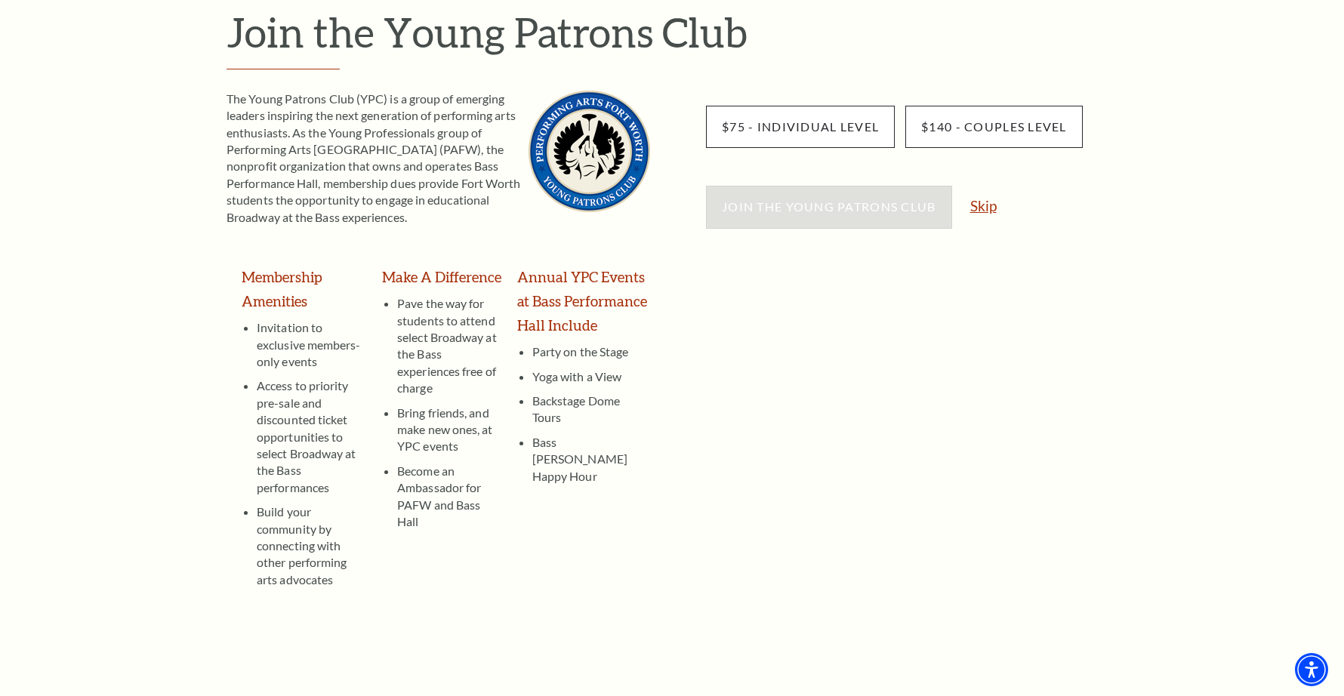
click at [977, 206] on link "Skip" at bounding box center [983, 206] width 26 height 14
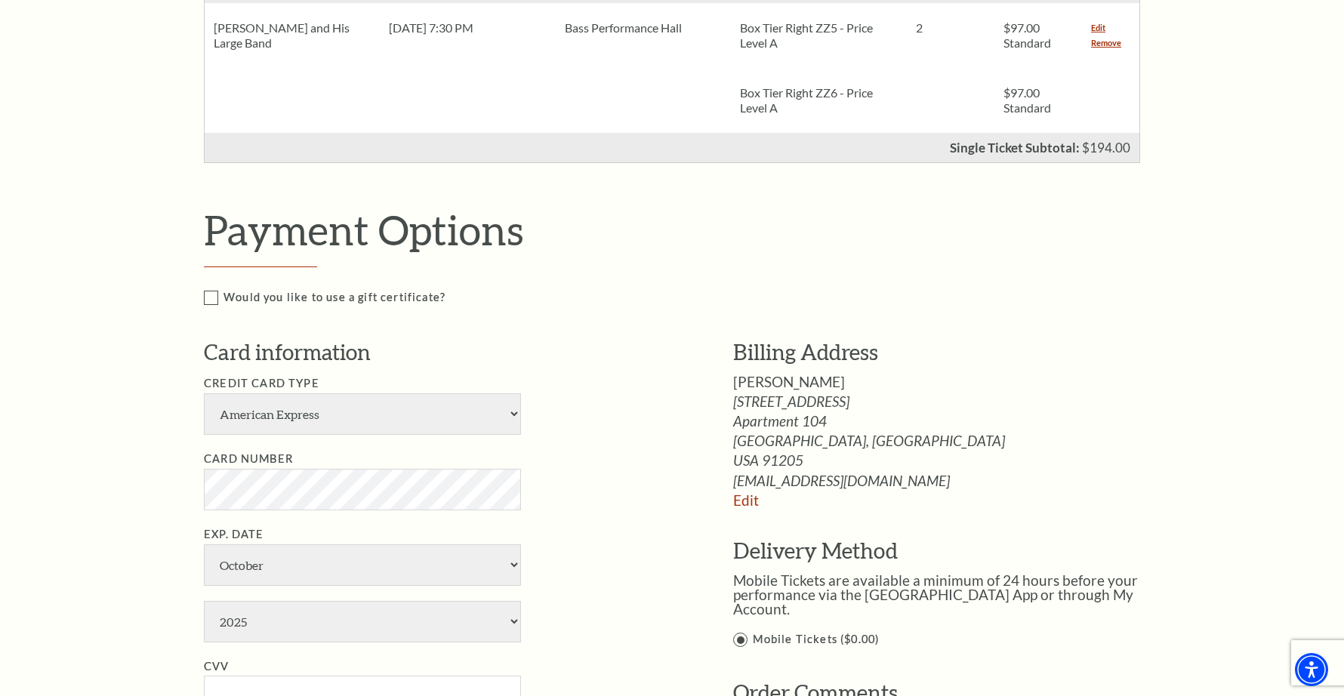
scroll to position [515, 0]
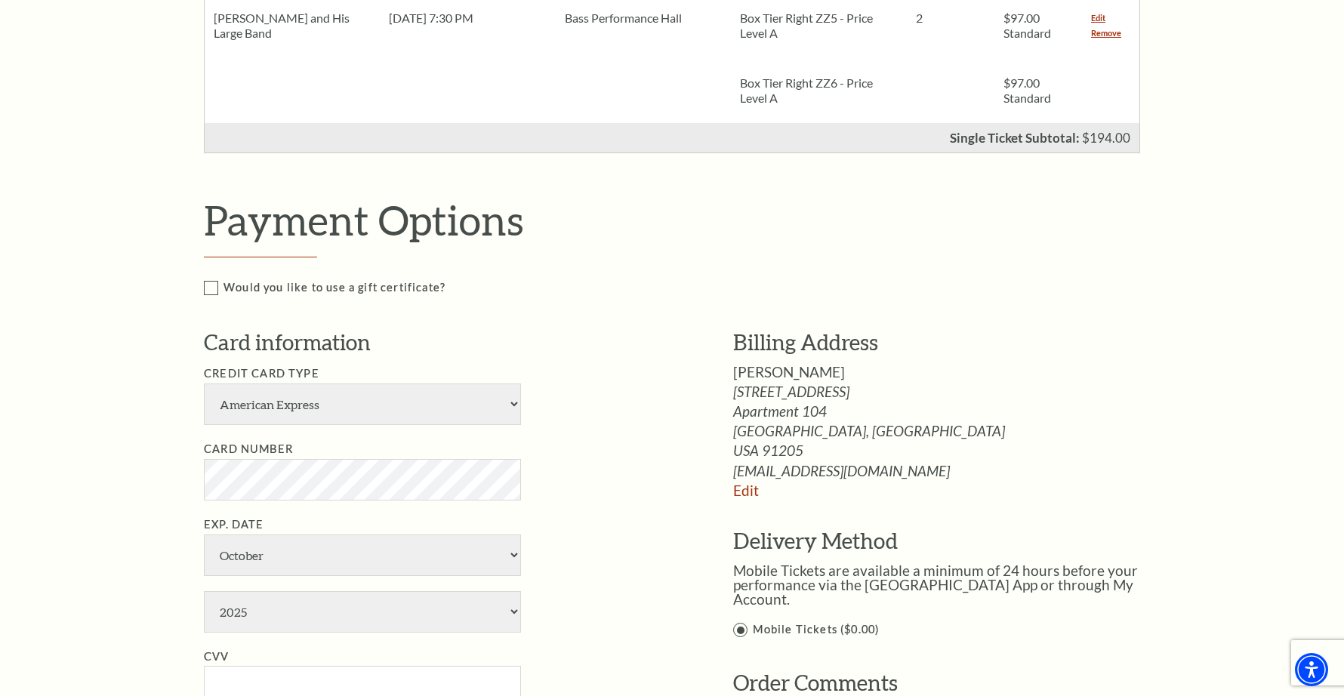
click at [211, 288] on label "Would you like to use a gift certificate?" at bounding box center [688, 288] width 969 height 19
click at [0, 0] on input "Would you like to use a gift certificate?" at bounding box center [0, 0] width 0 height 0
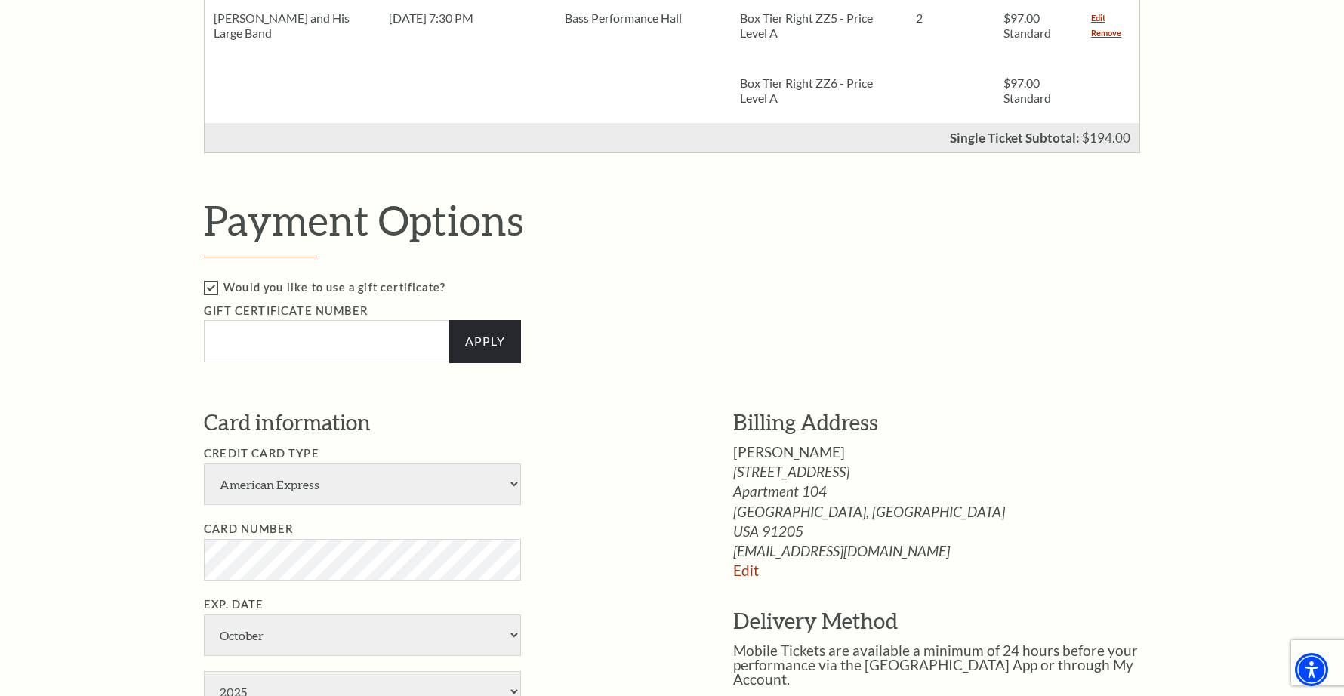
click at [206, 290] on label "Would you like to use a gift certificate?" at bounding box center [688, 288] width 969 height 19
click at [0, 0] on input "Would you like to use a gift certificate?" at bounding box center [0, 0] width 0 height 0
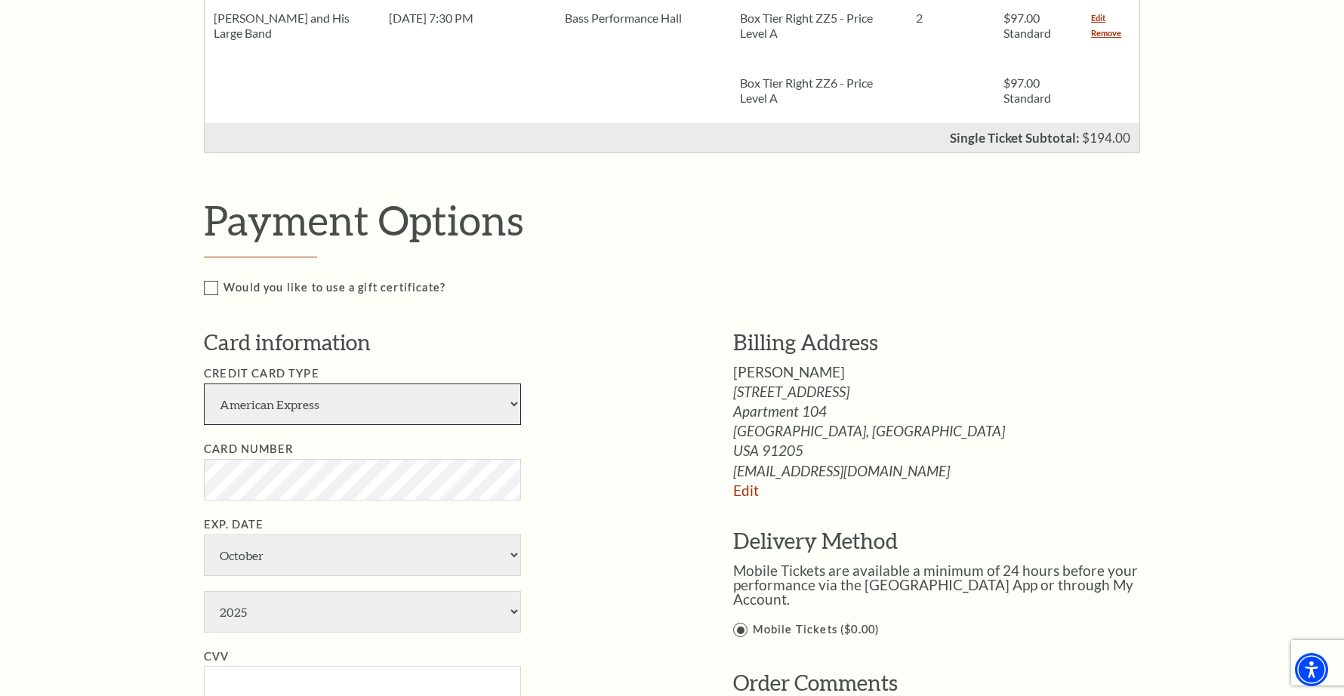
click at [279, 407] on select "American Express Visa Master Card Discover" at bounding box center [362, 405] width 317 height 42
select select "24"
click at [204, 384] on select "American Express Visa Master Card Discover" at bounding box center [362, 405] width 317 height 42
select select "3"
select select "2029"
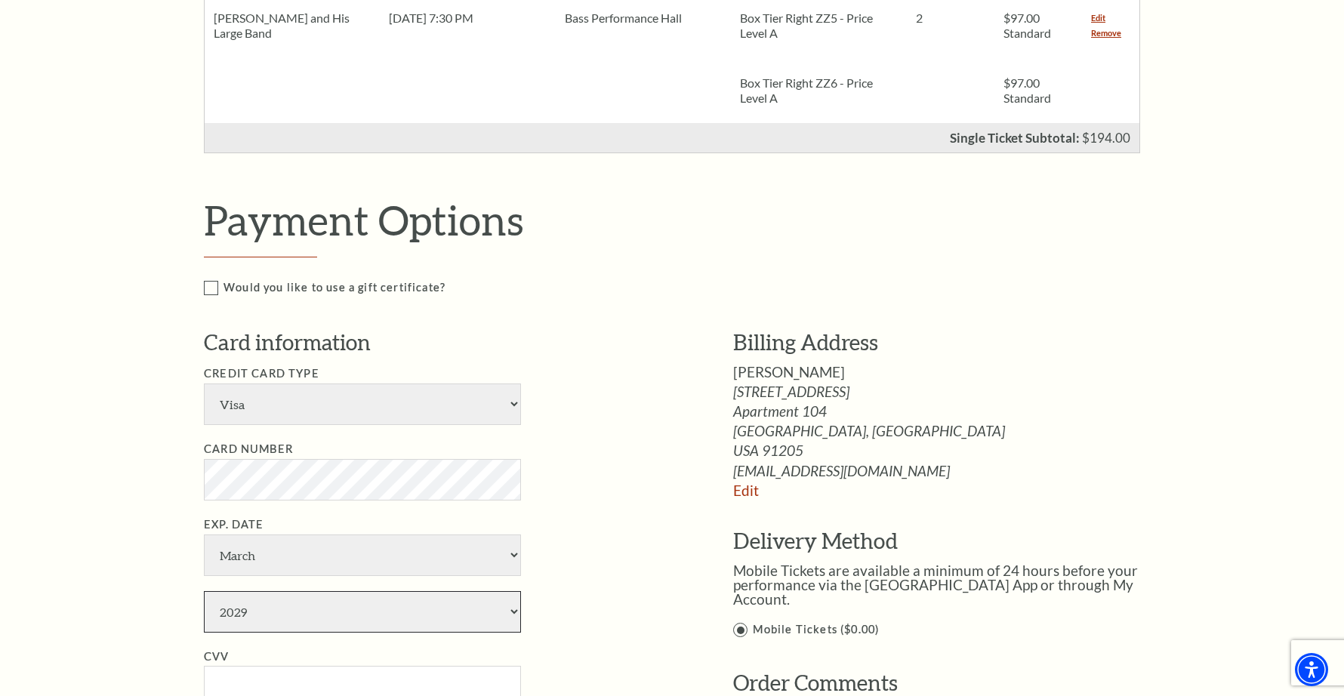
type input "[PERSON_NAME]"
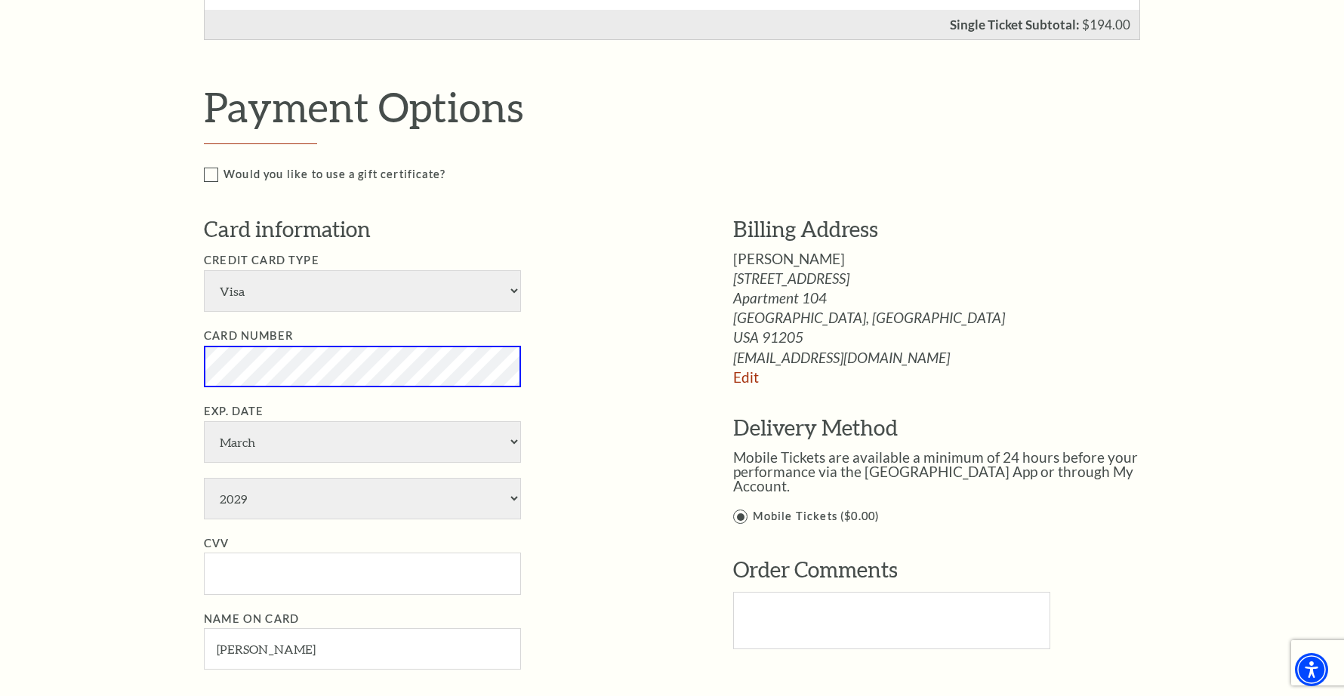
scroll to position [633, 0]
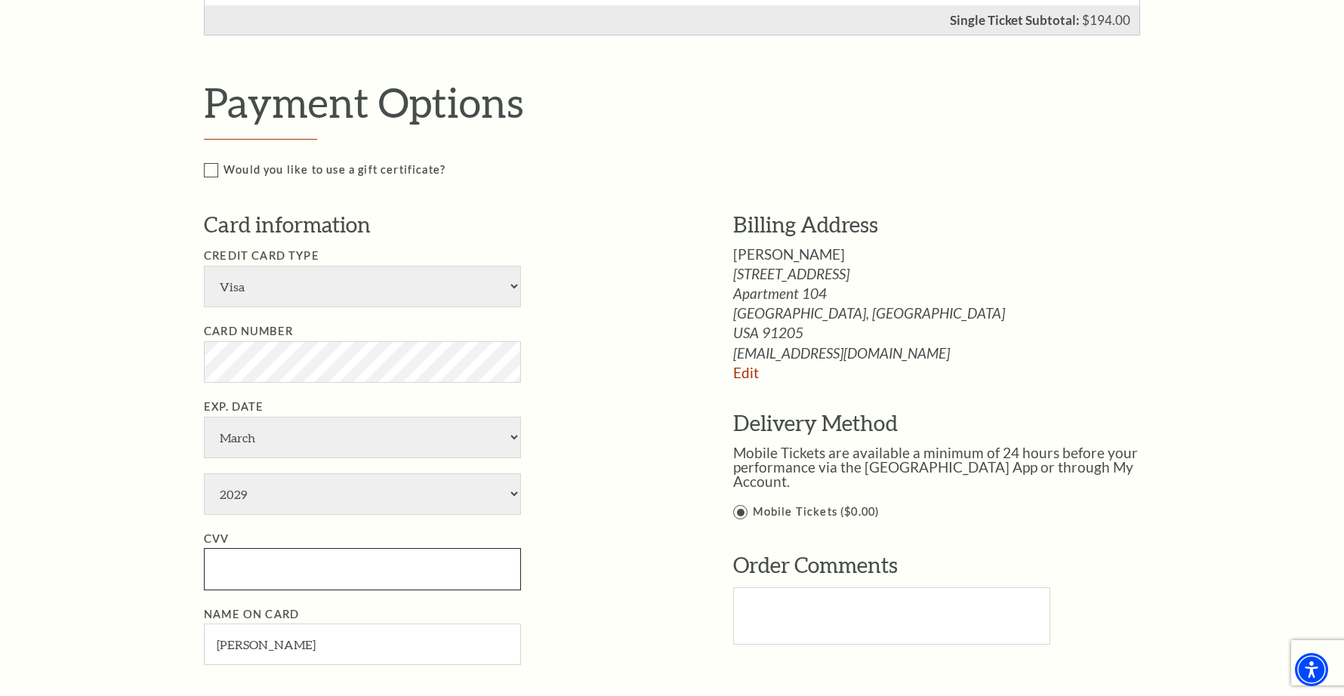
click at [231, 576] on input "CVV" at bounding box center [362, 569] width 317 height 42
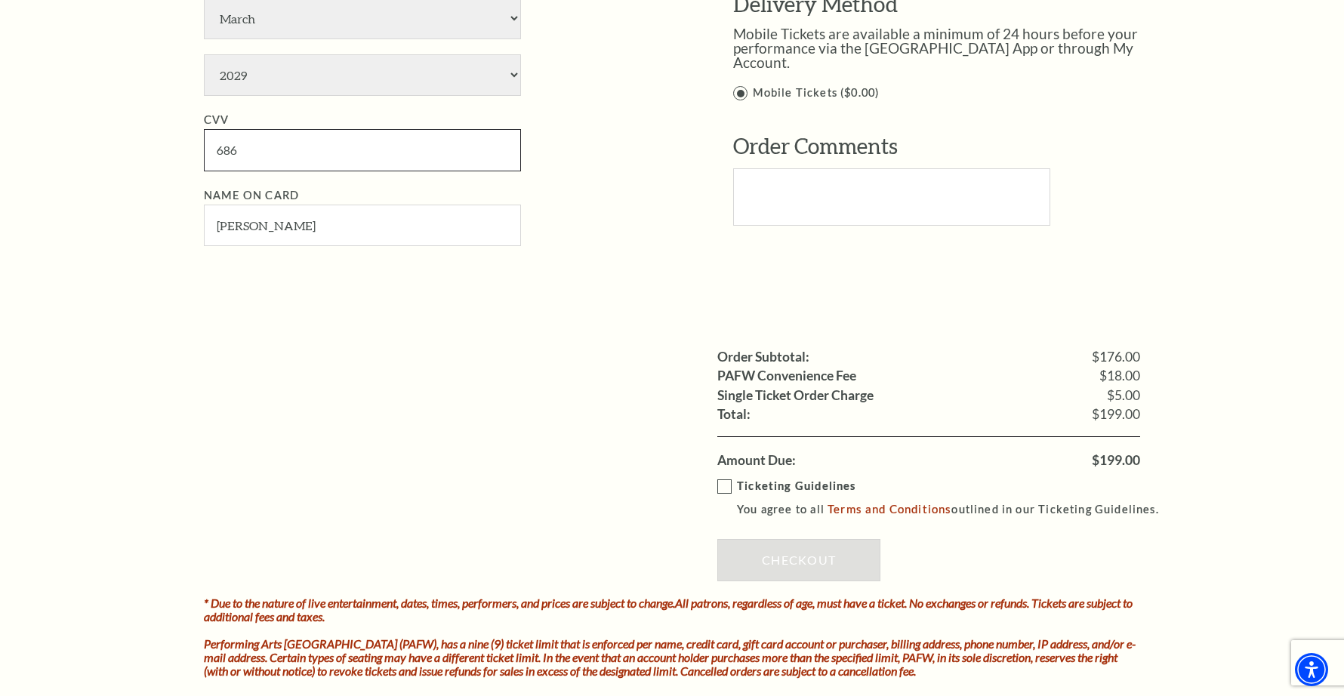
scroll to position [1054, 0]
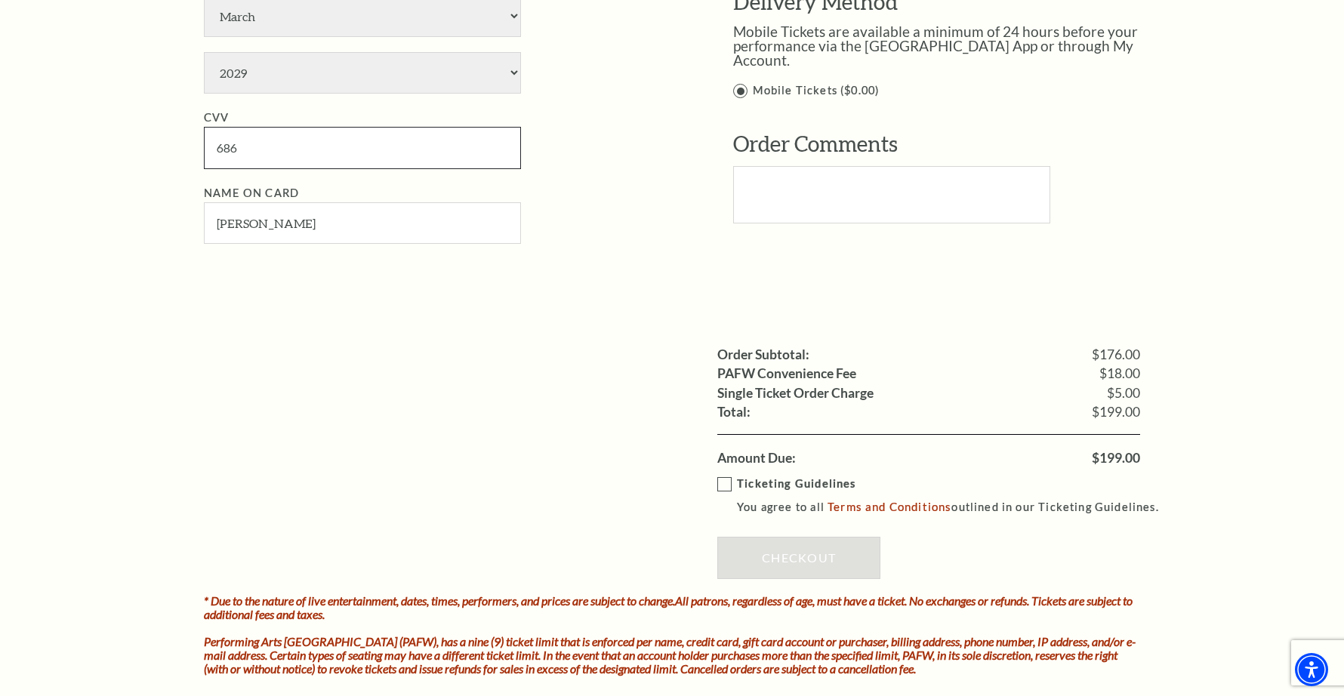
type input "686"
click at [724, 488] on label "Ticketing Guidelines You agree to all Terms and Conditions outlined in our Tick…" at bounding box center [944, 496] width 455 height 42
click at [0, 0] on input "Ticketing Guidelines You agree to all Terms and Conditions outlined in our Tick…" at bounding box center [0, 0] width 0 height 0
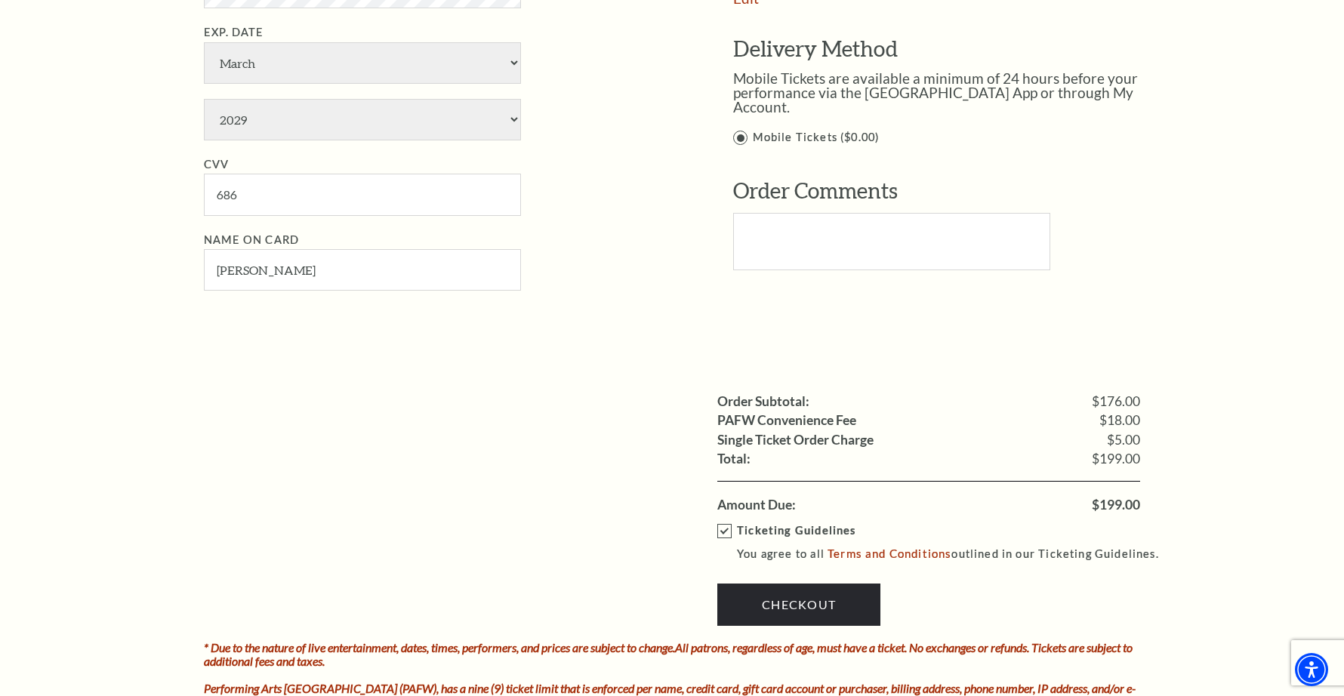
scroll to position [1033, 0]
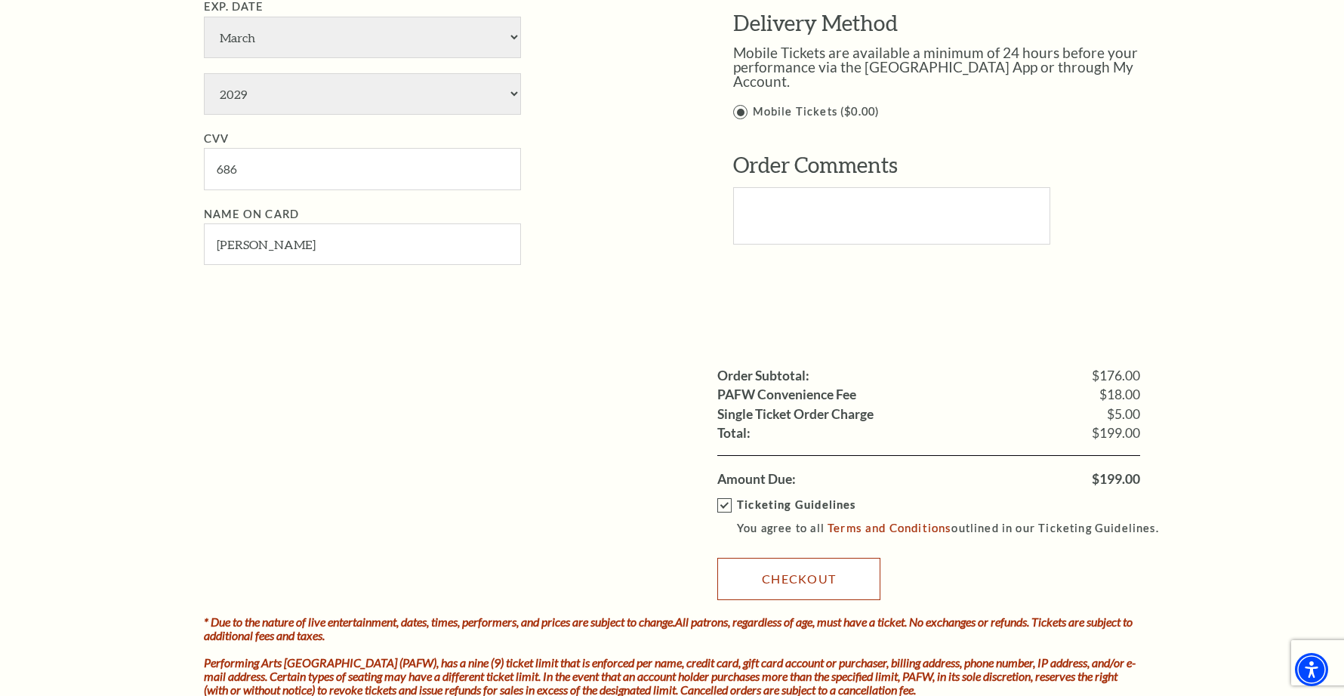
click at [772, 573] on link "Checkout" at bounding box center [798, 579] width 163 height 42
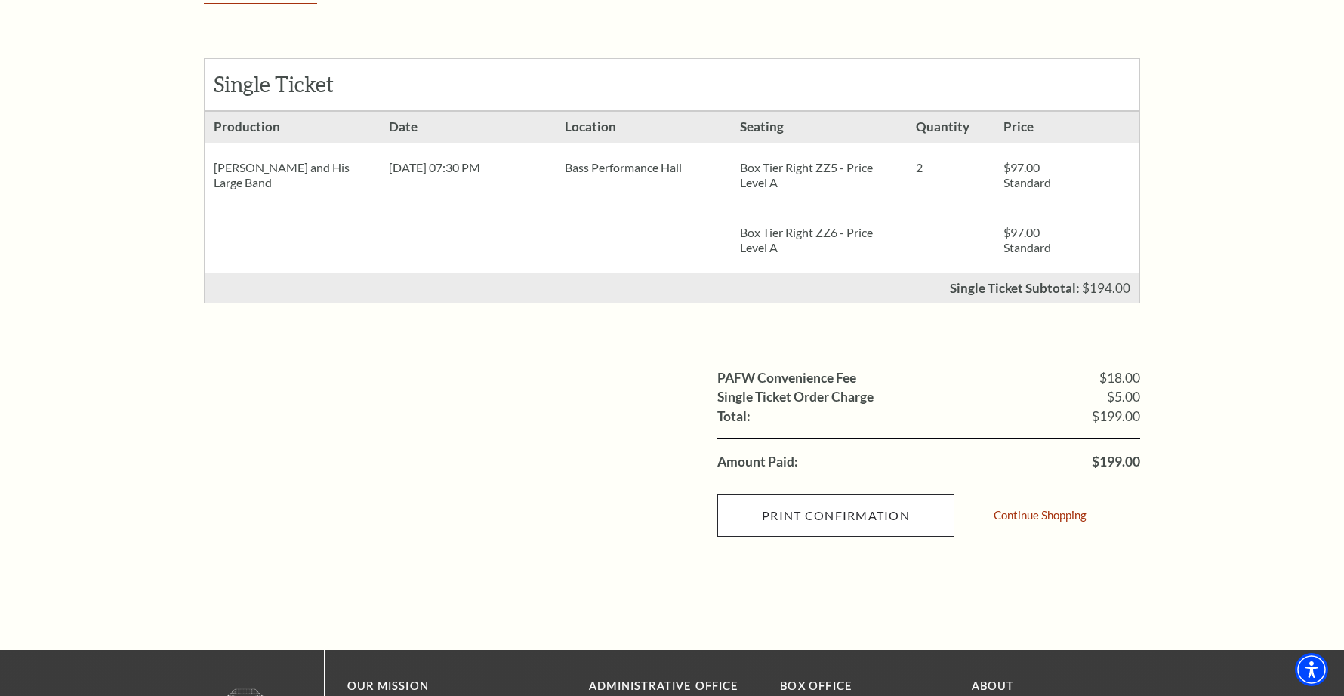
scroll to position [283, 0]
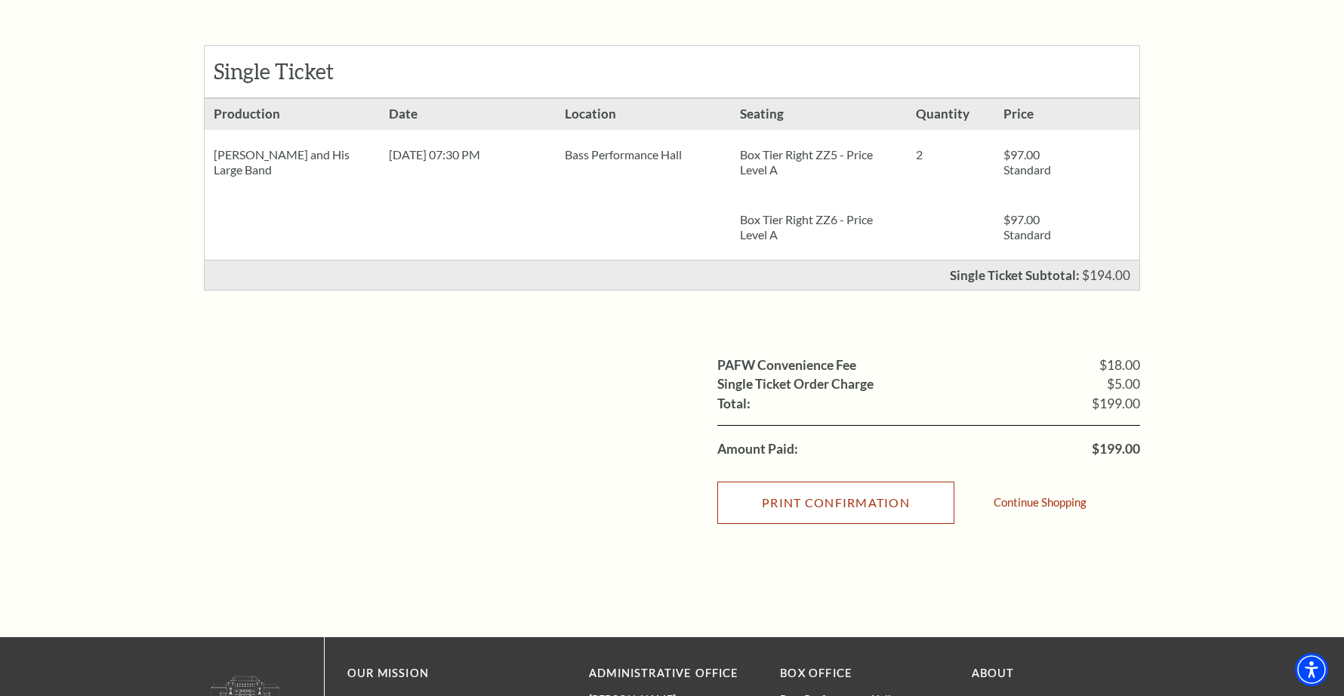
click at [795, 512] on input "Print Confirmation" at bounding box center [835, 503] width 237 height 42
